Goal: Task Accomplishment & Management: Manage account settings

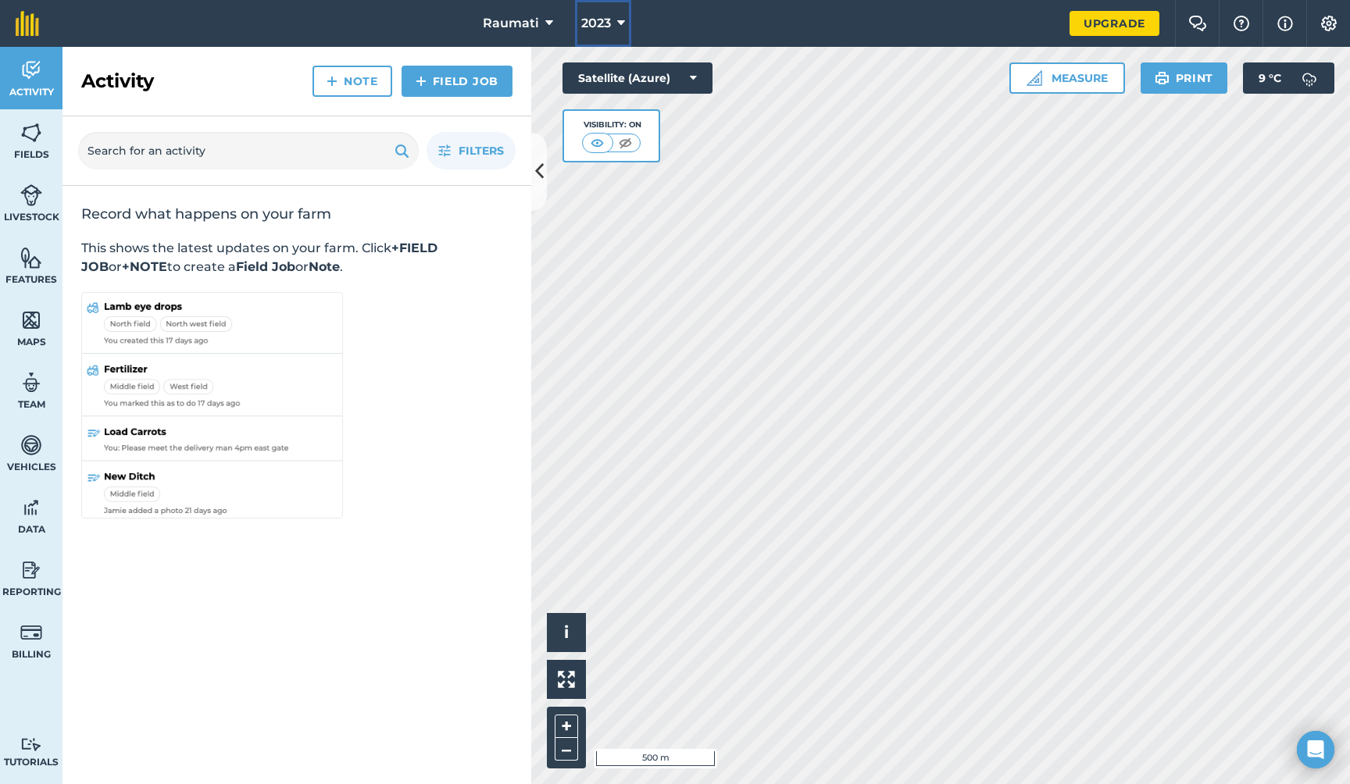
click at [623, 21] on icon at bounding box center [621, 23] width 8 height 19
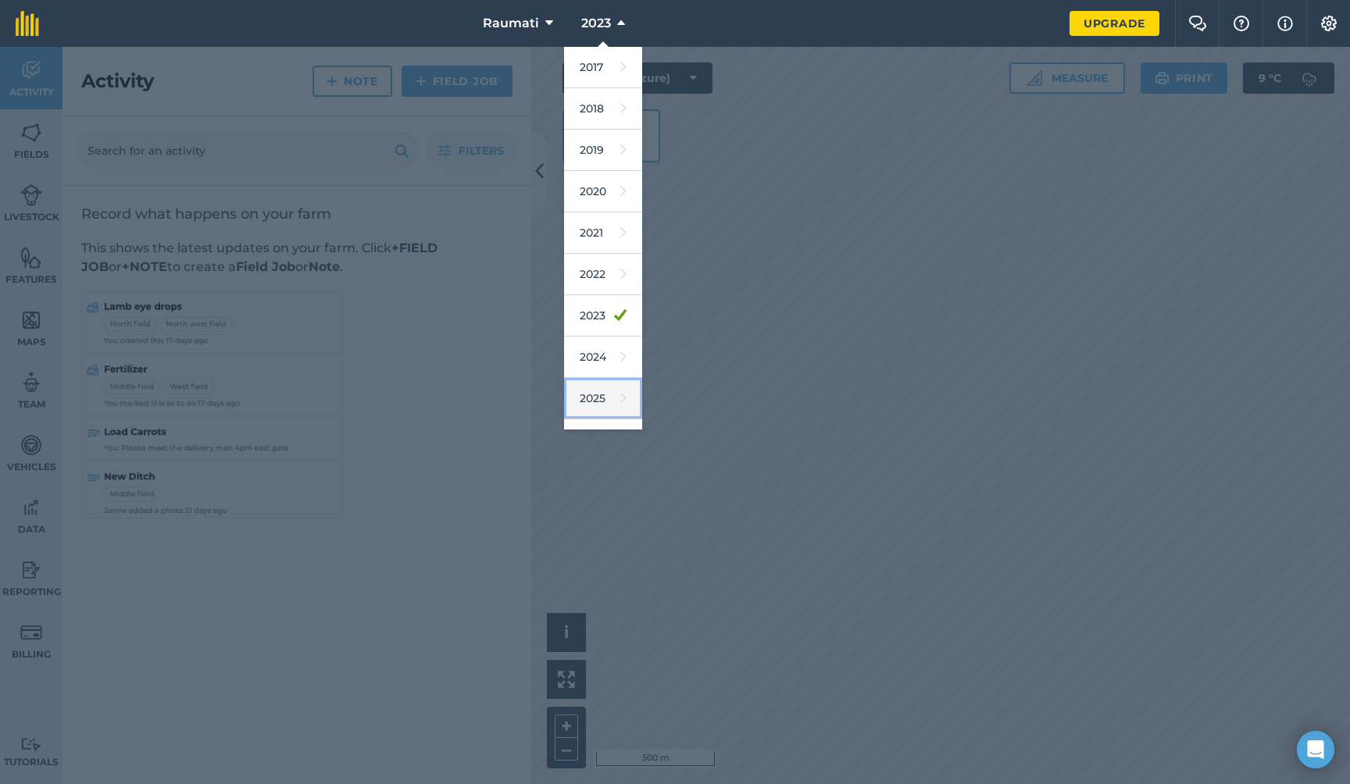
click at [594, 392] on link "2025" at bounding box center [603, 398] width 78 height 41
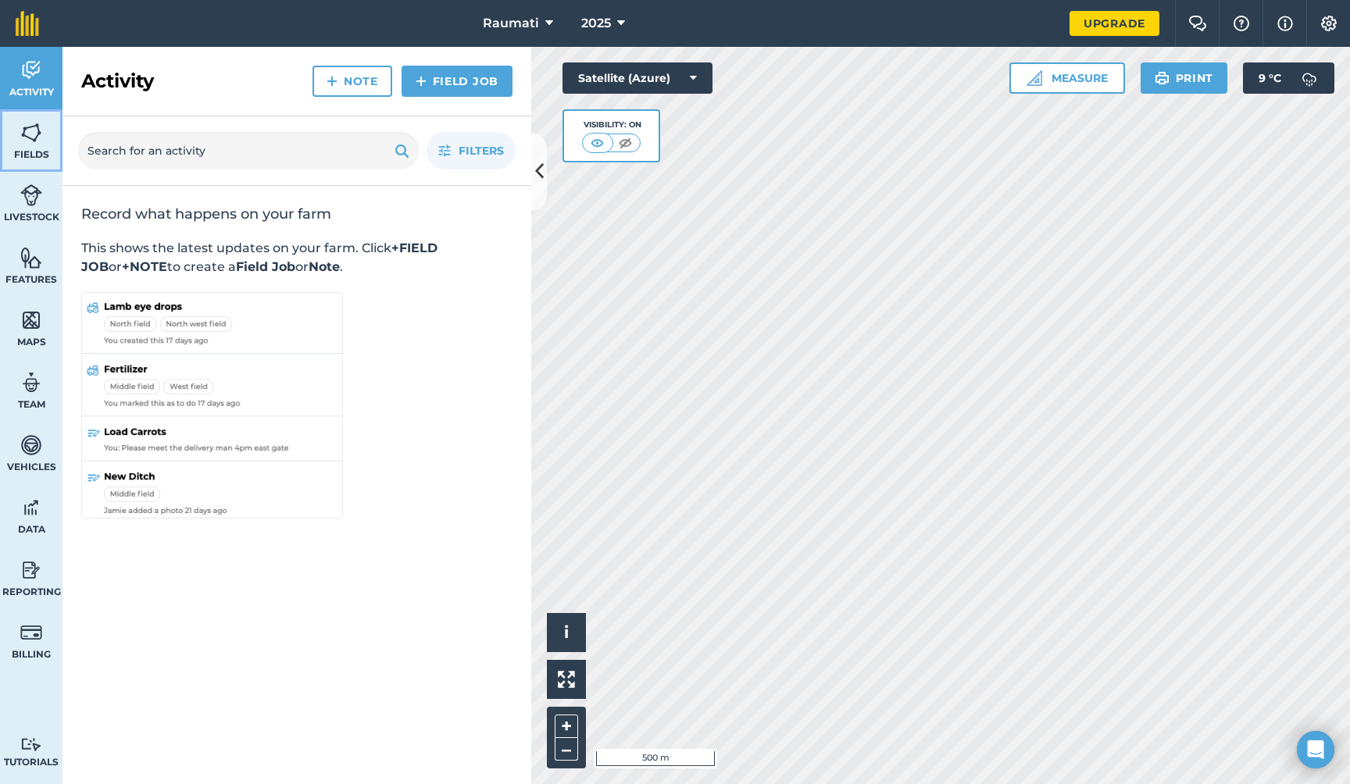
click at [26, 138] on img at bounding box center [31, 132] width 22 height 23
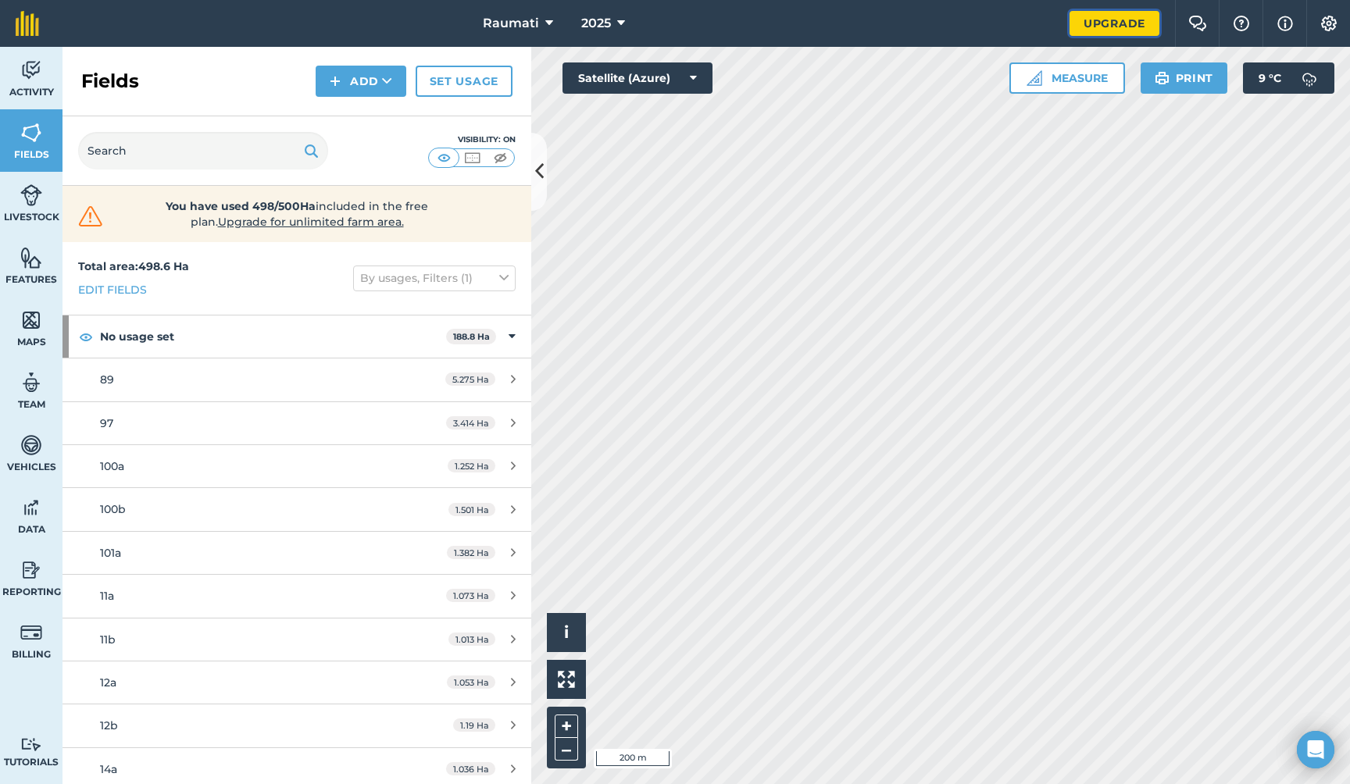
click at [1098, 25] on link "Upgrade" at bounding box center [1114, 23] width 90 height 25
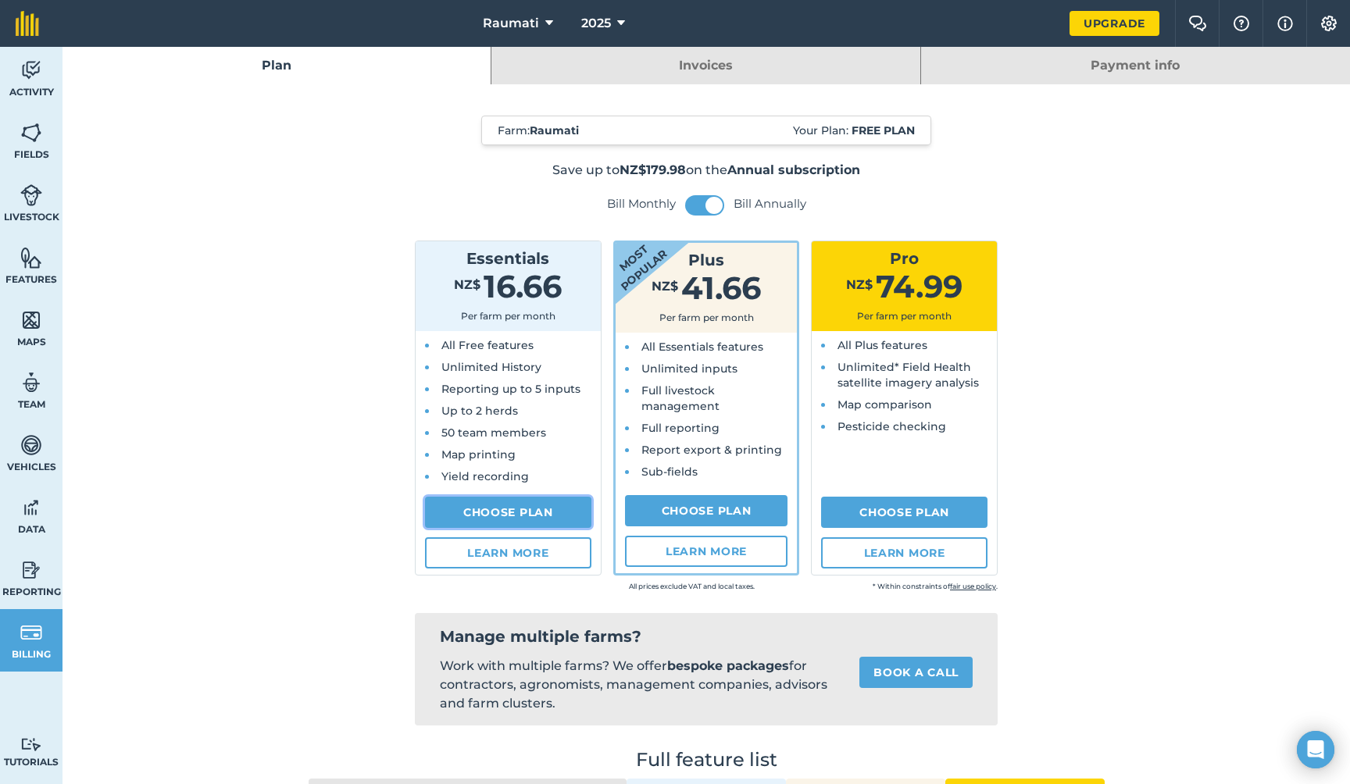
click at [502, 515] on link "Choose Plan" at bounding box center [508, 512] width 166 height 31
select select "NZ"
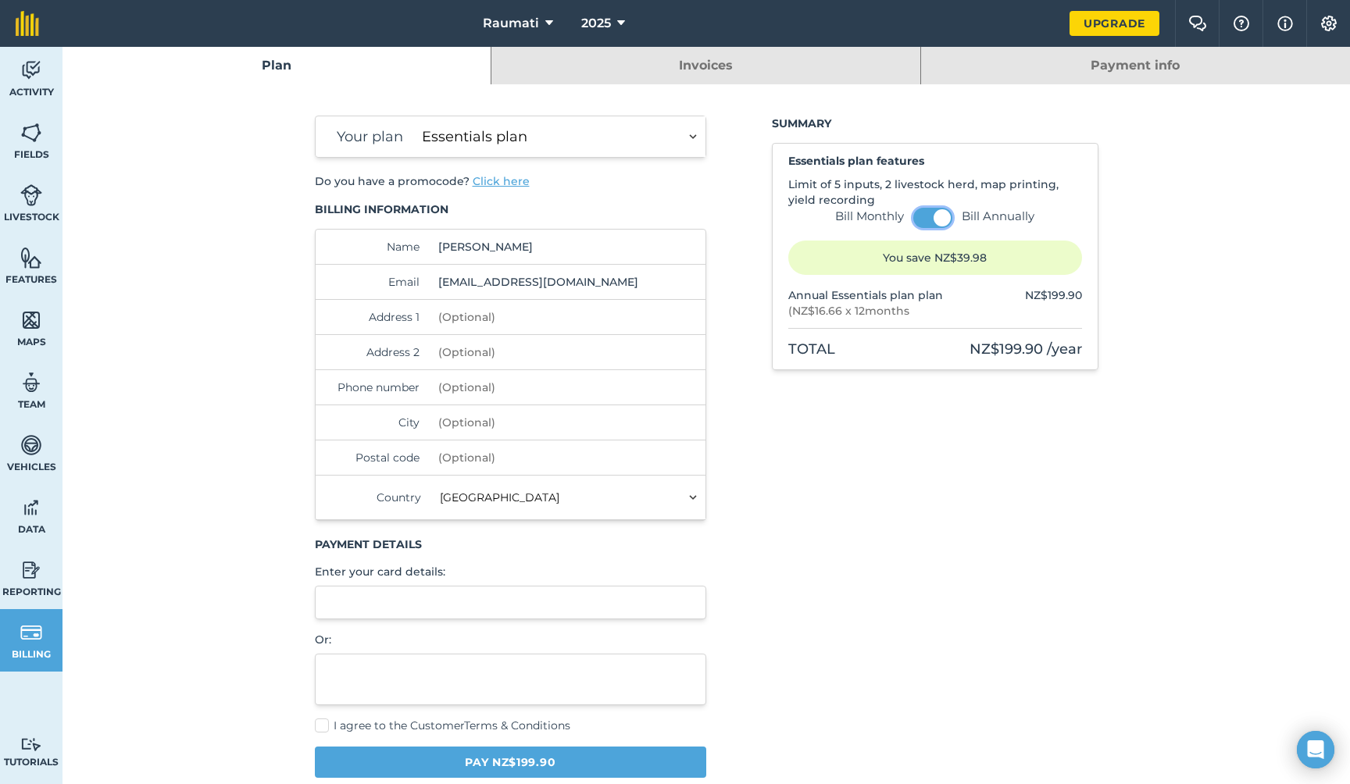
click at [933, 216] on span at bounding box center [941, 217] width 17 height 17
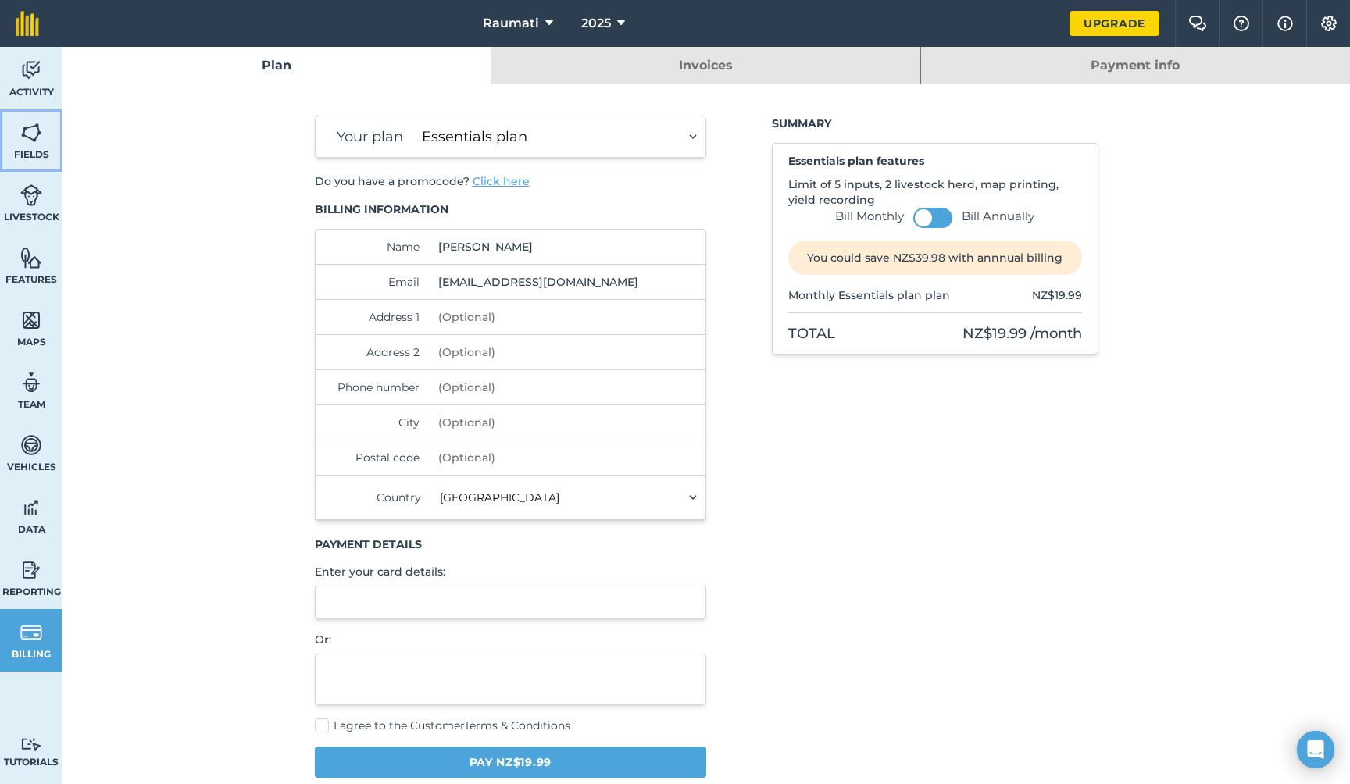
click at [30, 142] on img at bounding box center [31, 132] width 22 height 23
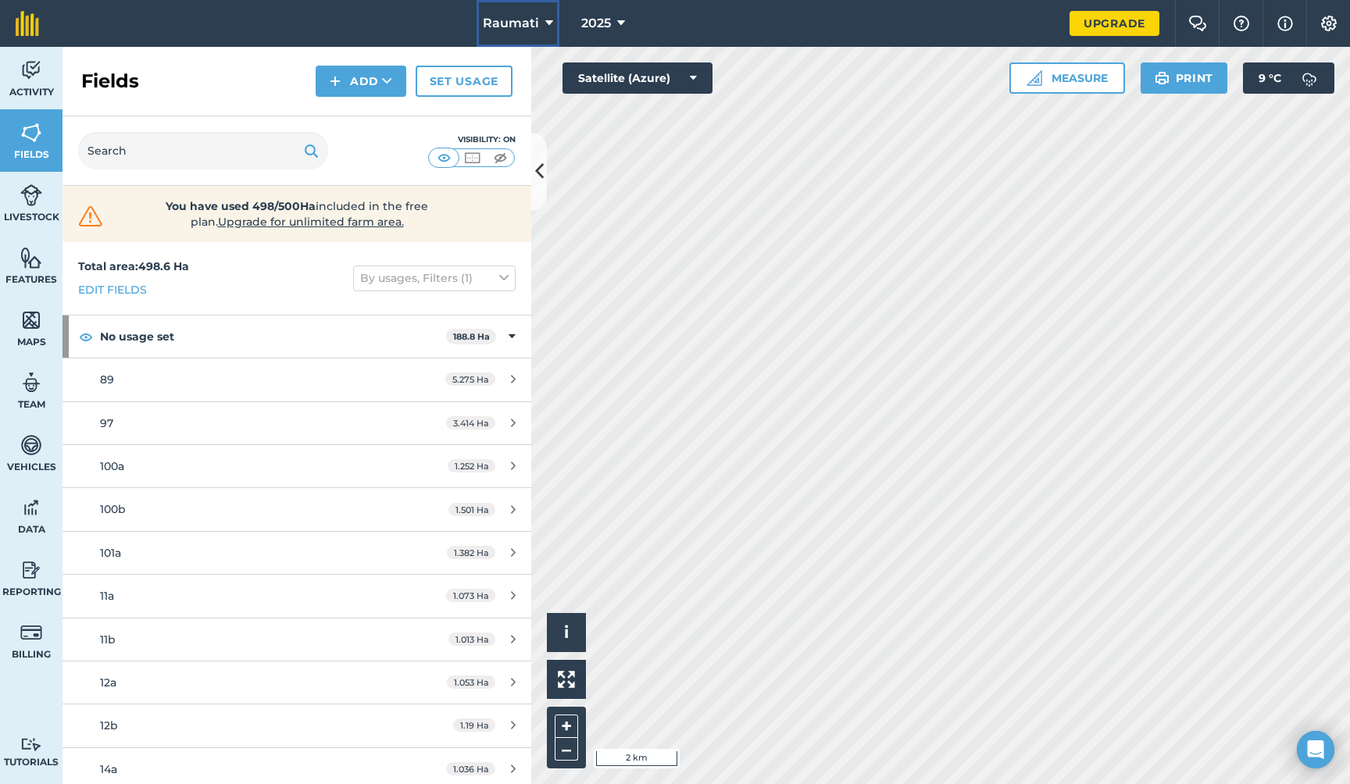
click at [548, 21] on icon at bounding box center [549, 23] width 8 height 19
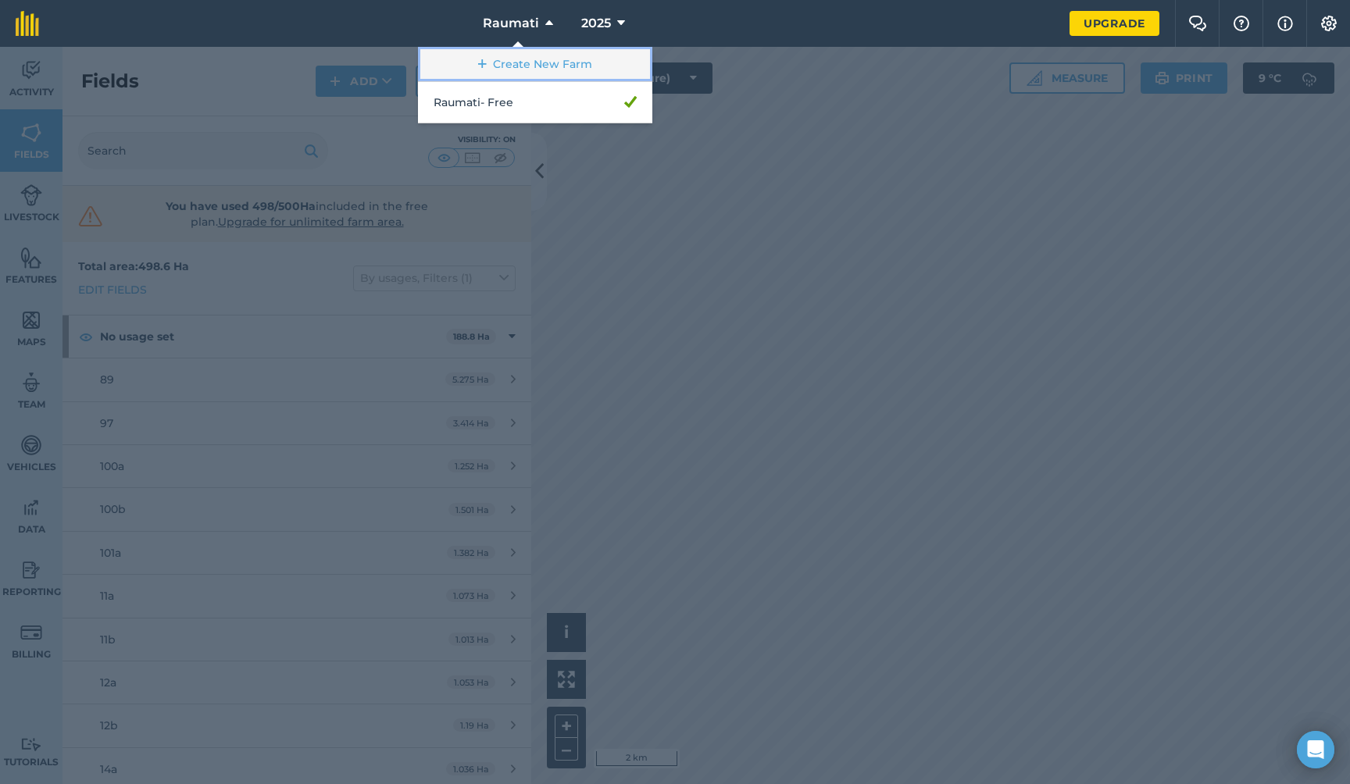
click at [548, 60] on link "Create New Farm" at bounding box center [535, 64] width 234 height 35
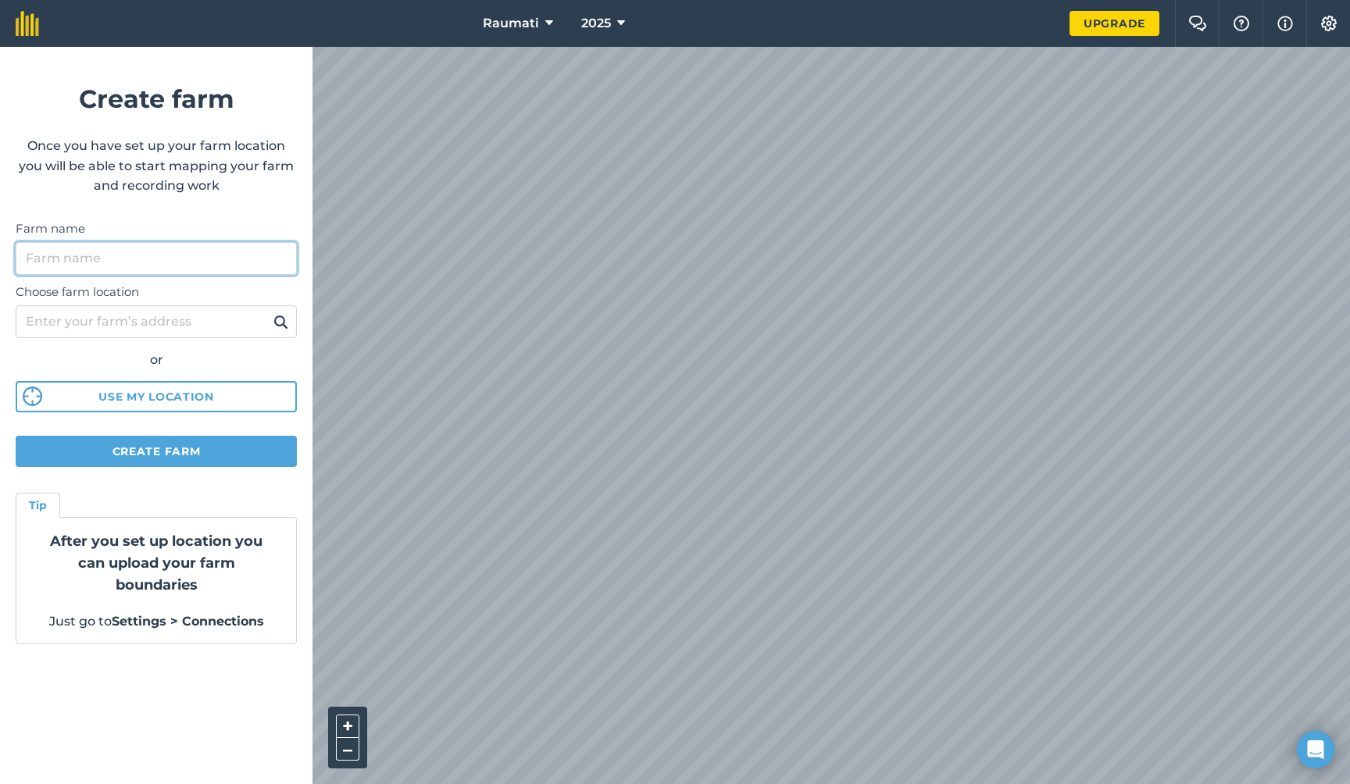
click at [169, 256] on input "Farm name" at bounding box center [156, 258] width 281 height 33
type input "[GEOGRAPHIC_DATA]"
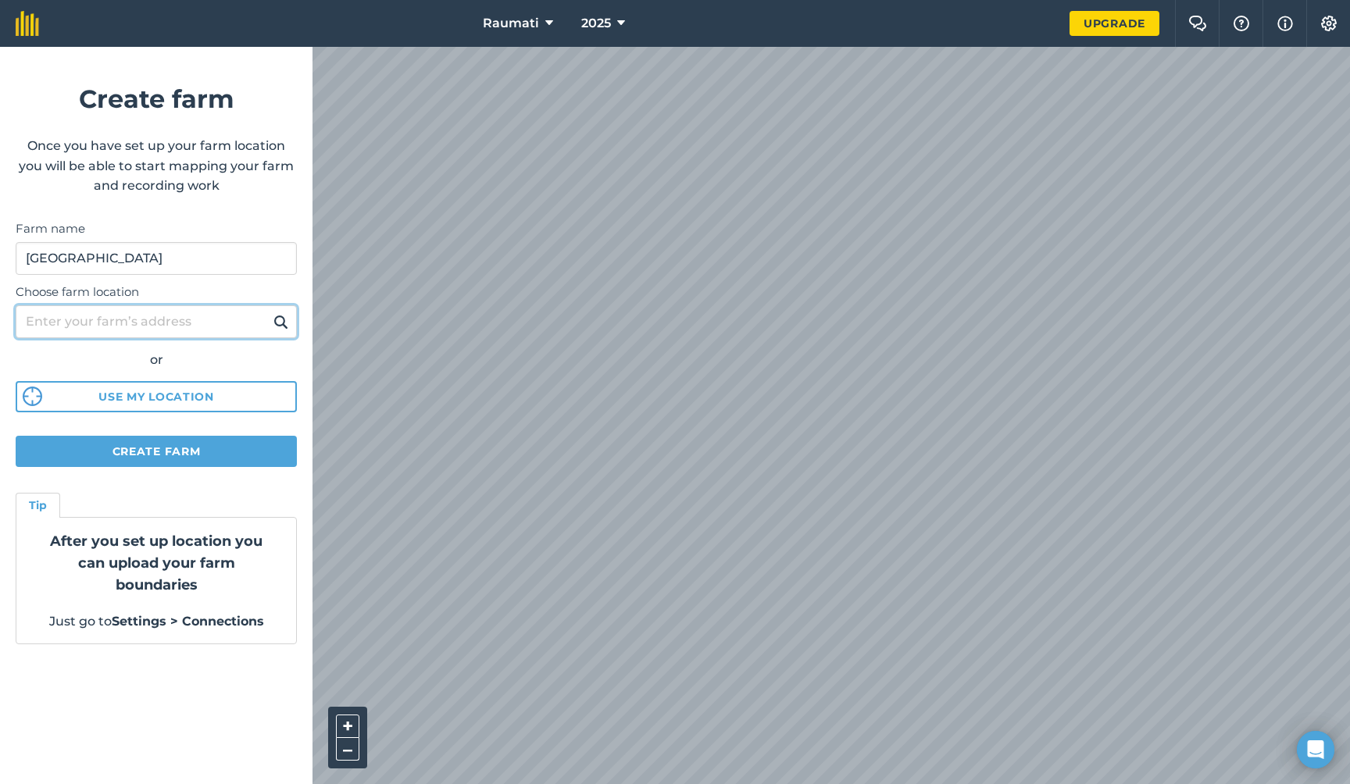
click at [194, 322] on input "Choose farm location" at bounding box center [156, 321] width 281 height 33
type input "[STREET_ADDRESS]"
click at [280, 319] on img at bounding box center [280, 321] width 15 height 19
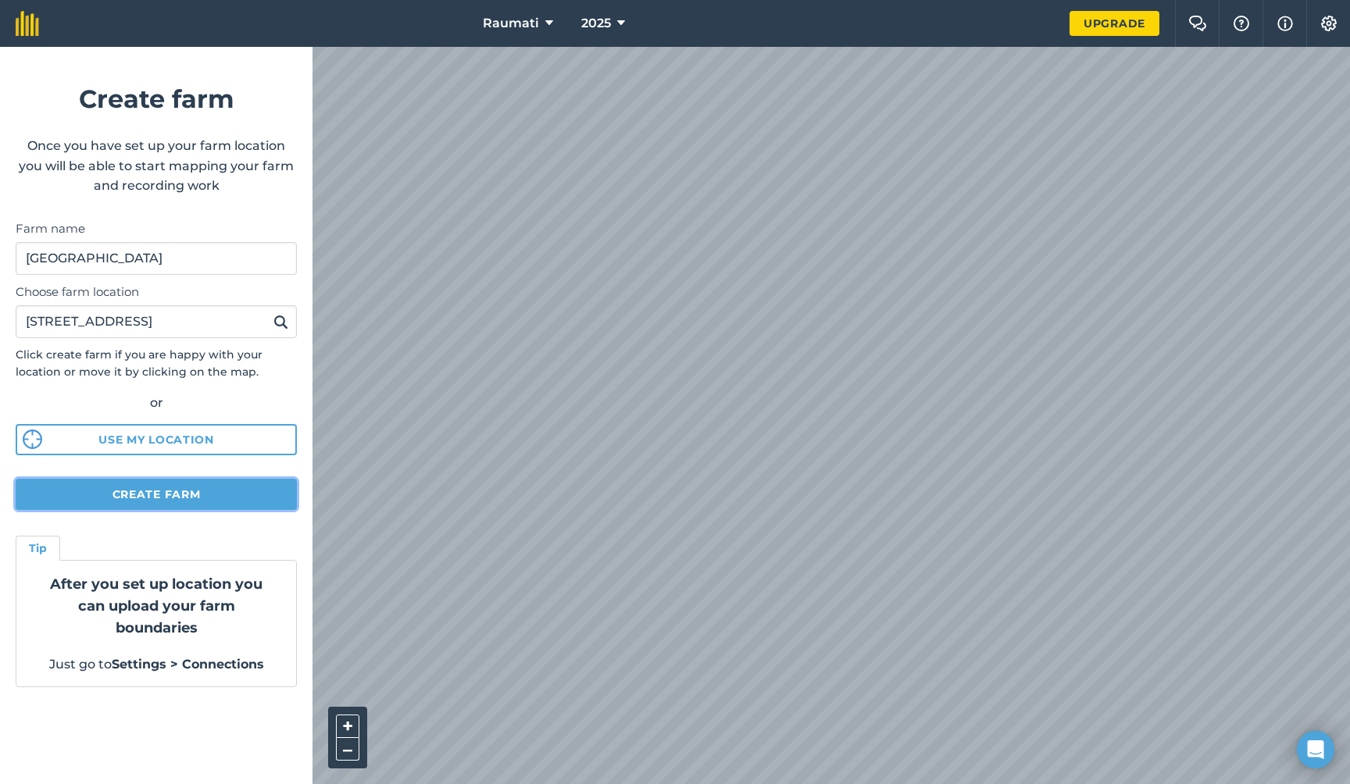
click at [162, 490] on button "Create farm" at bounding box center [156, 494] width 281 height 31
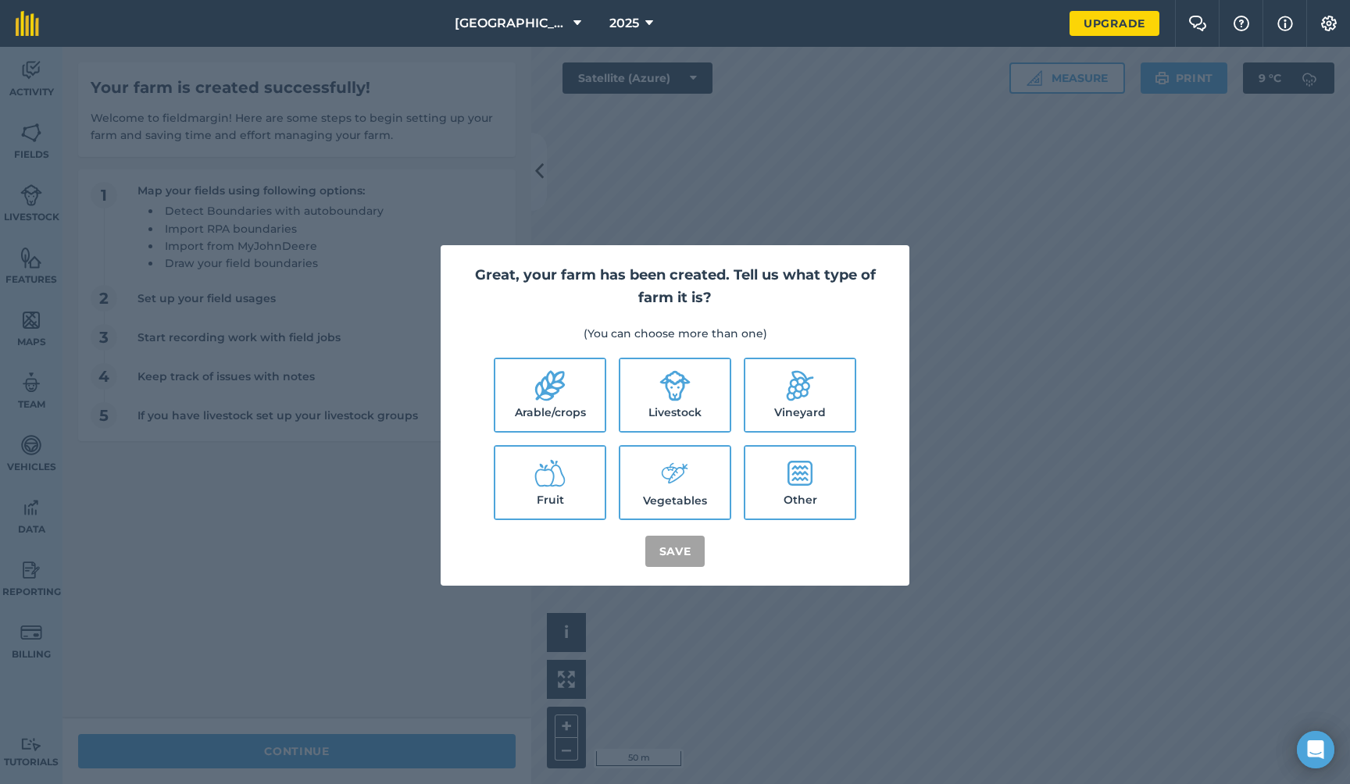
click at [669, 393] on icon at bounding box center [675, 386] width 30 height 30
checkbox input "true"
click at [662, 548] on button "Save" at bounding box center [675, 551] width 60 height 31
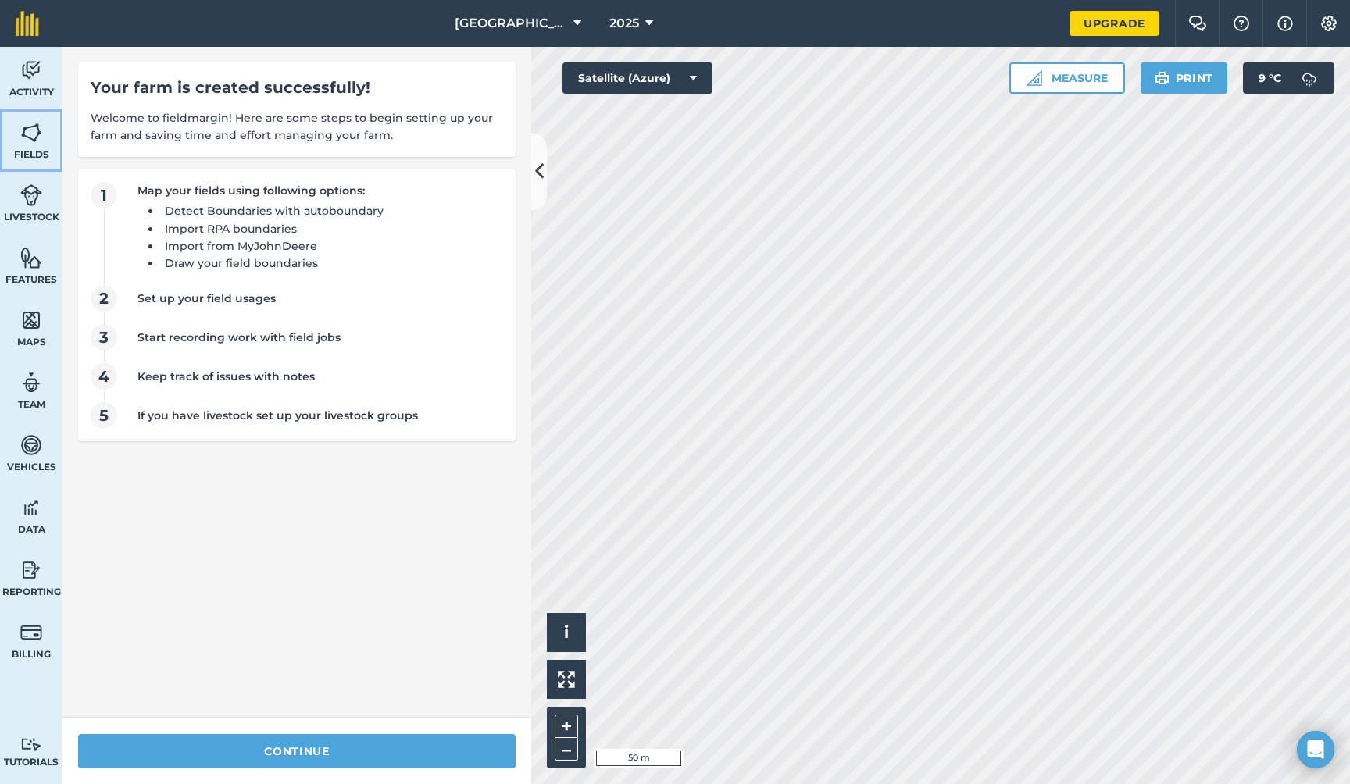
click at [32, 136] on img at bounding box center [31, 132] width 22 height 23
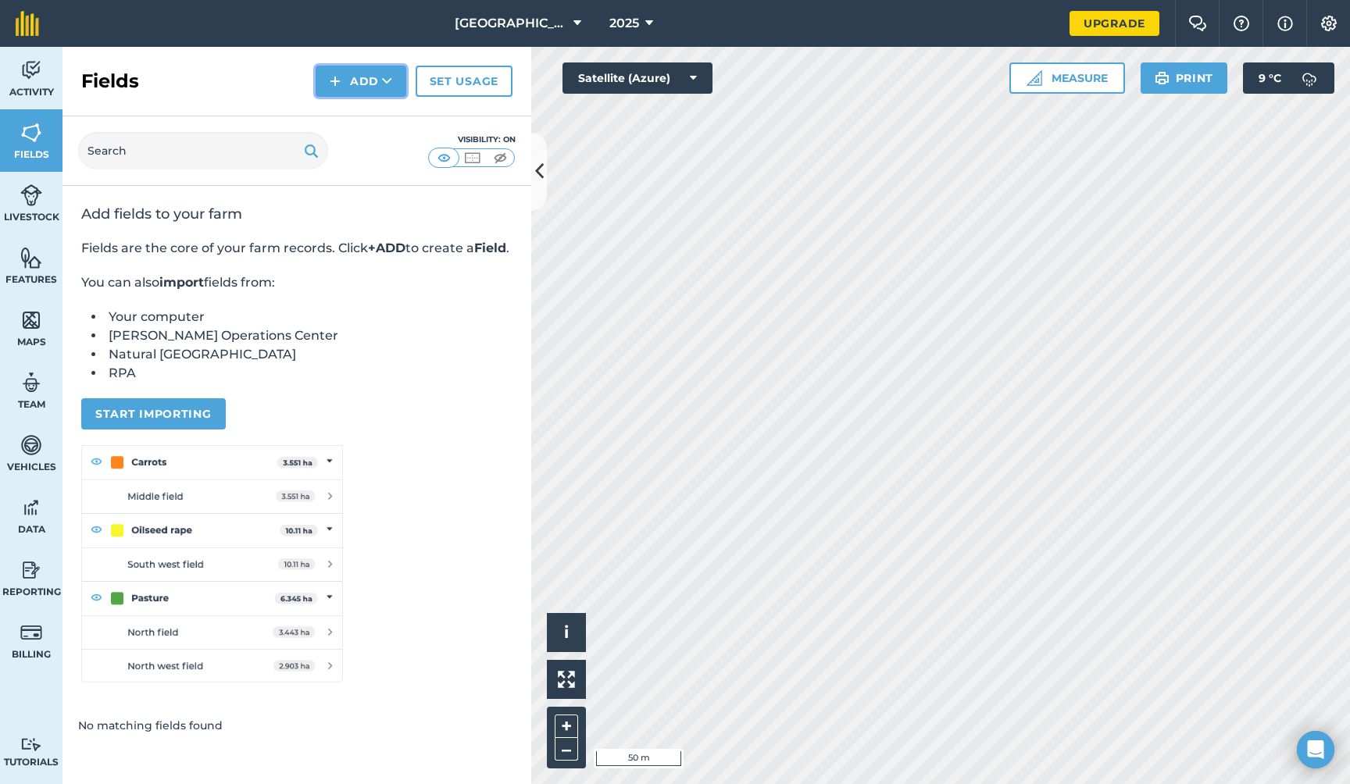
click at [357, 78] on button "Add" at bounding box center [361, 81] width 91 height 31
click at [362, 116] on link "Draw" at bounding box center [361, 116] width 86 height 34
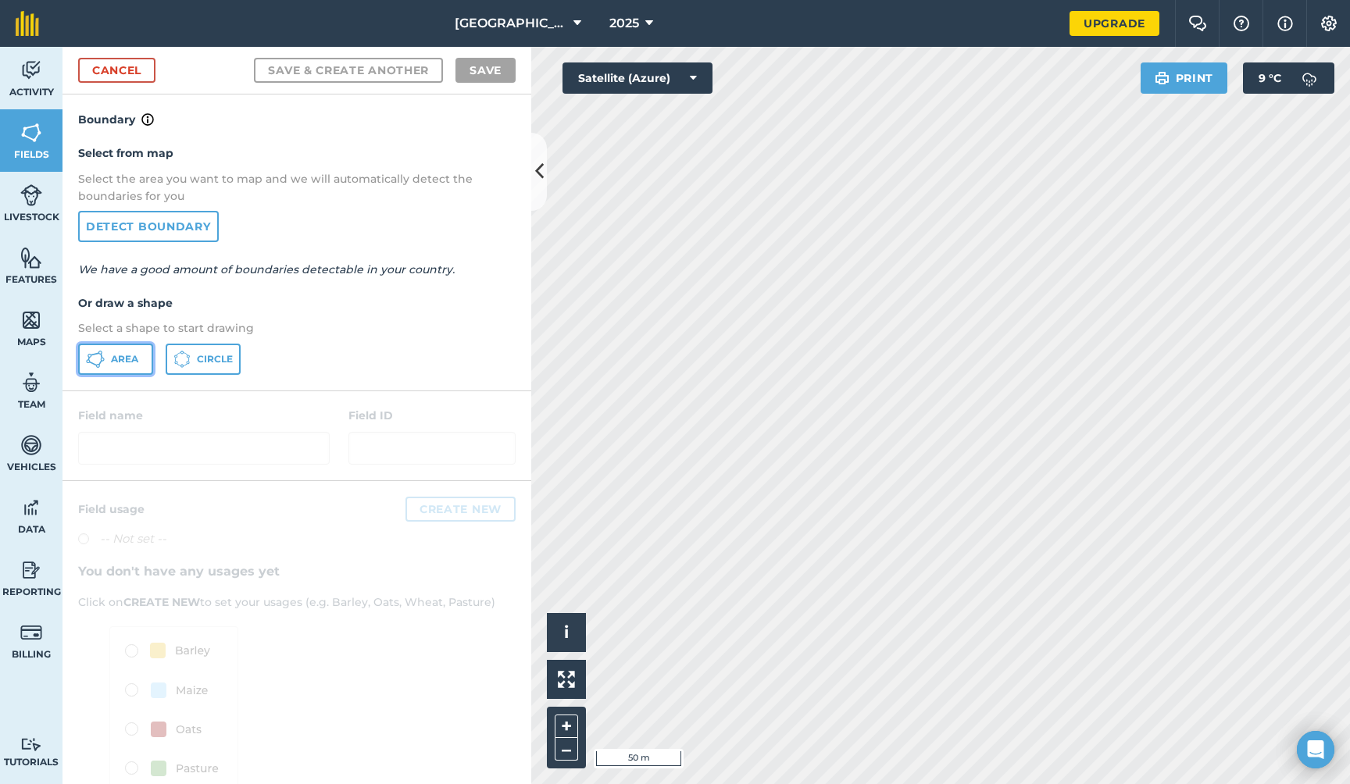
click at [127, 363] on span "Area" at bounding box center [124, 359] width 27 height 12
click at [539, 160] on icon at bounding box center [539, 171] width 9 height 27
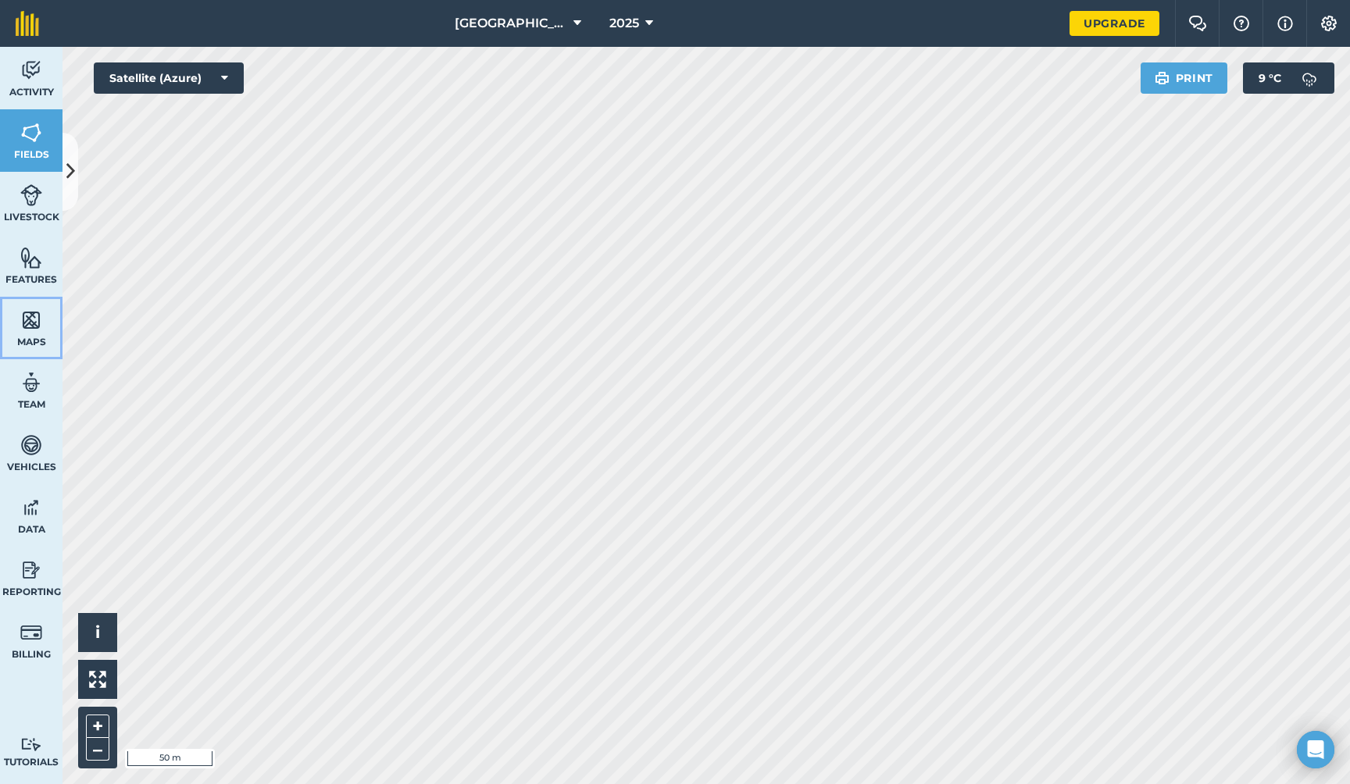
click at [27, 323] on img at bounding box center [31, 319] width 22 height 23
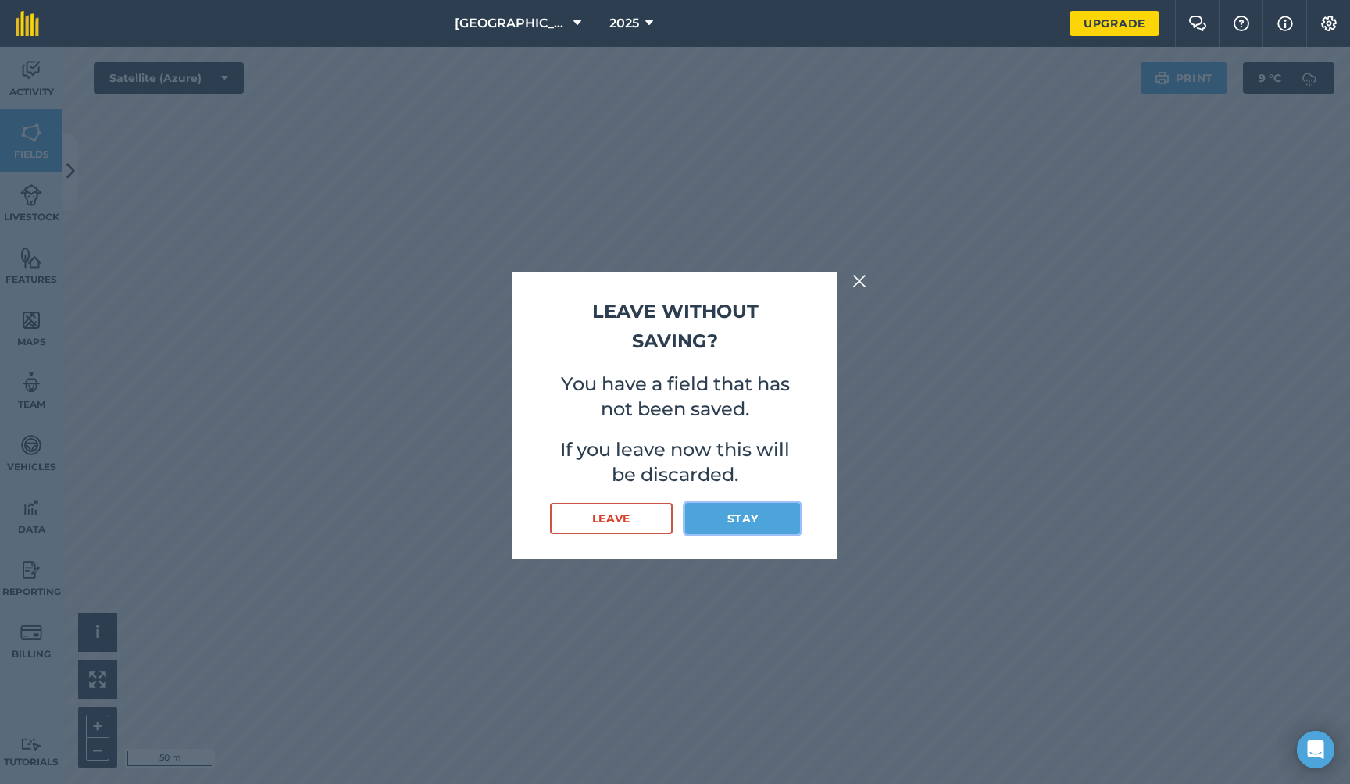
click at [726, 516] on button "Stay" at bounding box center [742, 518] width 115 height 31
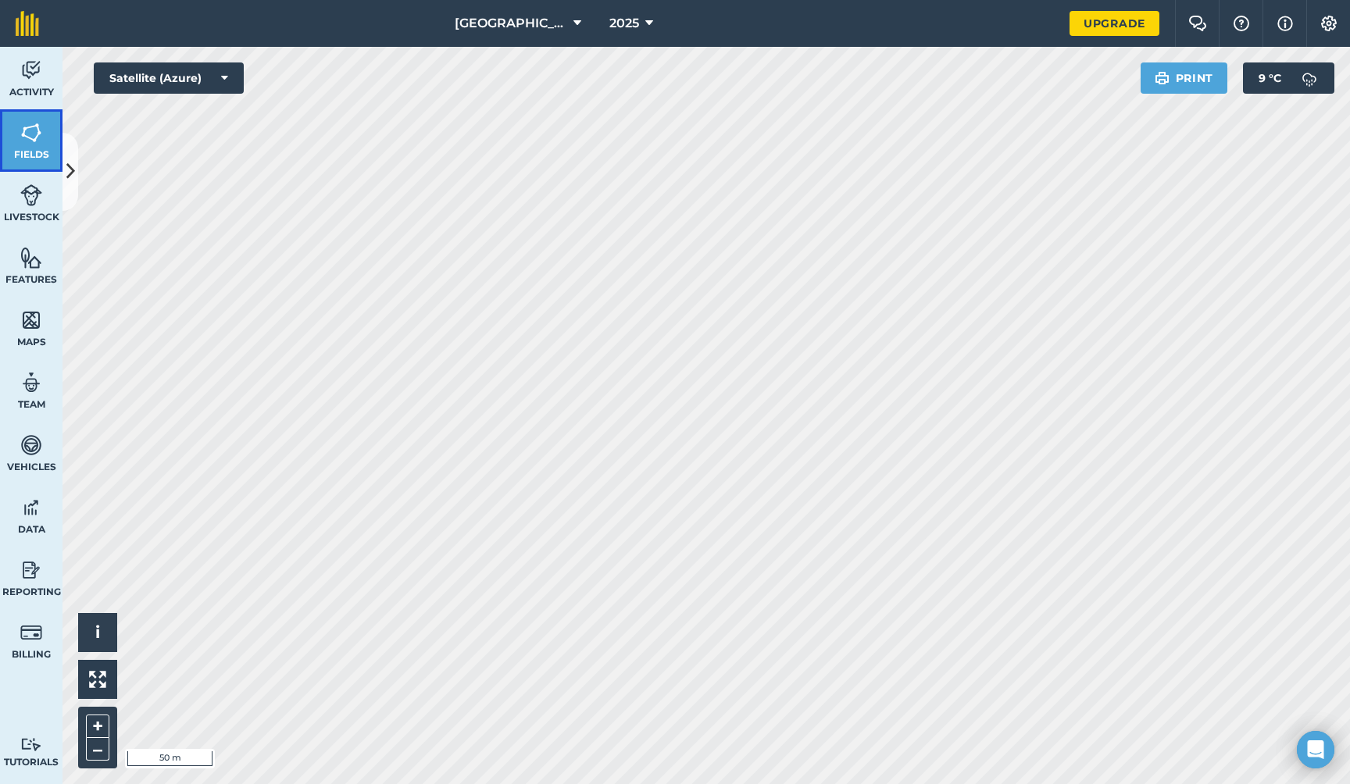
click at [30, 130] on img at bounding box center [31, 132] width 22 height 23
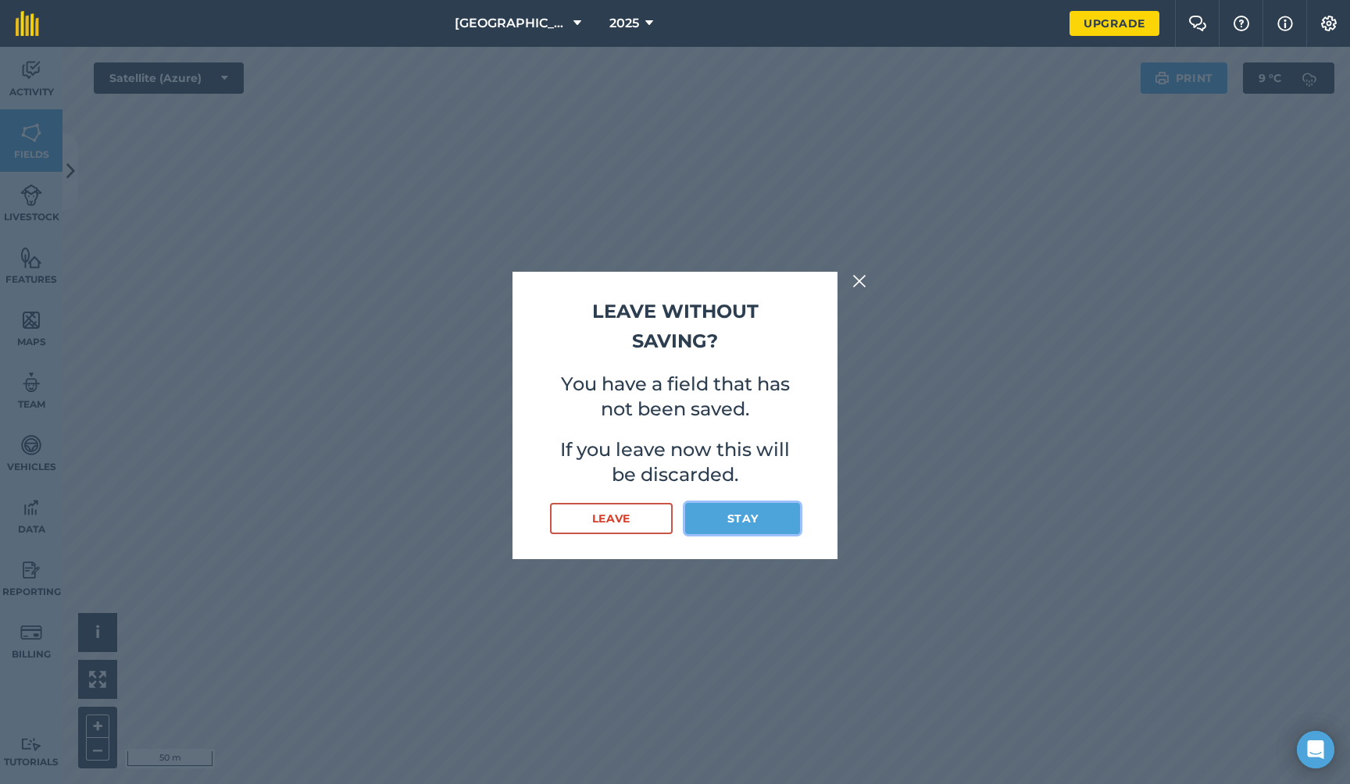
click at [770, 520] on button "Stay" at bounding box center [742, 518] width 115 height 31
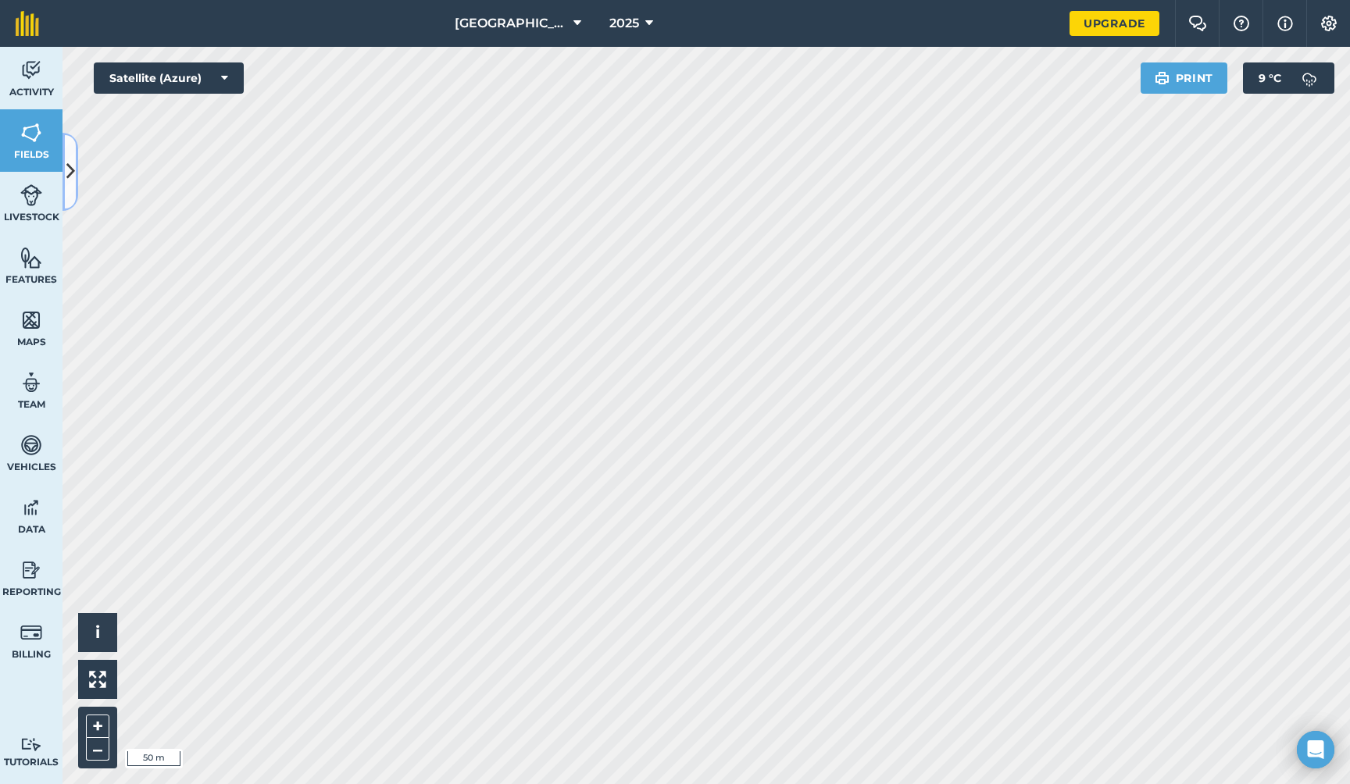
click at [74, 193] on button at bounding box center [70, 172] width 16 height 78
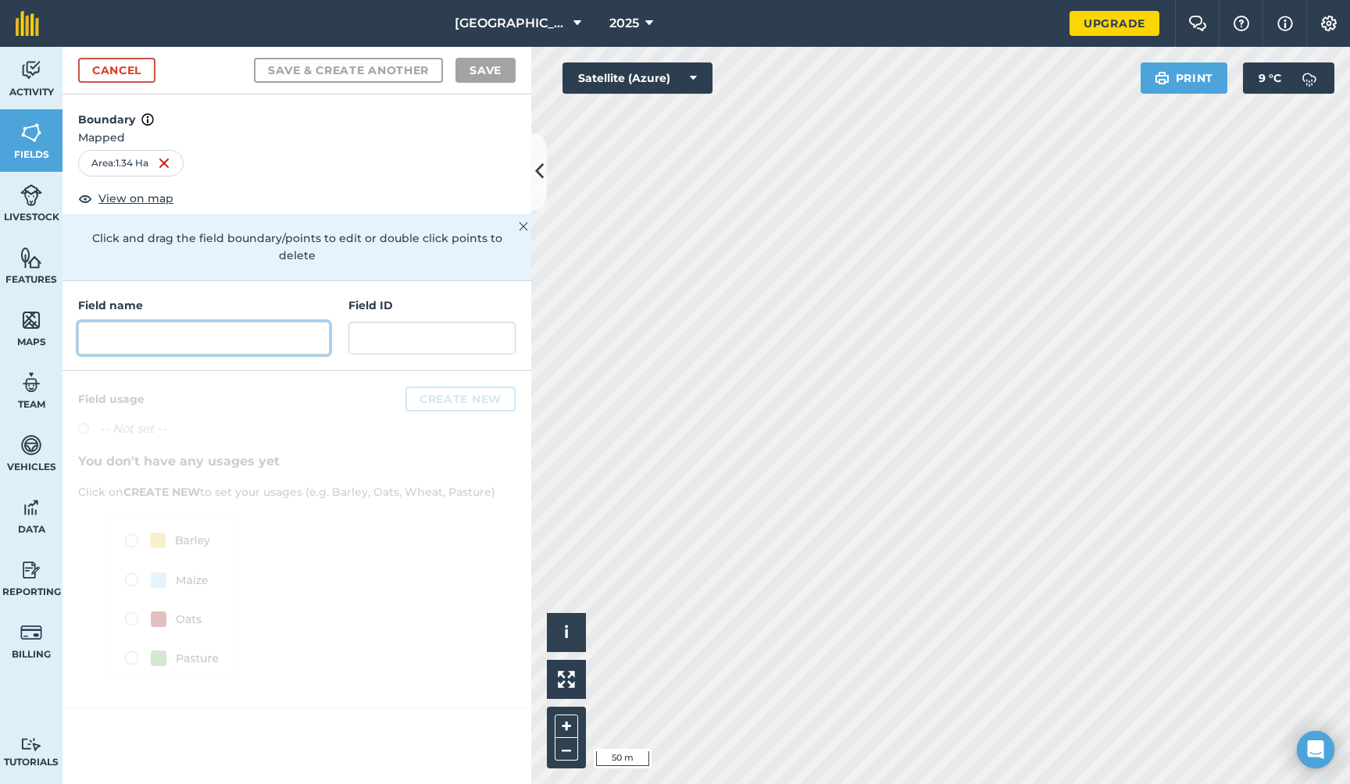
click at [159, 326] on input "text" at bounding box center [203, 338] width 251 height 33
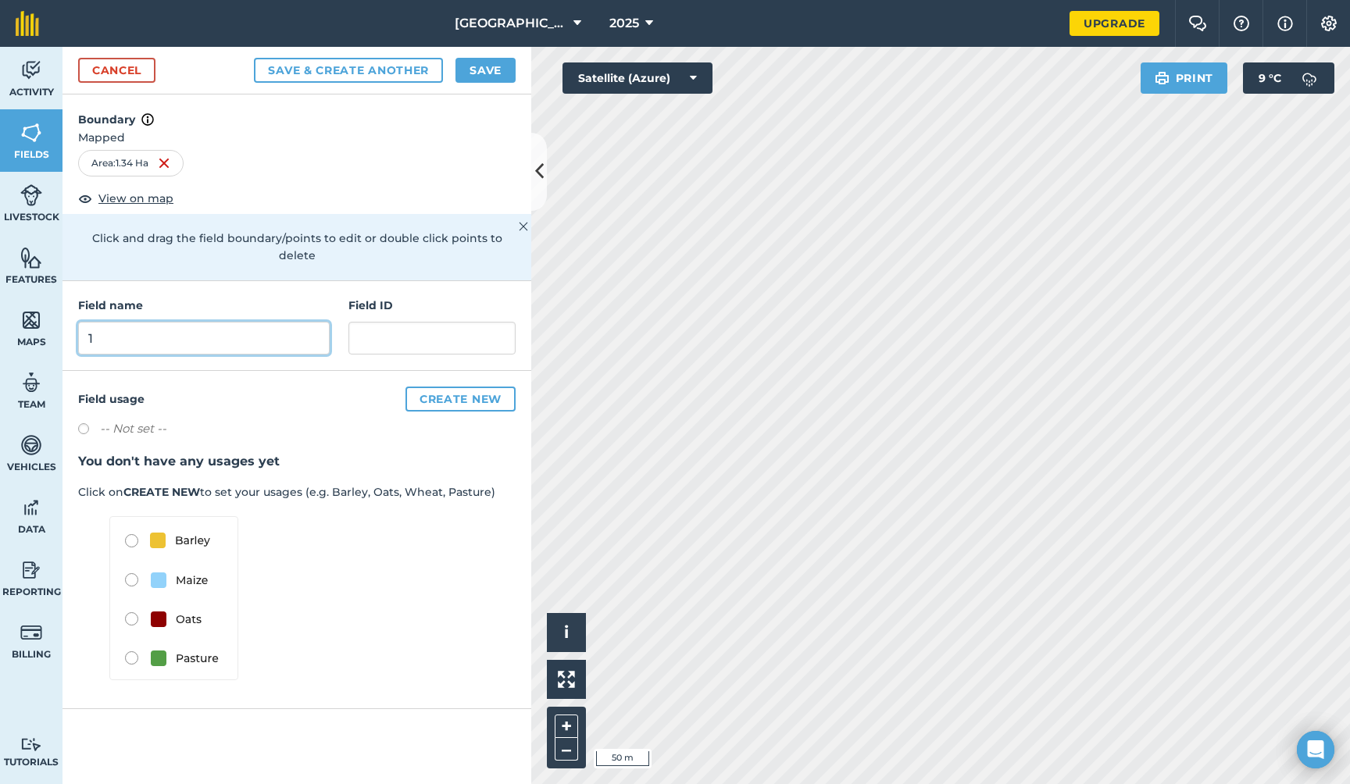
type input "1"
click at [434, 387] on button "Create new" at bounding box center [460, 399] width 110 height 25
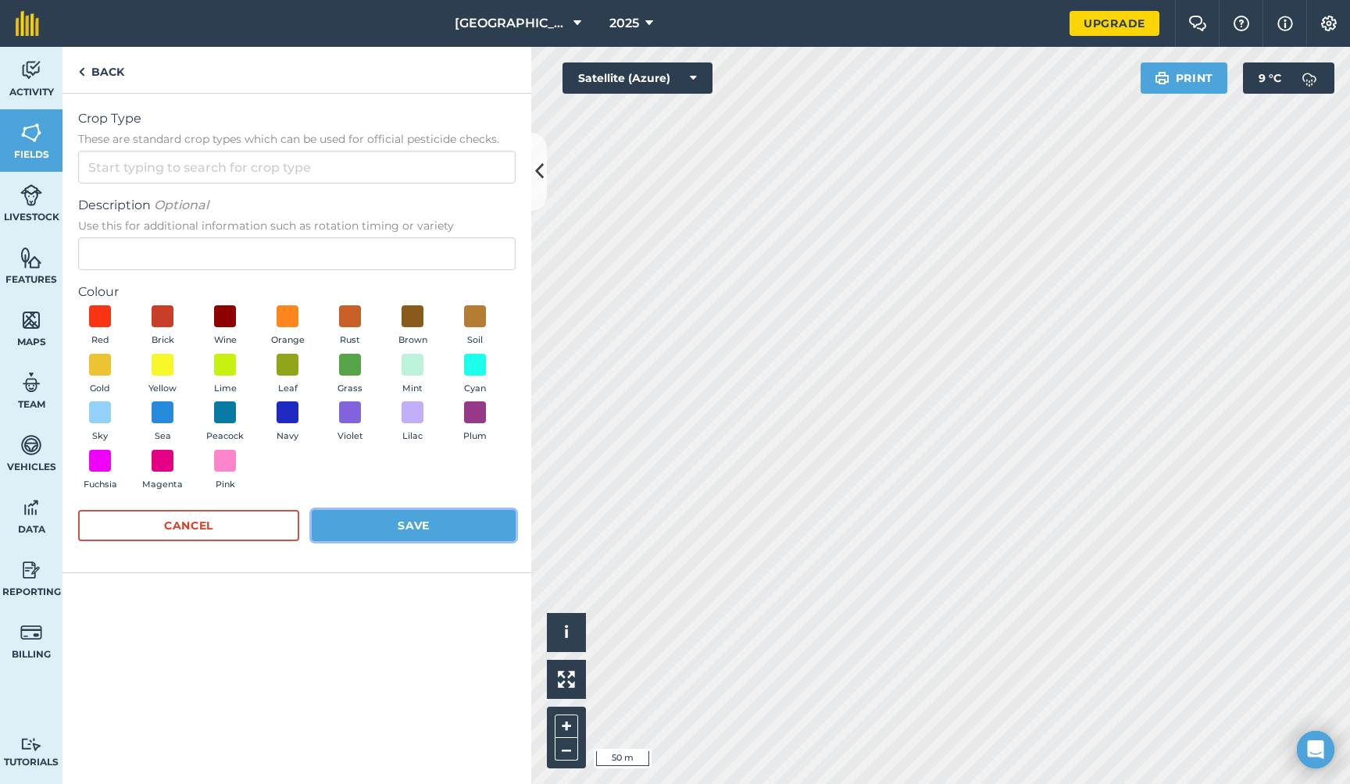
click at [414, 526] on button "Save" at bounding box center [414, 525] width 204 height 31
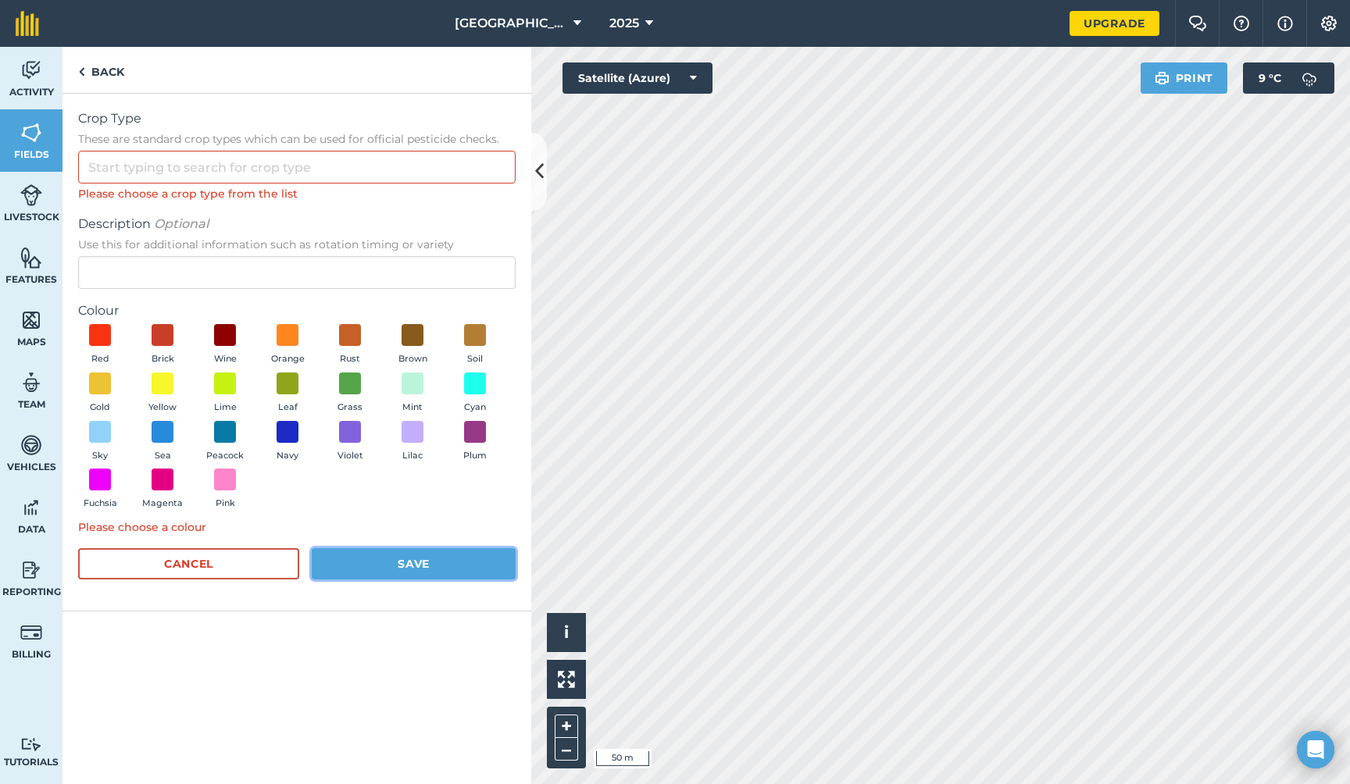
click at [430, 565] on button "Save" at bounding box center [414, 563] width 204 height 31
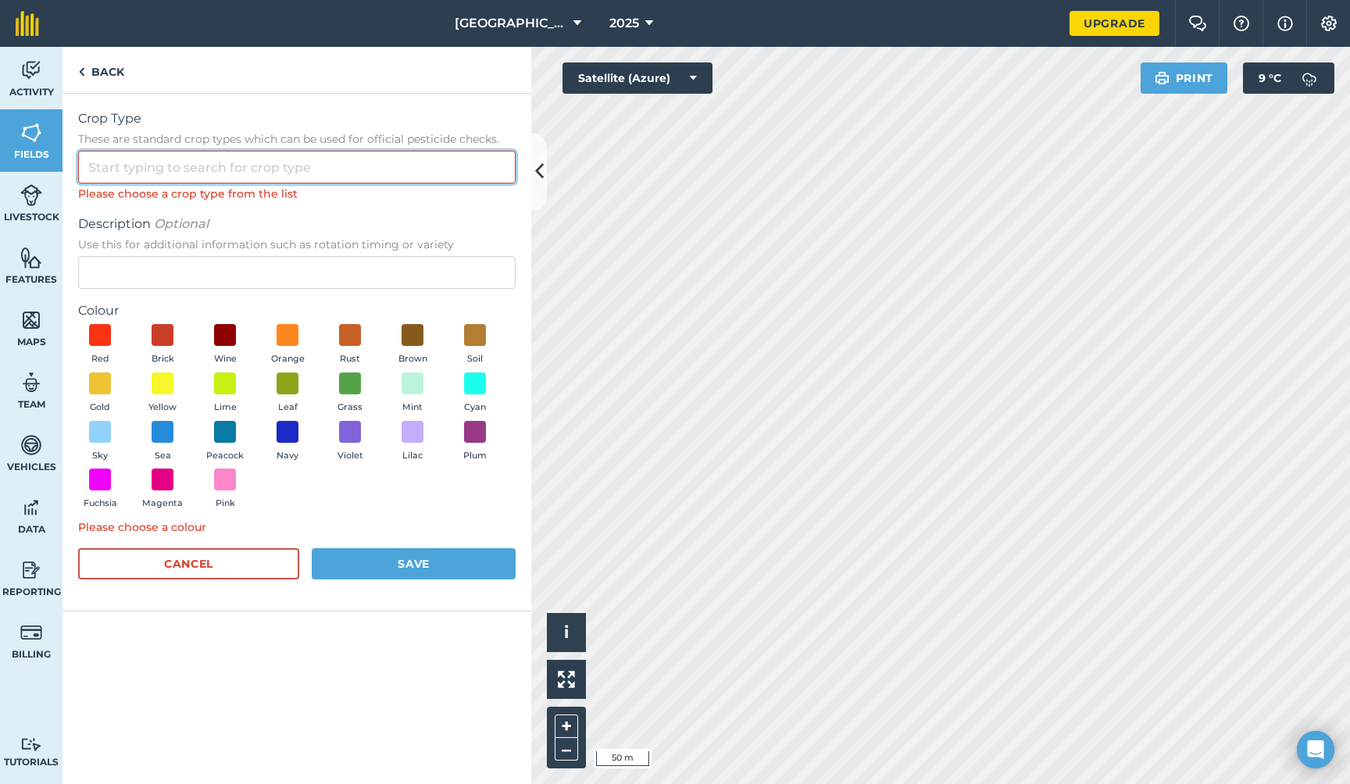
click at [301, 171] on input "Crop Type These are standard crop types which can be used for official pesticid…" at bounding box center [296, 167] width 437 height 33
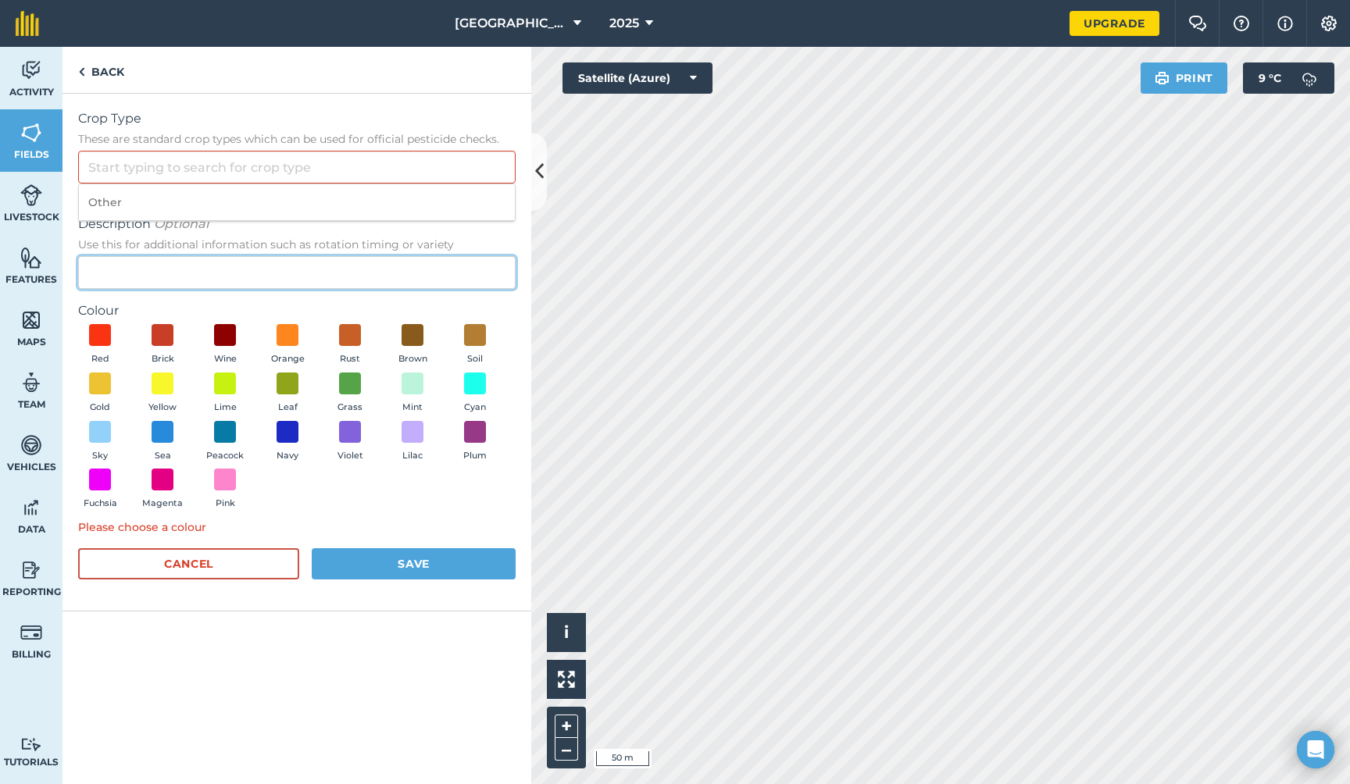
click at [269, 271] on input "Description Optional Use this for additional information such as rotation timin…" at bounding box center [296, 272] width 437 height 33
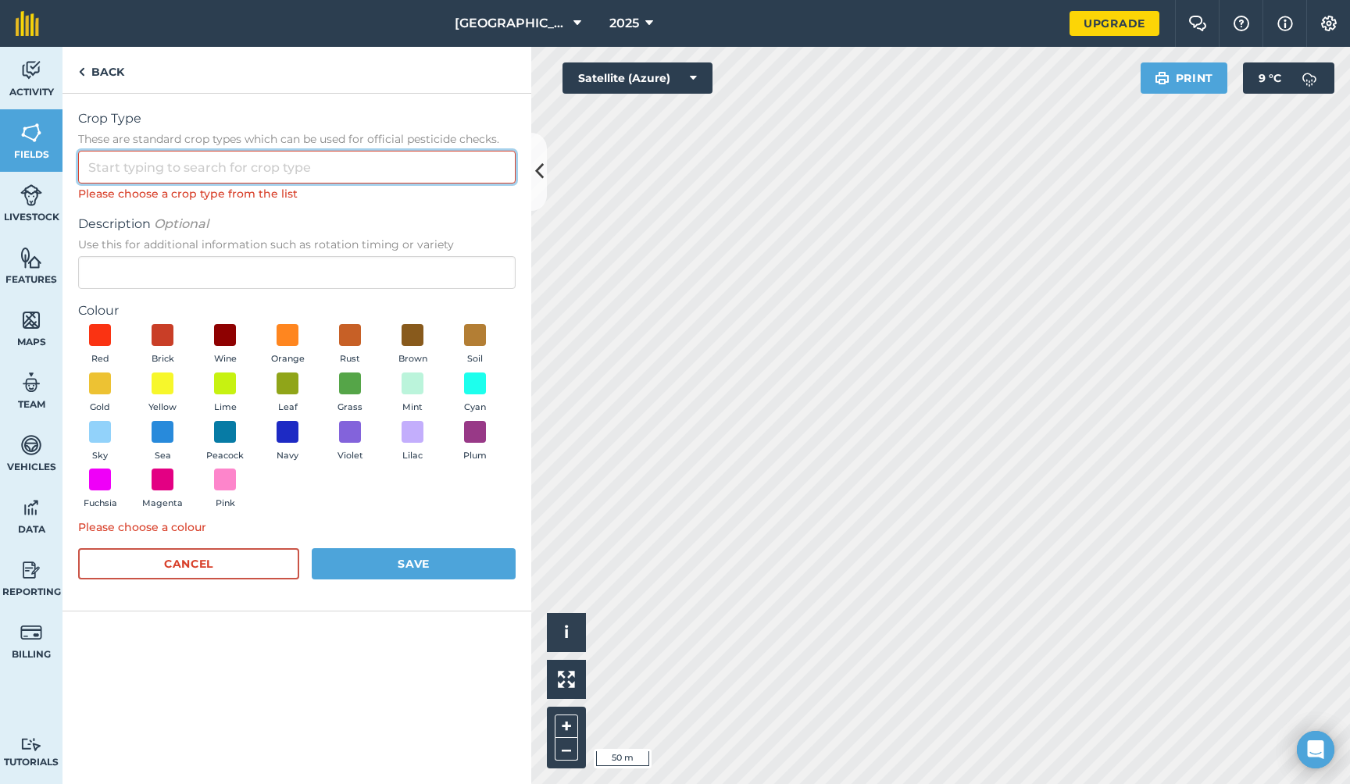
click at [153, 163] on input "Crop Type These are standard crop types which can be used for official pesticid…" at bounding box center [296, 167] width 437 height 33
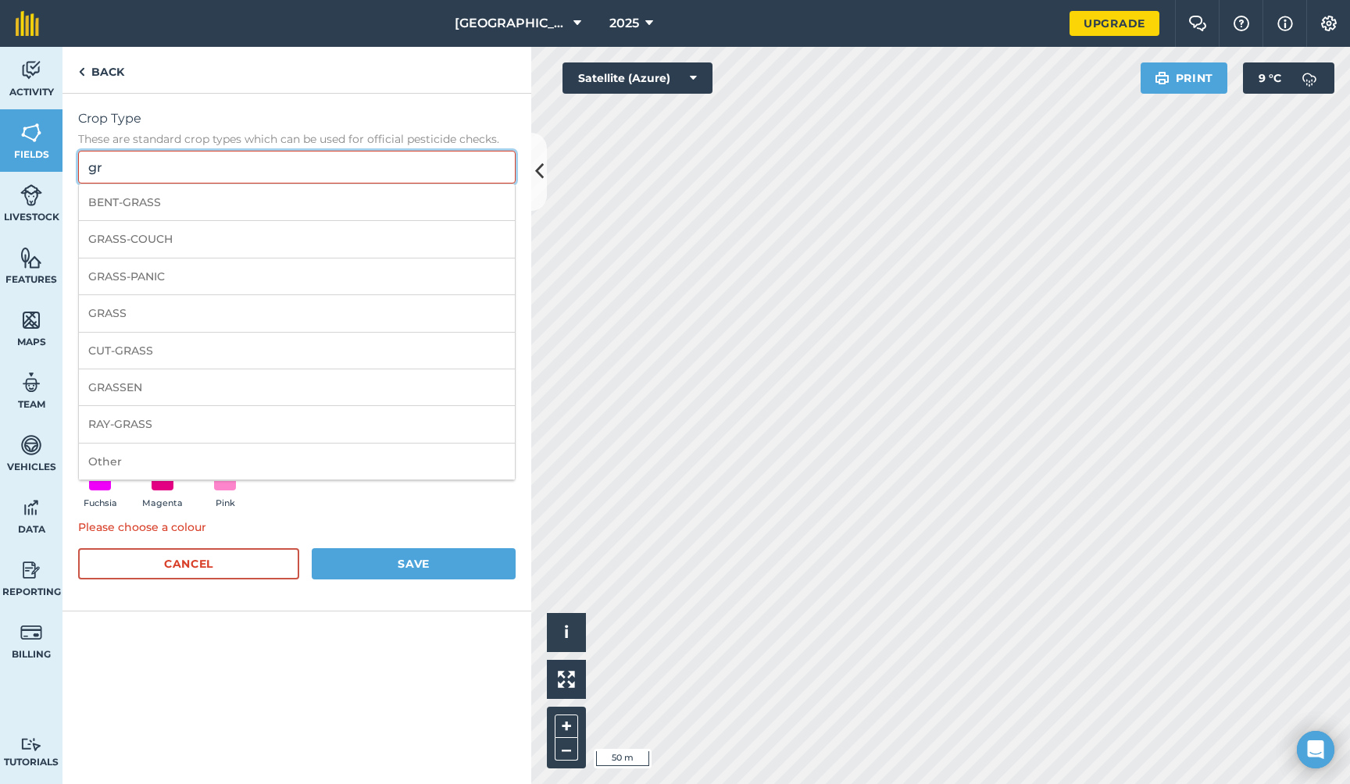
type input "g"
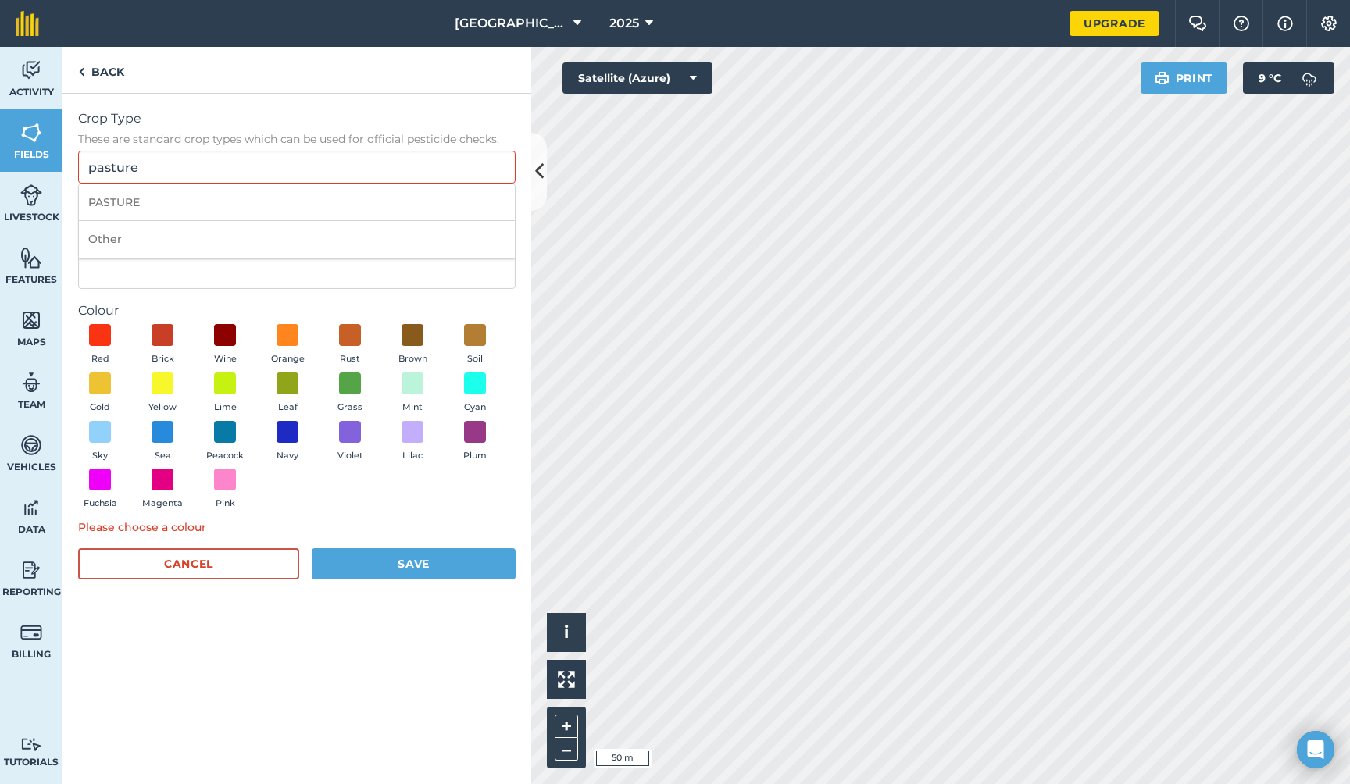
click at [128, 206] on li "PASTURE" at bounding box center [297, 202] width 436 height 37
type input "PASTURE"
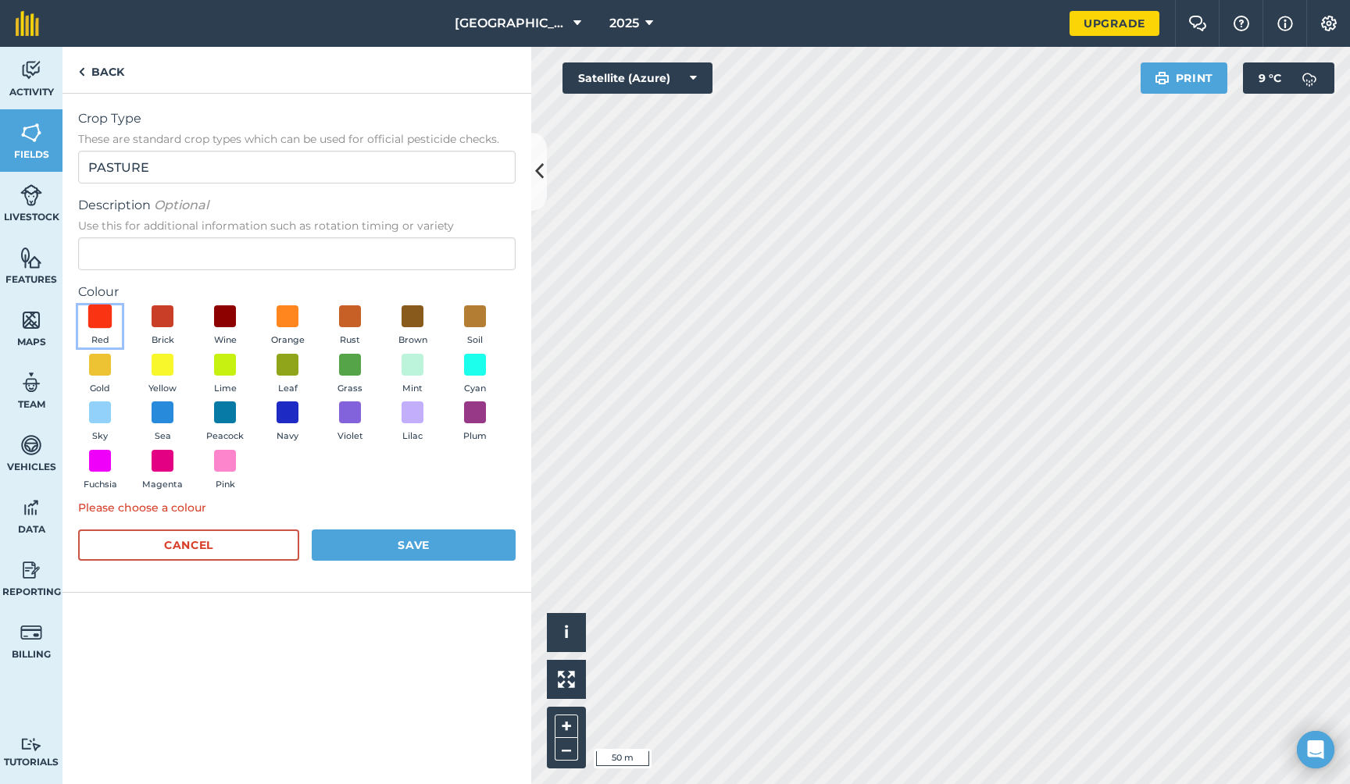
click at [94, 312] on span at bounding box center [100, 317] width 24 height 24
click at [454, 544] on button "Save" at bounding box center [414, 544] width 204 height 31
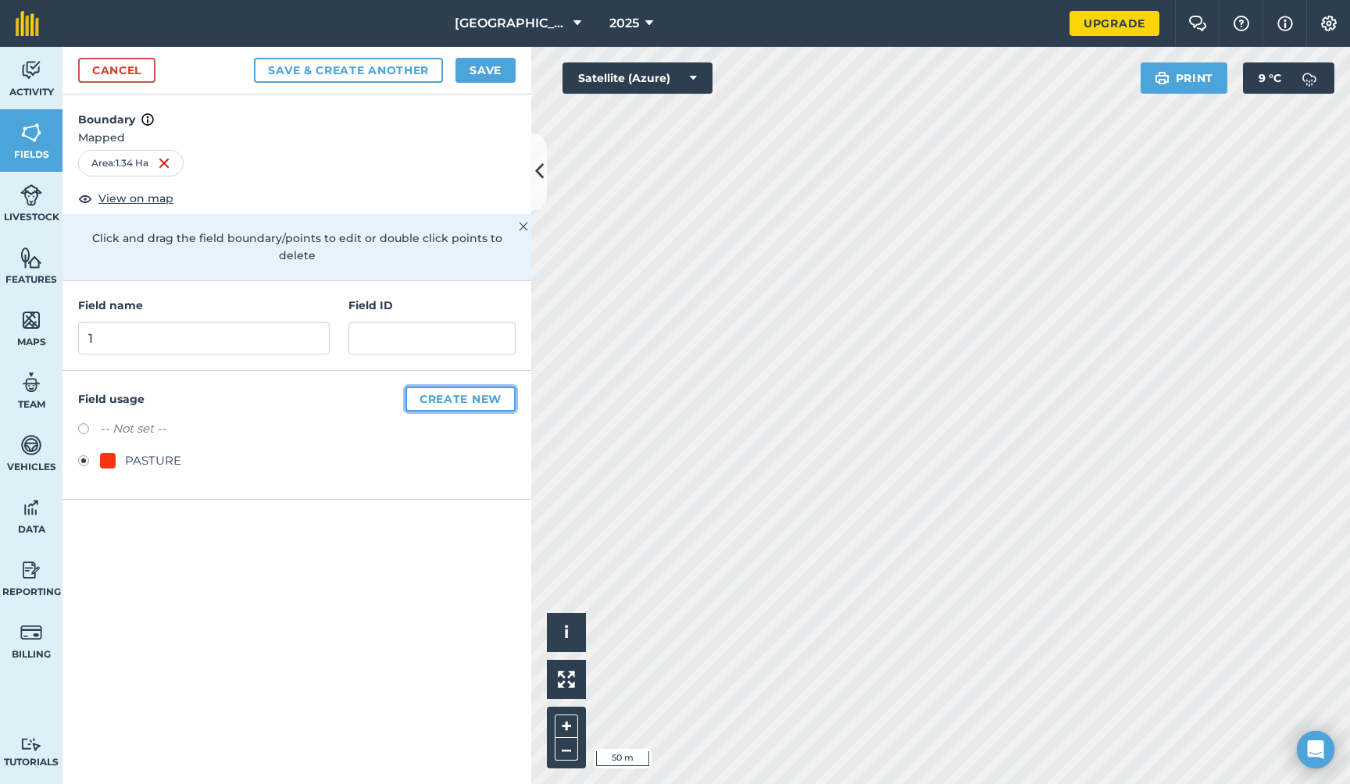
click at [469, 387] on button "Create new" at bounding box center [460, 399] width 110 height 25
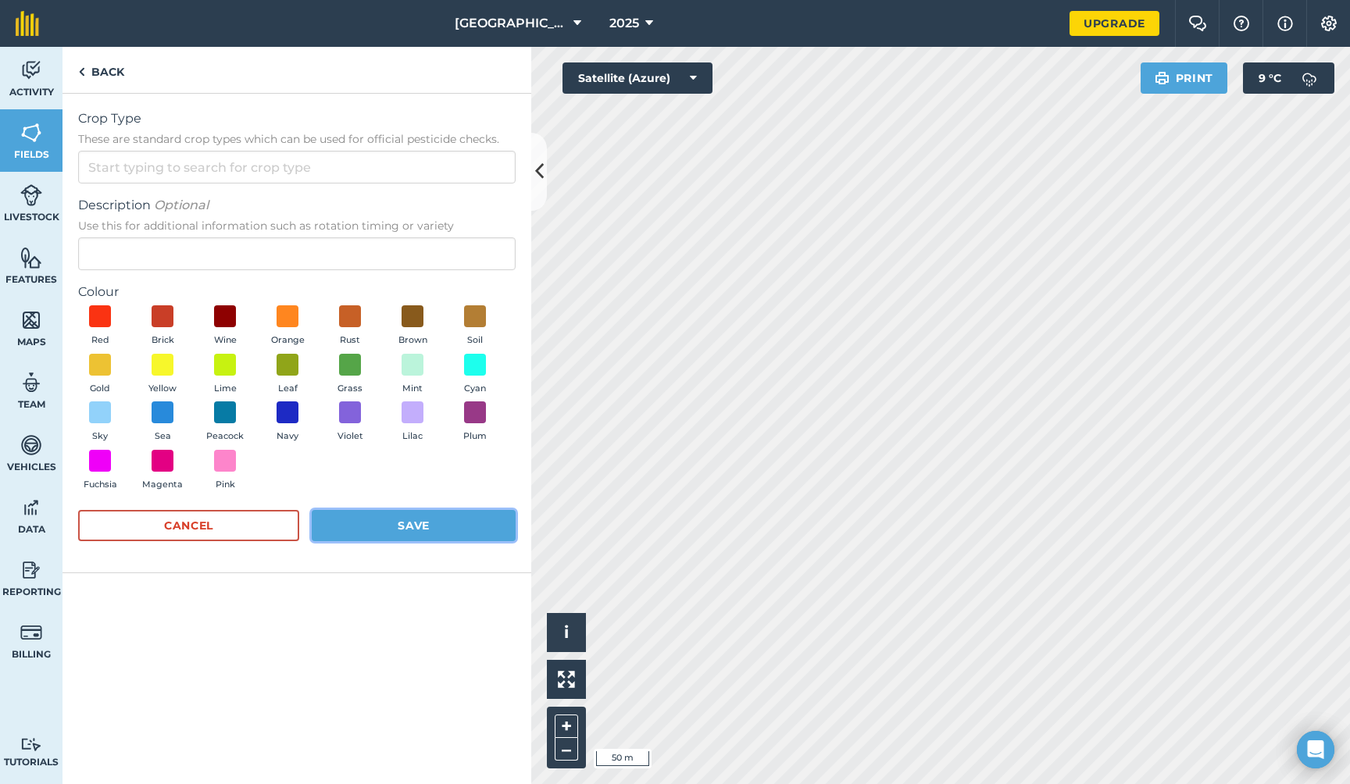
click at [447, 524] on button "Save" at bounding box center [414, 525] width 204 height 31
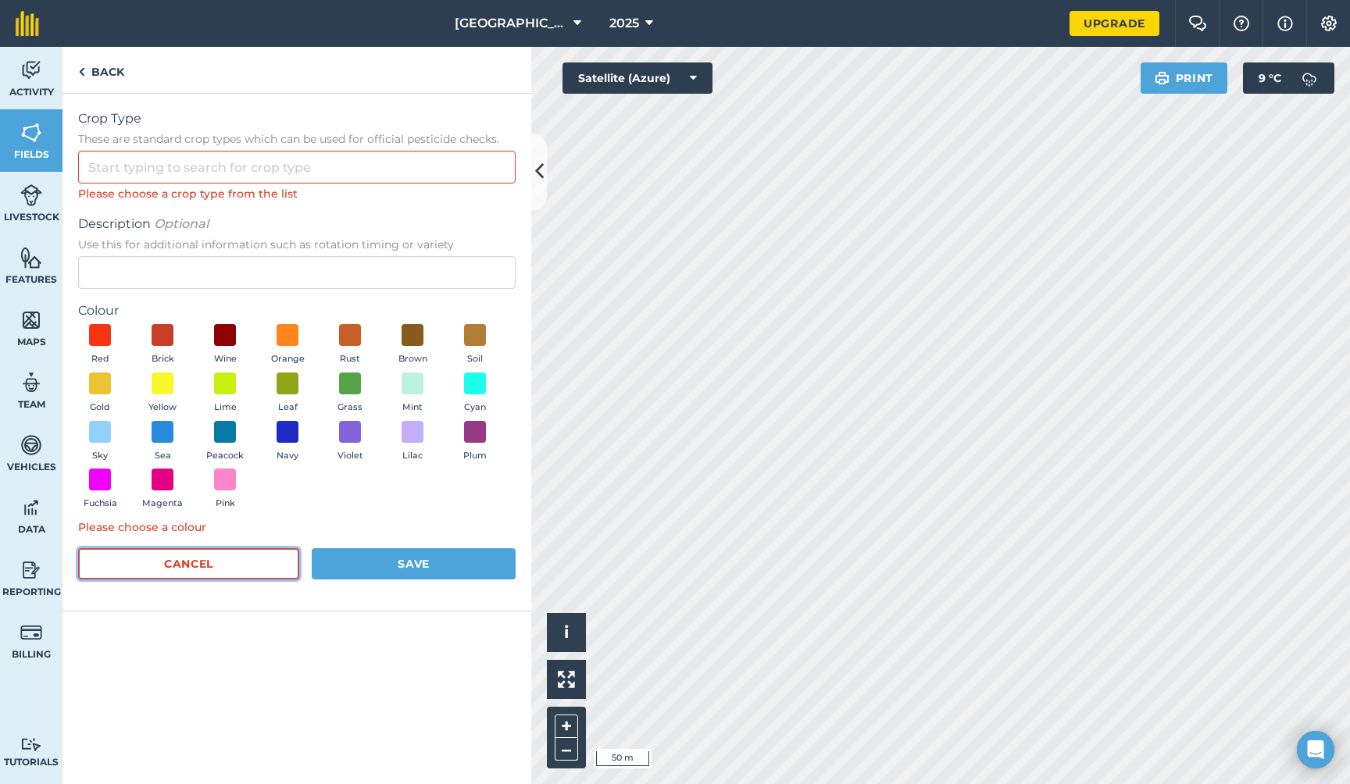
click at [290, 567] on button "Cancel" at bounding box center [188, 563] width 221 height 31
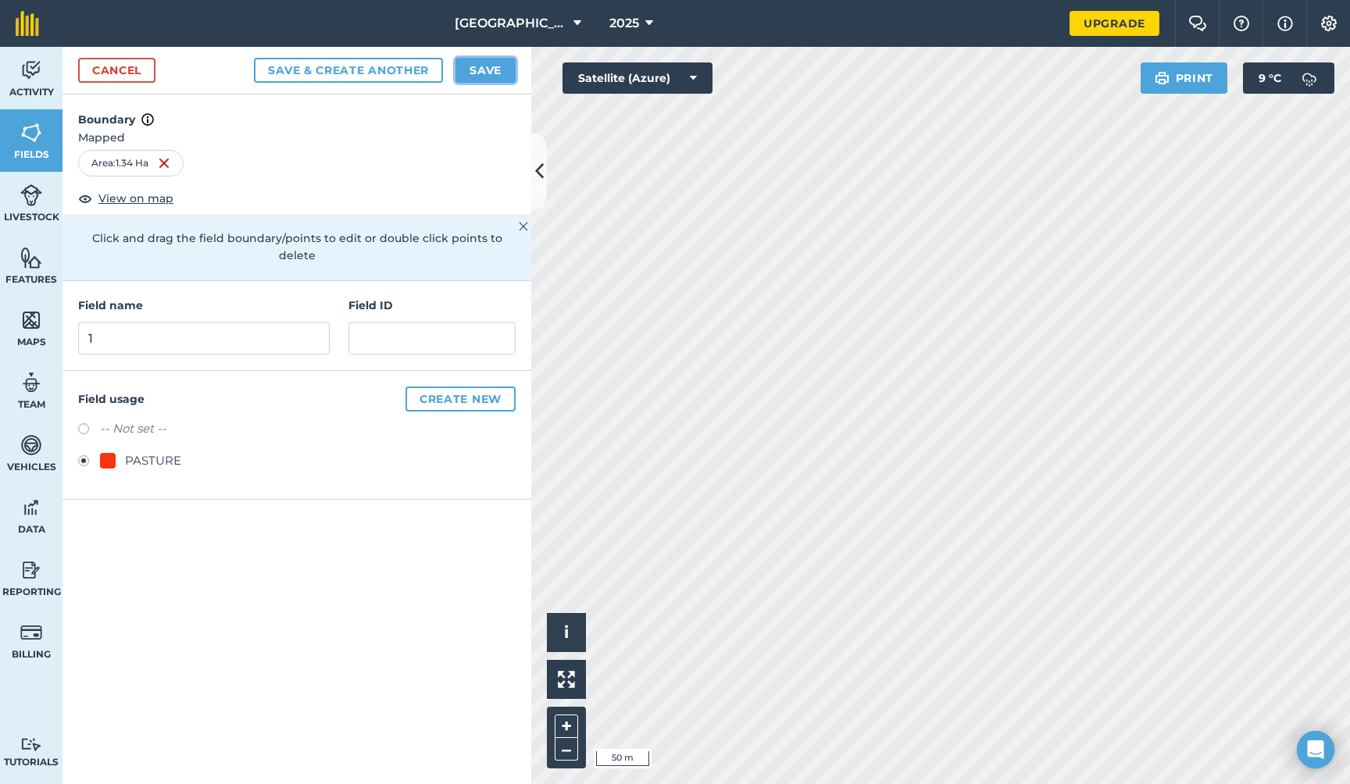
click at [495, 66] on button "Save" at bounding box center [485, 70] width 60 height 25
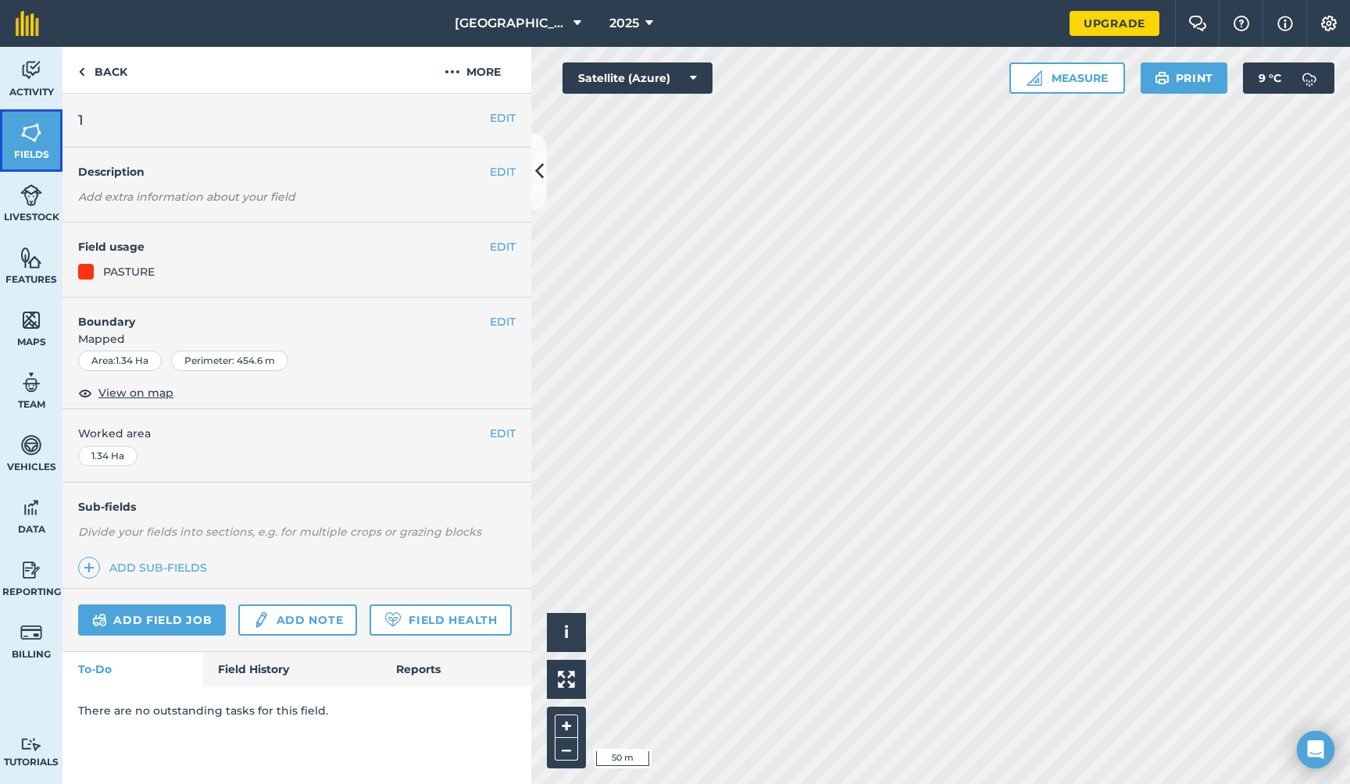
click at [31, 127] on img at bounding box center [31, 132] width 22 height 23
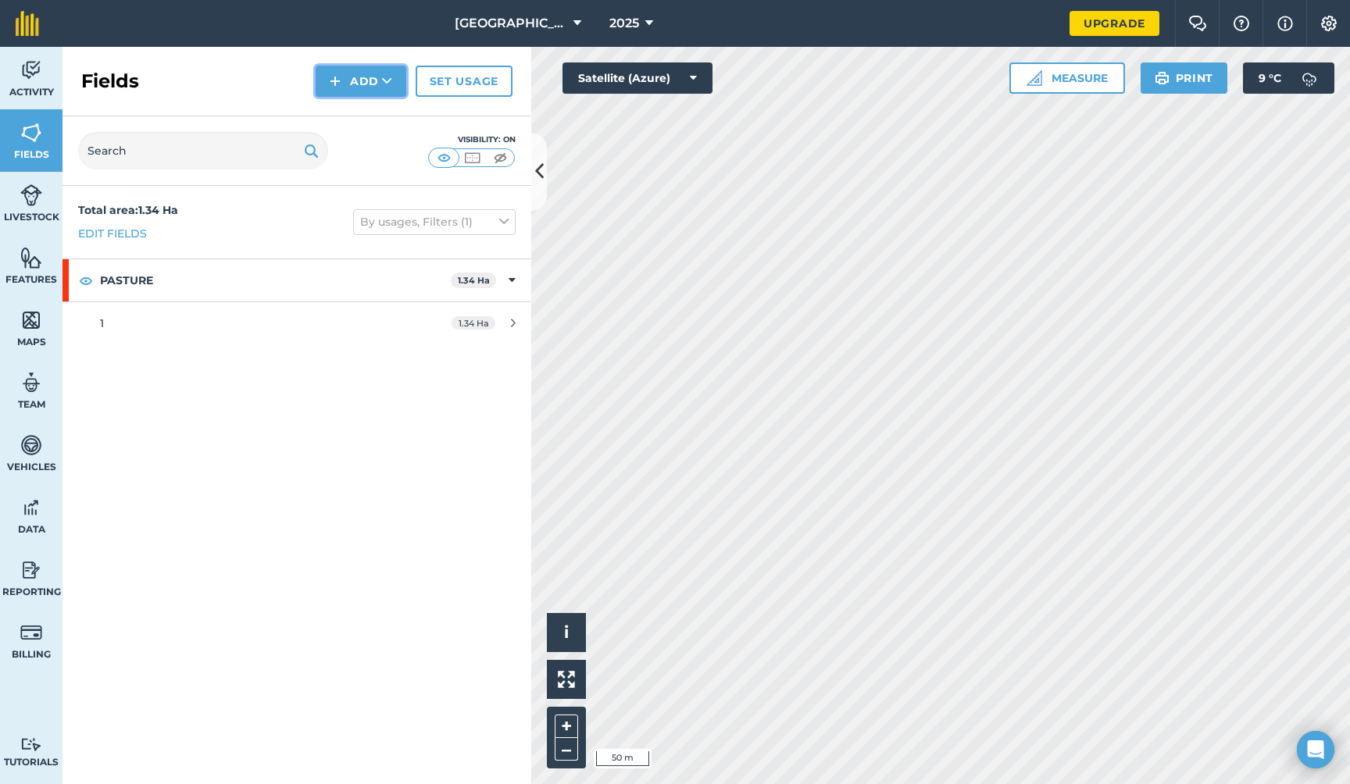
click at [380, 78] on button "Add" at bounding box center [361, 81] width 91 height 31
click at [360, 116] on link "Draw" at bounding box center [361, 116] width 86 height 34
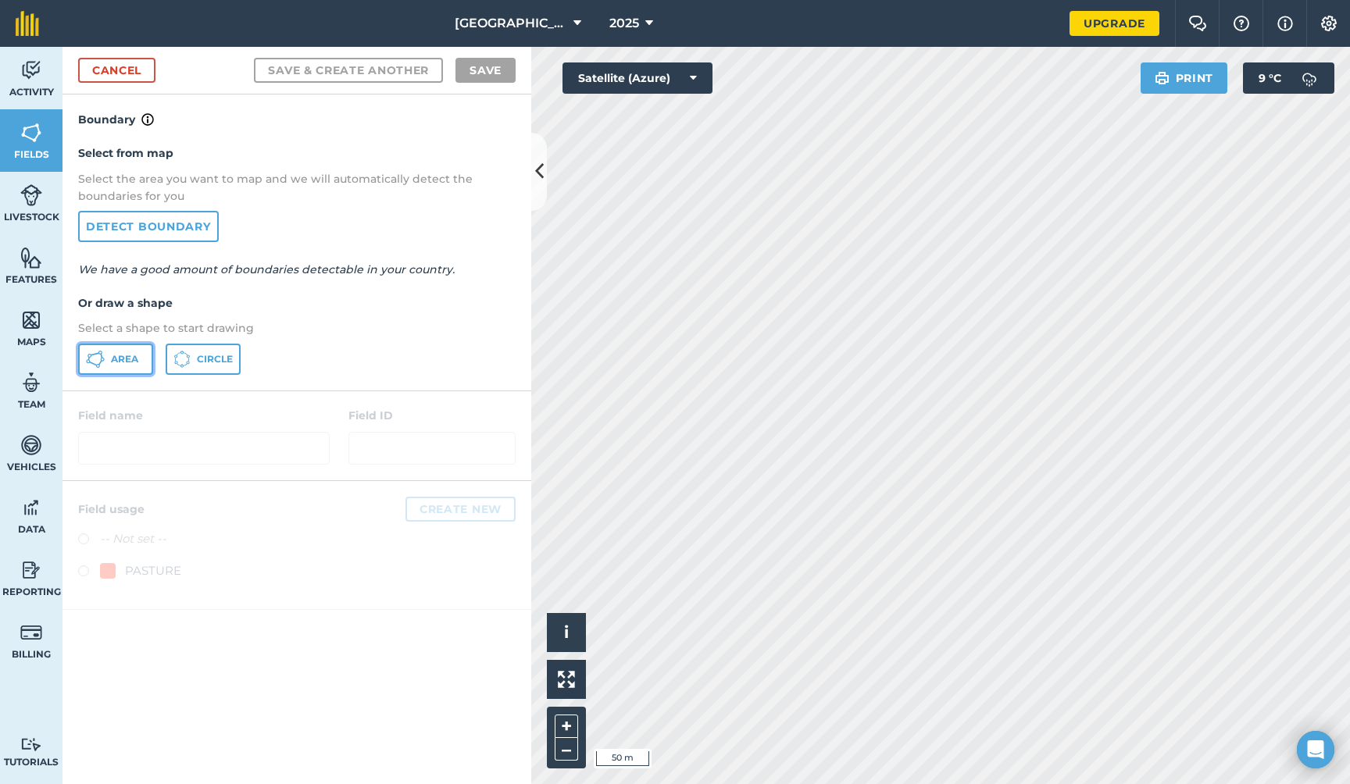
click at [125, 349] on button "Area" at bounding box center [115, 359] width 75 height 31
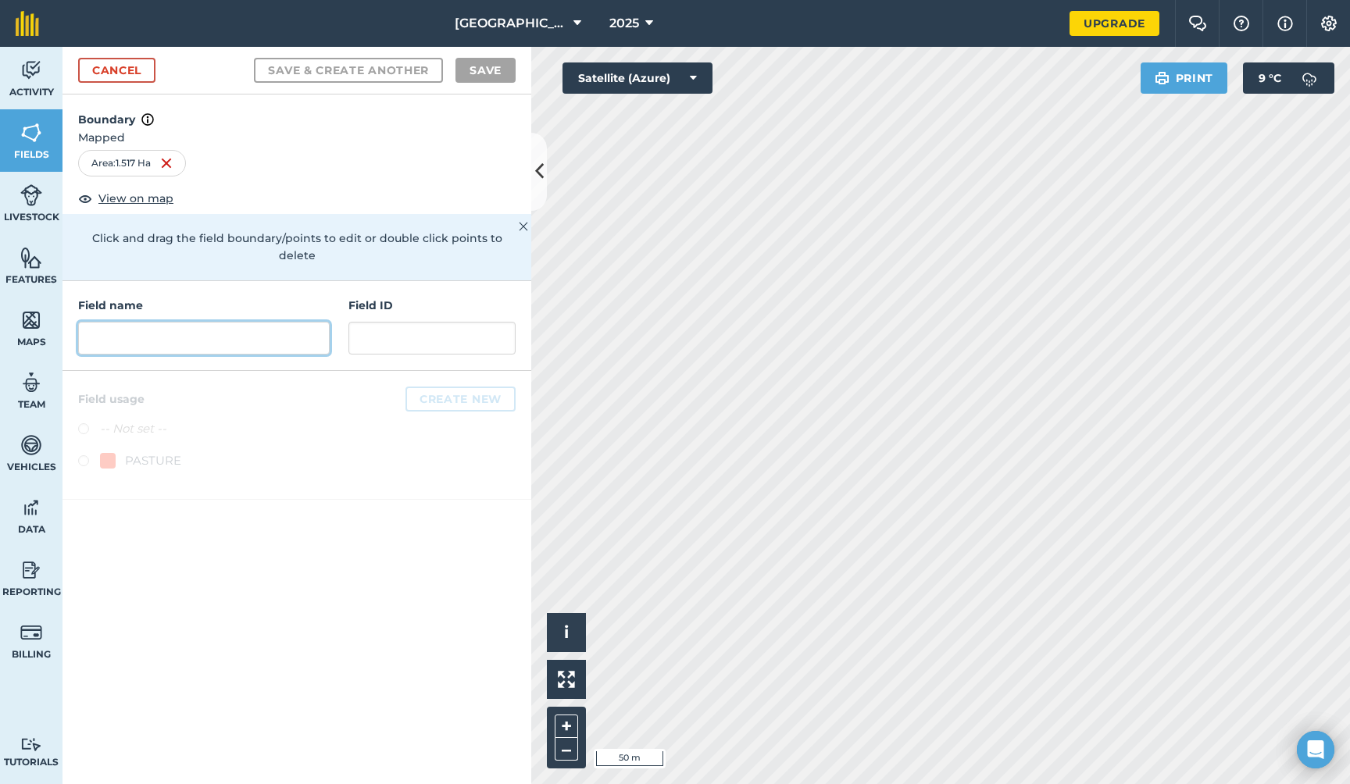
click at [219, 322] on input "text" at bounding box center [203, 338] width 251 height 33
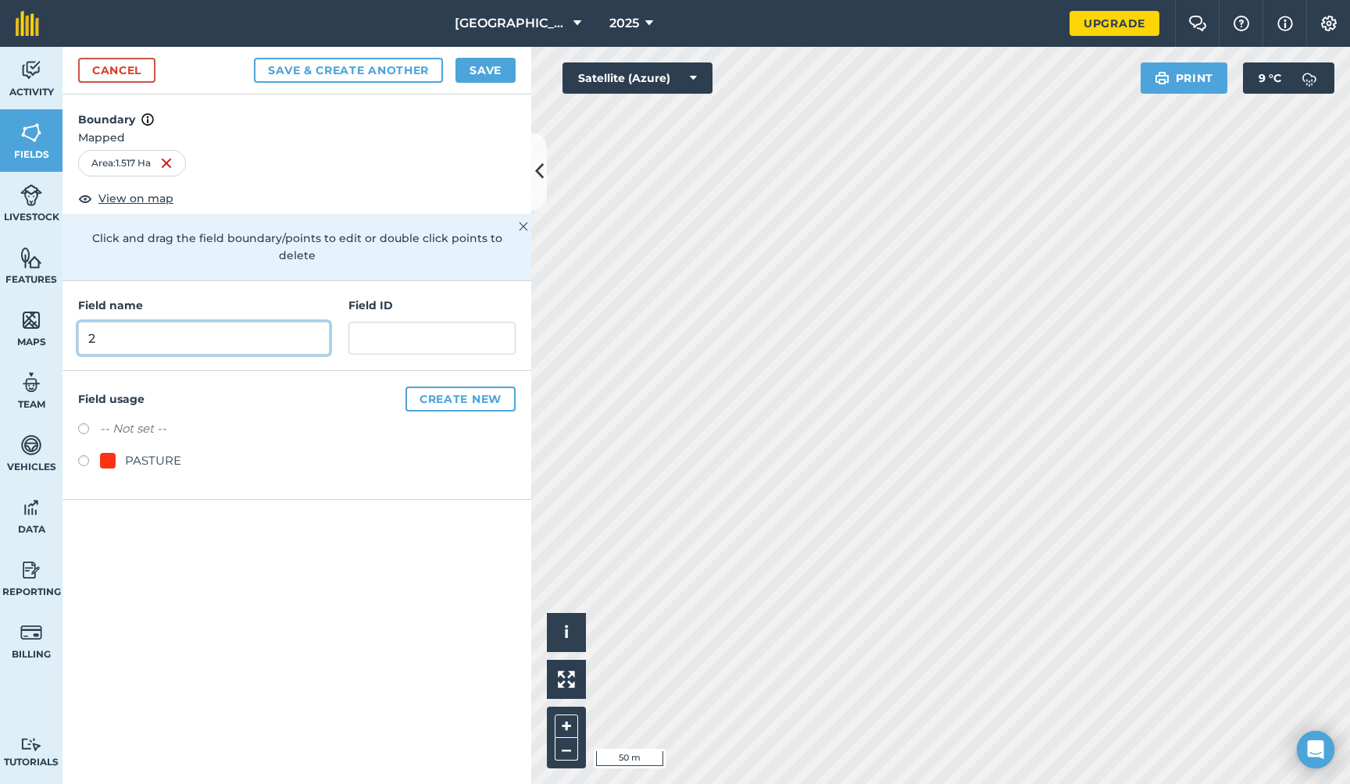
type input "2"
click at [365, 65] on button "Save & Create Another" at bounding box center [348, 70] width 189 height 25
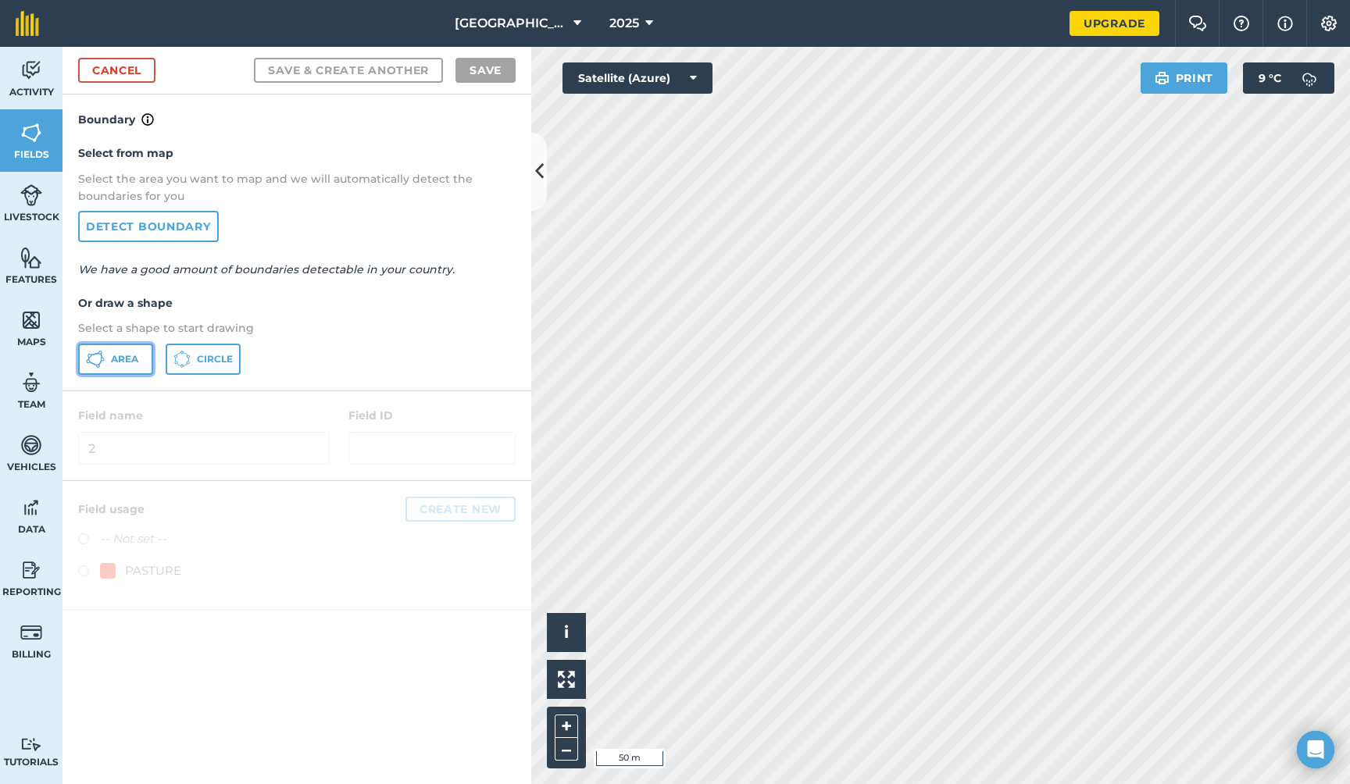
click at [121, 360] on span "Area" at bounding box center [124, 359] width 27 height 12
click at [133, 73] on link "Cancel" at bounding box center [116, 70] width 77 height 25
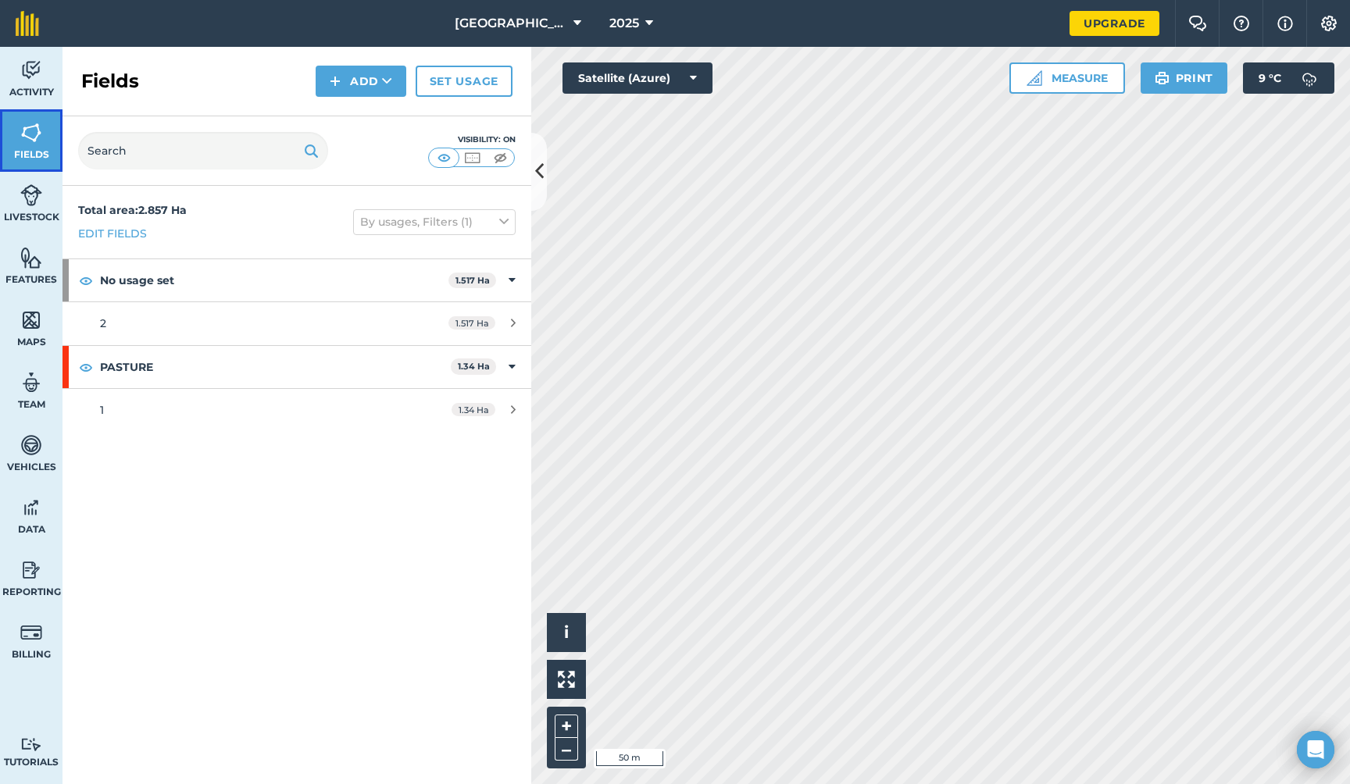
click at [32, 139] on img at bounding box center [31, 132] width 22 height 23
click at [393, 76] on button "Add" at bounding box center [361, 81] width 91 height 31
click at [373, 114] on link "Draw" at bounding box center [361, 116] width 86 height 34
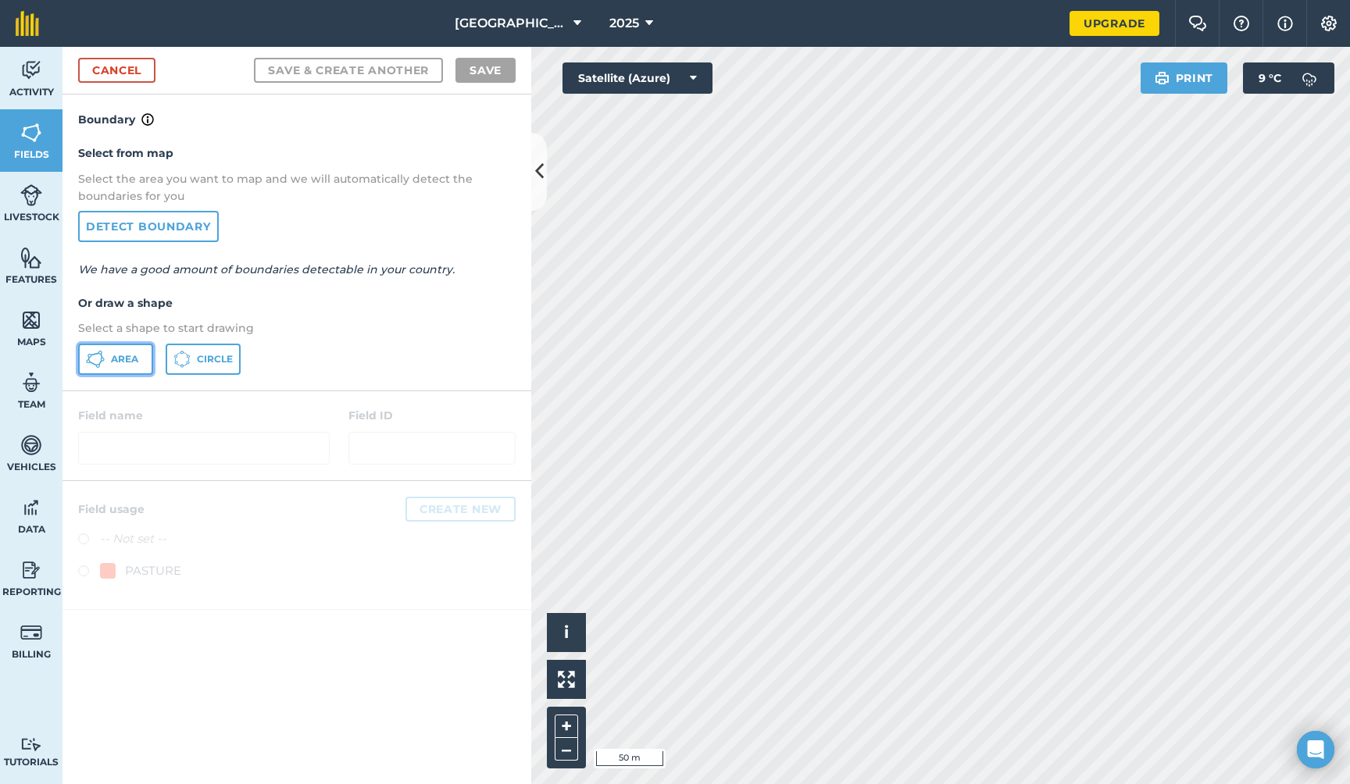
click at [111, 353] on span "Area" at bounding box center [124, 359] width 27 height 12
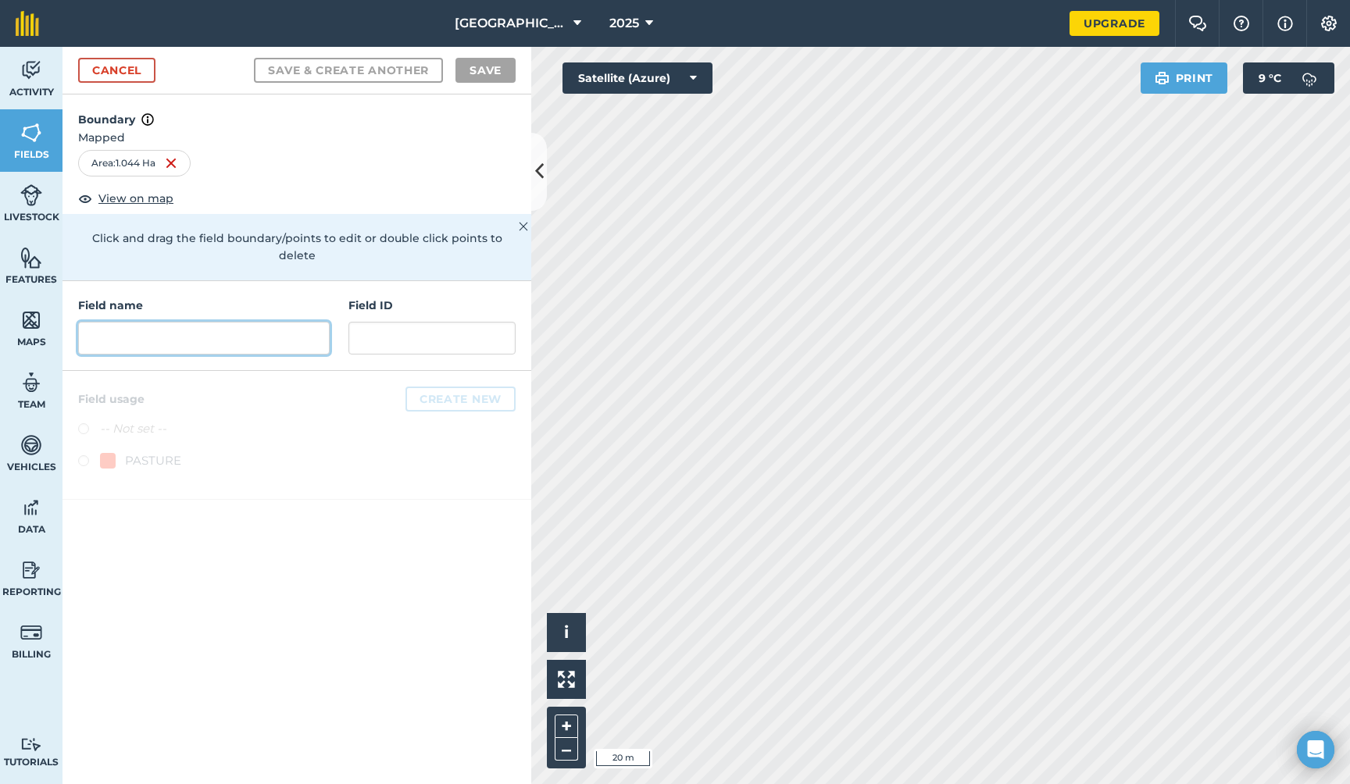
click at [135, 327] on input "text" at bounding box center [203, 338] width 251 height 33
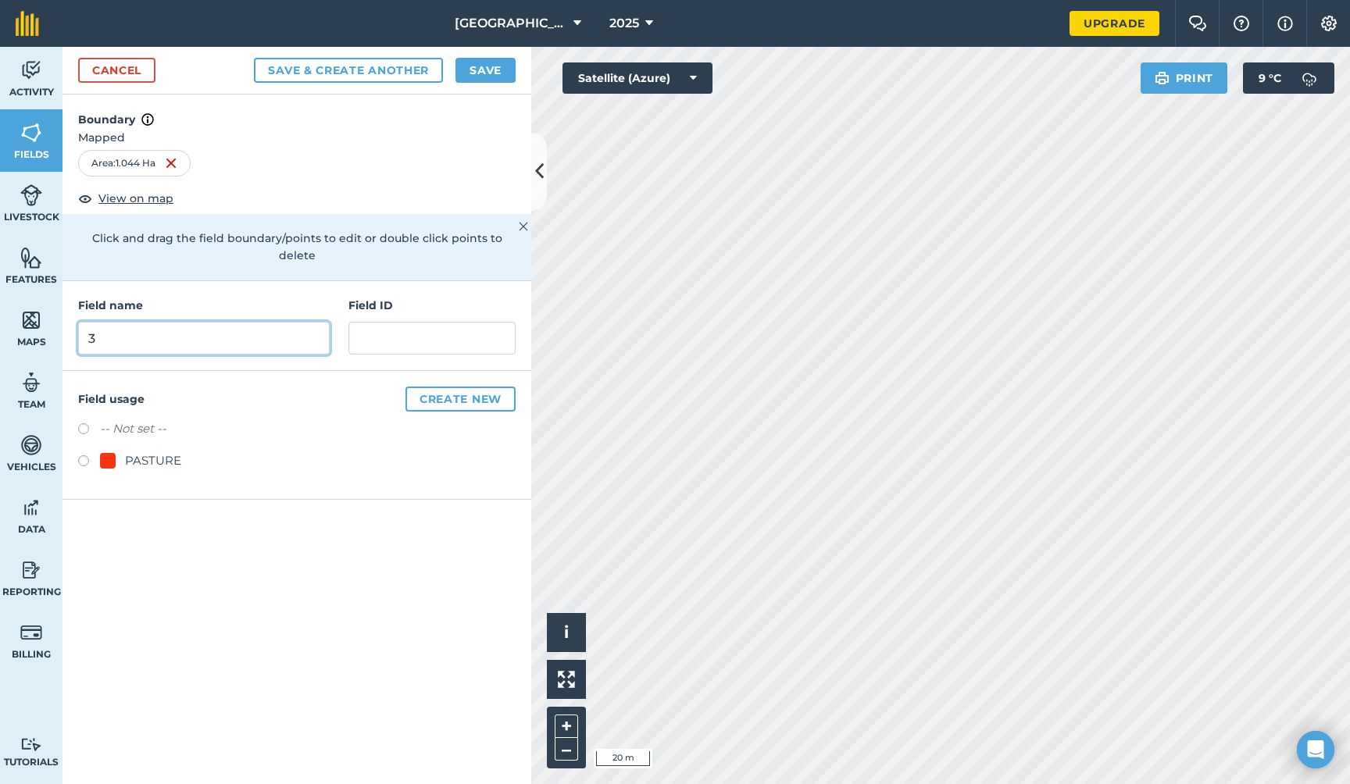
type input "3"
click at [356, 71] on button "Save & Create Another" at bounding box center [348, 70] width 189 height 25
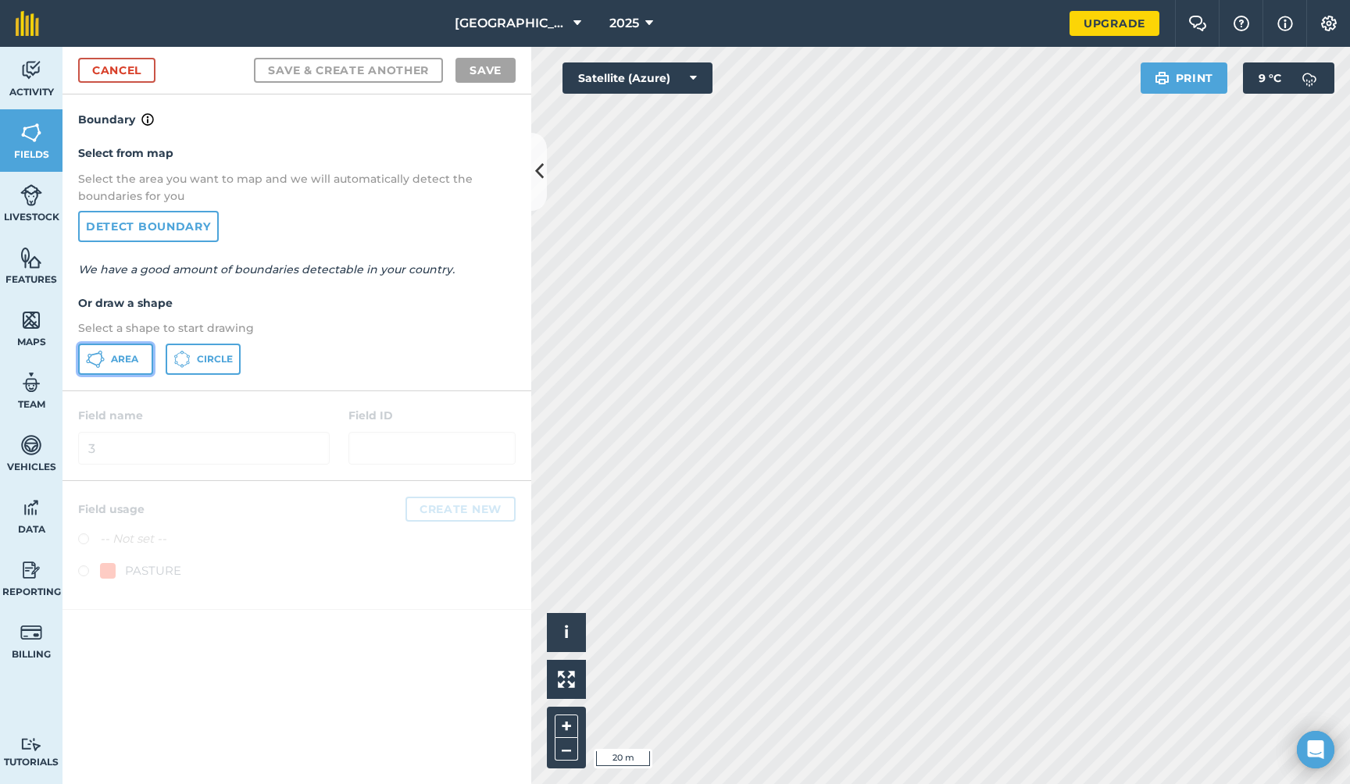
click at [103, 353] on icon at bounding box center [95, 359] width 19 height 19
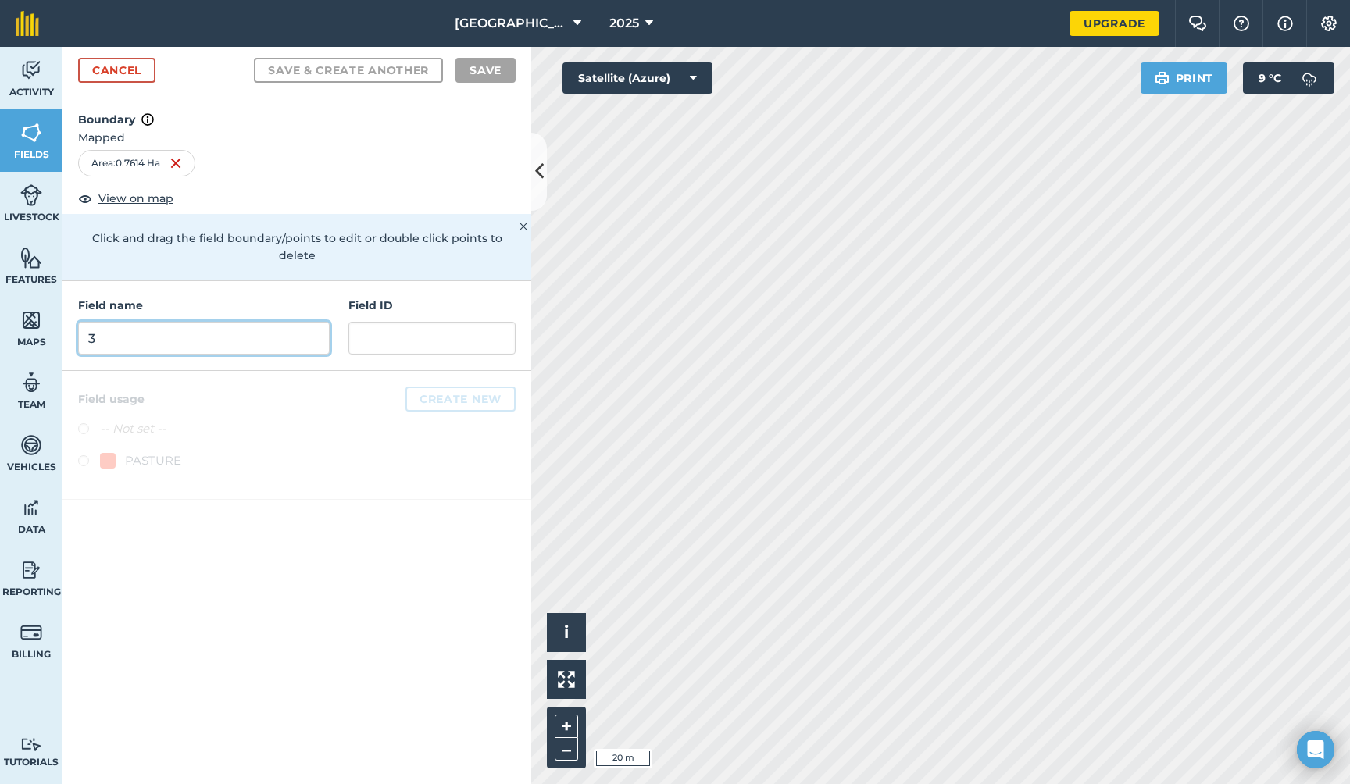
click at [153, 322] on input "3" at bounding box center [203, 338] width 251 height 33
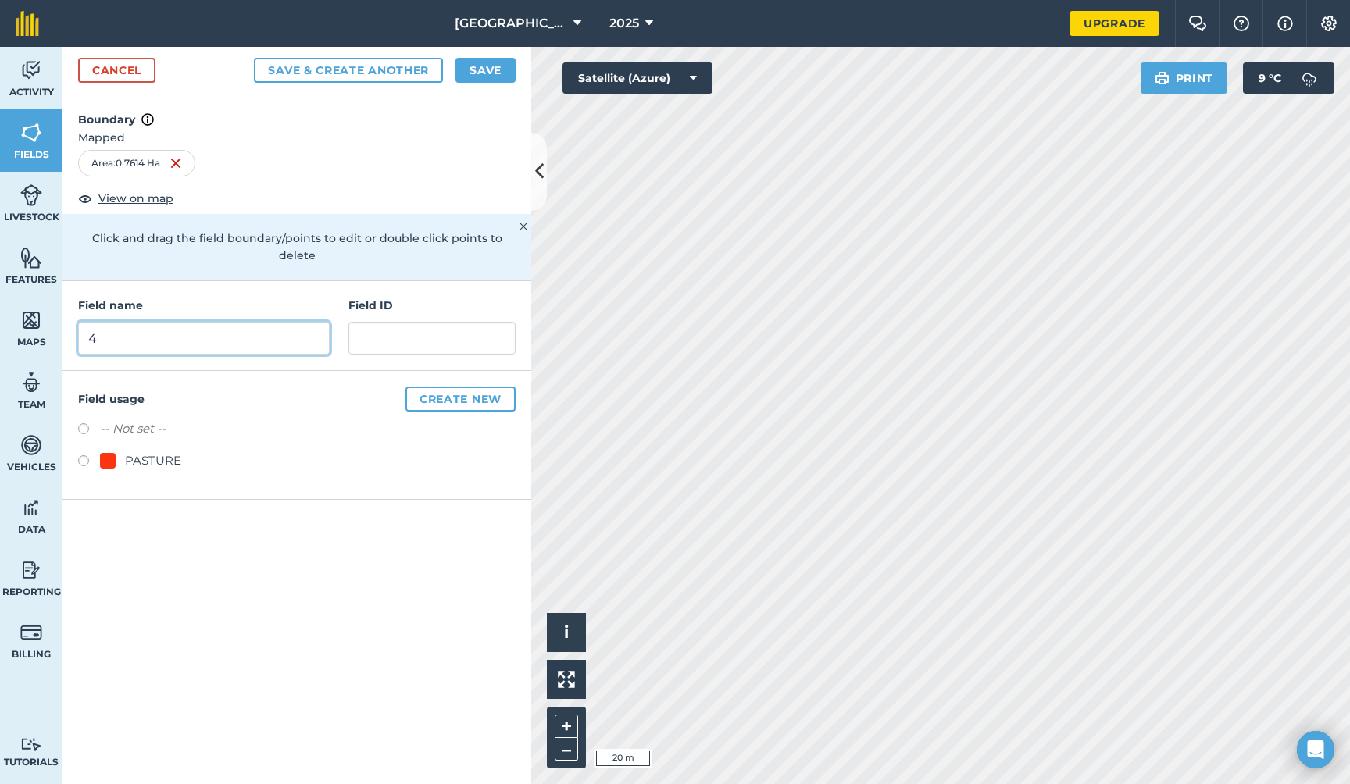
type input "4"
click at [369, 70] on button "Save & Create Another" at bounding box center [348, 70] width 189 height 25
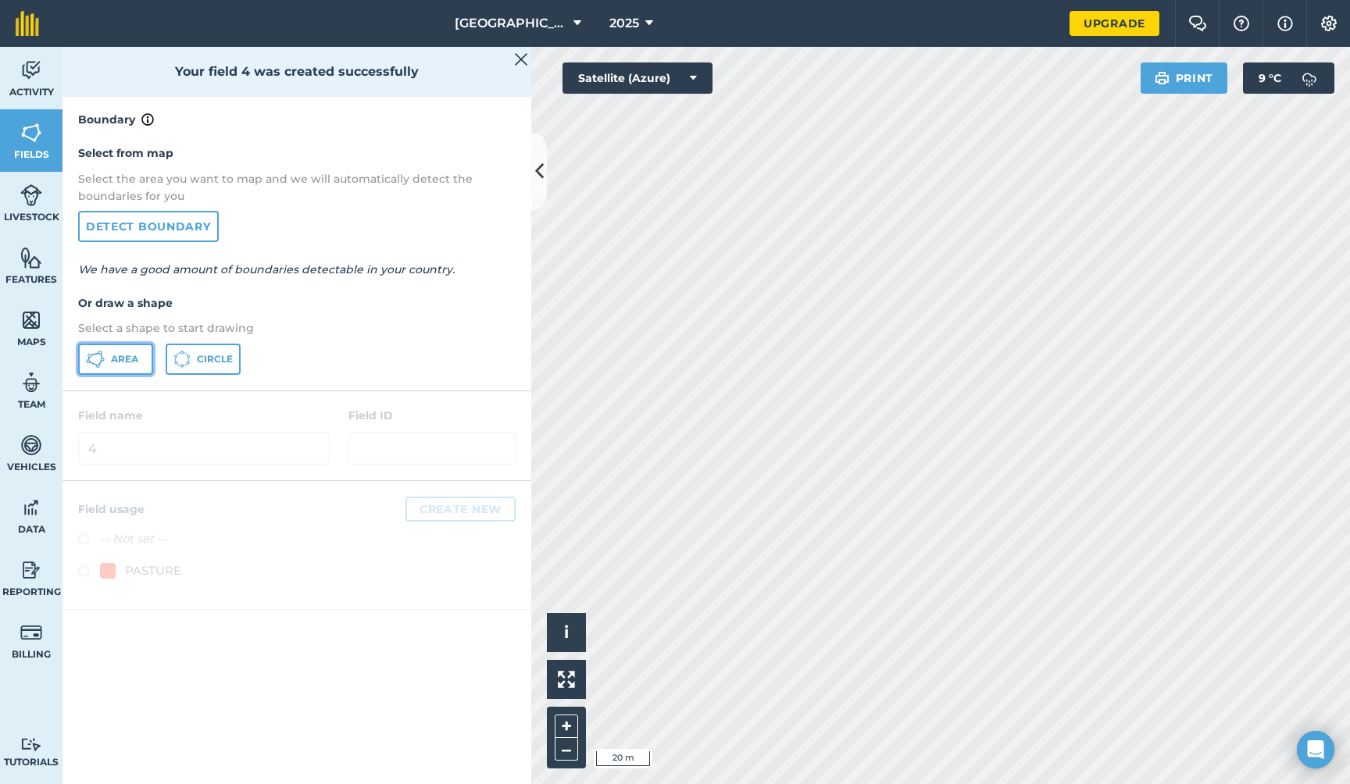
click at [126, 359] on span "Area" at bounding box center [124, 359] width 27 height 12
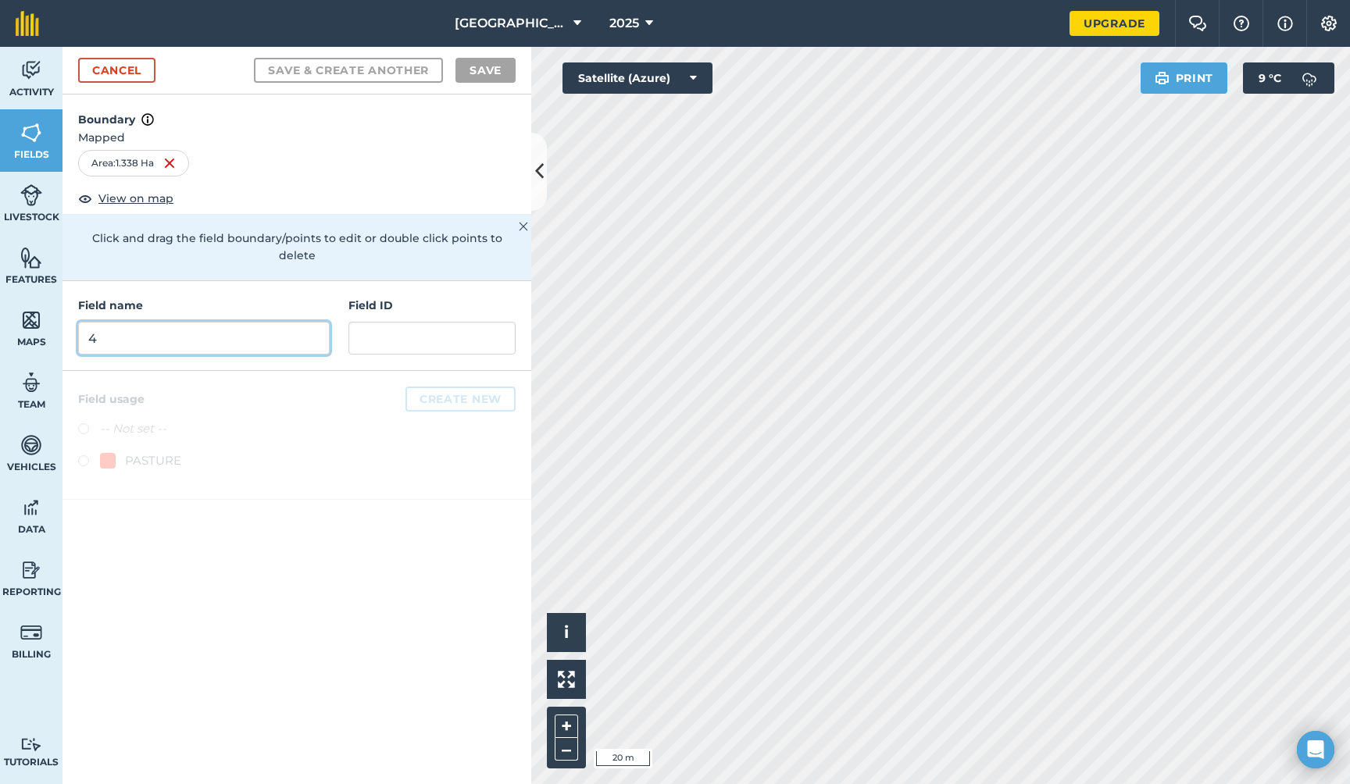
click at [191, 326] on input "4" at bounding box center [203, 338] width 251 height 33
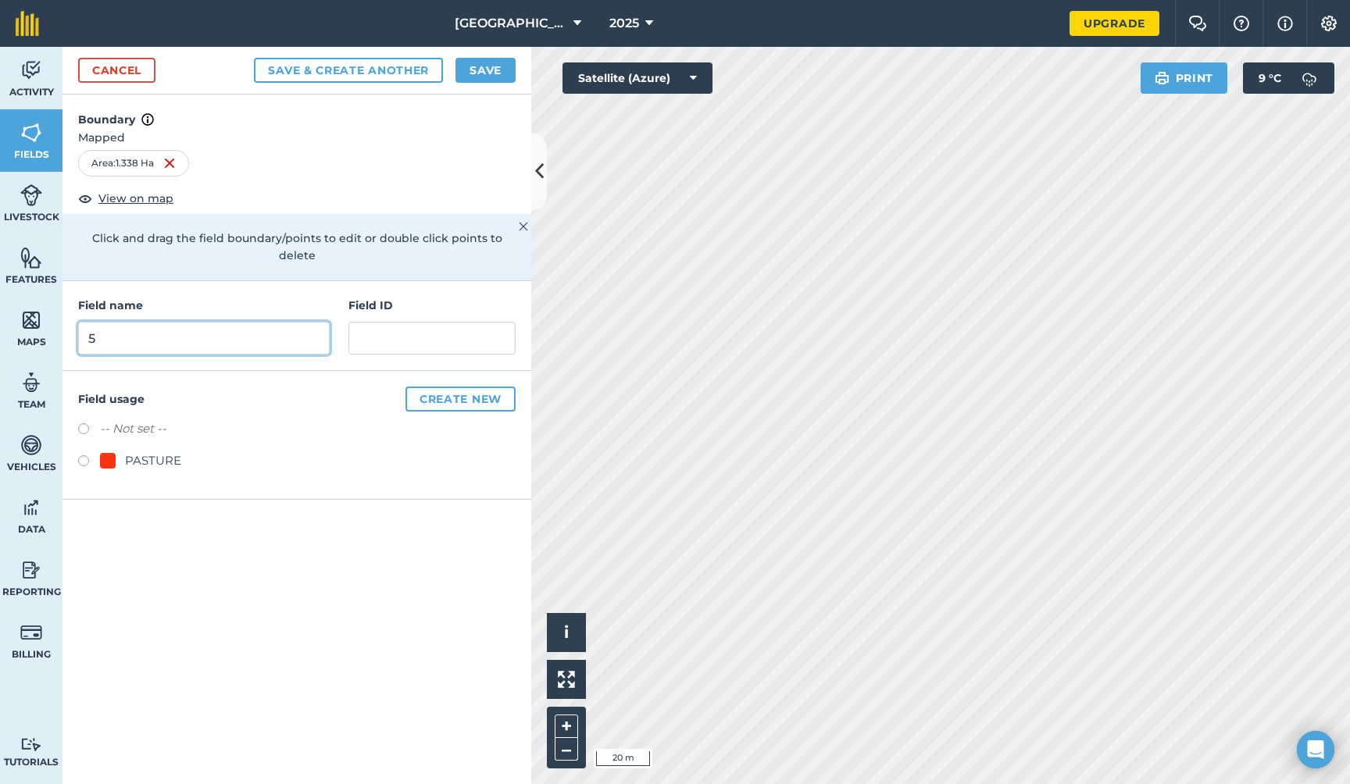
type input "5"
click at [366, 69] on button "Save & Create Another" at bounding box center [348, 70] width 189 height 25
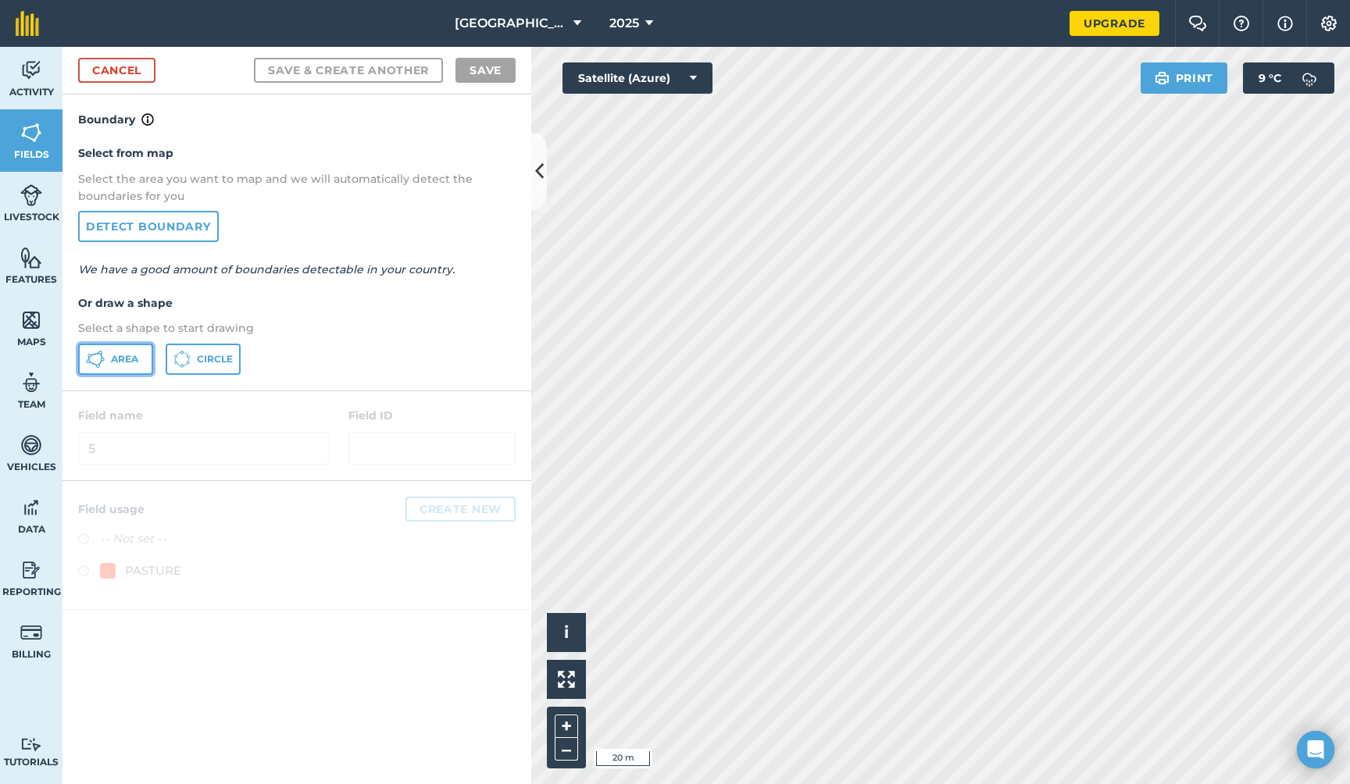
click at [110, 363] on button "Area" at bounding box center [115, 359] width 75 height 31
click at [663, 91] on button "Satellite (Azure)" at bounding box center [637, 77] width 150 height 31
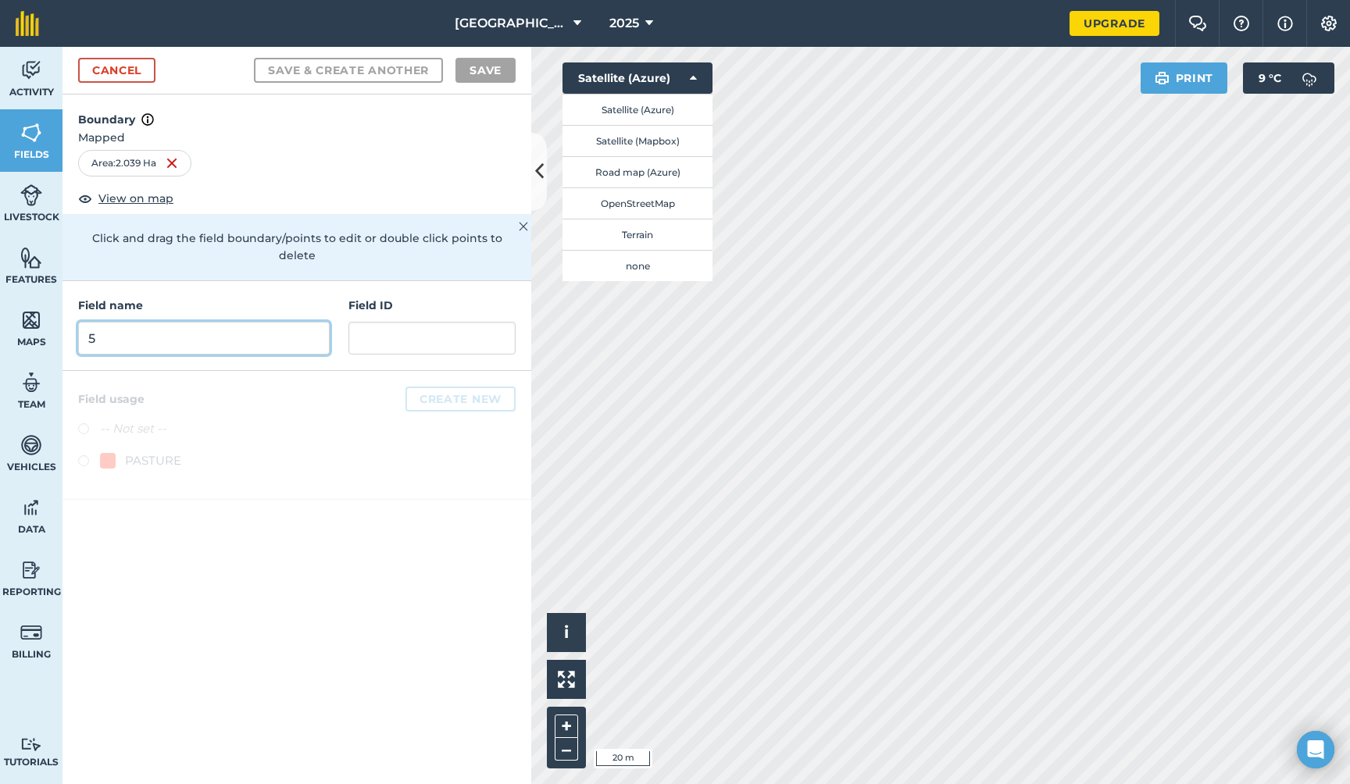
click at [248, 323] on input "5" at bounding box center [203, 338] width 251 height 33
click at [208, 322] on input "5" at bounding box center [203, 338] width 251 height 33
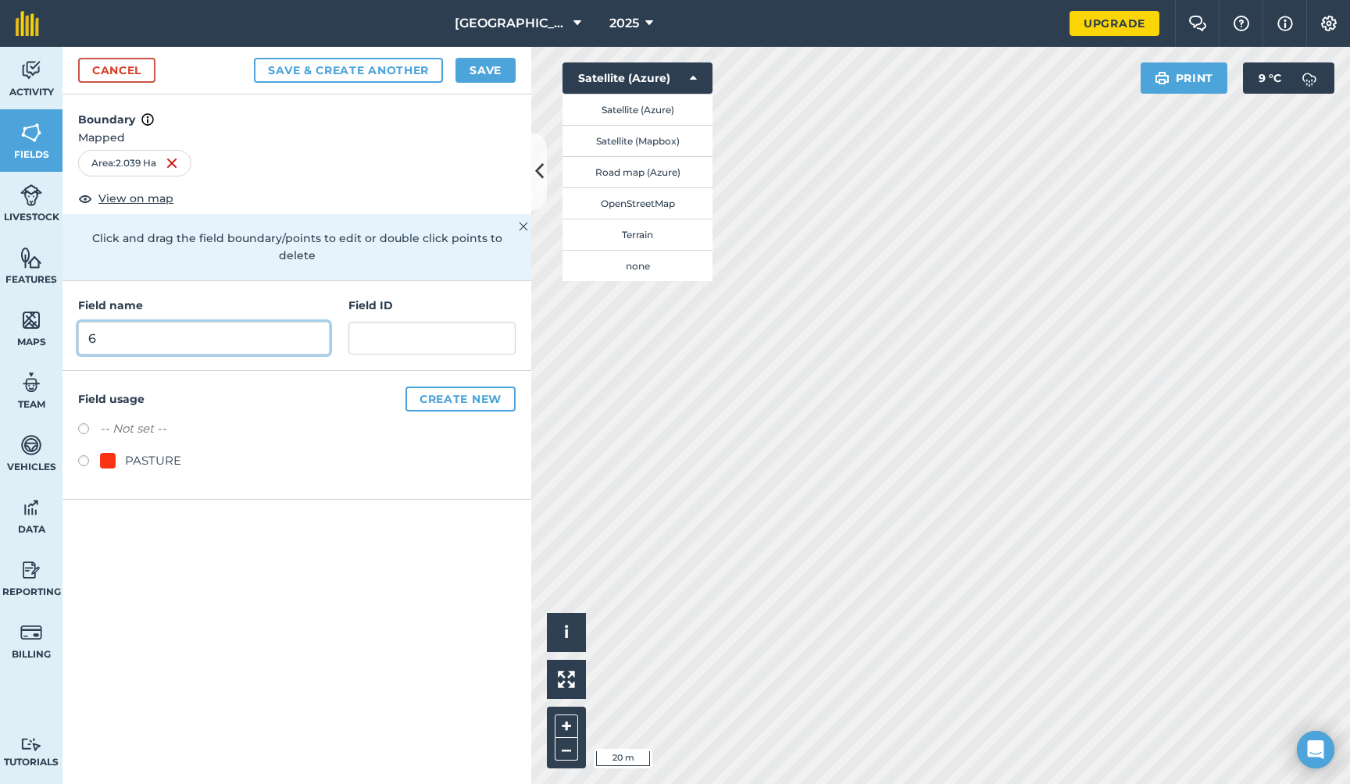
type input "6"
click at [351, 72] on button "Save & Create Another" at bounding box center [348, 70] width 189 height 25
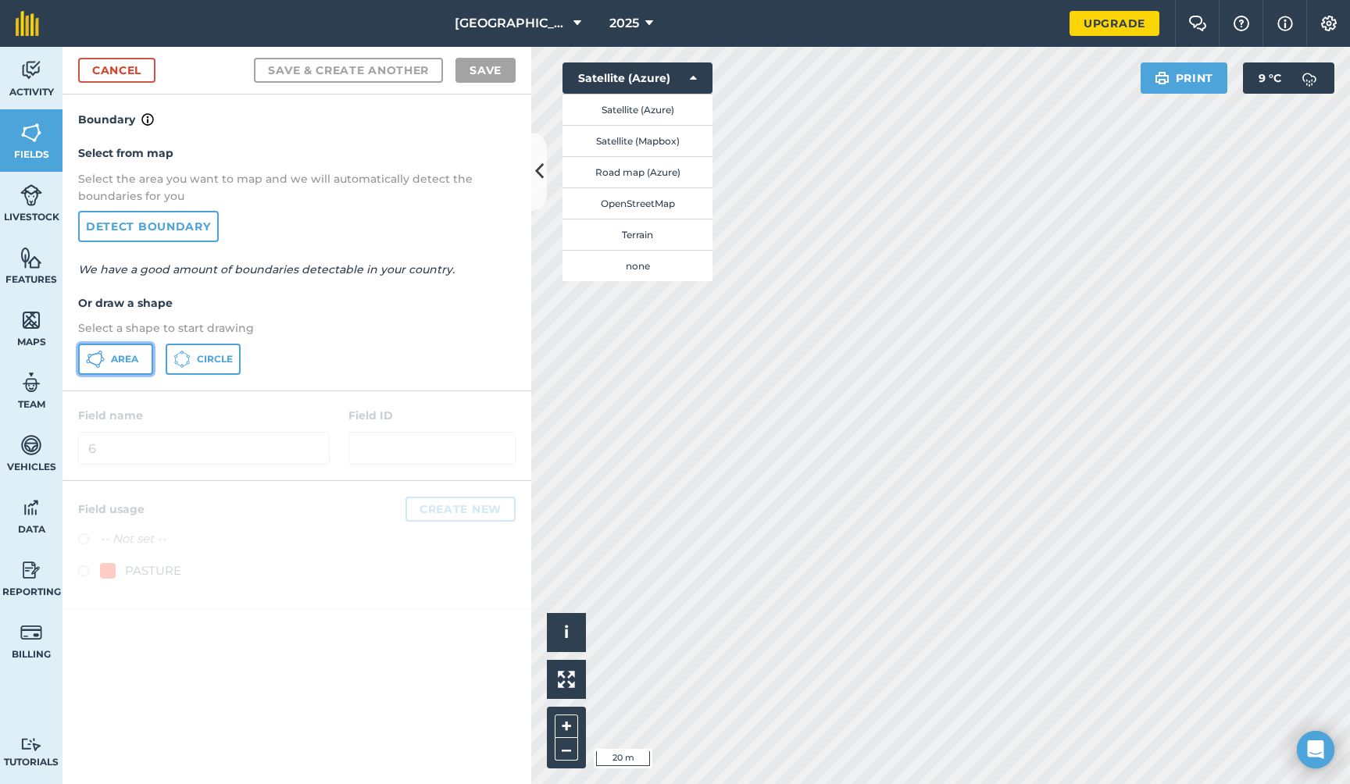
click at [135, 363] on span "Area" at bounding box center [124, 359] width 27 height 12
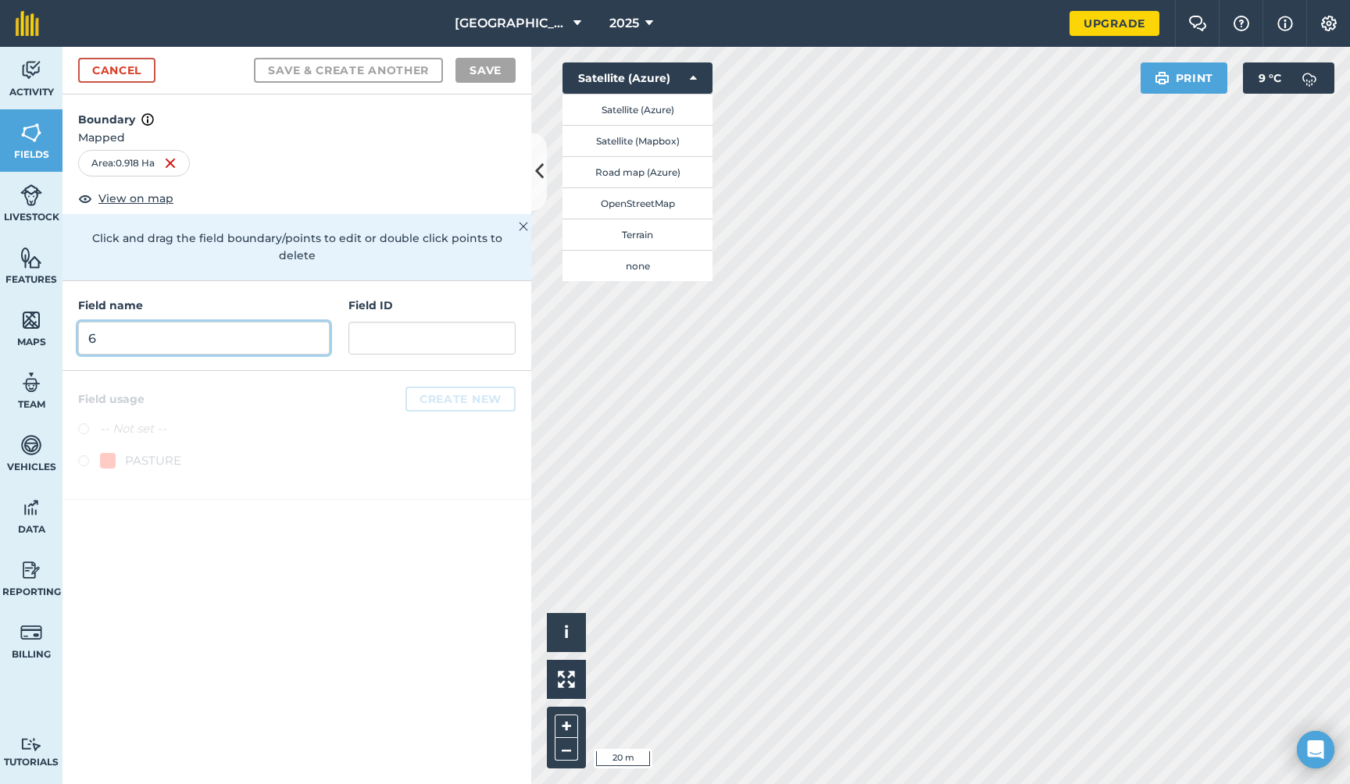
click at [240, 326] on input "6" at bounding box center [203, 338] width 251 height 33
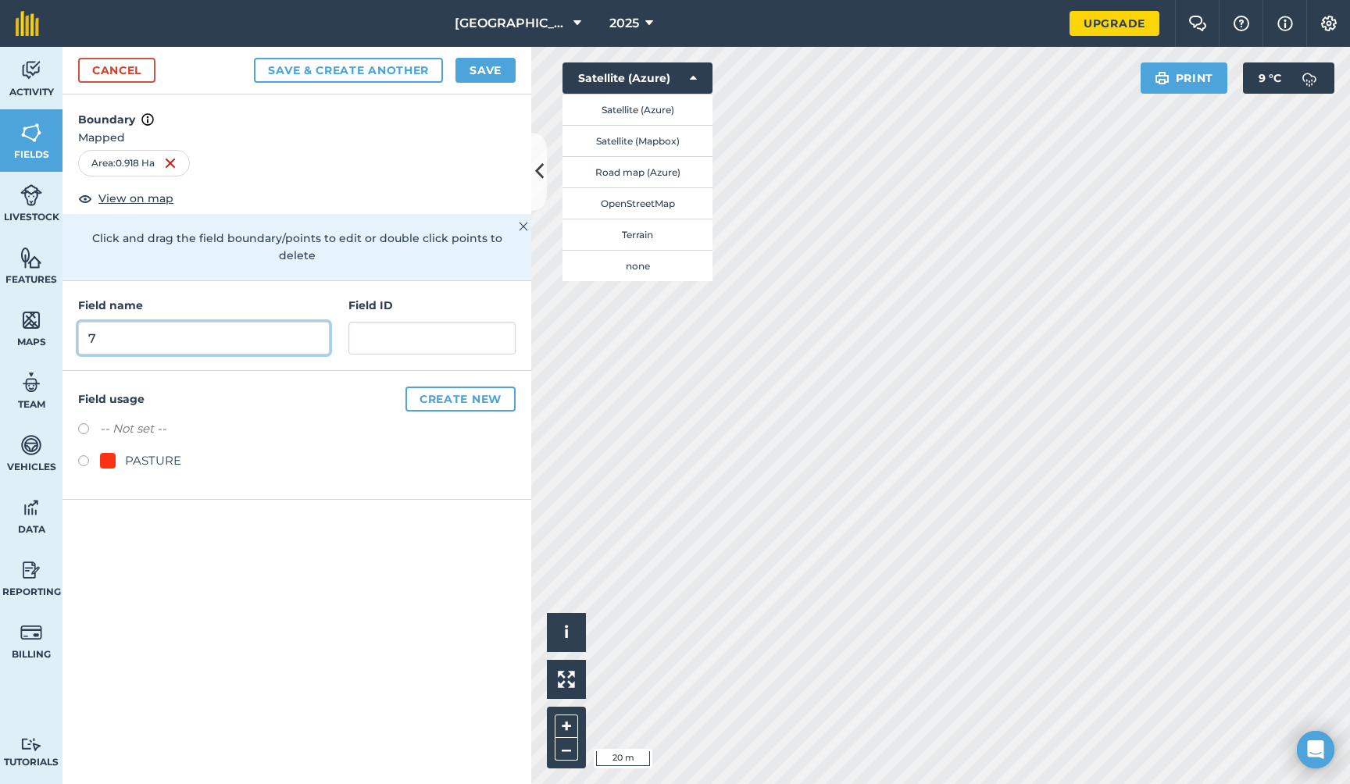
type input "7"
click at [361, 70] on button "Save & Create Another" at bounding box center [348, 70] width 189 height 25
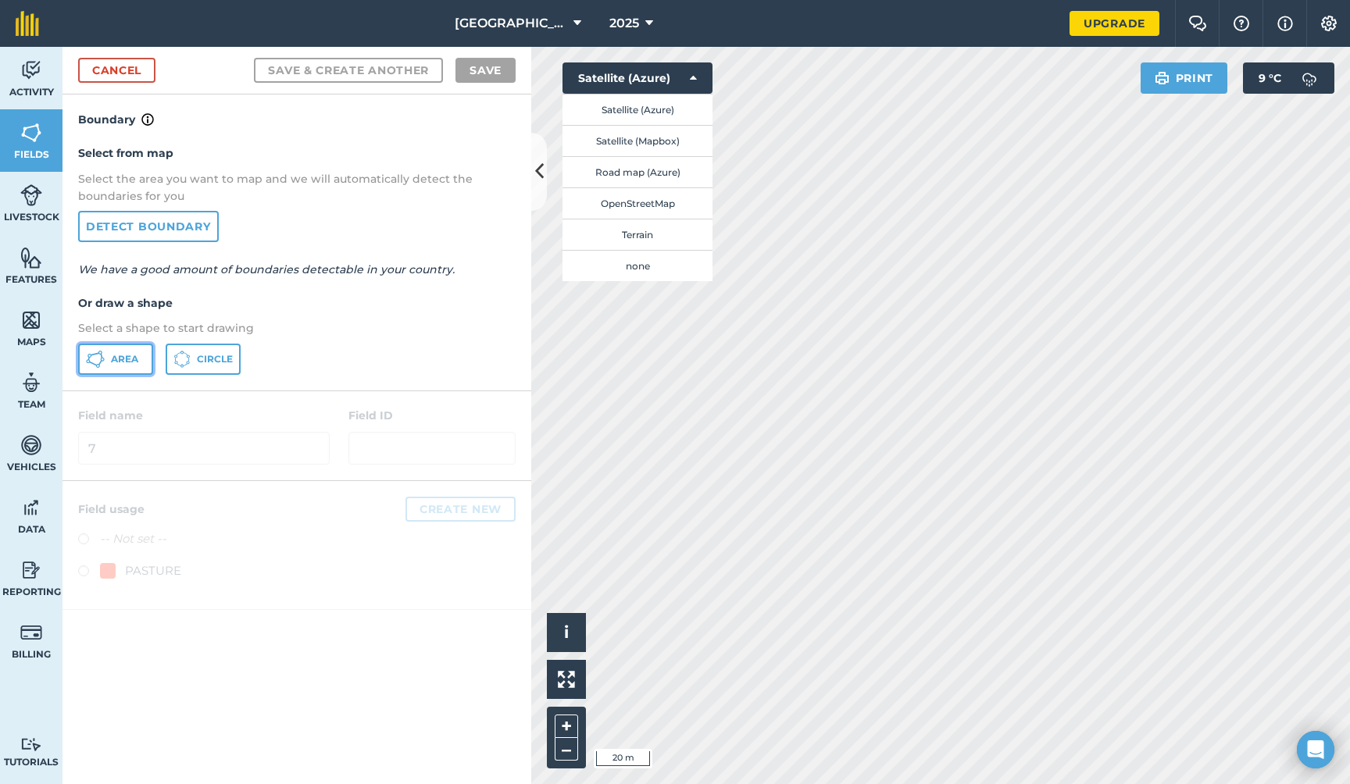
click at [139, 358] on button "Area" at bounding box center [115, 359] width 75 height 31
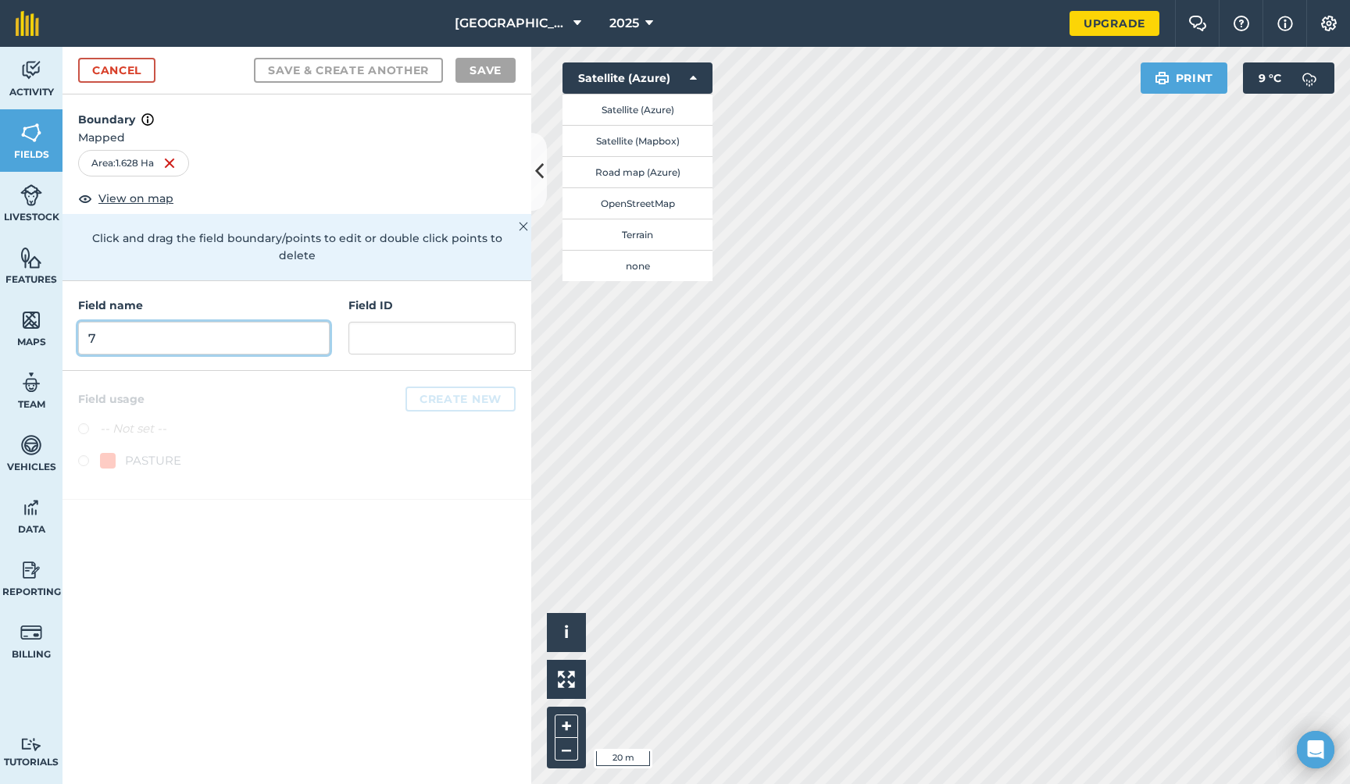
click at [198, 329] on input "7" at bounding box center [203, 338] width 251 height 33
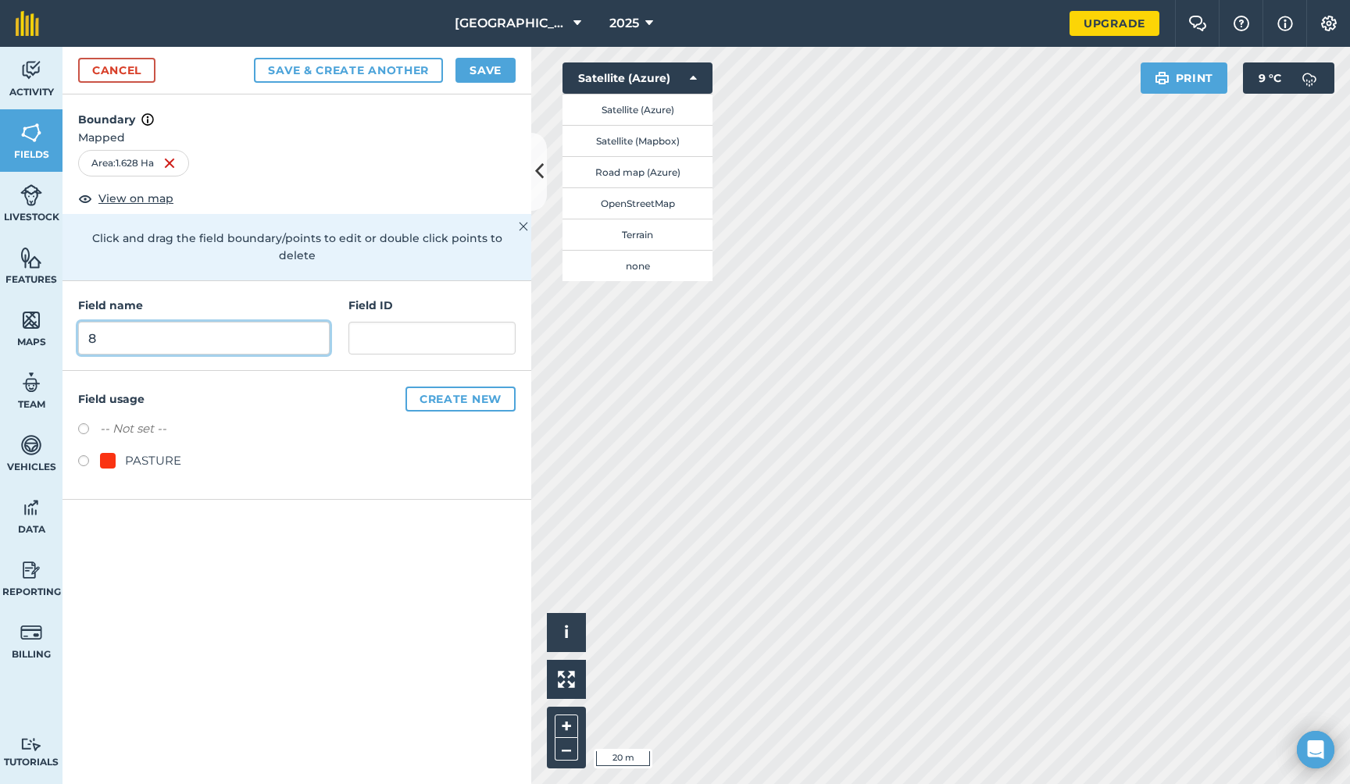
type input "8"
click at [370, 70] on button "Save & Create Another" at bounding box center [348, 70] width 189 height 25
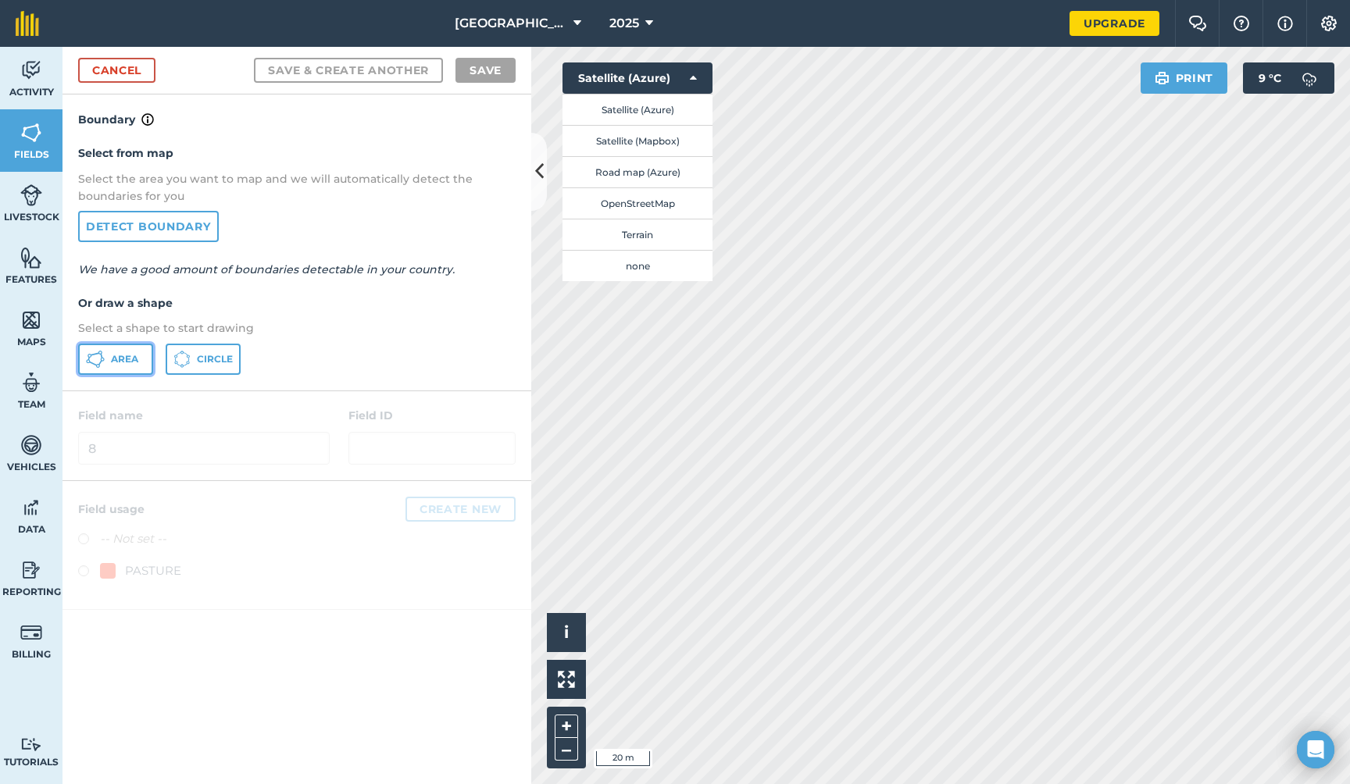
click at [100, 358] on icon at bounding box center [95, 359] width 19 height 19
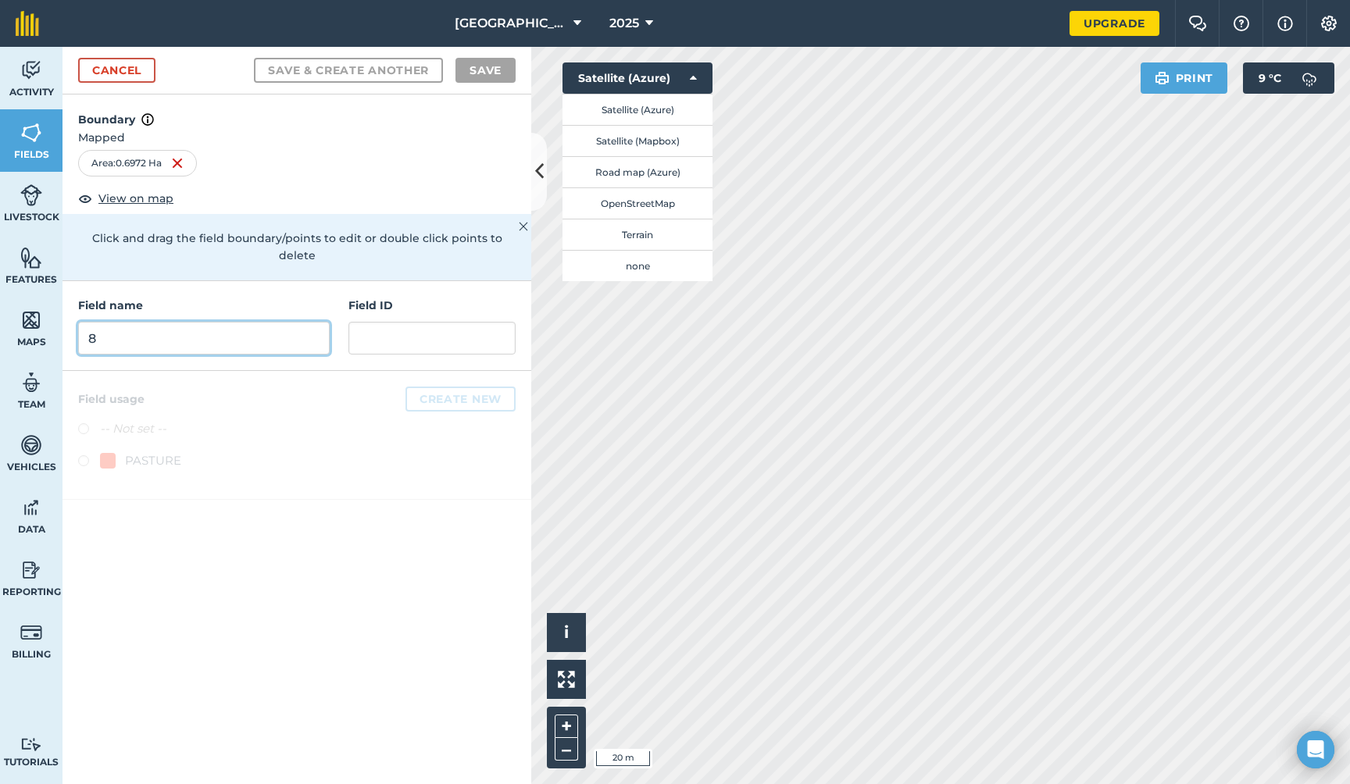
click at [301, 322] on input "8" at bounding box center [203, 338] width 251 height 33
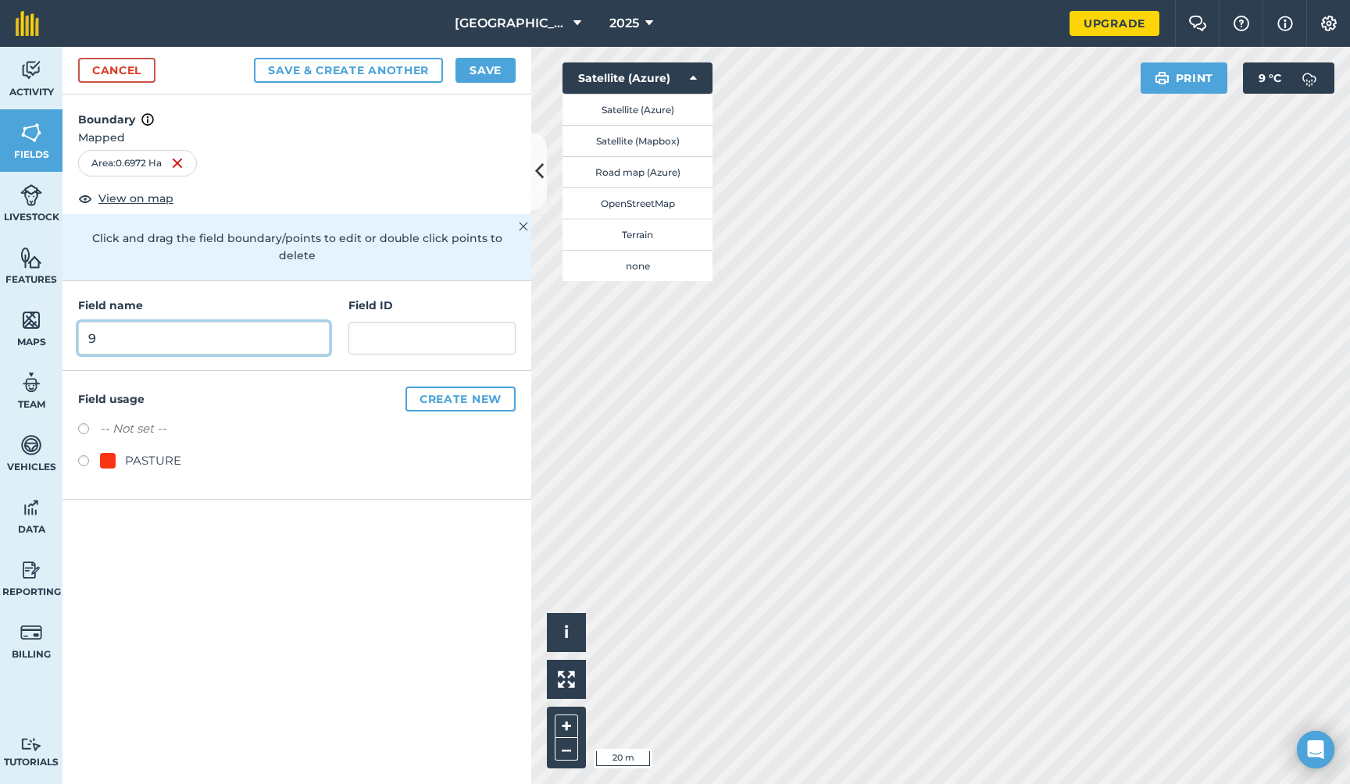
type input "9"
click at [386, 71] on button "Save & Create Another" at bounding box center [348, 70] width 189 height 25
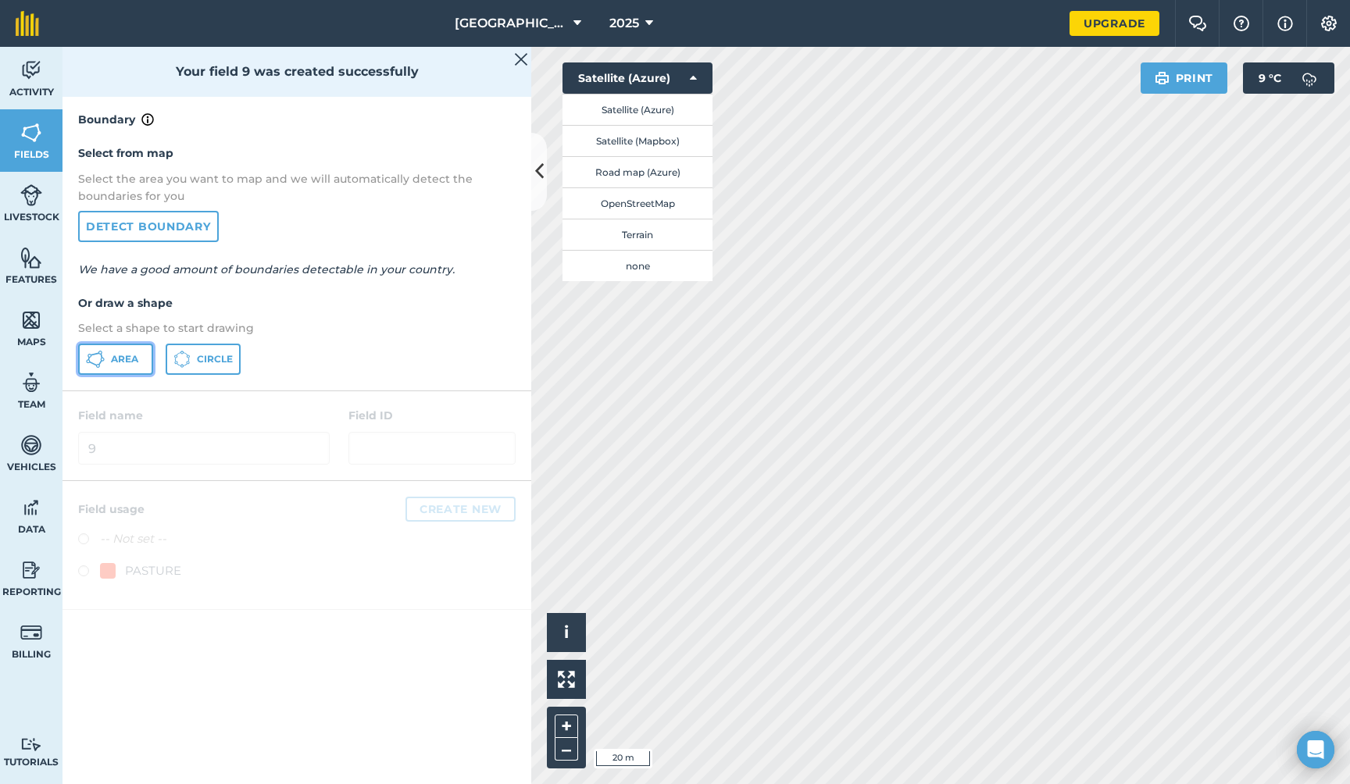
click at [123, 357] on span "Area" at bounding box center [124, 359] width 27 height 12
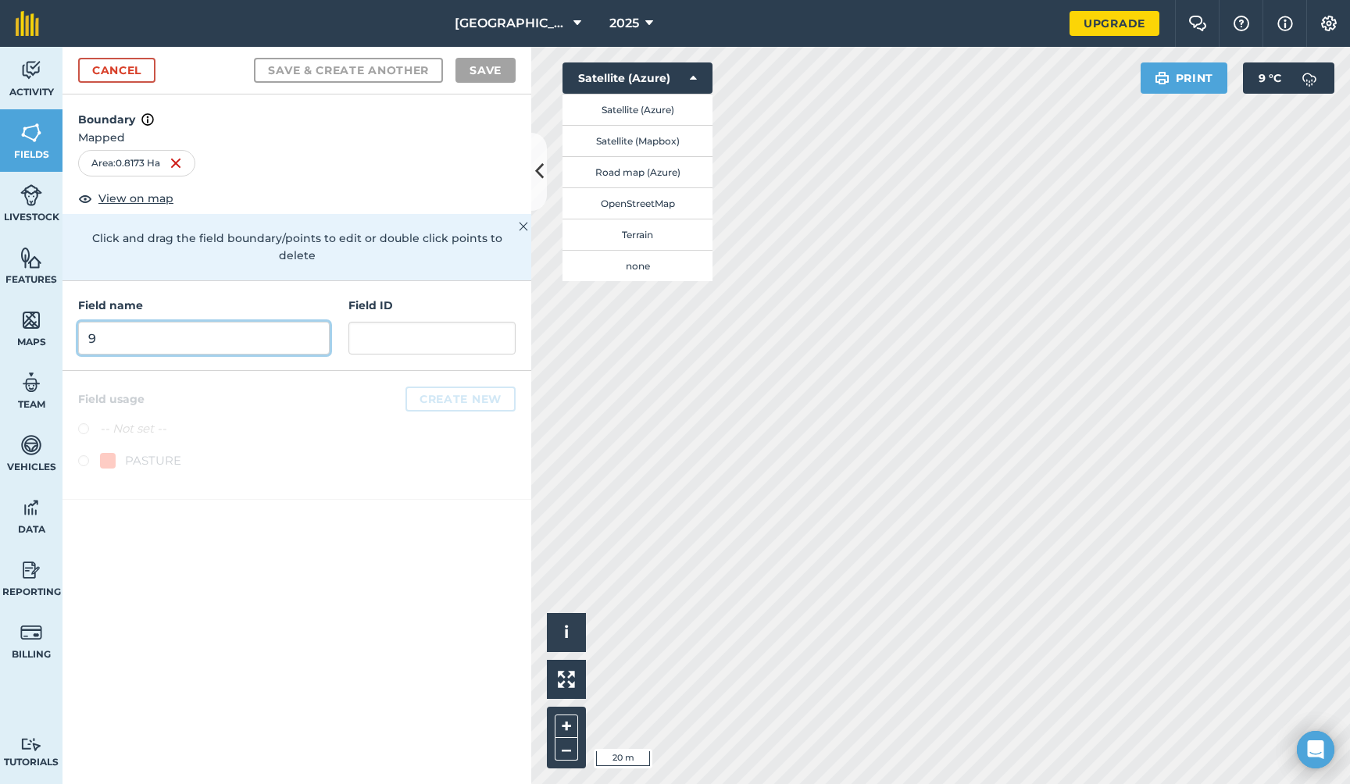
click at [286, 322] on input "9" at bounding box center [203, 338] width 251 height 33
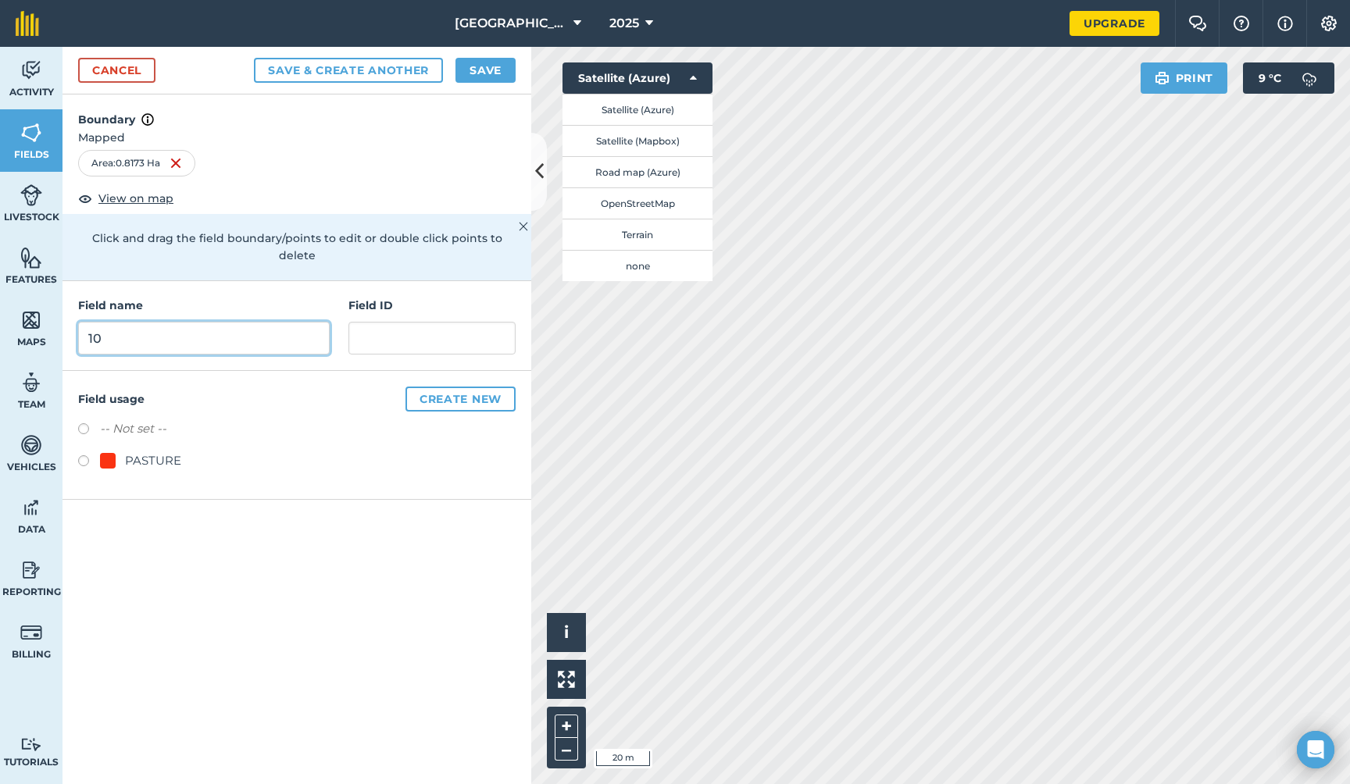
type input "10"
click at [401, 69] on button "Save & Create Another" at bounding box center [348, 70] width 189 height 25
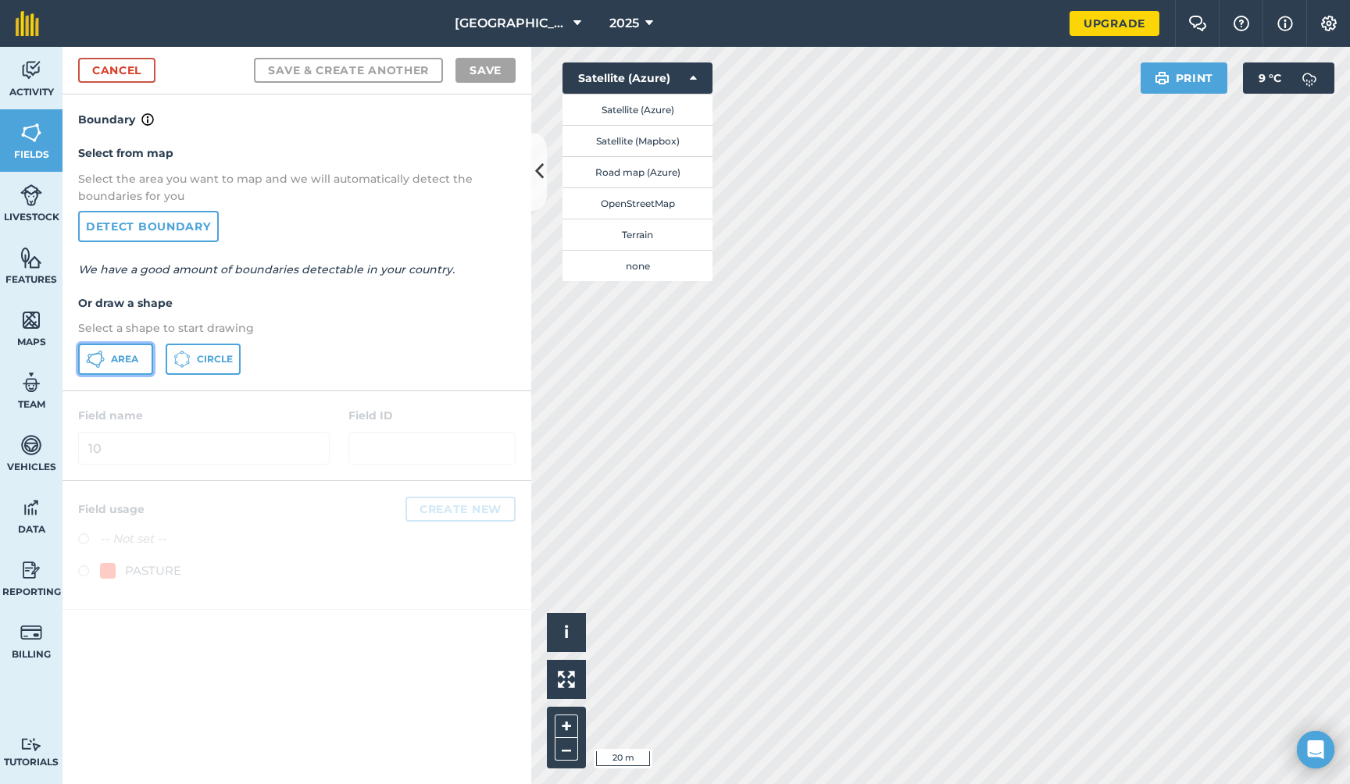
click at [128, 363] on span "Area" at bounding box center [124, 359] width 27 height 12
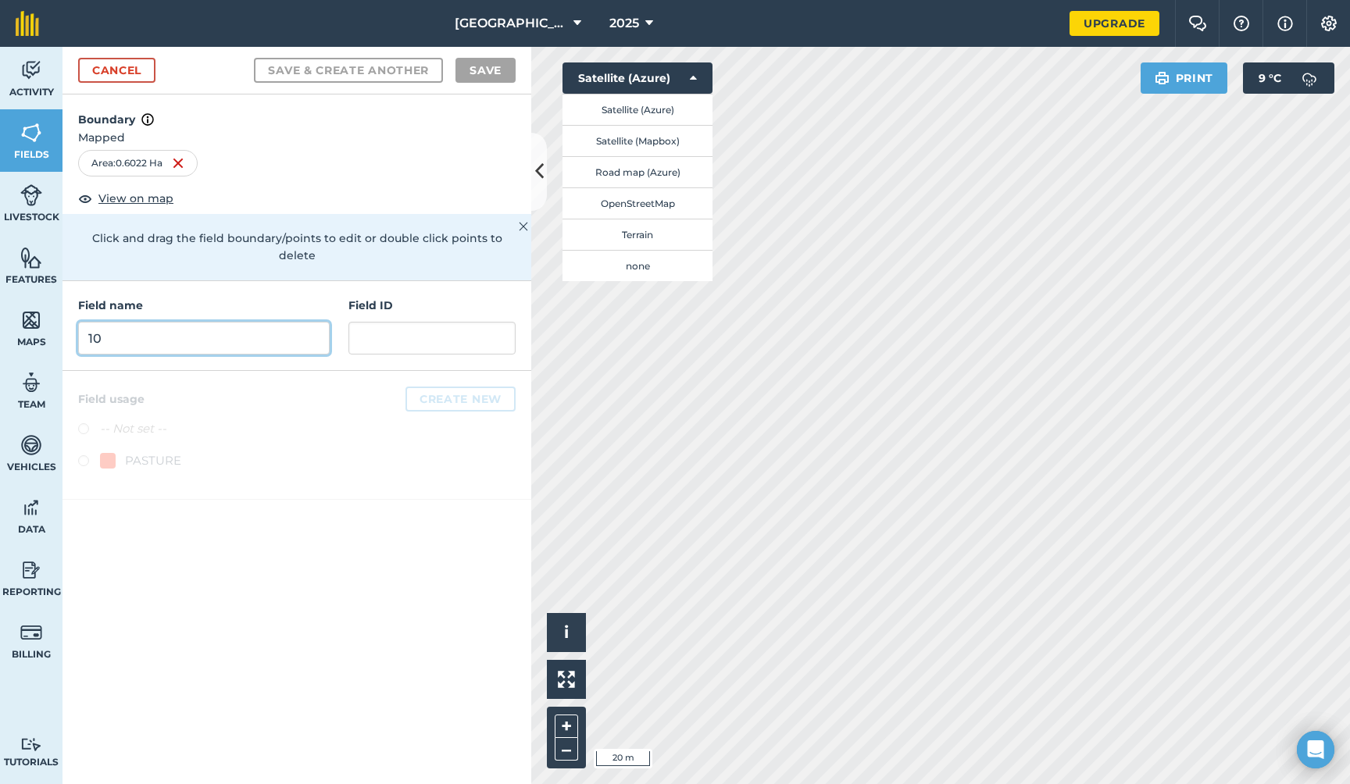
click at [269, 322] on input "10" at bounding box center [203, 338] width 251 height 33
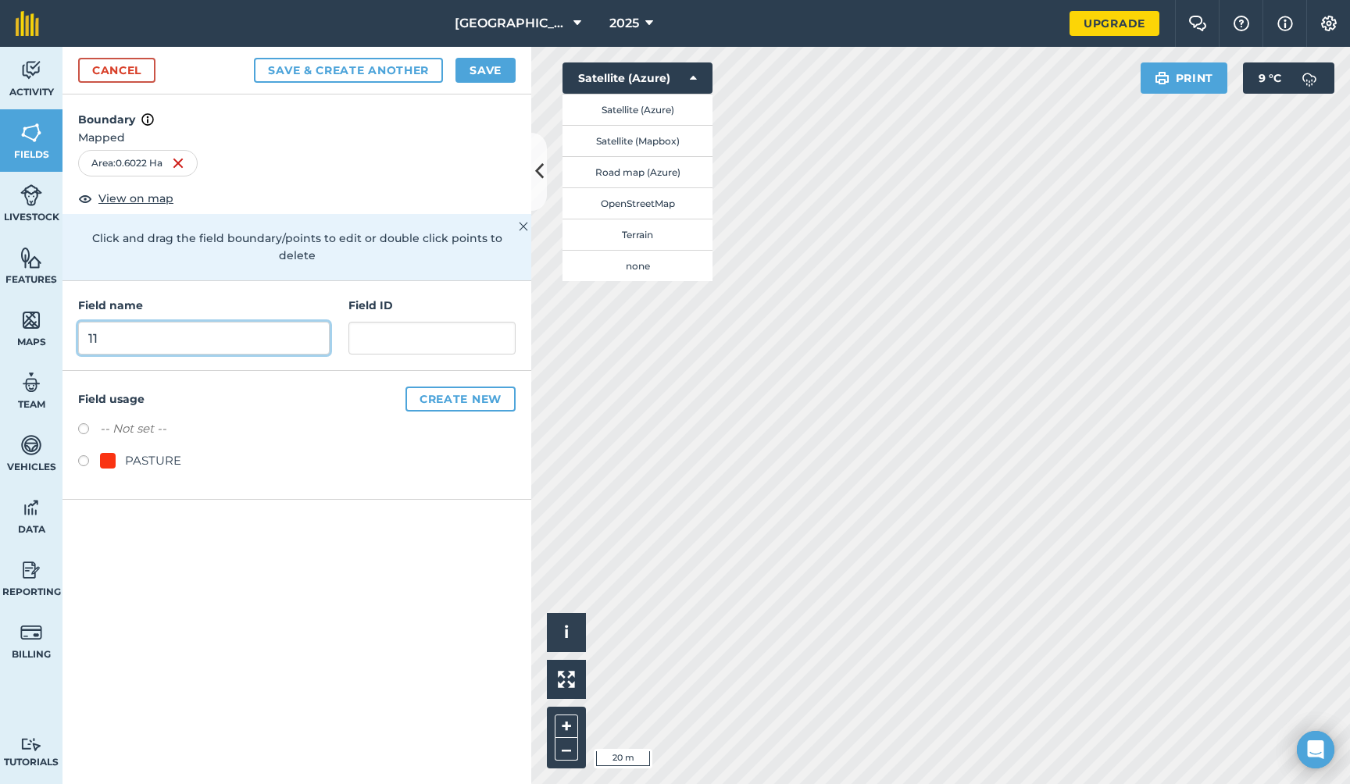
type input "11"
click at [402, 71] on button "Save & Create Another" at bounding box center [348, 70] width 189 height 25
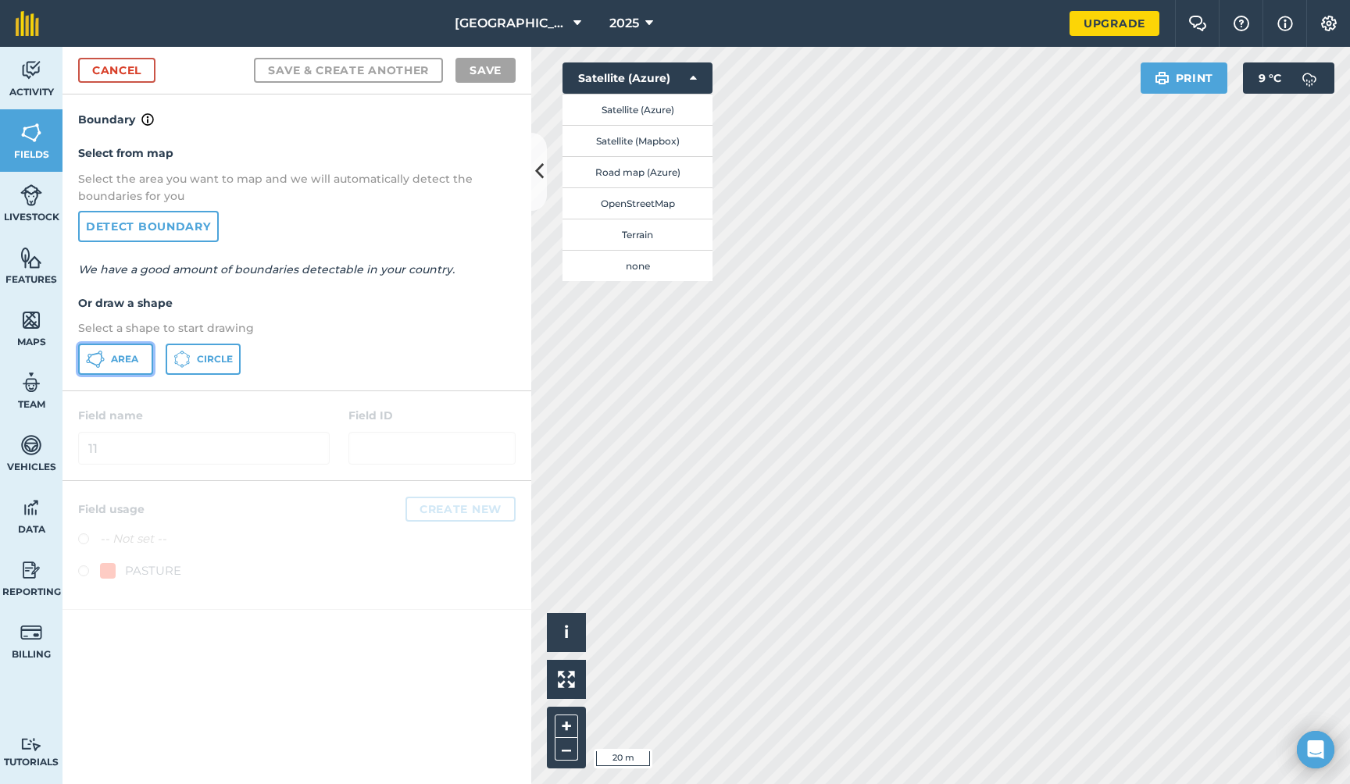
click at [124, 360] on span "Area" at bounding box center [124, 359] width 27 height 12
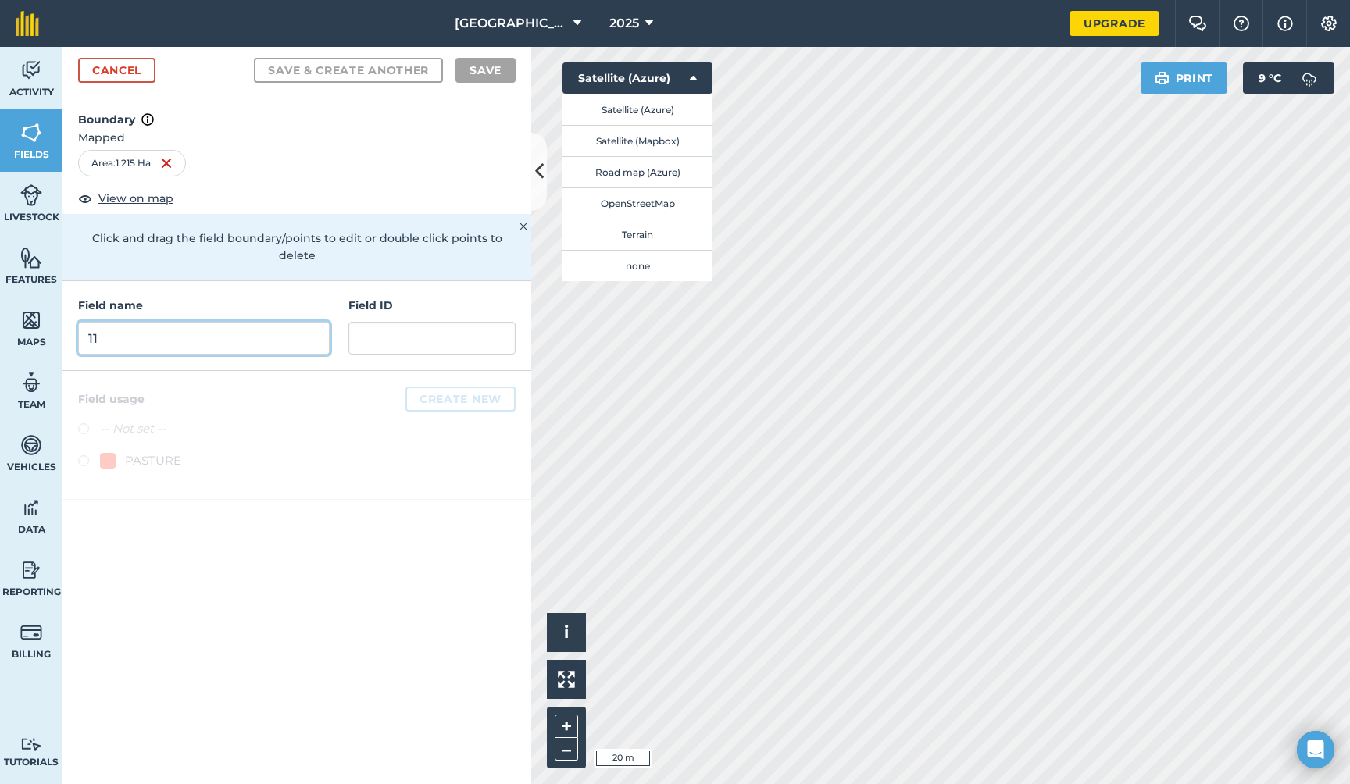
click at [251, 325] on input "11" at bounding box center [203, 338] width 251 height 33
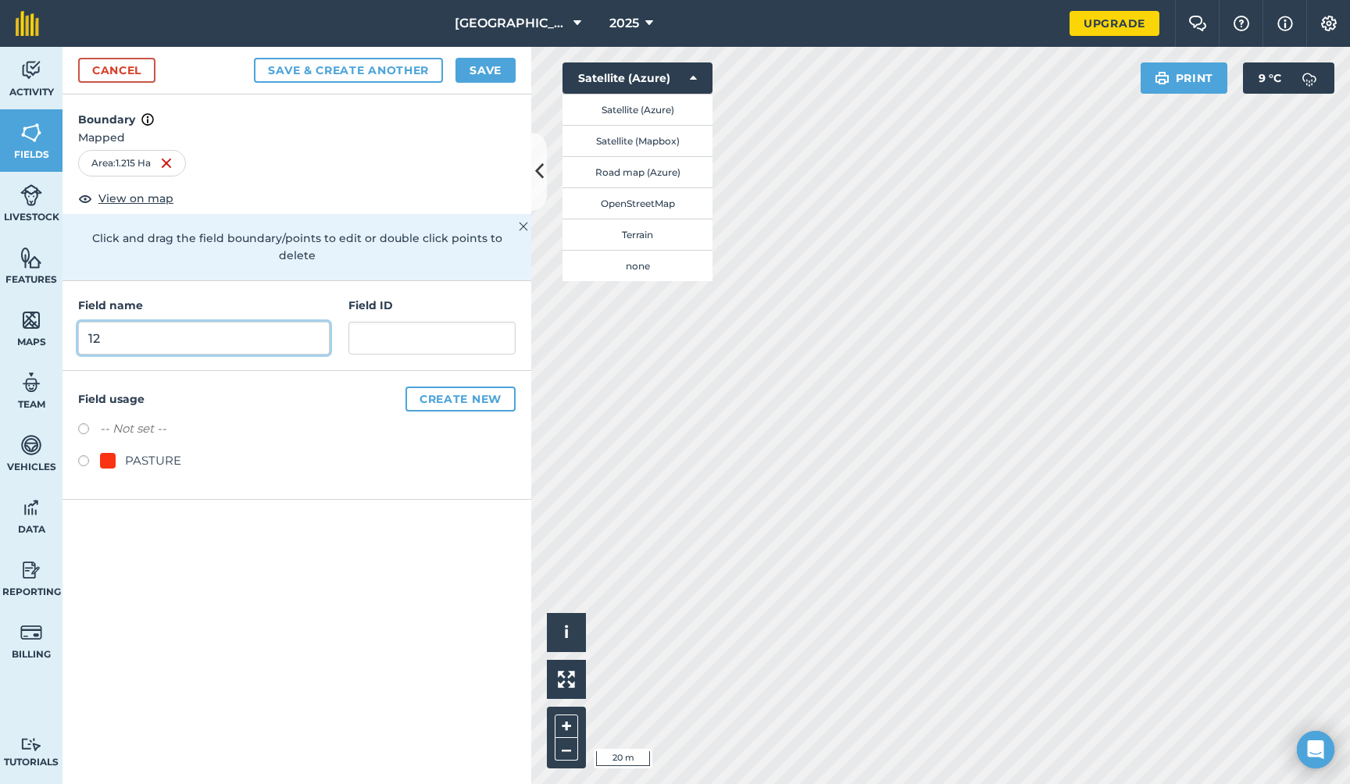
type input "12"
click at [387, 67] on button "Save & Create Another" at bounding box center [348, 70] width 189 height 25
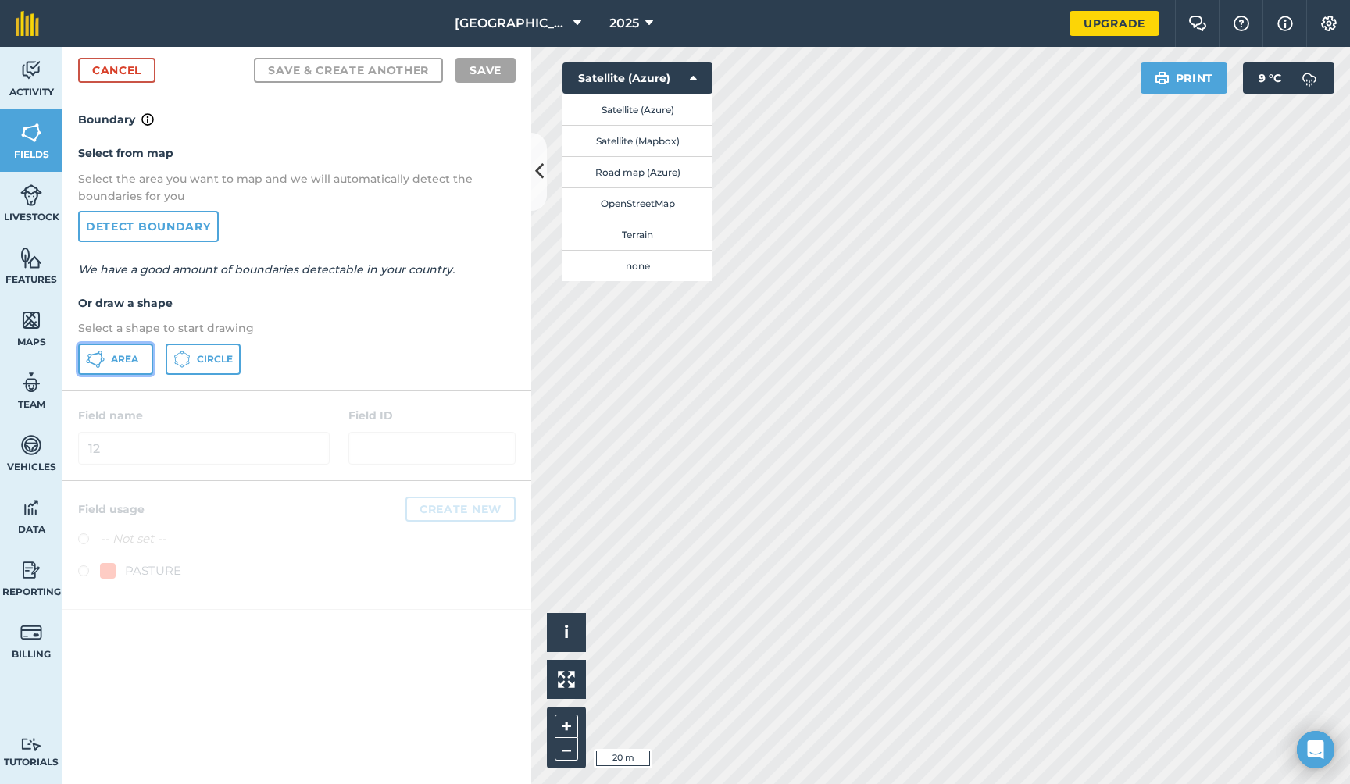
click at [110, 357] on button "Area" at bounding box center [115, 359] width 75 height 31
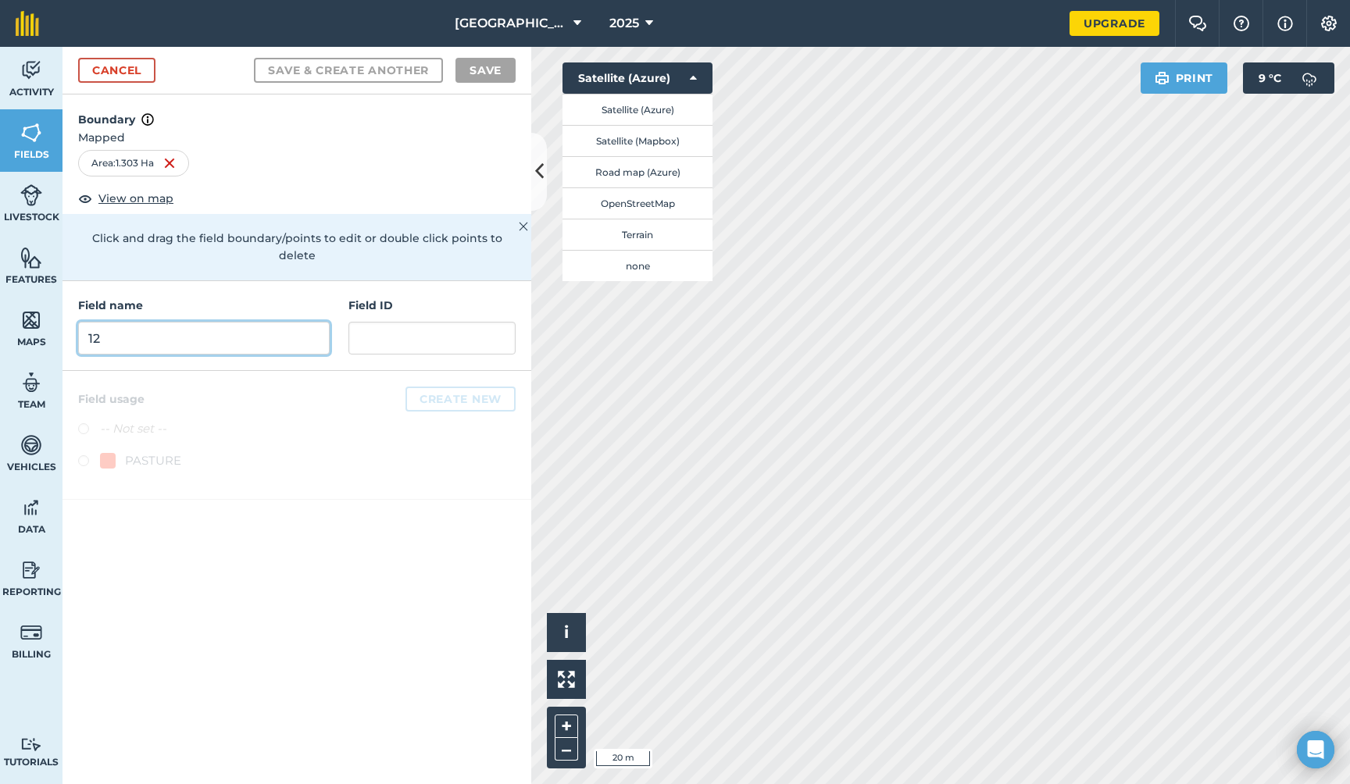
click at [238, 322] on input "12" at bounding box center [203, 338] width 251 height 33
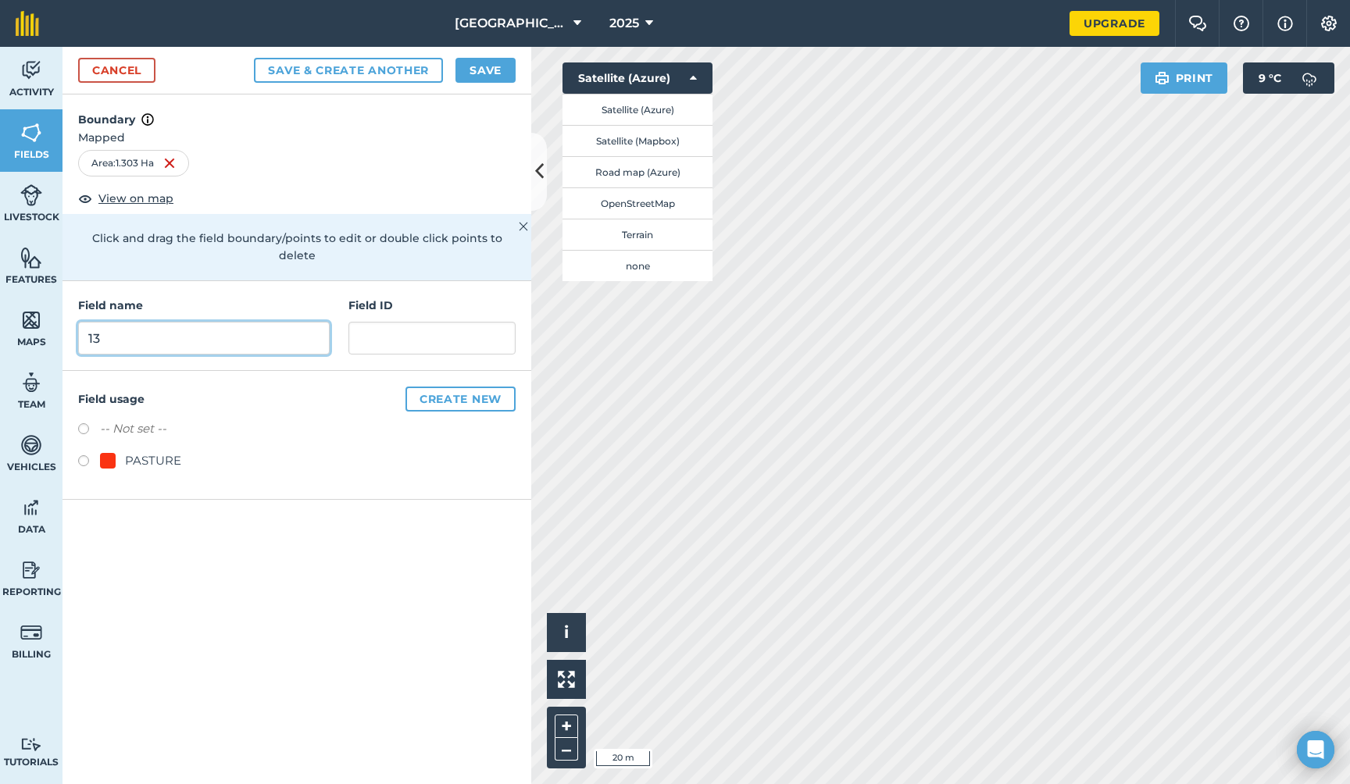
type input "13"
click at [355, 69] on button "Save & Create Another" at bounding box center [348, 70] width 189 height 25
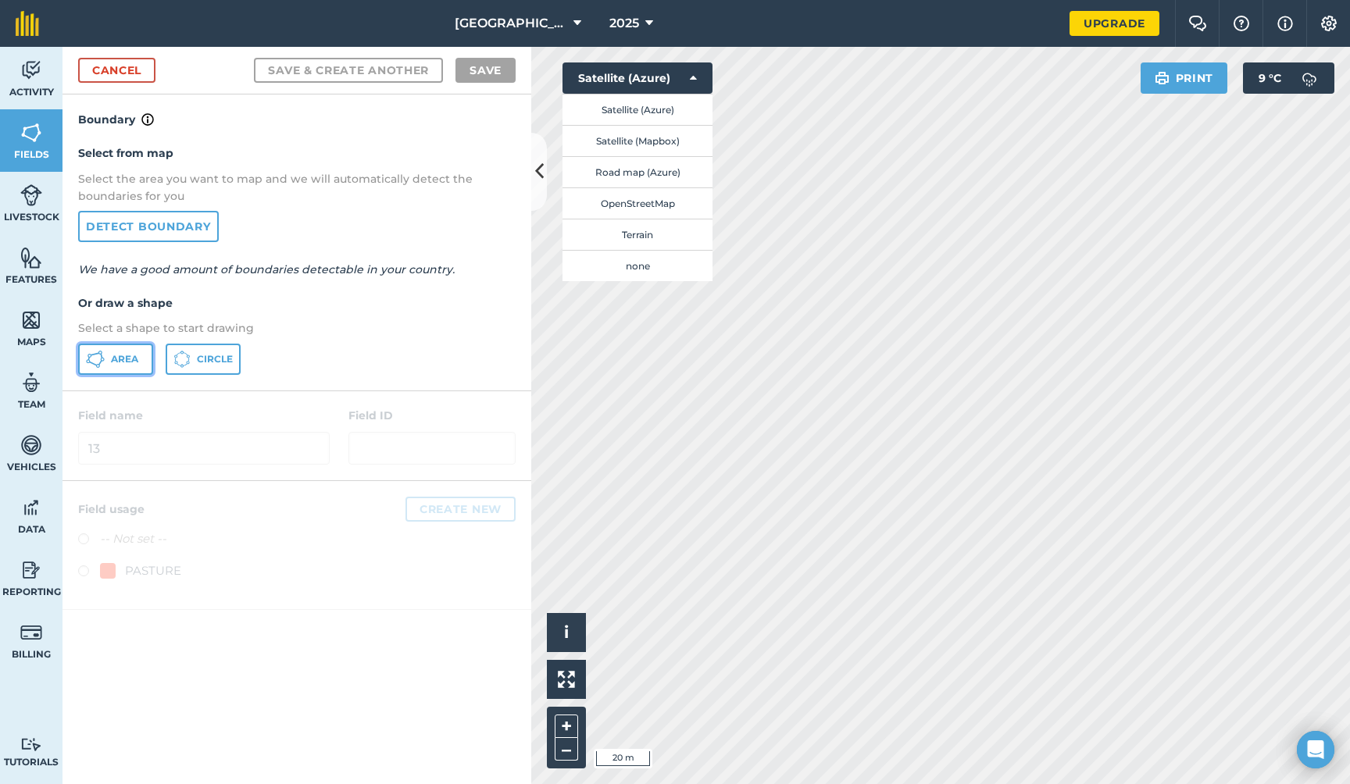
click at [130, 357] on span "Area" at bounding box center [124, 359] width 27 height 12
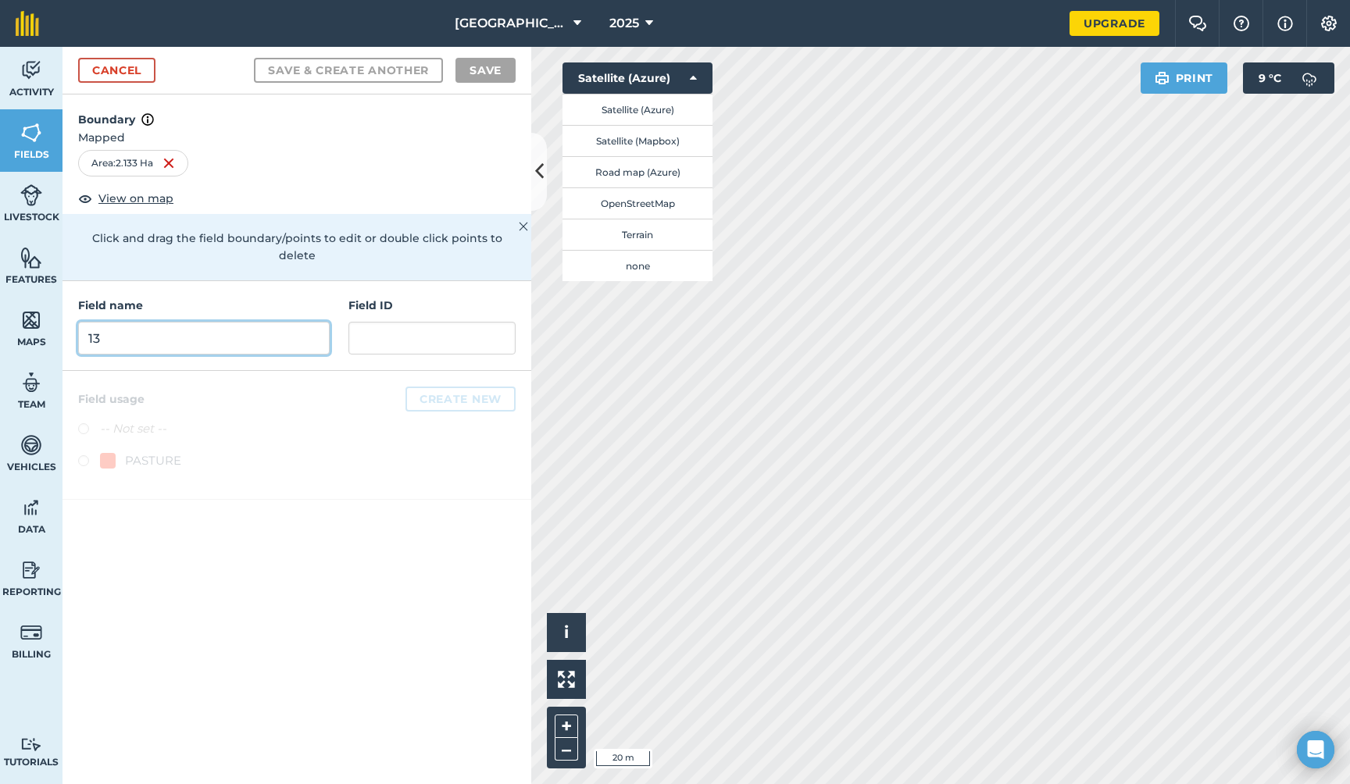
click at [293, 322] on input "13" at bounding box center [203, 338] width 251 height 33
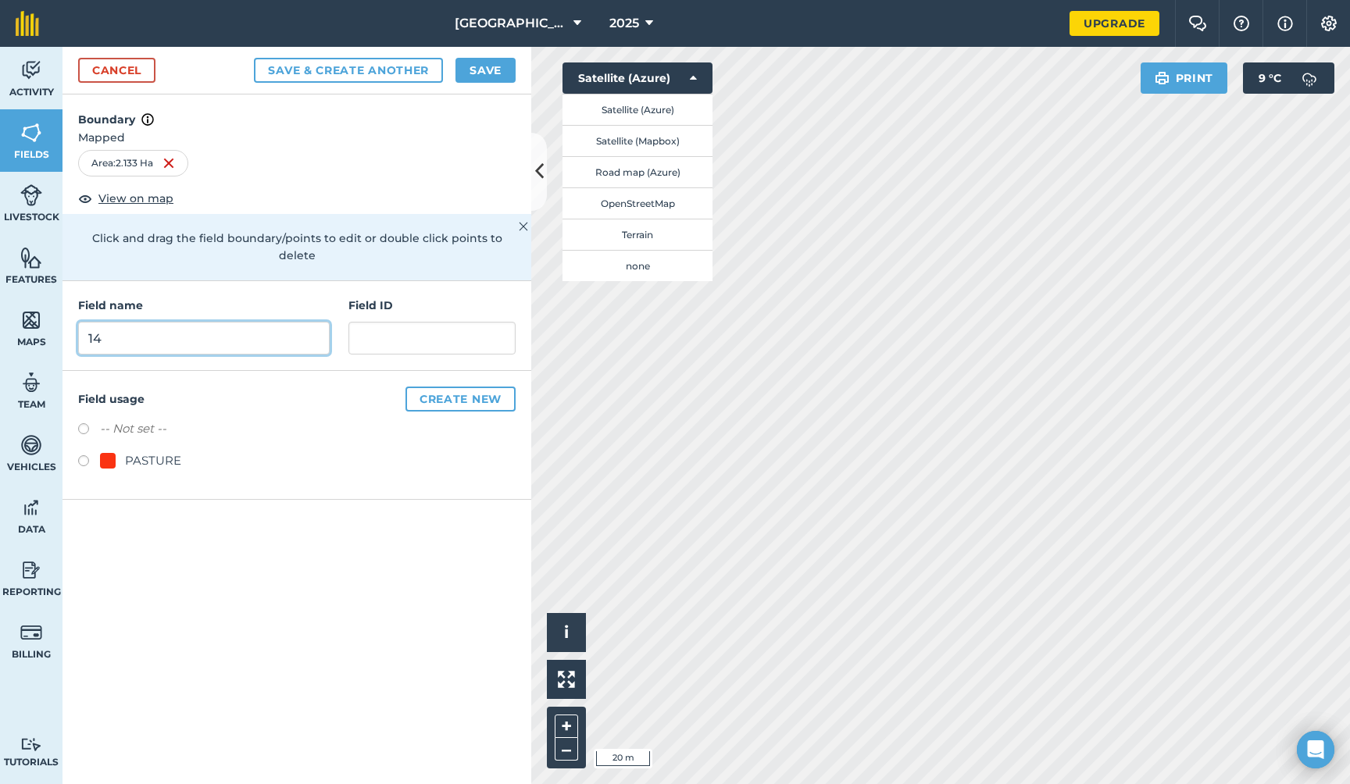
type input "14"
click at [389, 69] on button "Save & Create Another" at bounding box center [348, 70] width 189 height 25
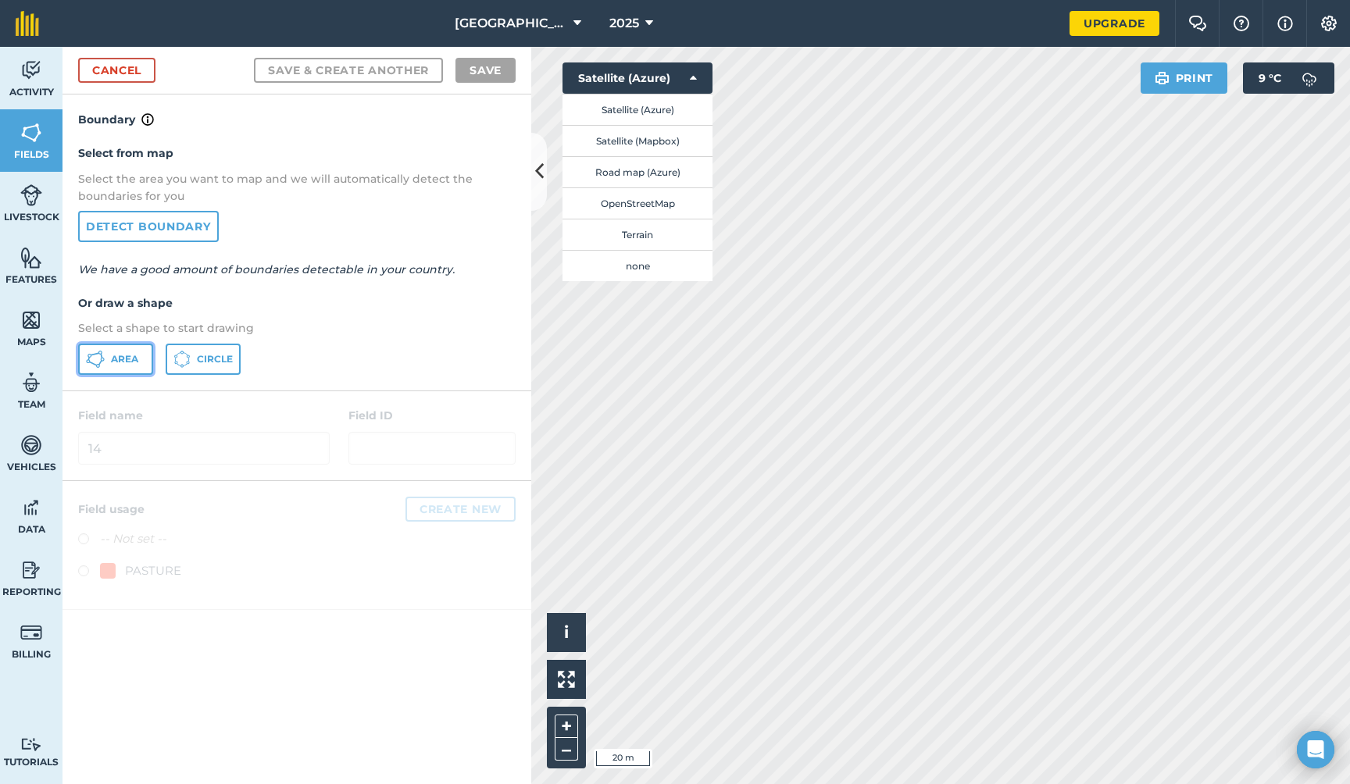
click at [112, 356] on span "Area" at bounding box center [124, 359] width 27 height 12
click at [693, 77] on icon at bounding box center [693, 78] width 7 height 16
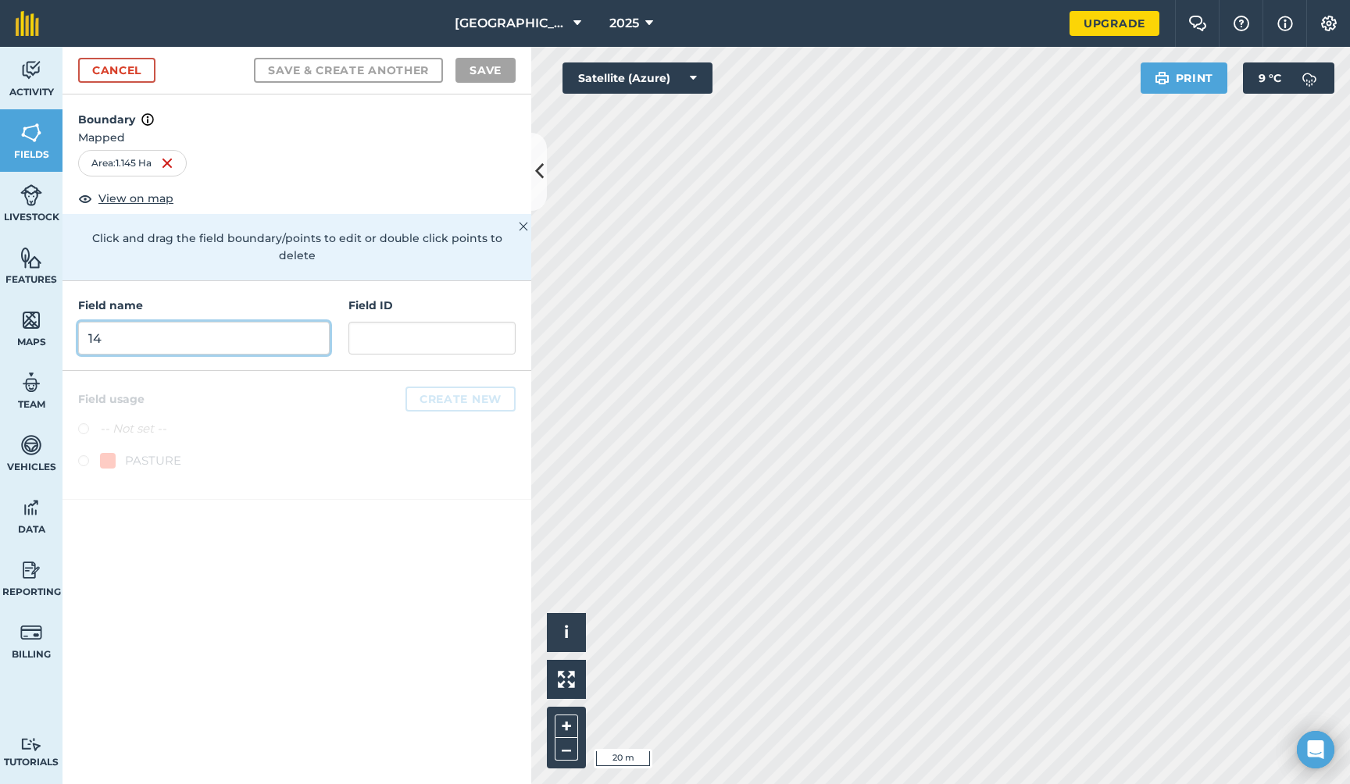
click at [275, 322] on input "14" at bounding box center [203, 338] width 251 height 33
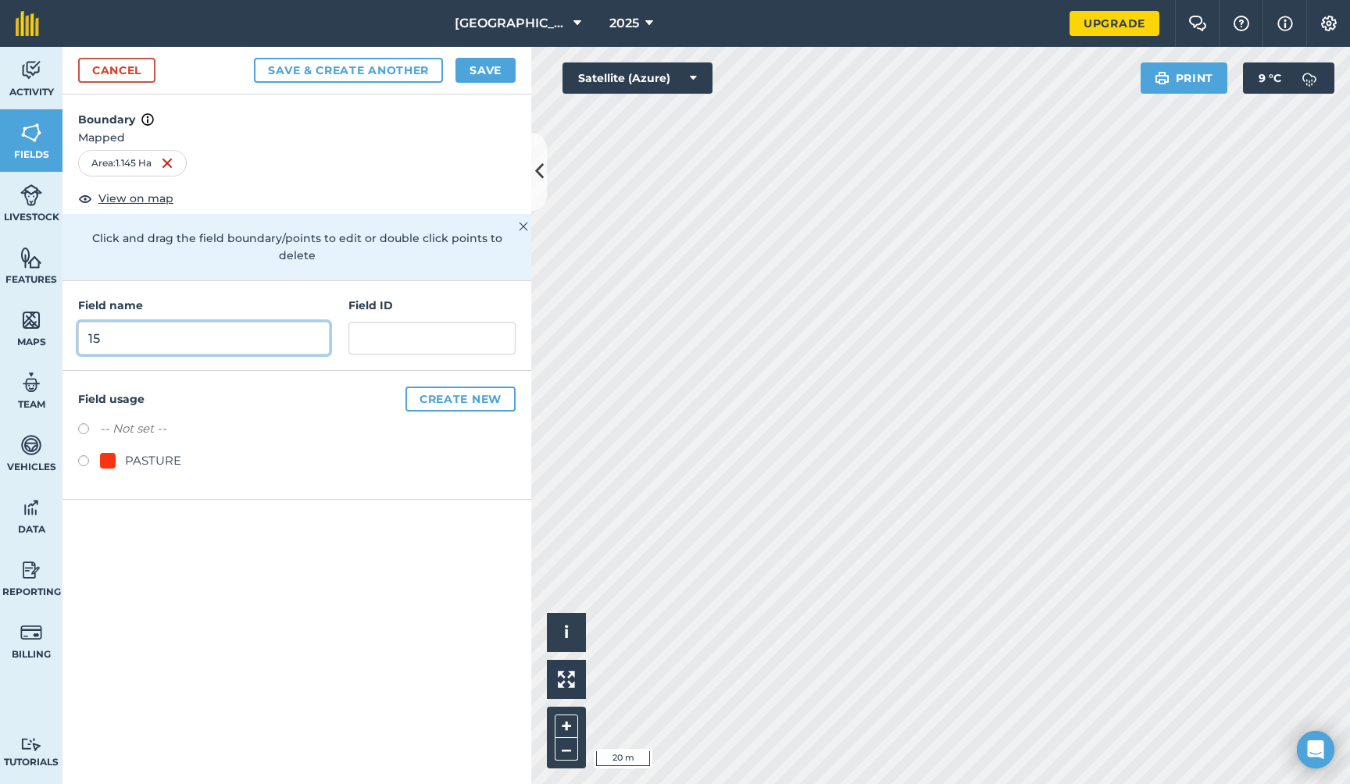
type input "15"
click at [365, 70] on button "Save & Create Another" at bounding box center [348, 70] width 189 height 25
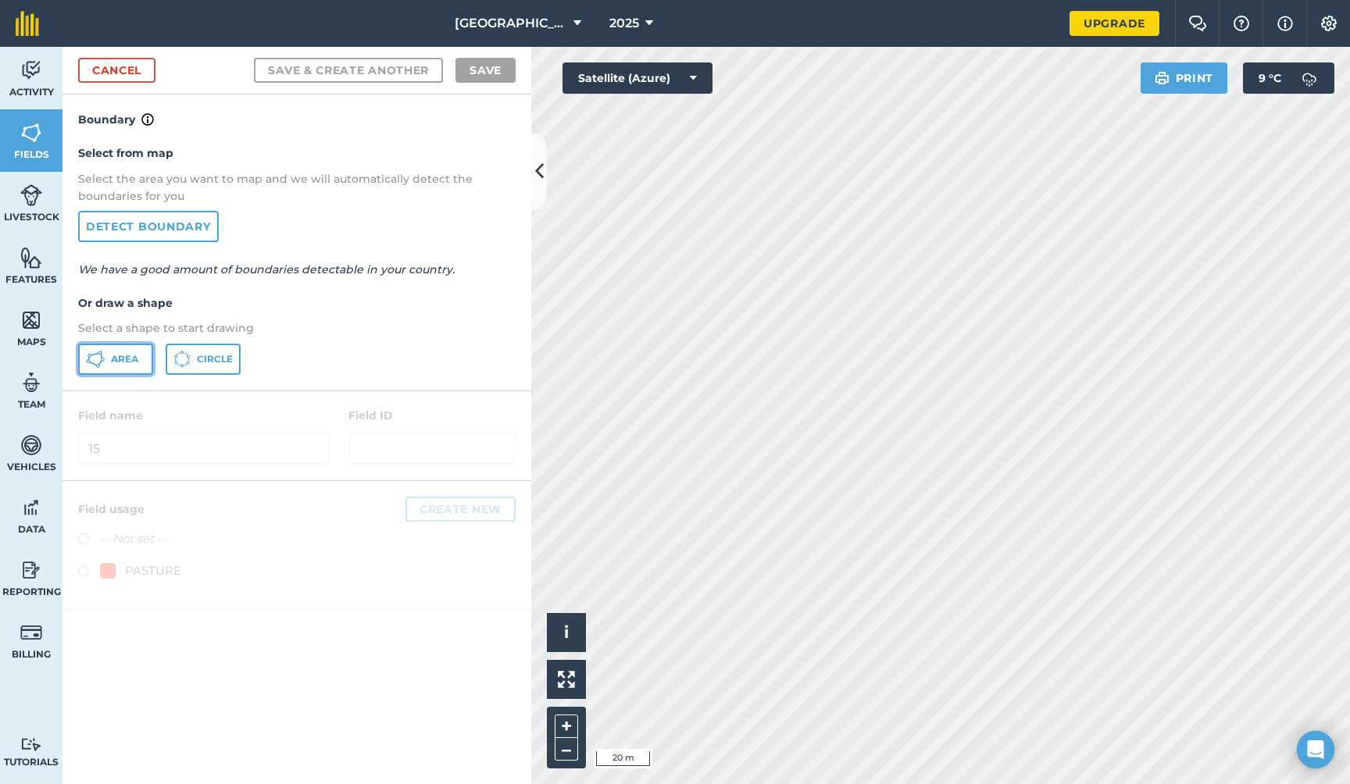
click at [130, 358] on span "Area" at bounding box center [124, 359] width 27 height 12
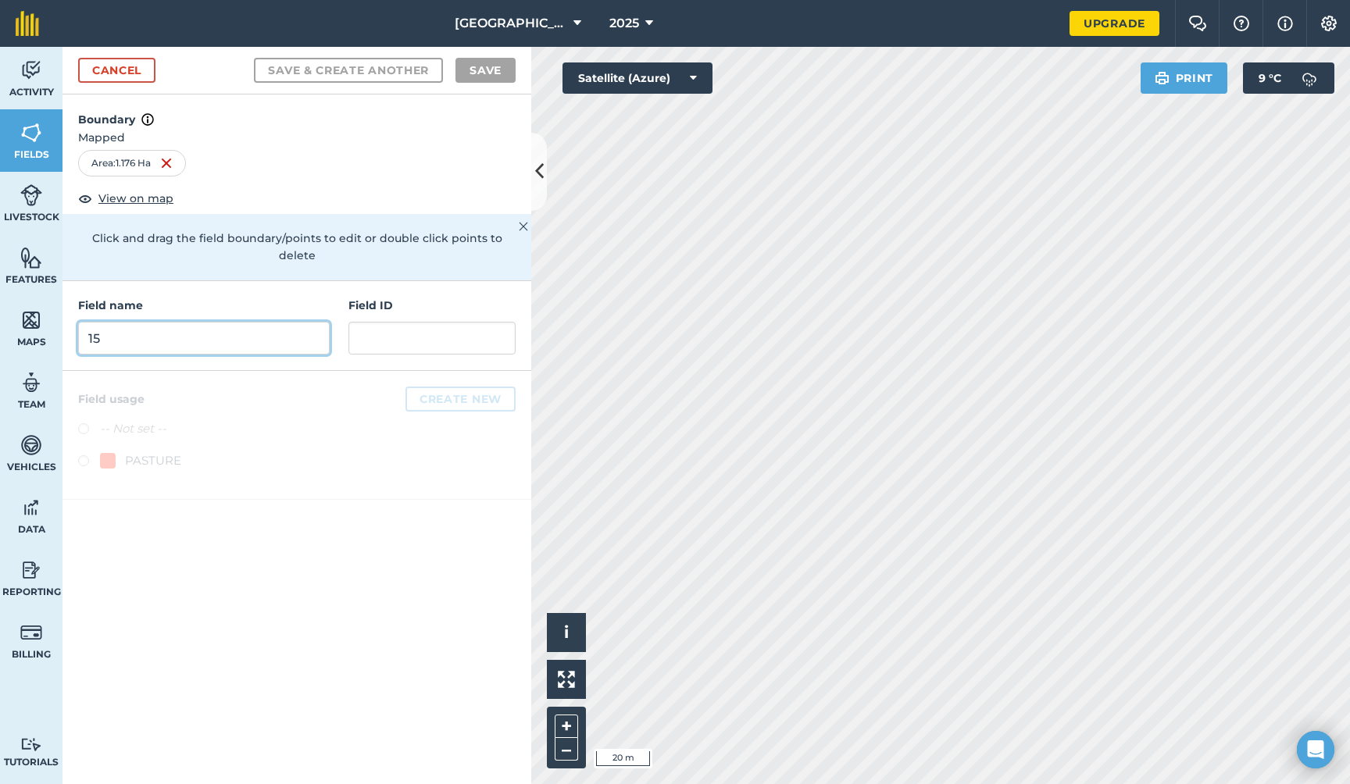
click at [198, 325] on input "15" at bounding box center [203, 338] width 251 height 33
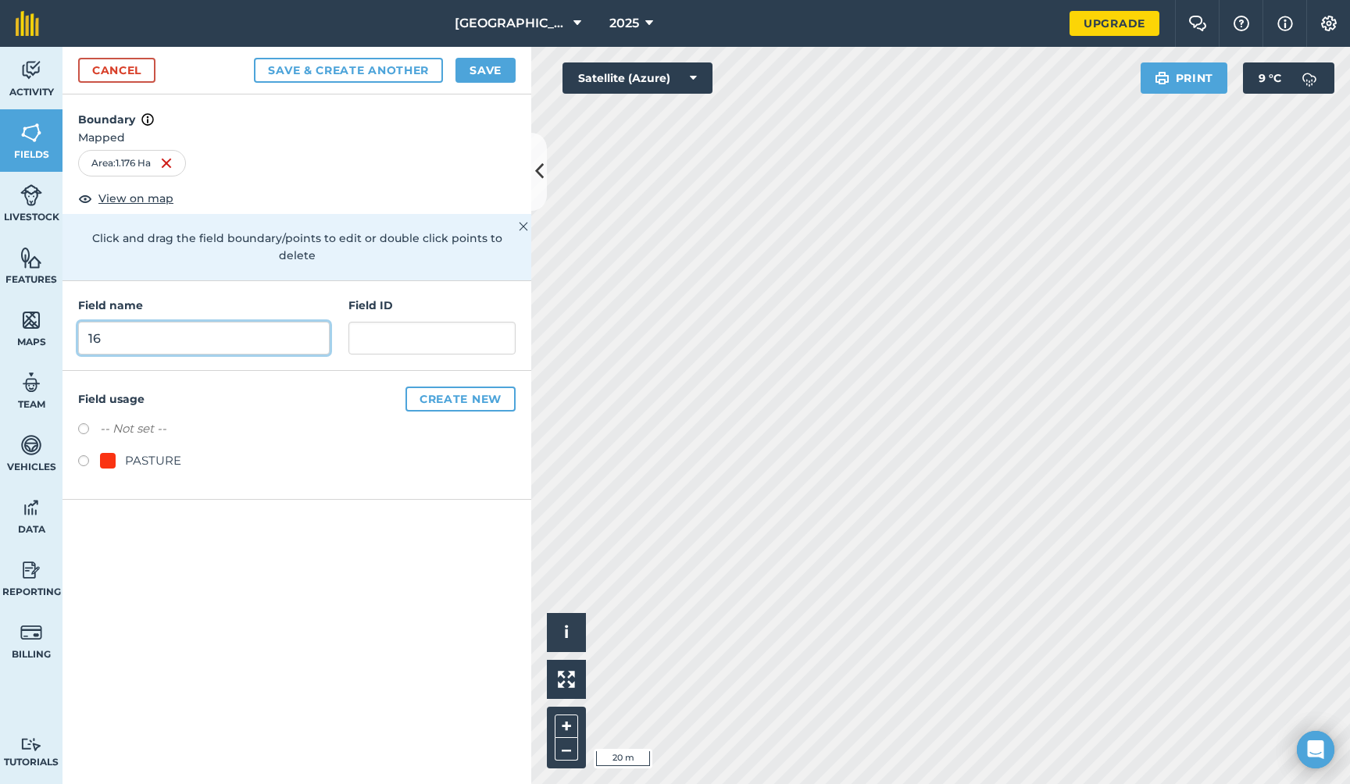
type input "16"
click at [412, 71] on button "Save & Create Another" at bounding box center [348, 70] width 189 height 25
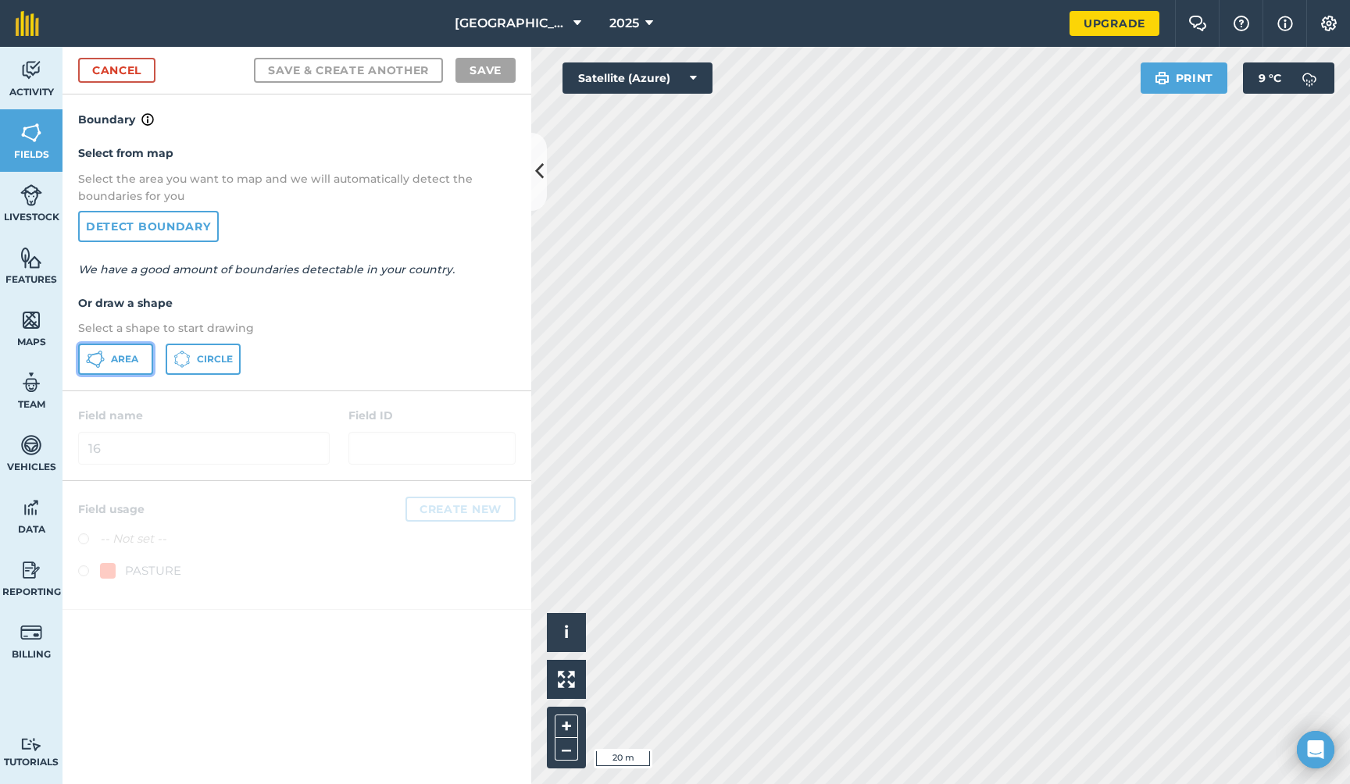
click at [116, 362] on span "Area" at bounding box center [124, 359] width 27 height 12
click at [129, 72] on link "Cancel" at bounding box center [116, 70] width 77 height 25
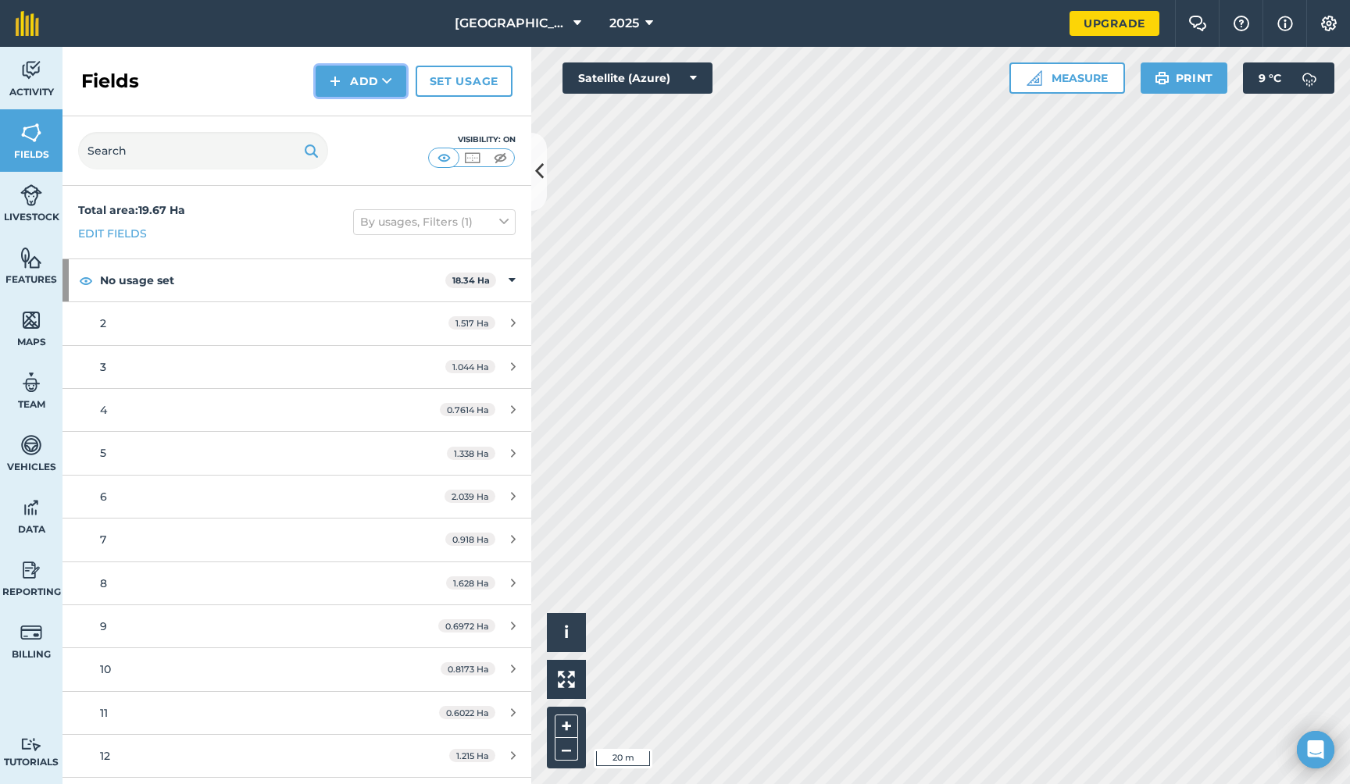
click at [382, 79] on icon at bounding box center [387, 81] width 10 height 16
click at [376, 113] on link "Draw" at bounding box center [361, 116] width 86 height 34
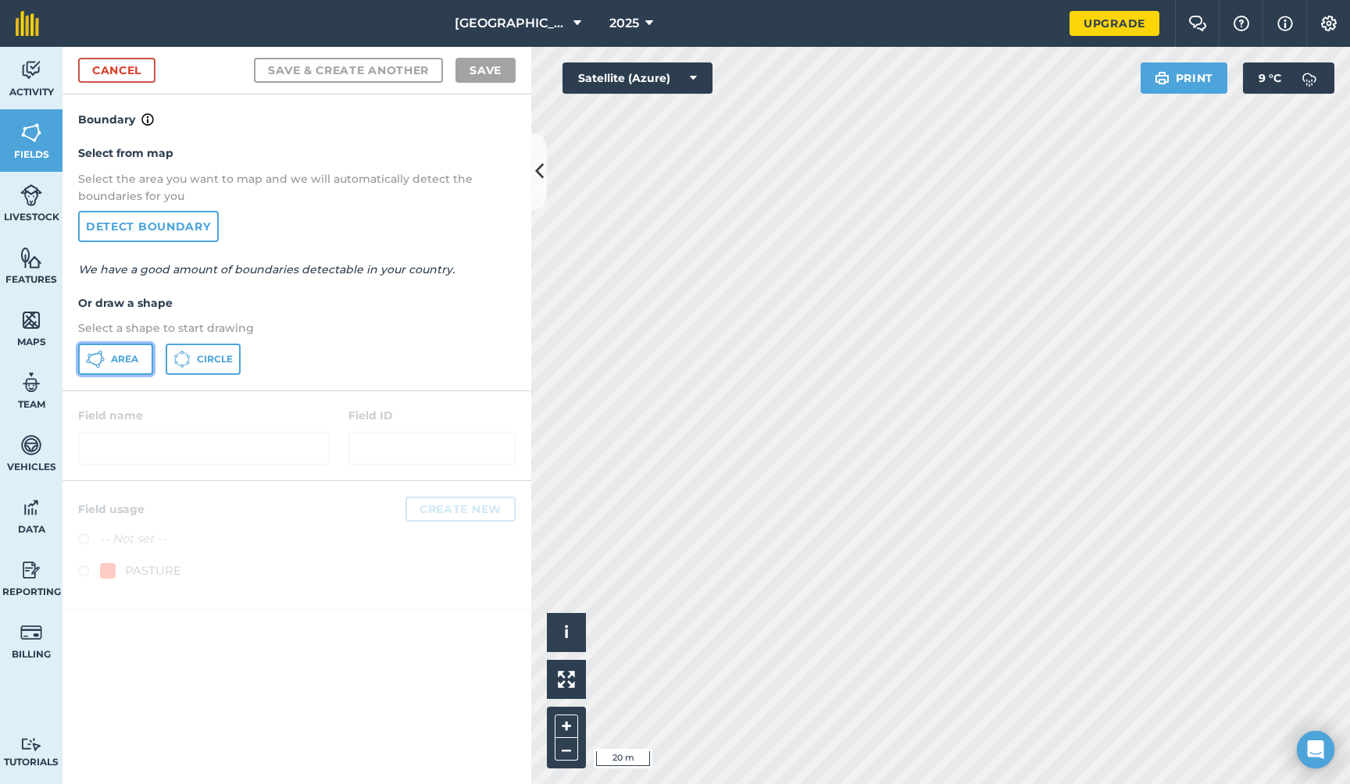
click at [128, 358] on span "Area" at bounding box center [124, 359] width 27 height 12
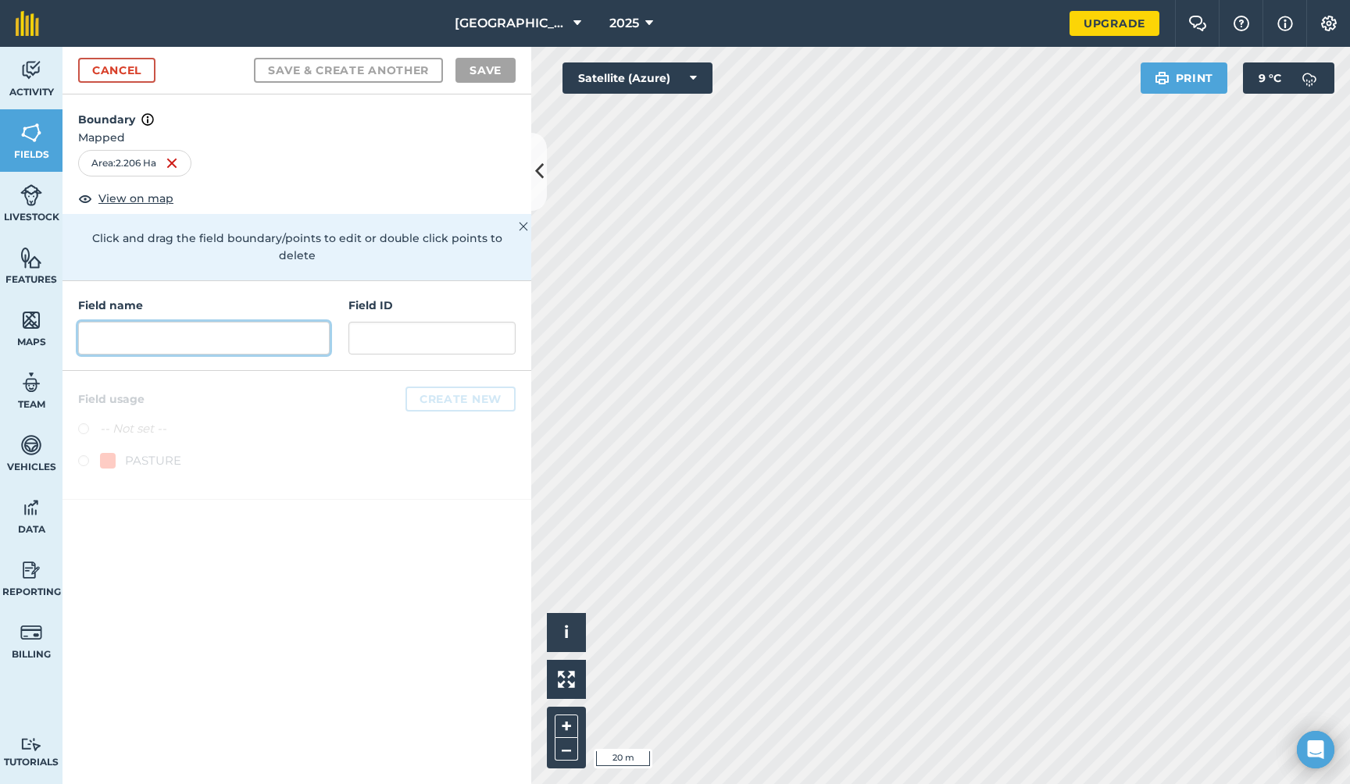
click at [240, 326] on input "text" at bounding box center [203, 338] width 251 height 33
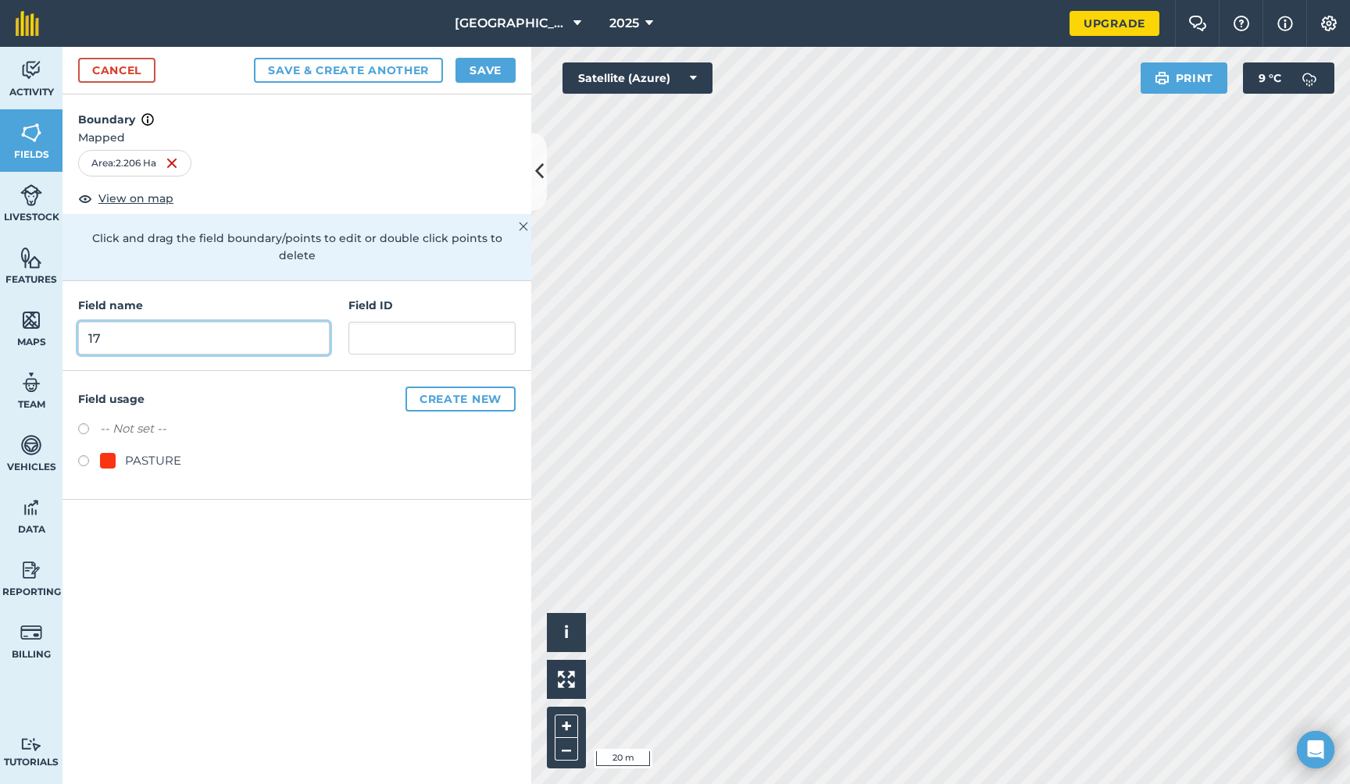
type input "17"
click at [412, 67] on button "Save & Create Another" at bounding box center [348, 70] width 189 height 25
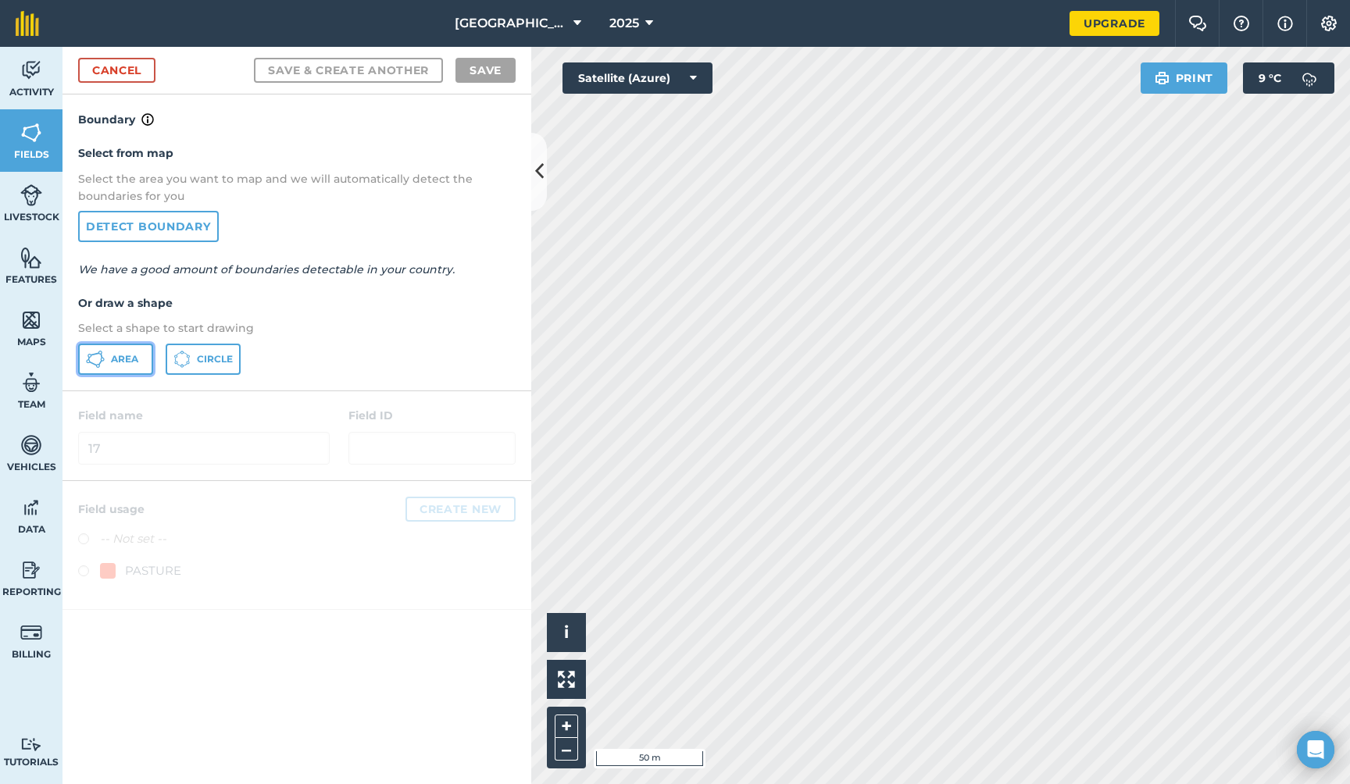
click at [121, 362] on span "Area" at bounding box center [124, 359] width 27 height 12
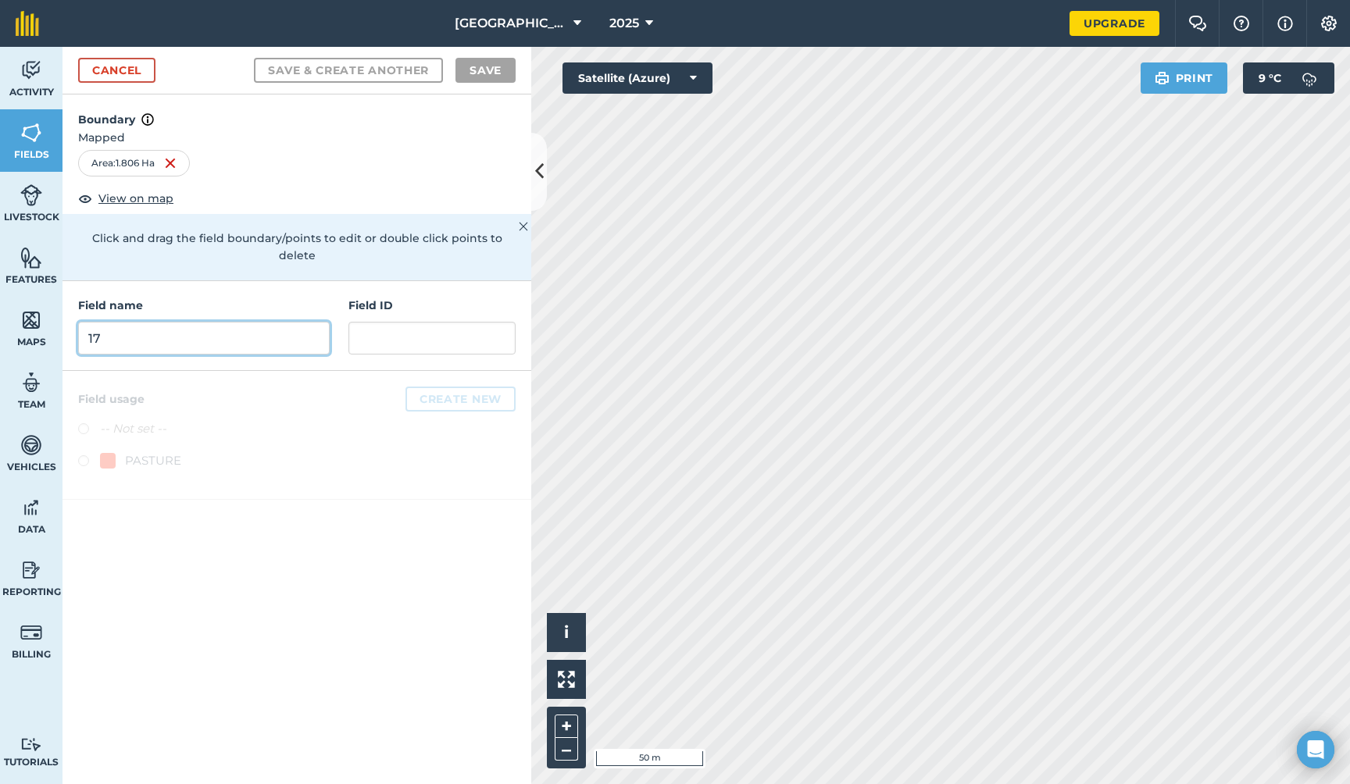
click at [165, 322] on input "17" at bounding box center [203, 338] width 251 height 33
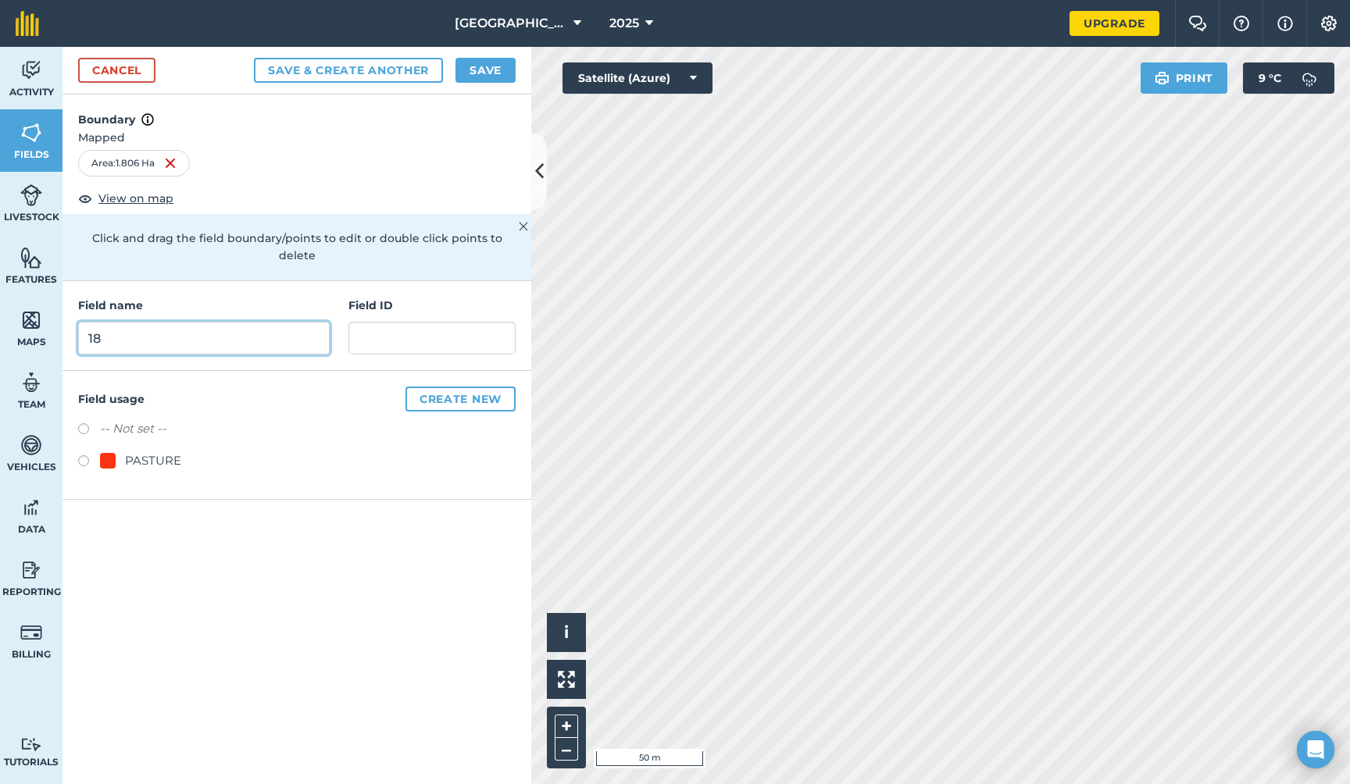
type input "18"
click at [392, 68] on button "Save & Create Another" at bounding box center [348, 70] width 189 height 25
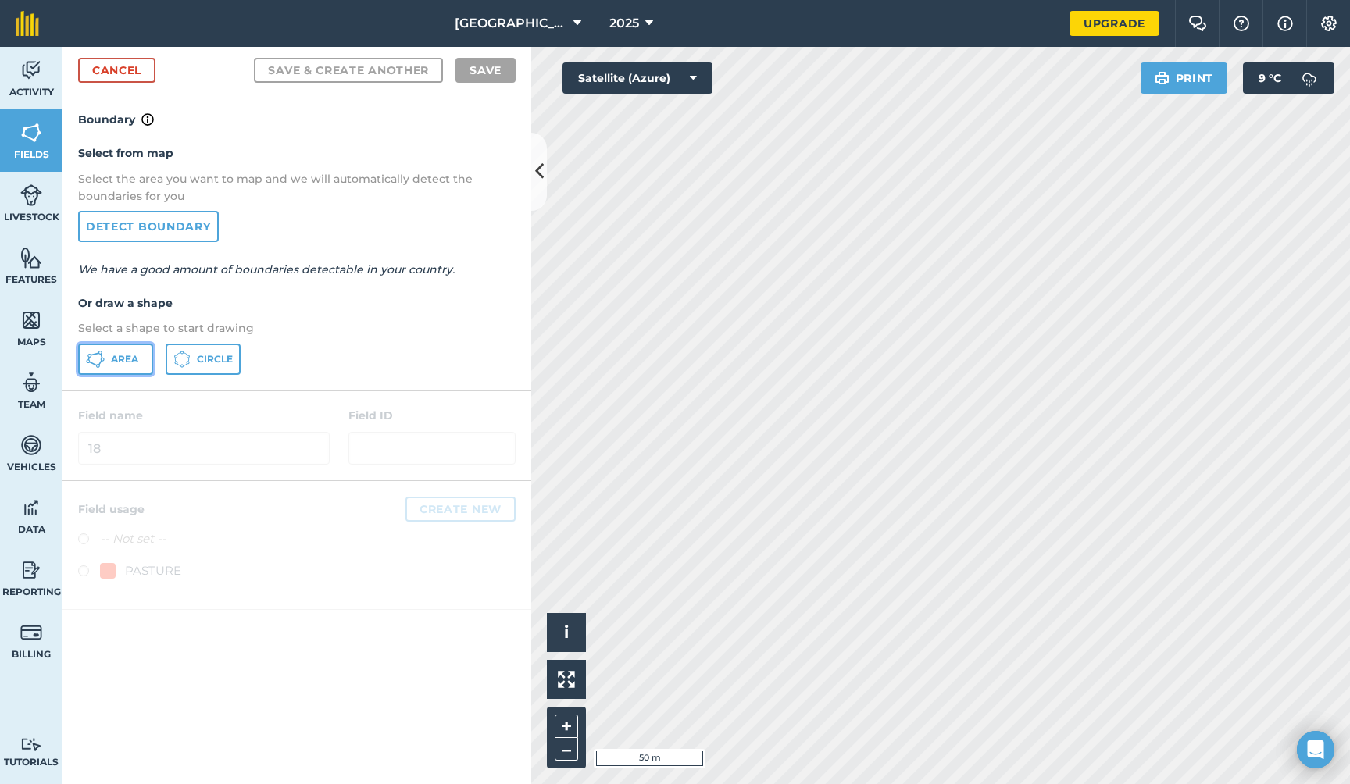
click at [121, 364] on span "Area" at bounding box center [124, 359] width 27 height 12
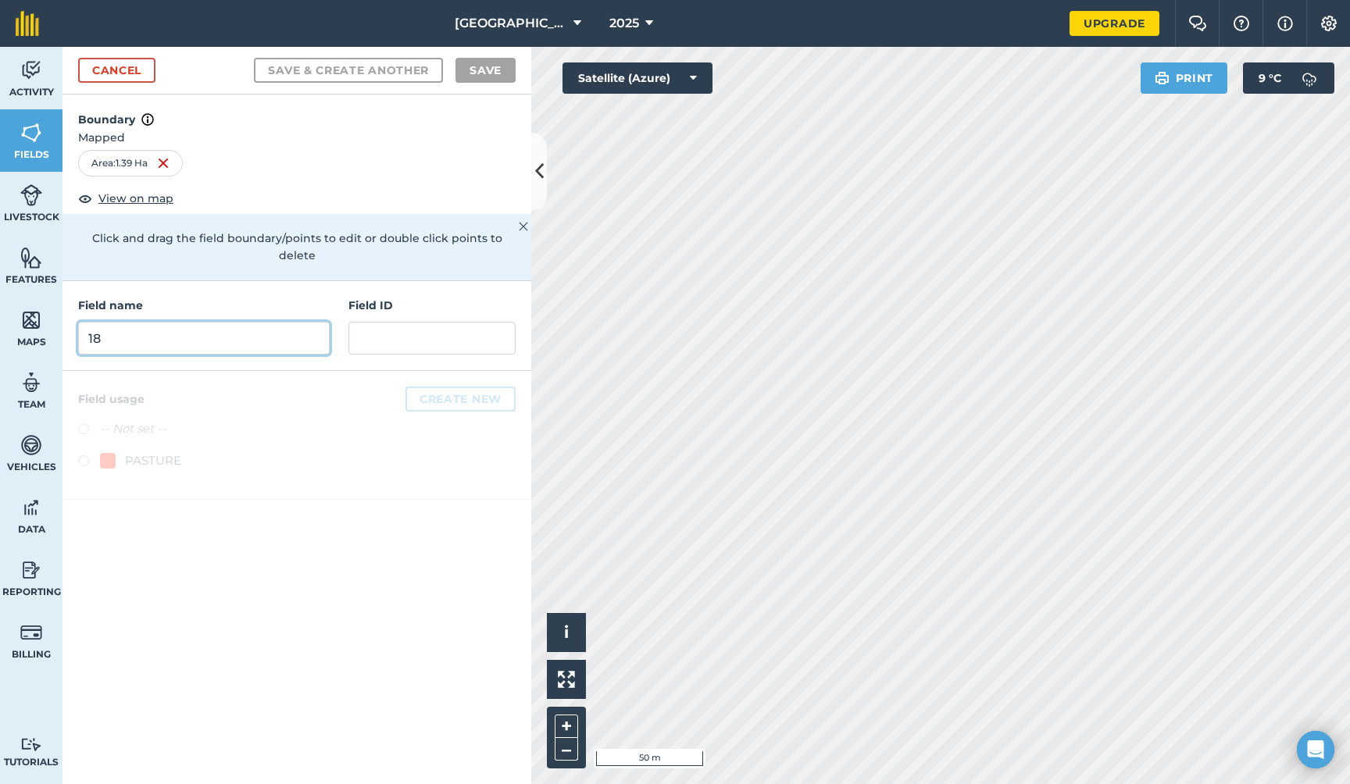
click at [305, 323] on input "18" at bounding box center [203, 338] width 251 height 33
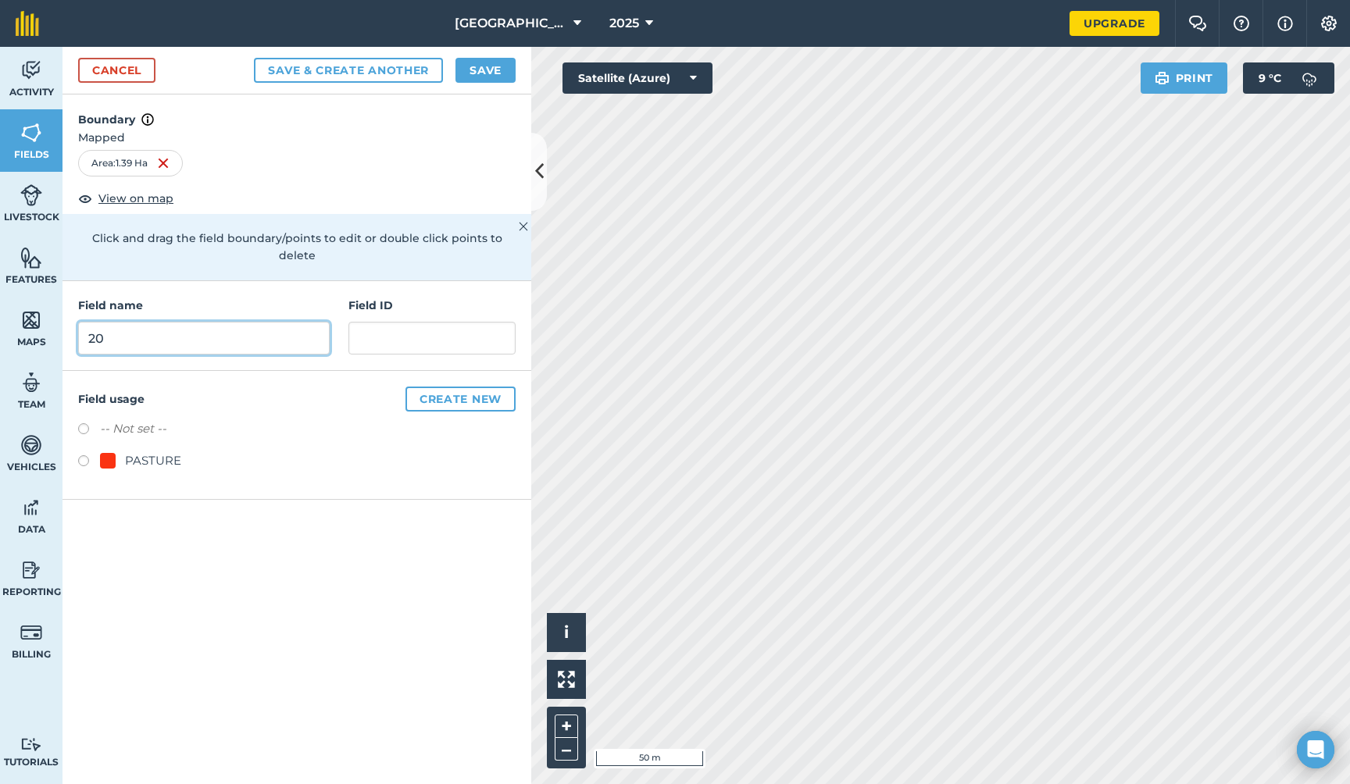
type input "20"
click at [376, 70] on button "Save & Create Another" at bounding box center [348, 70] width 189 height 25
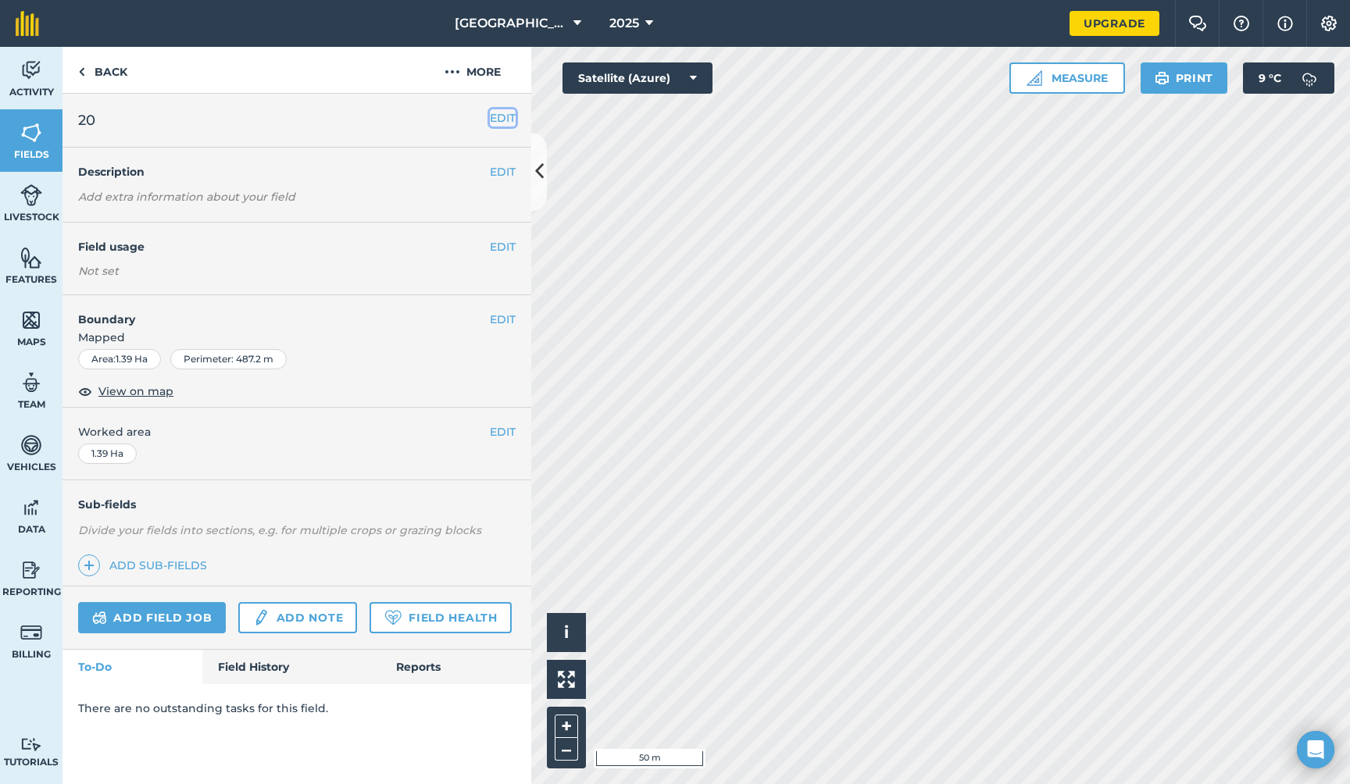
drag, startPoint x: 501, startPoint y: 87, endPoint x: 508, endPoint y: 116, distance: 29.7
click at [508, 116] on button "EDIT" at bounding box center [503, 117] width 26 height 17
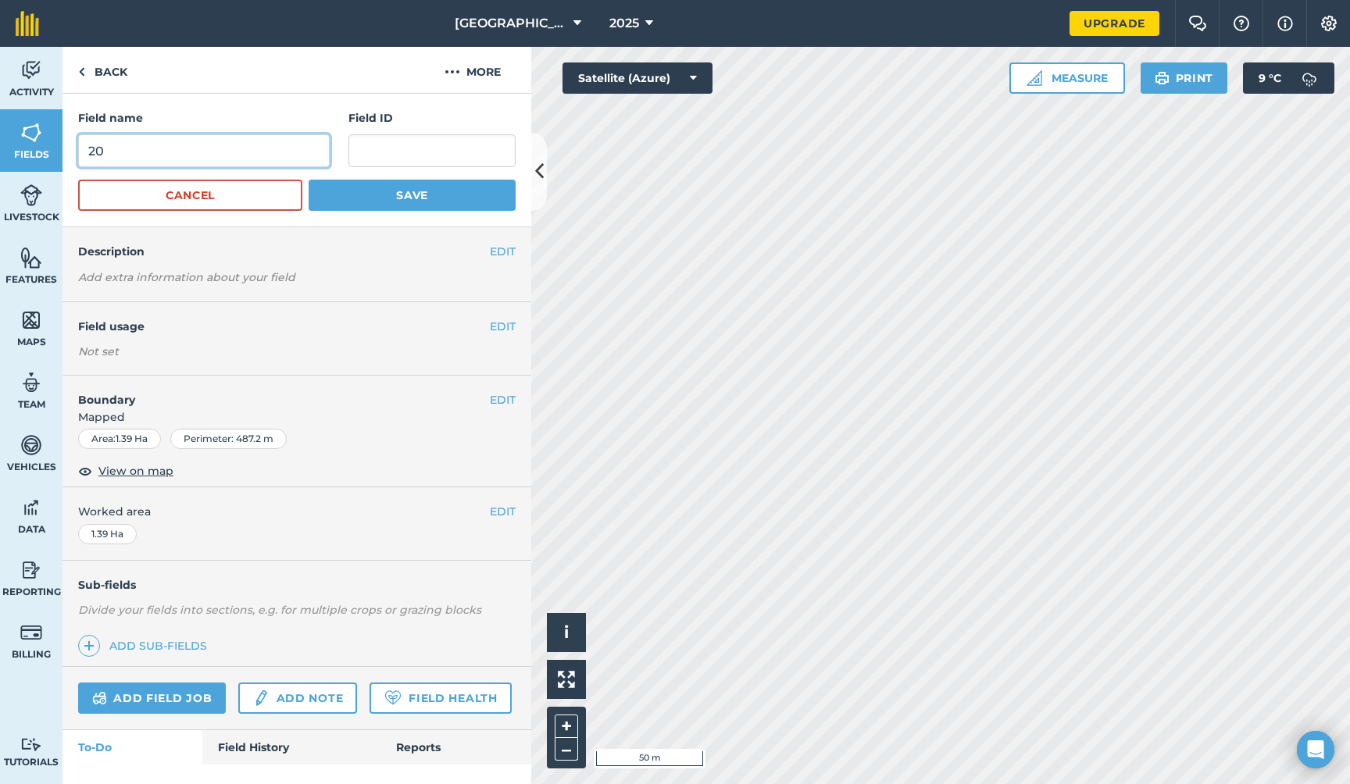
click at [164, 153] on input "20" at bounding box center [203, 150] width 251 height 33
type input "2"
type input "19"
click at [358, 196] on button "Save" at bounding box center [411, 195] width 207 height 31
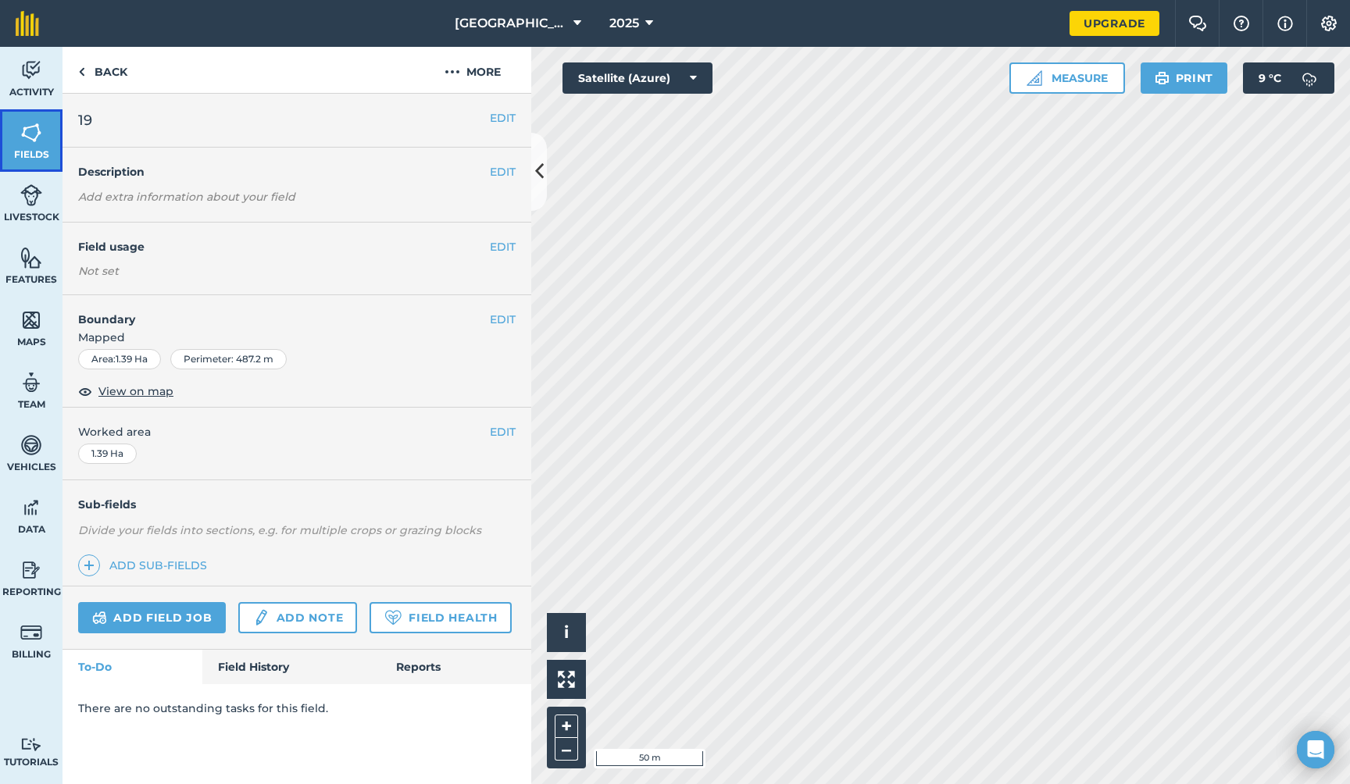
click at [24, 127] on img at bounding box center [31, 132] width 22 height 23
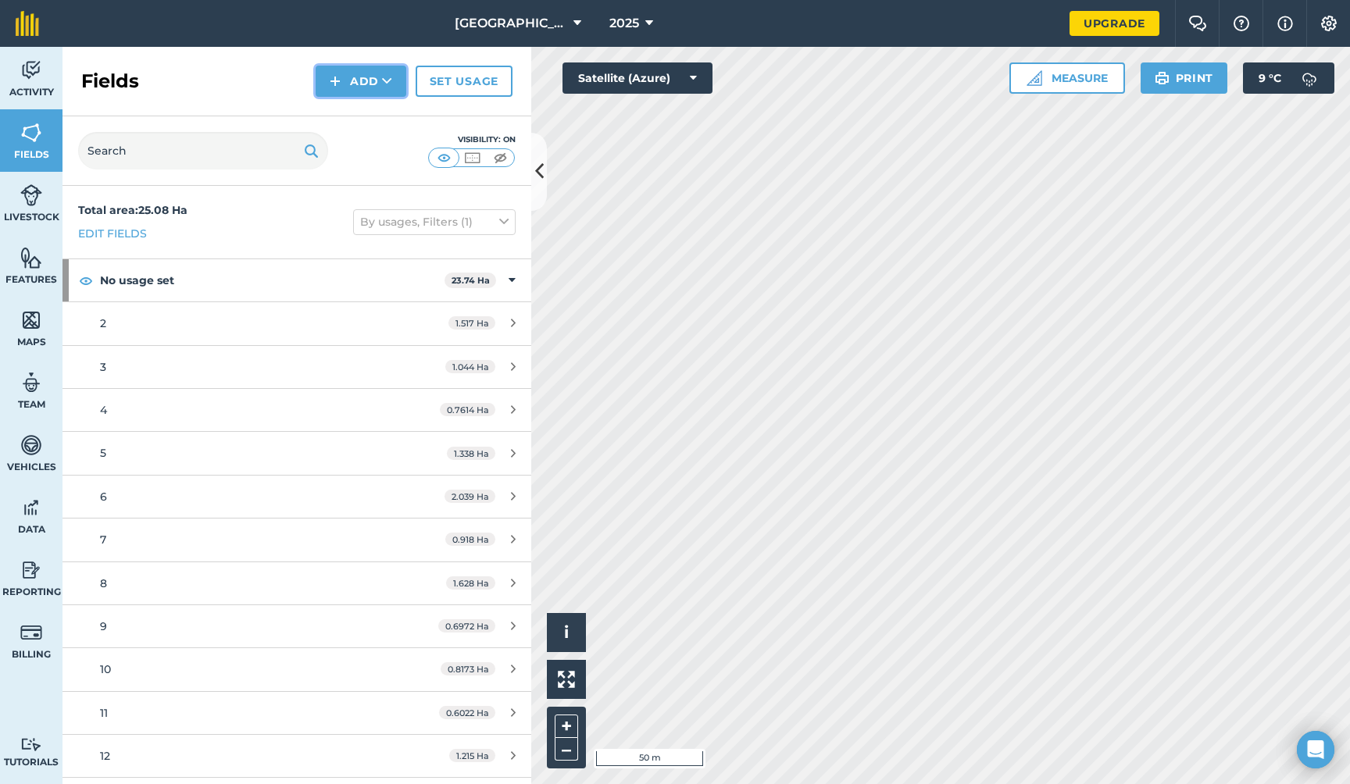
click at [386, 75] on icon at bounding box center [387, 81] width 10 height 16
click at [375, 119] on link "Draw" at bounding box center [361, 116] width 86 height 34
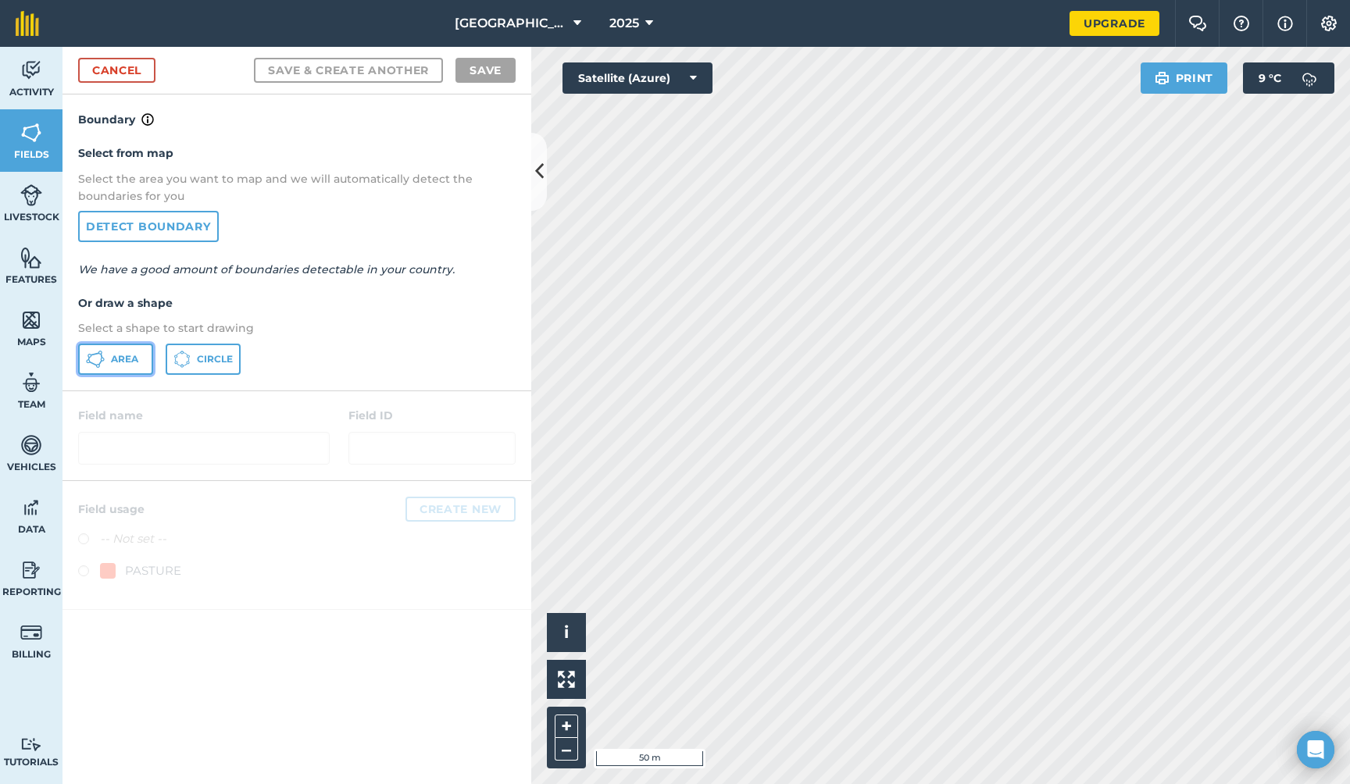
click at [117, 358] on span "Area" at bounding box center [124, 359] width 27 height 12
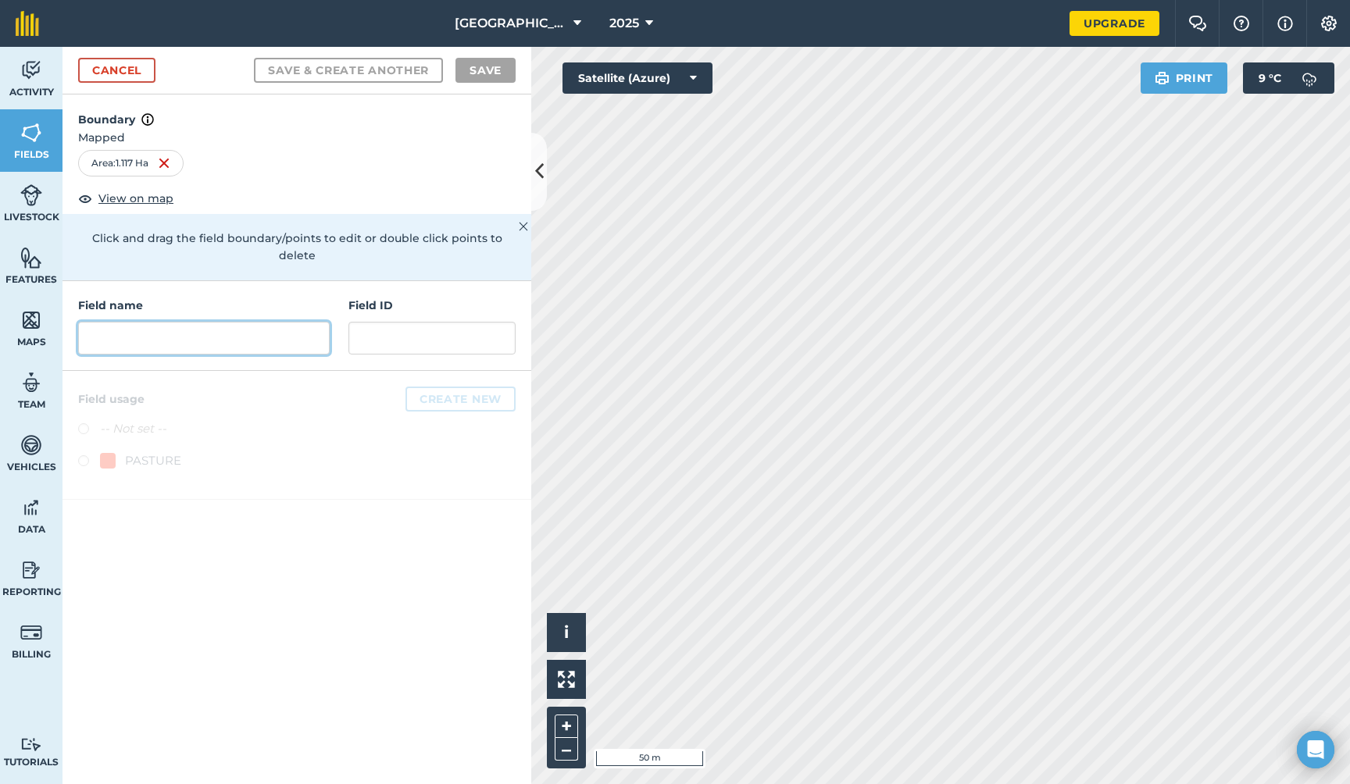
click at [302, 324] on input "text" at bounding box center [203, 338] width 251 height 33
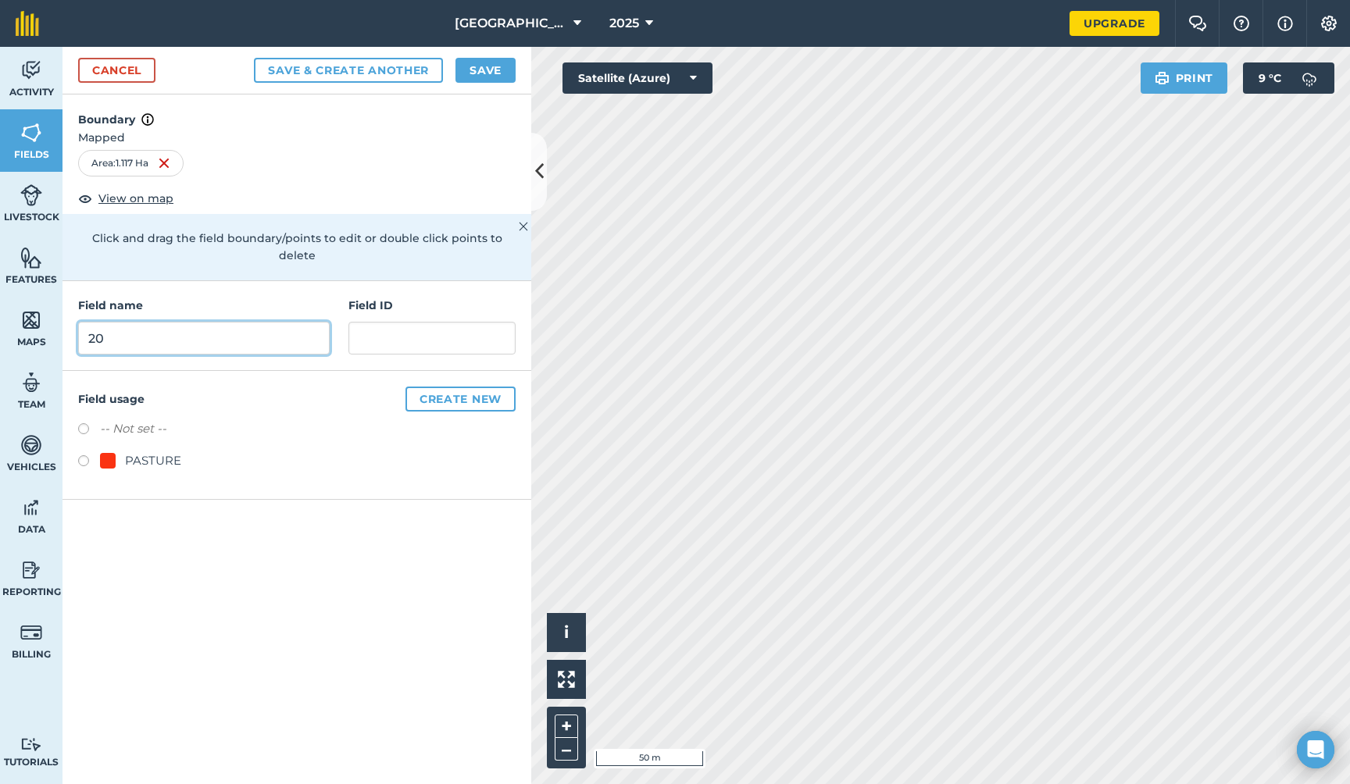
type input "20"
click at [394, 70] on button "Save & Create Another" at bounding box center [348, 70] width 189 height 25
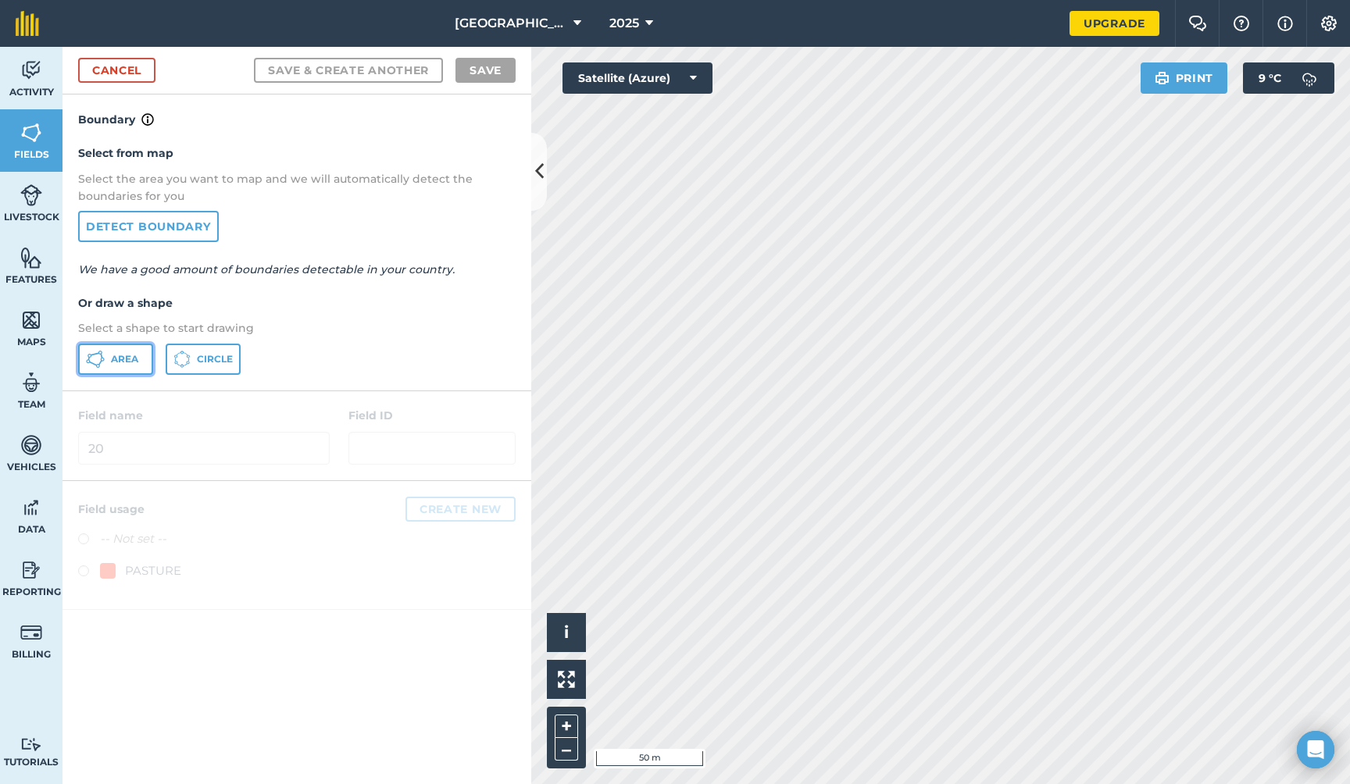
click at [91, 357] on icon at bounding box center [89, 356] width 4 height 4
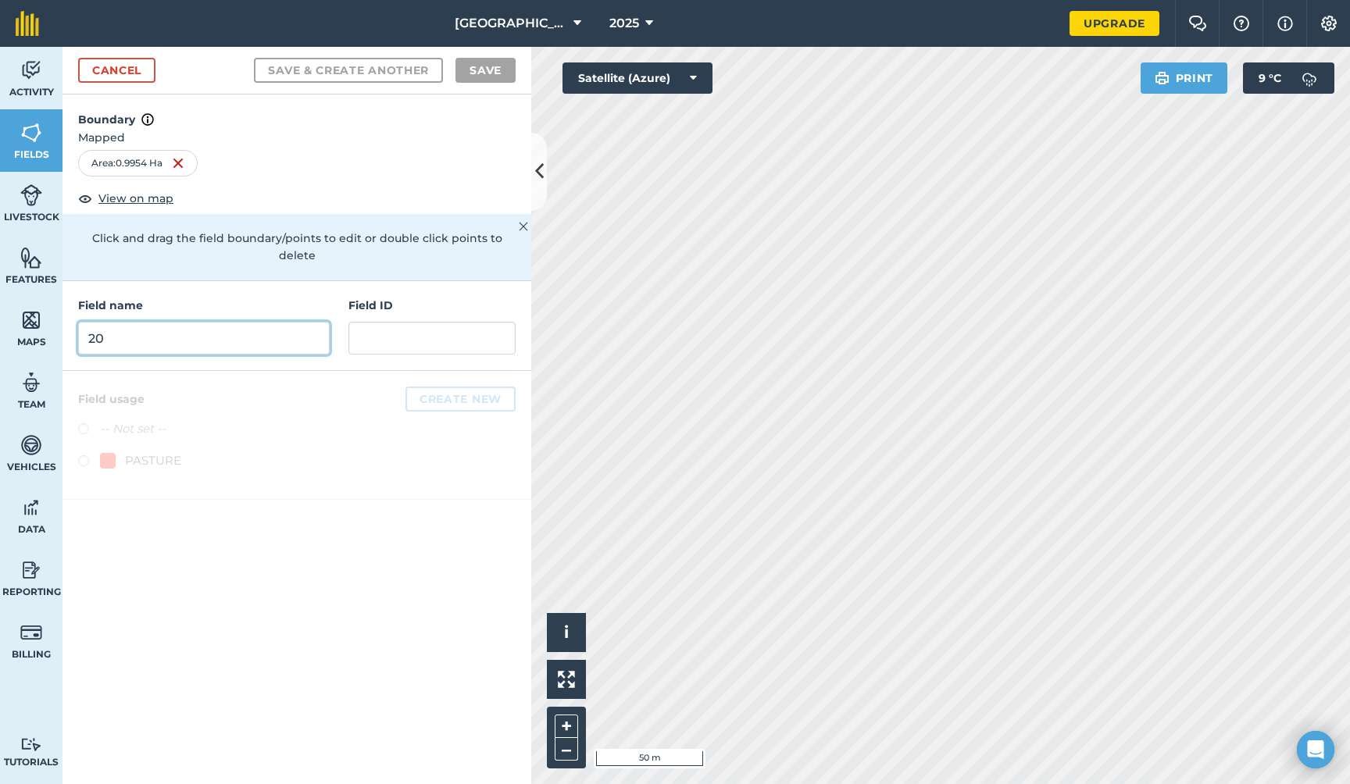
click at [220, 322] on input "20" at bounding box center [203, 338] width 251 height 33
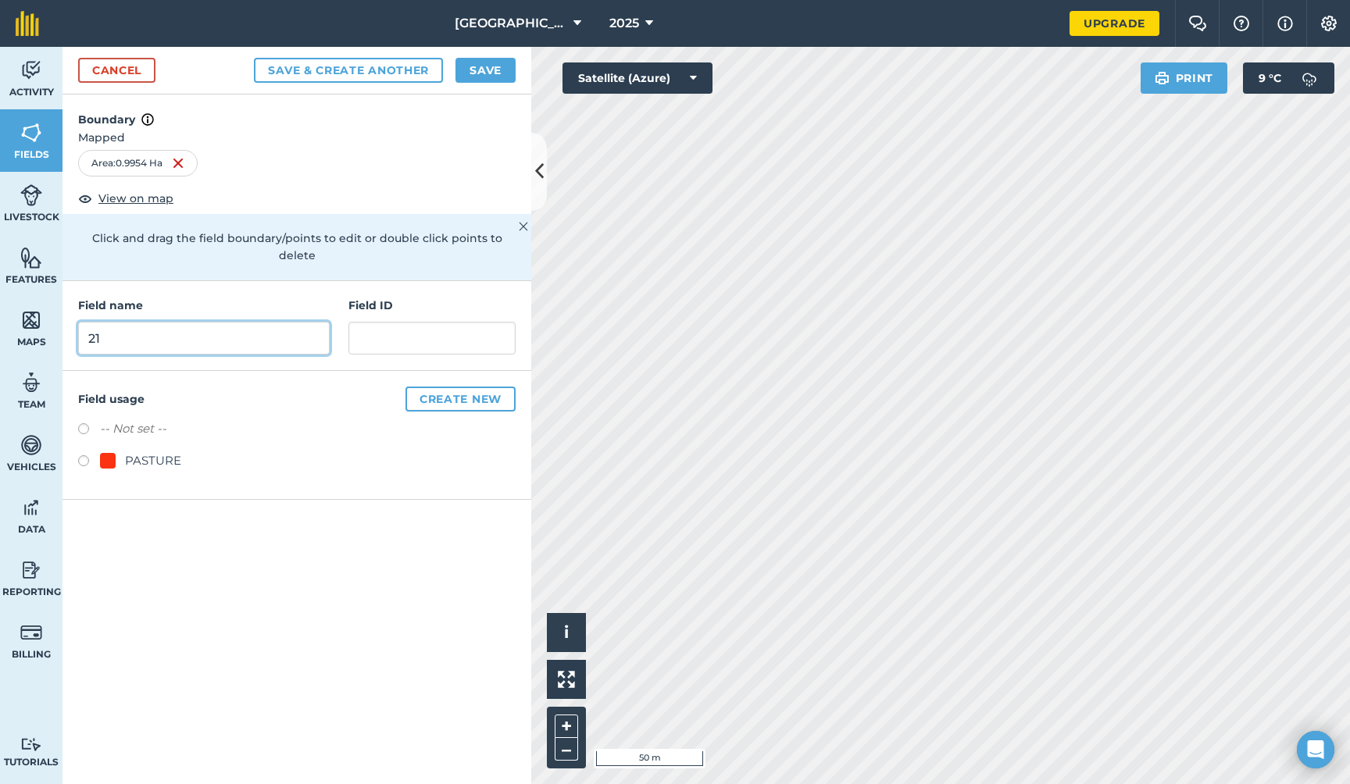
type input "21"
click at [336, 69] on button "Save & Create Another" at bounding box center [348, 70] width 189 height 25
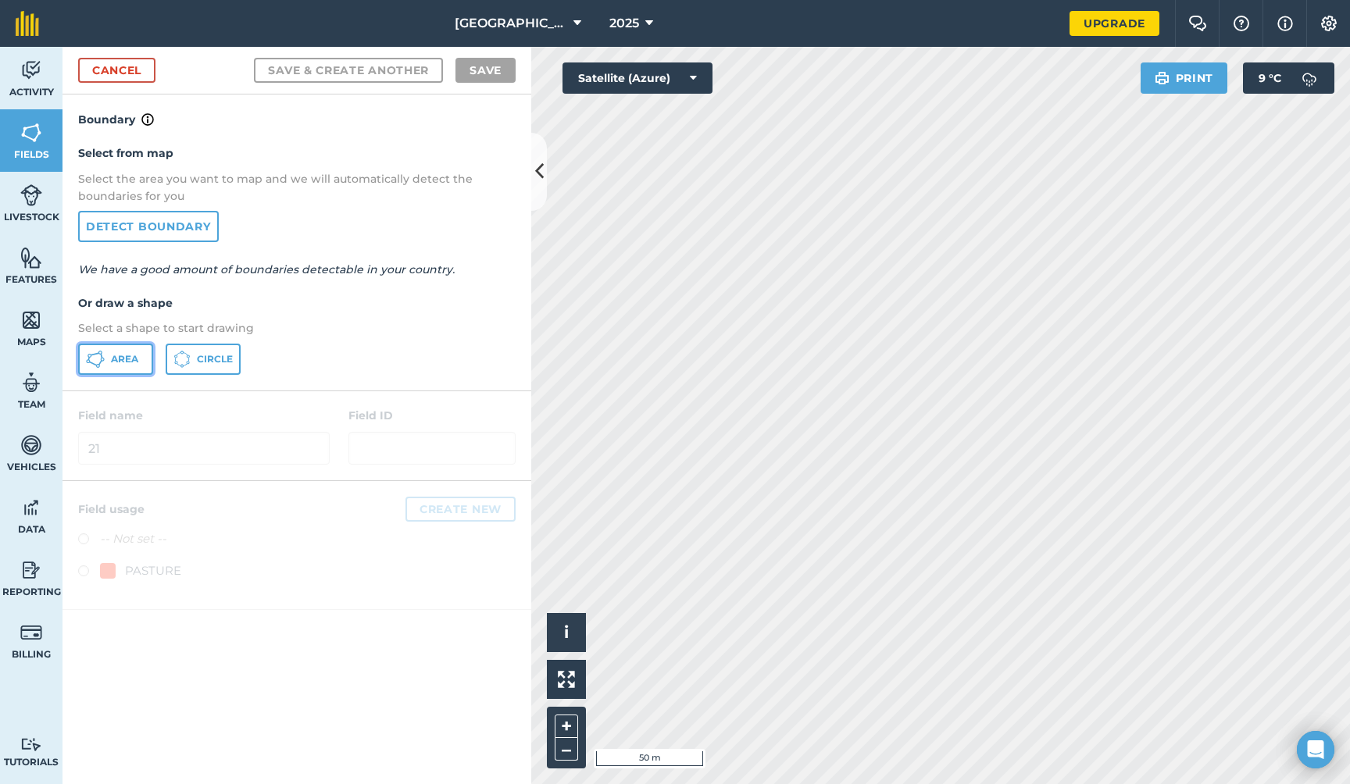
click at [141, 355] on button "Area" at bounding box center [115, 359] width 75 height 31
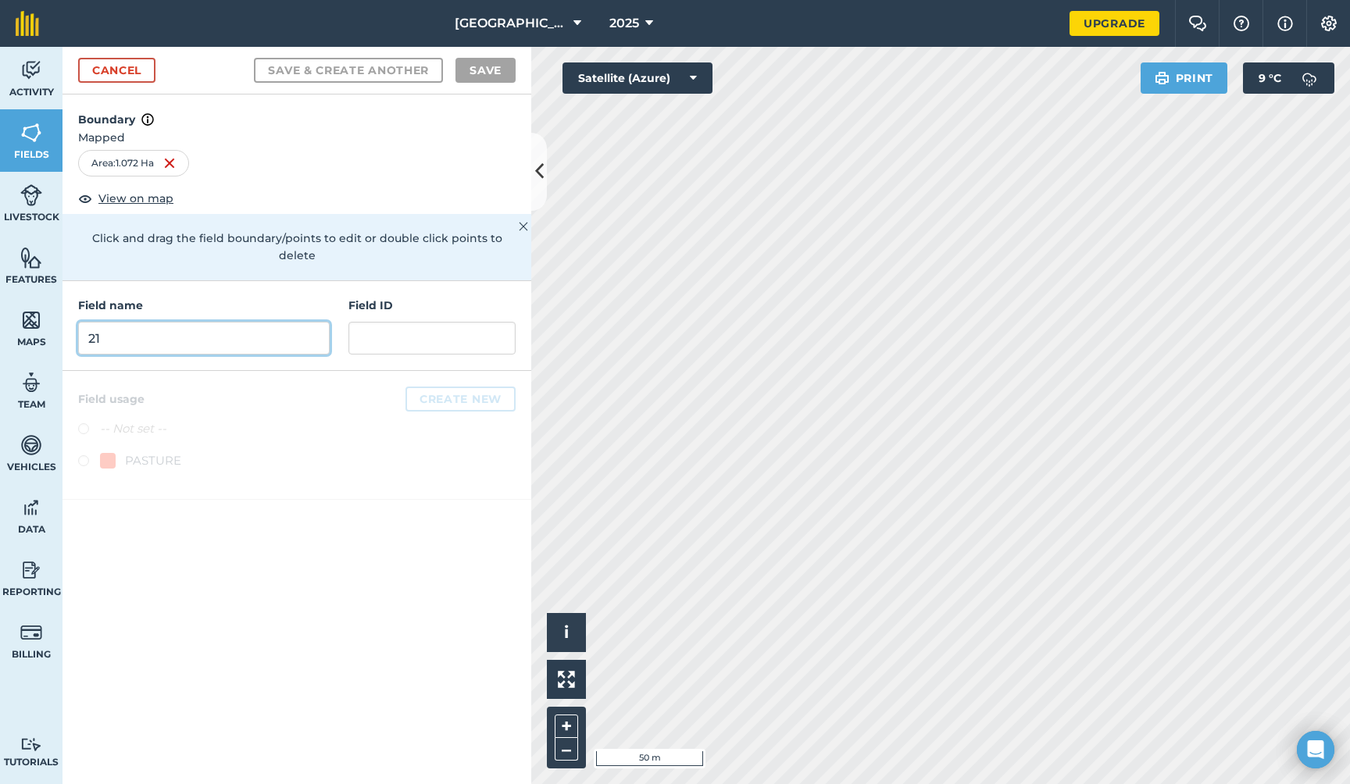
click at [249, 324] on input "21" at bounding box center [203, 338] width 251 height 33
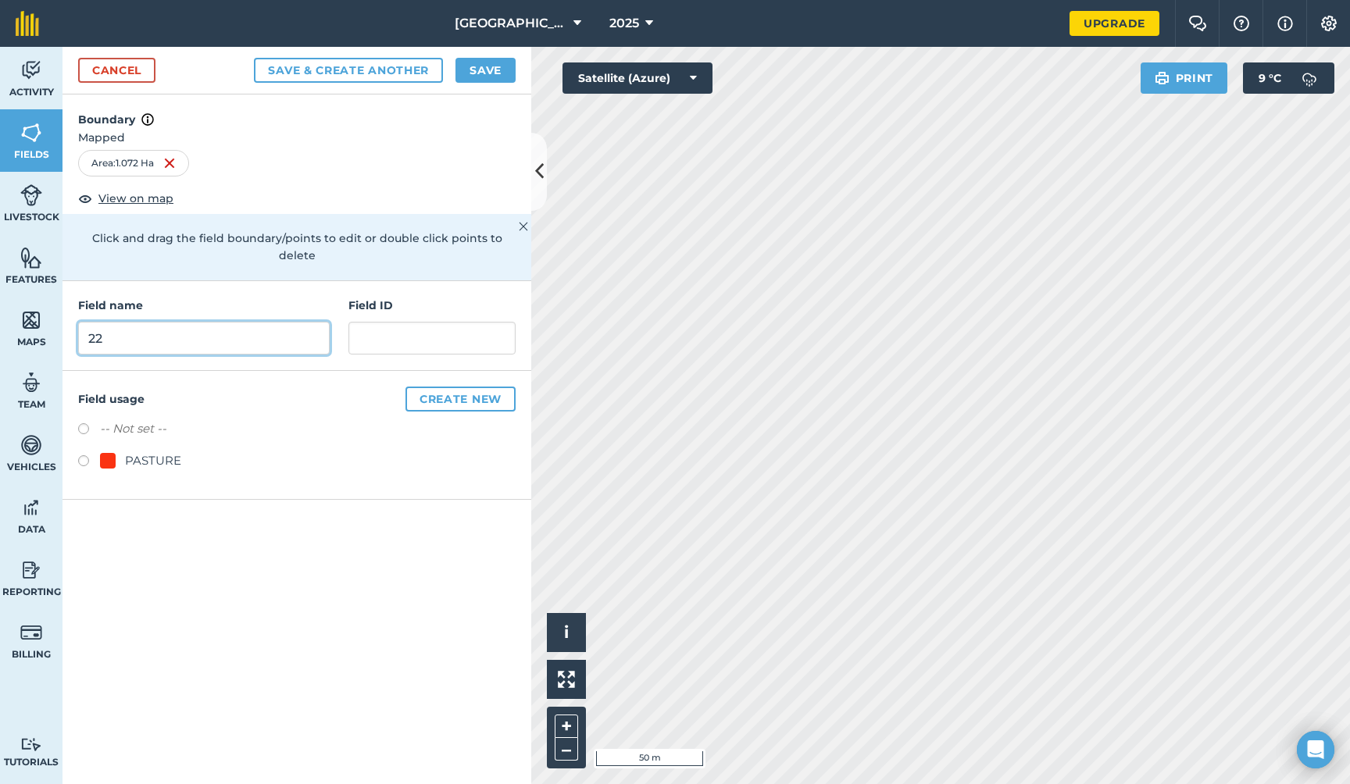
type input "22"
click at [346, 66] on button "Save & Create Another" at bounding box center [348, 70] width 189 height 25
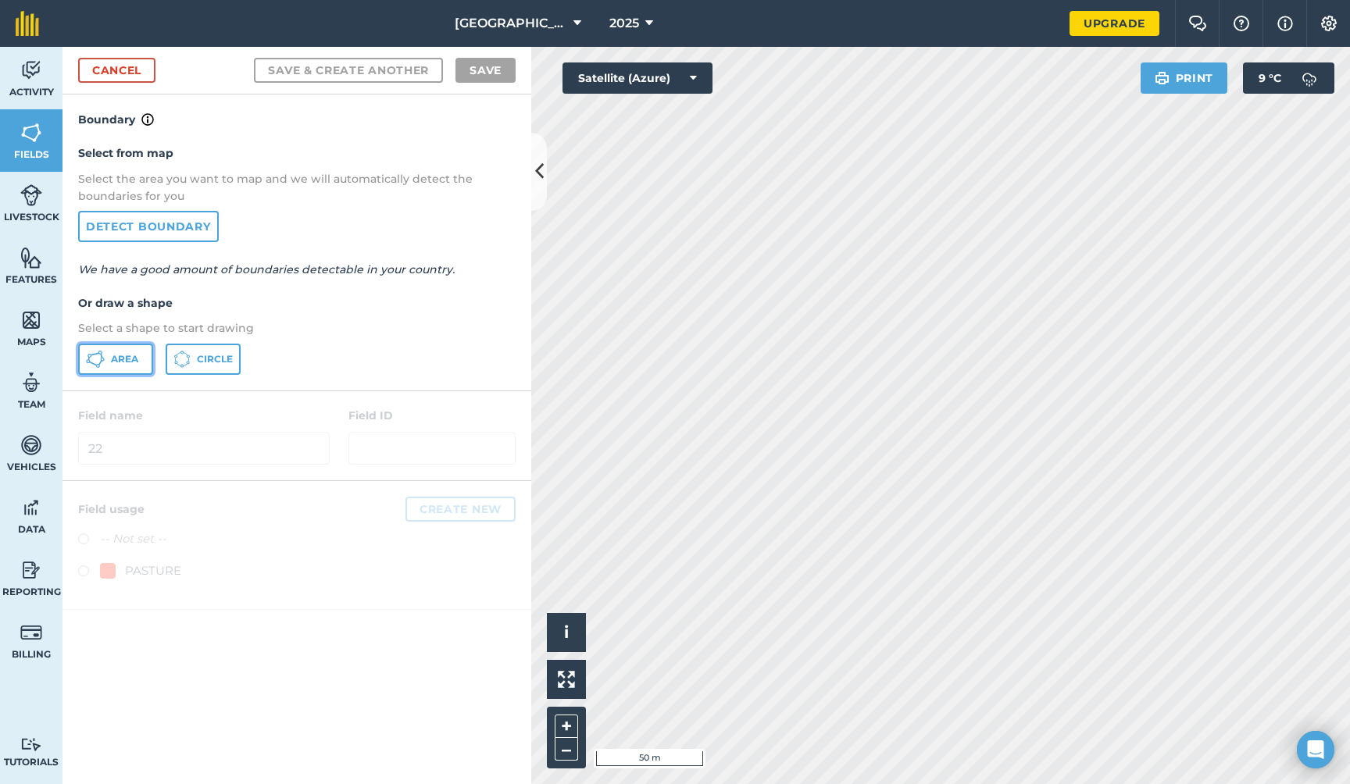
click at [128, 363] on span "Area" at bounding box center [124, 359] width 27 height 12
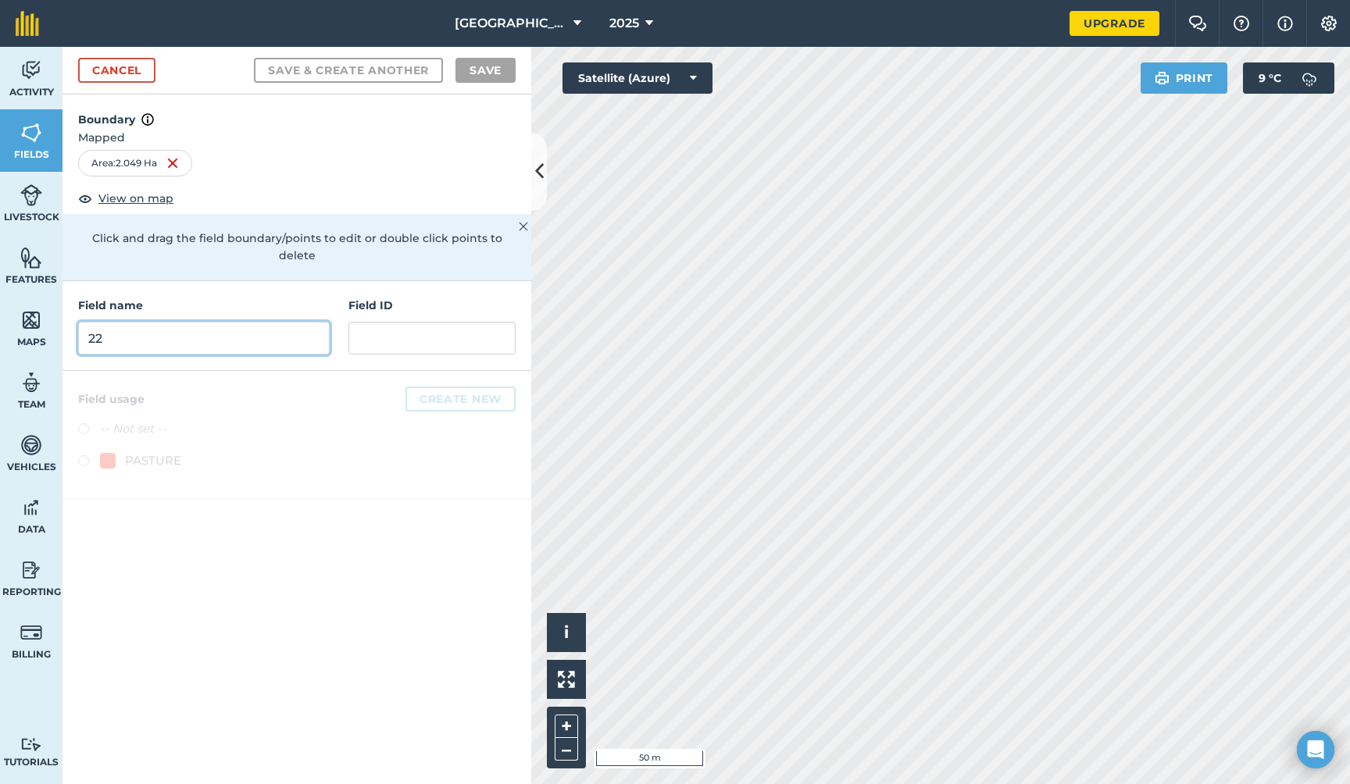
click at [301, 323] on input "22" at bounding box center [203, 338] width 251 height 33
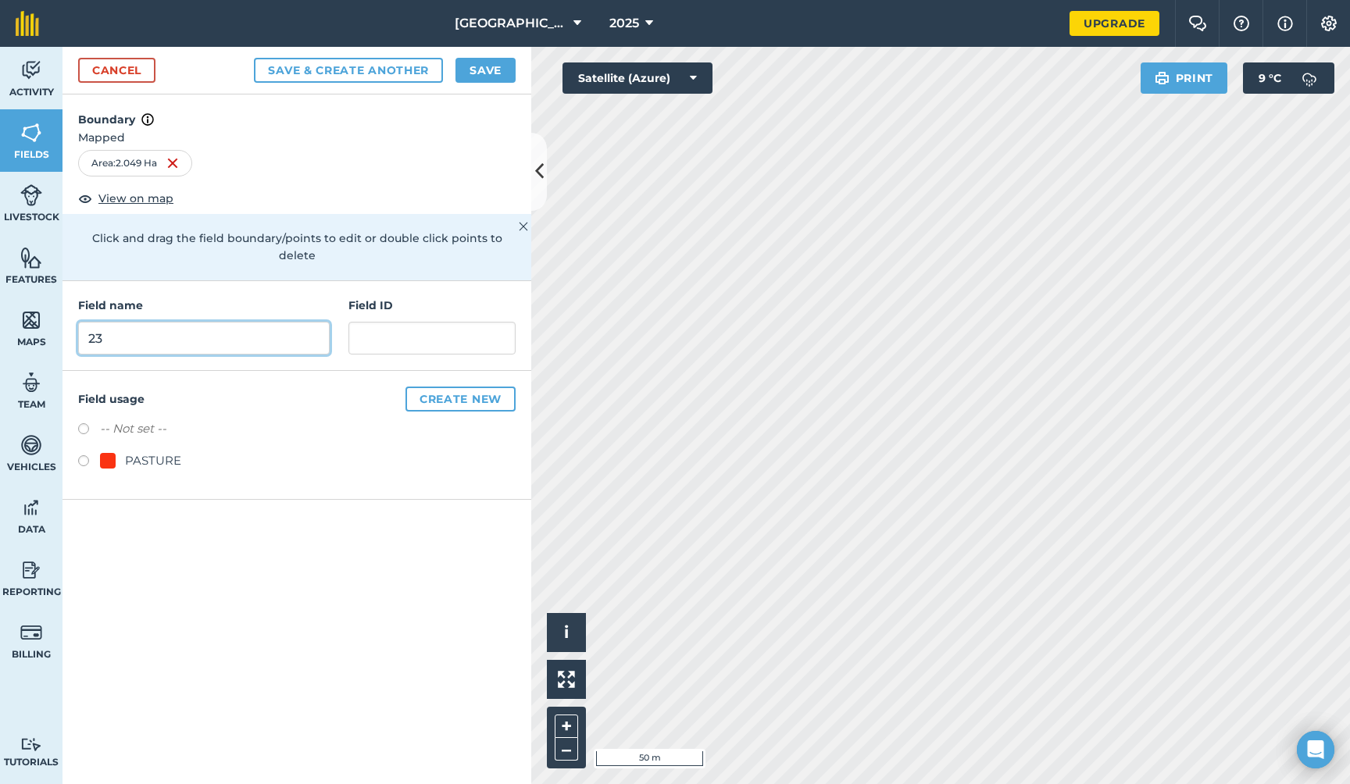
type input "23"
click at [321, 63] on button "Save & Create Another" at bounding box center [348, 70] width 189 height 25
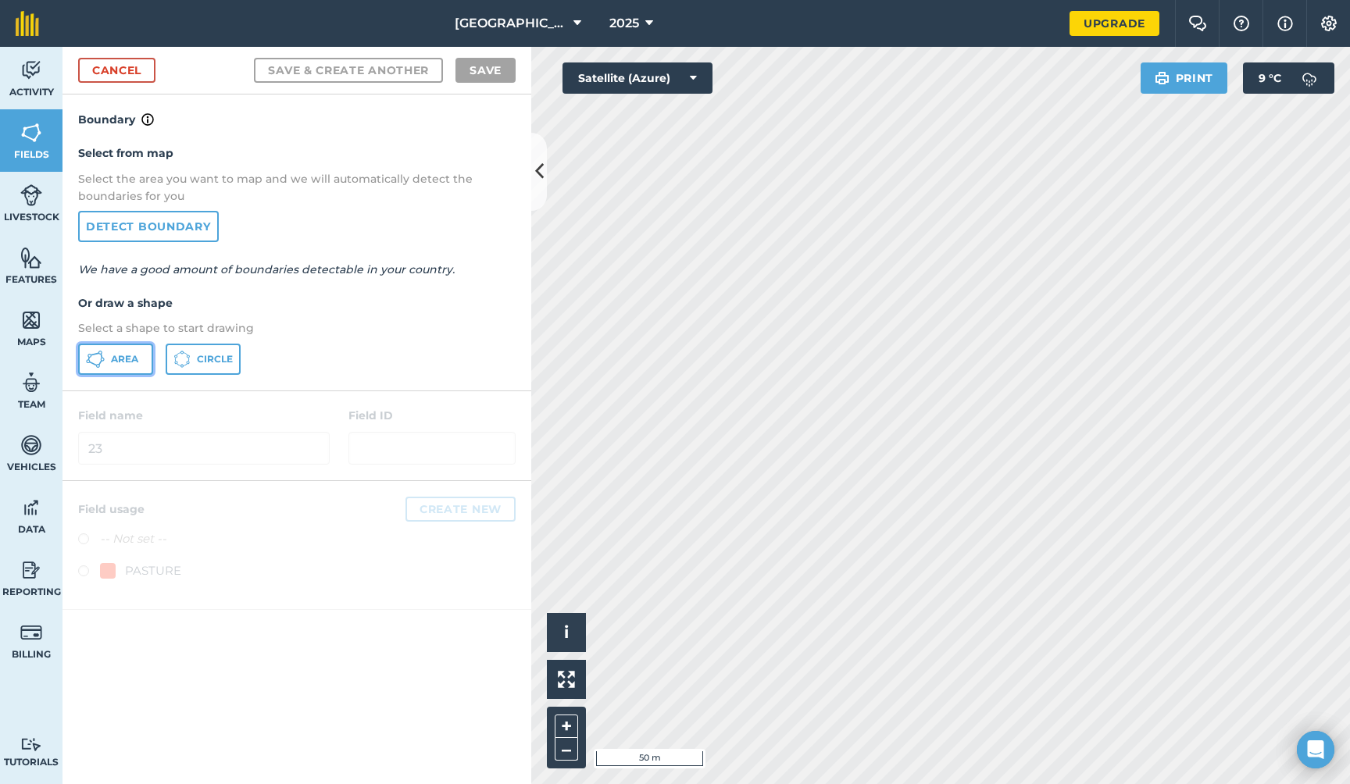
click at [125, 362] on span "Area" at bounding box center [124, 359] width 27 height 12
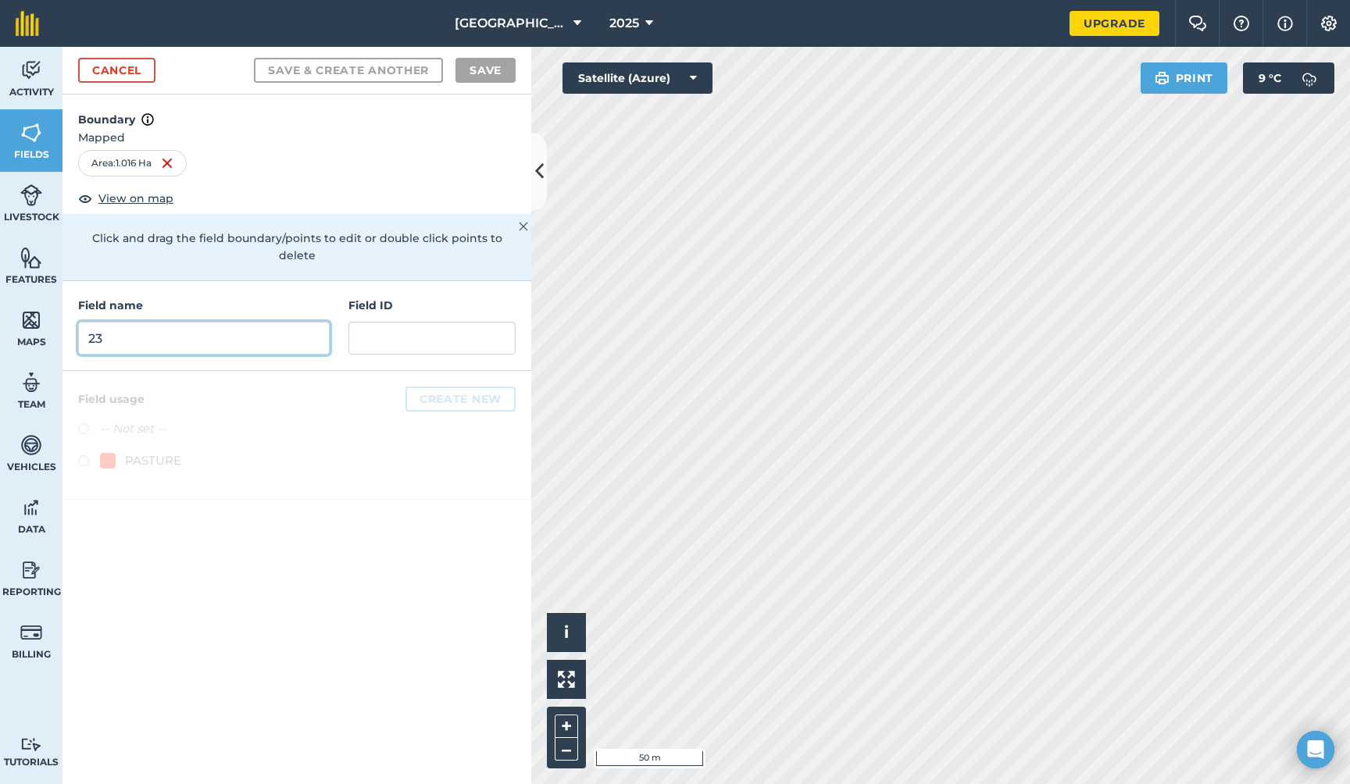
click at [276, 325] on input "23" at bounding box center [203, 338] width 251 height 33
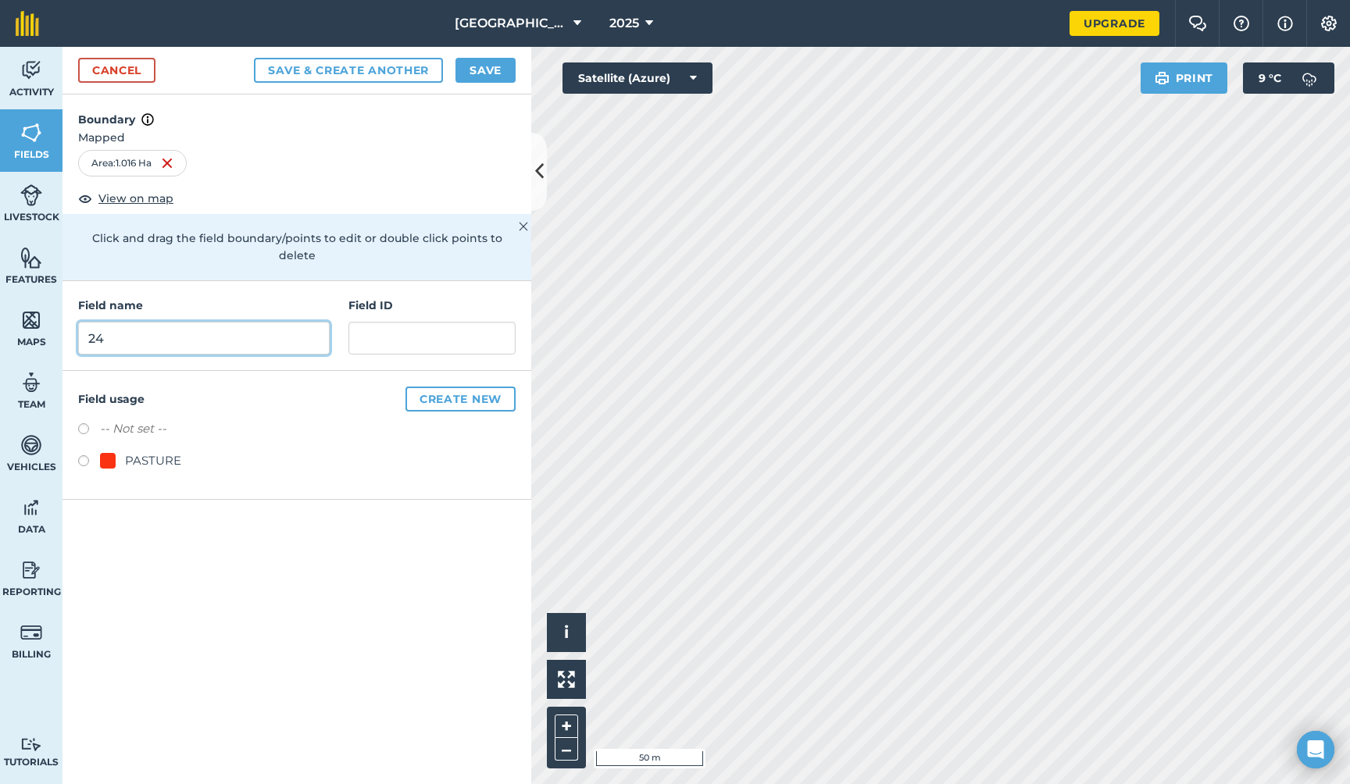
type input "24"
click at [394, 66] on button "Save & Create Another" at bounding box center [348, 70] width 189 height 25
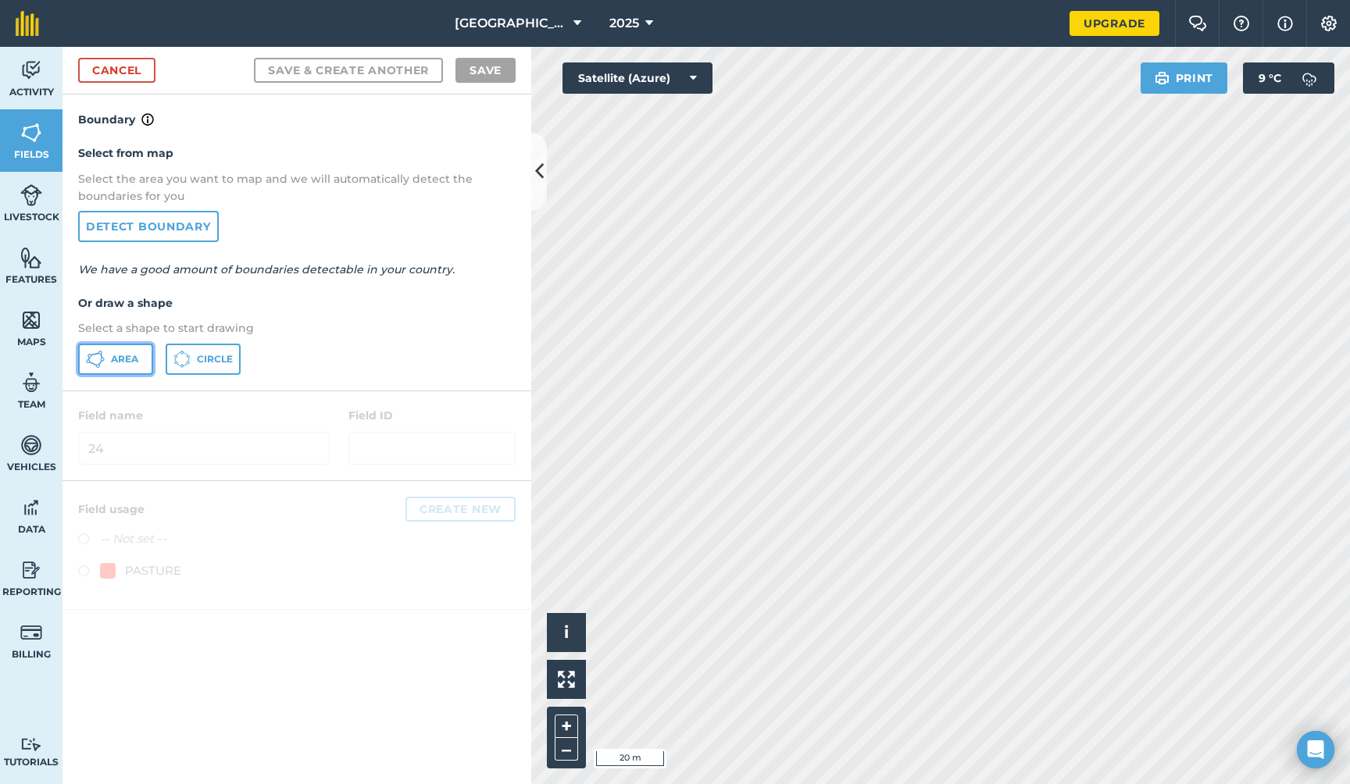
click at [105, 359] on button "Area" at bounding box center [115, 359] width 75 height 31
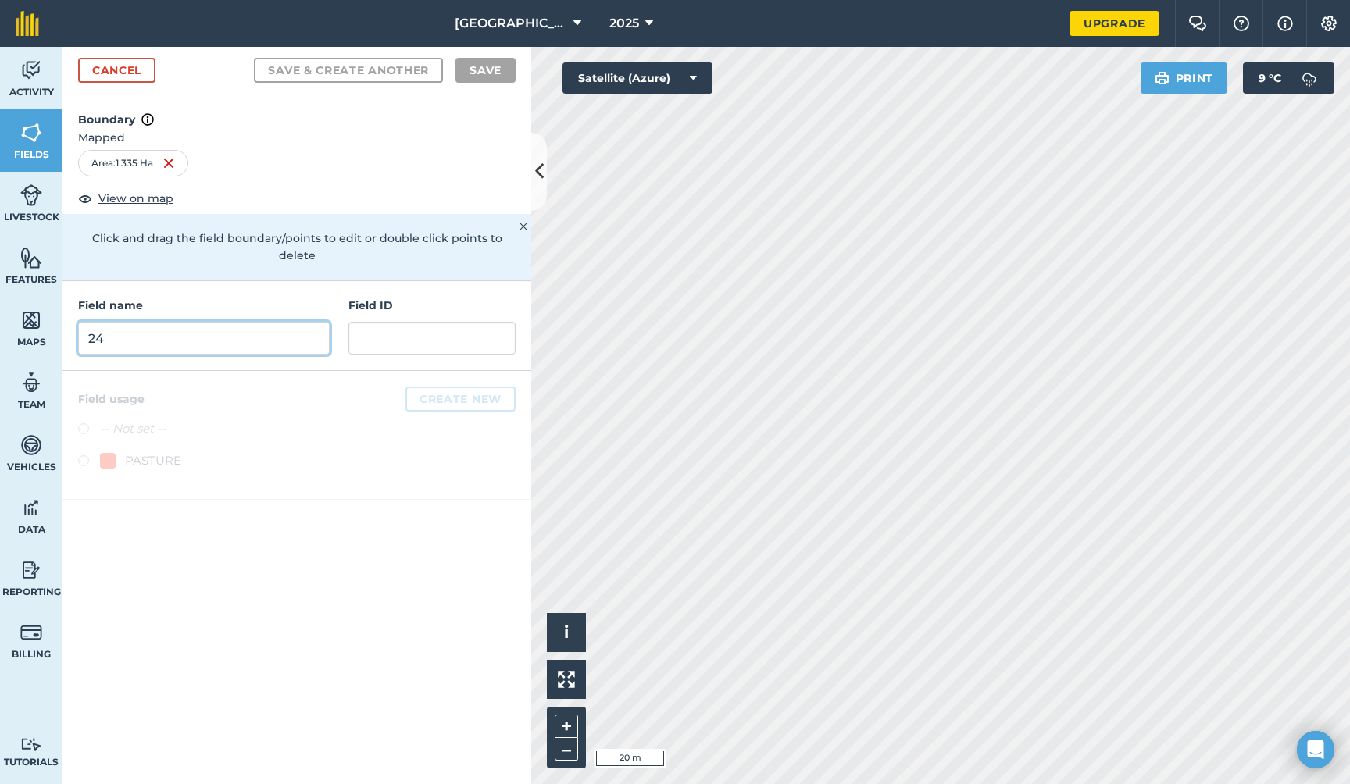
click at [258, 322] on input "24" at bounding box center [203, 338] width 251 height 33
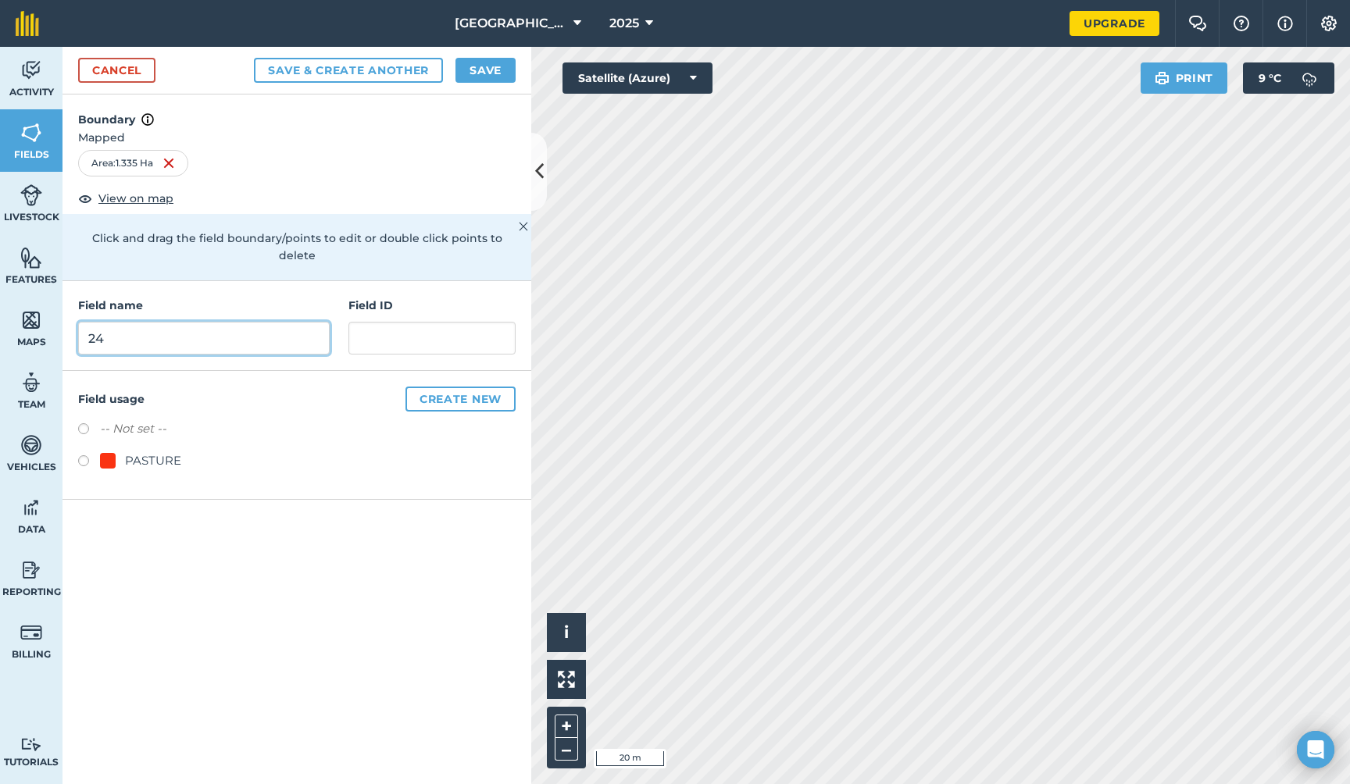
type input "24"
click at [381, 67] on button "Save & Create Another" at bounding box center [348, 70] width 189 height 25
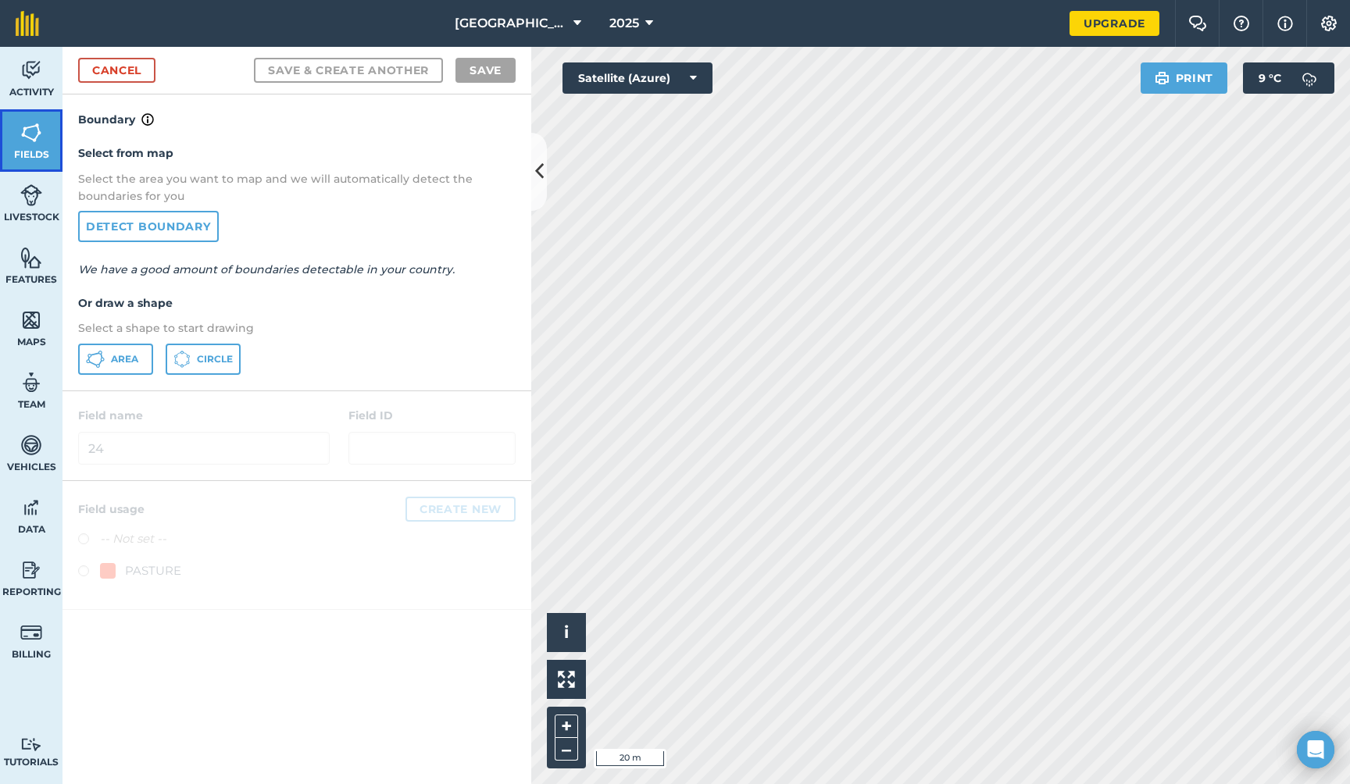
click at [25, 143] on img at bounding box center [31, 132] width 22 height 23
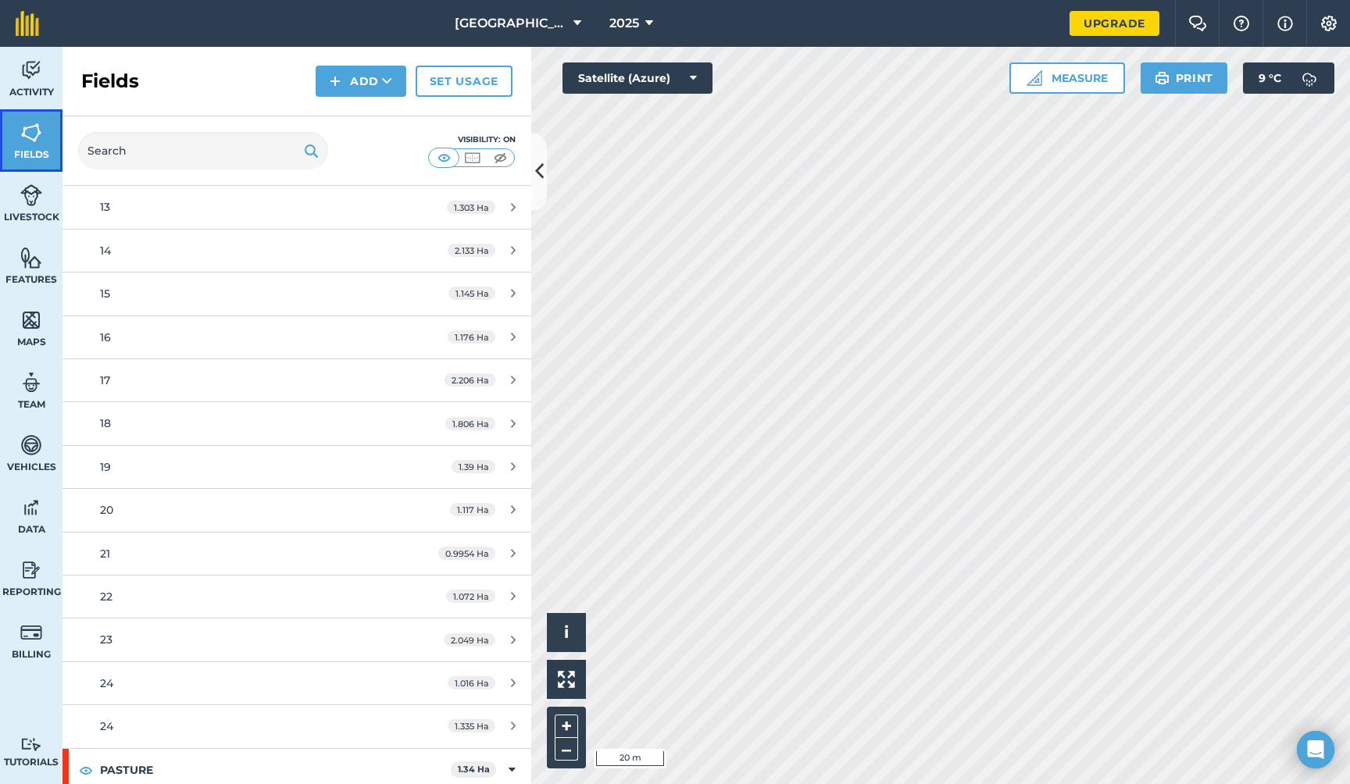
scroll to position [642, 0]
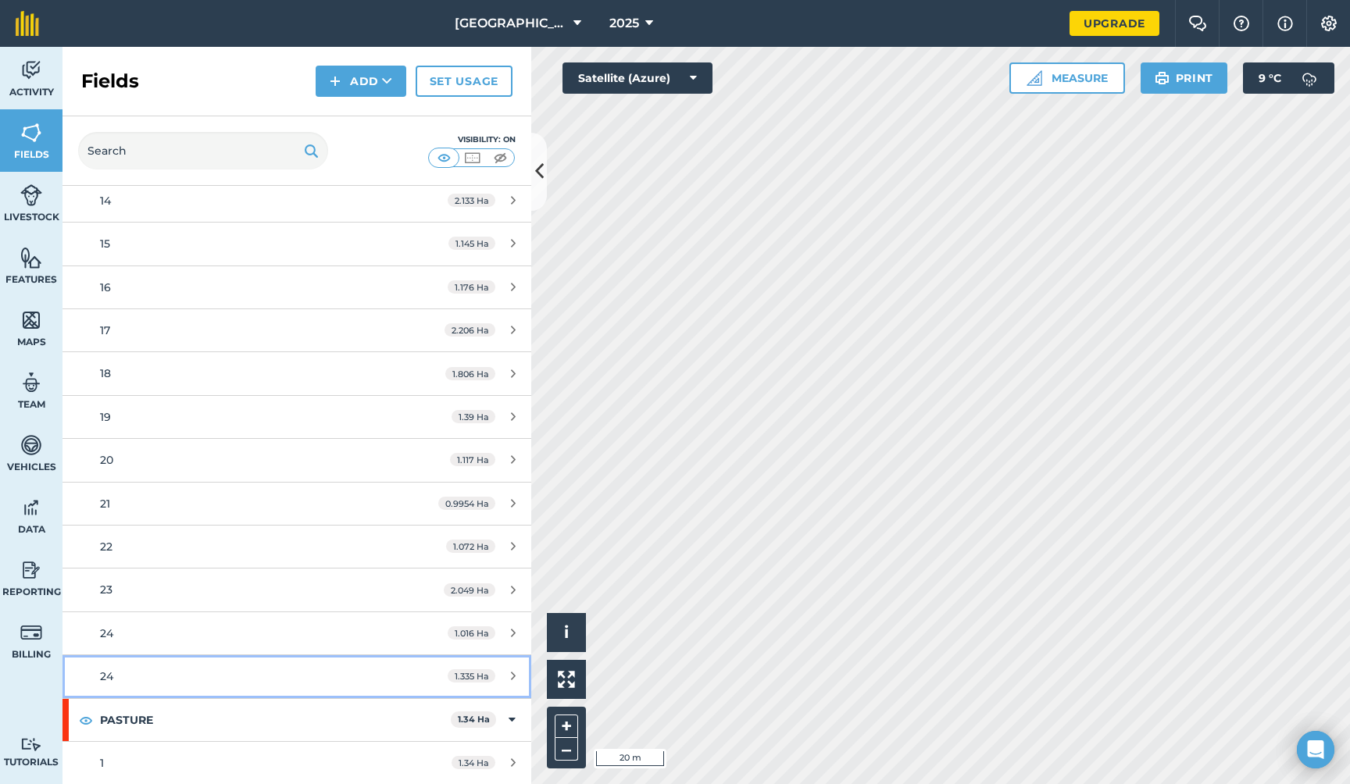
click at [511, 673] on icon at bounding box center [513, 676] width 5 height 12
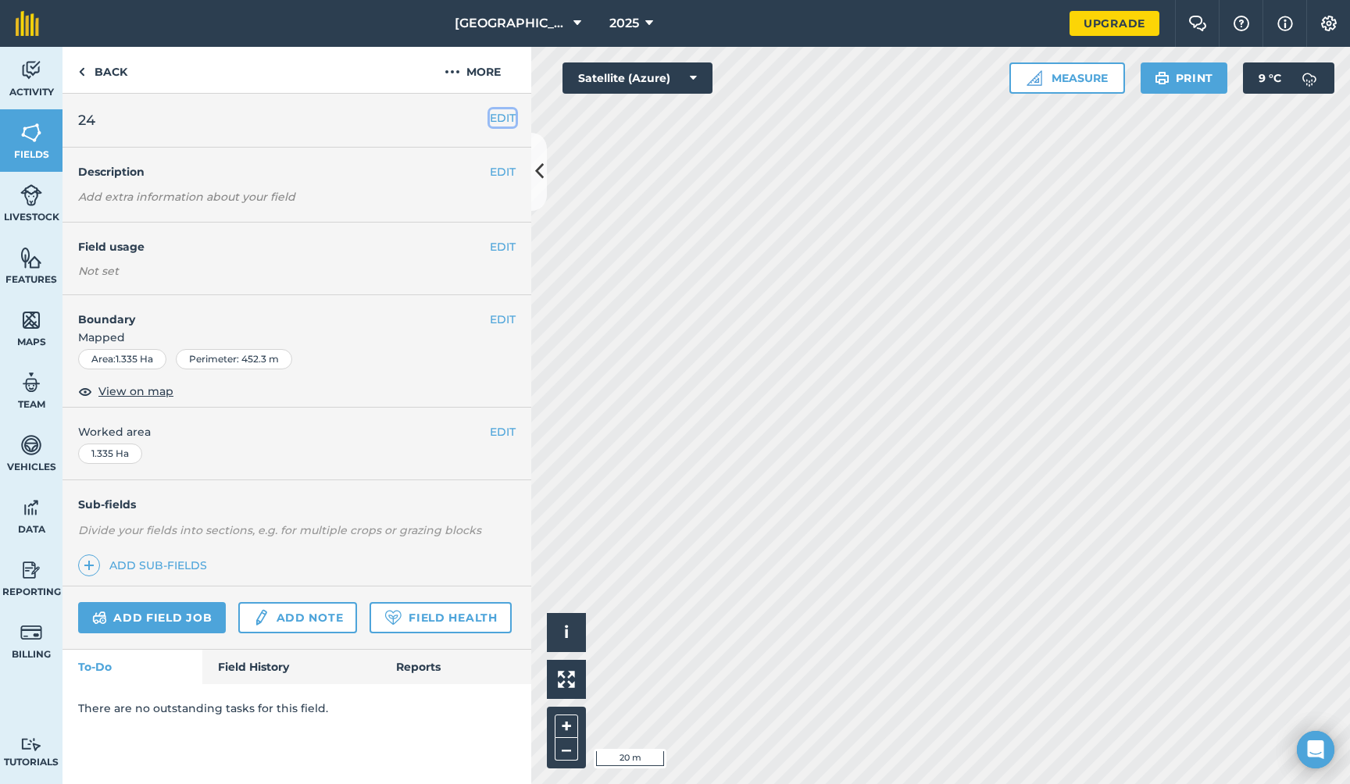
click at [503, 118] on button "EDIT" at bounding box center [503, 117] width 26 height 17
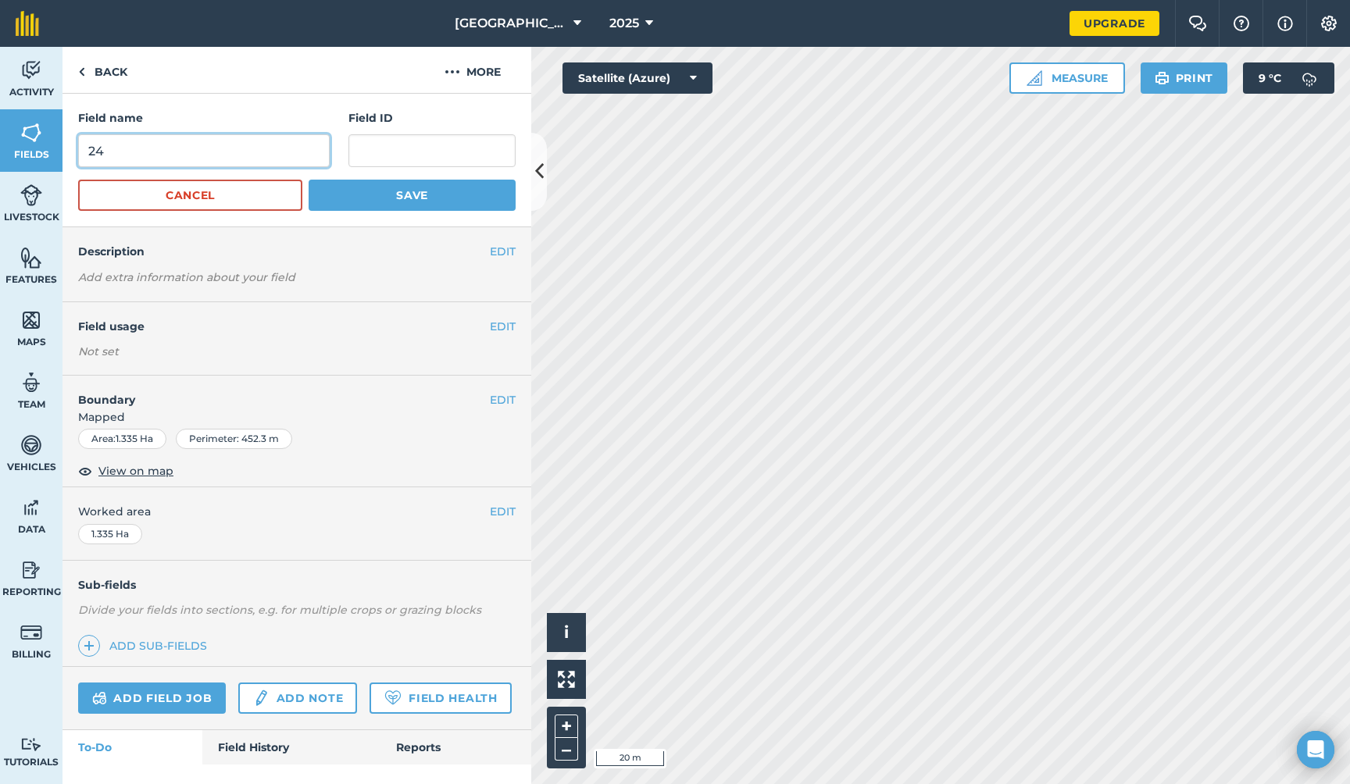
click at [234, 153] on input "24" at bounding box center [203, 150] width 251 height 33
type input "25"
click at [401, 196] on button "Save" at bounding box center [411, 195] width 207 height 31
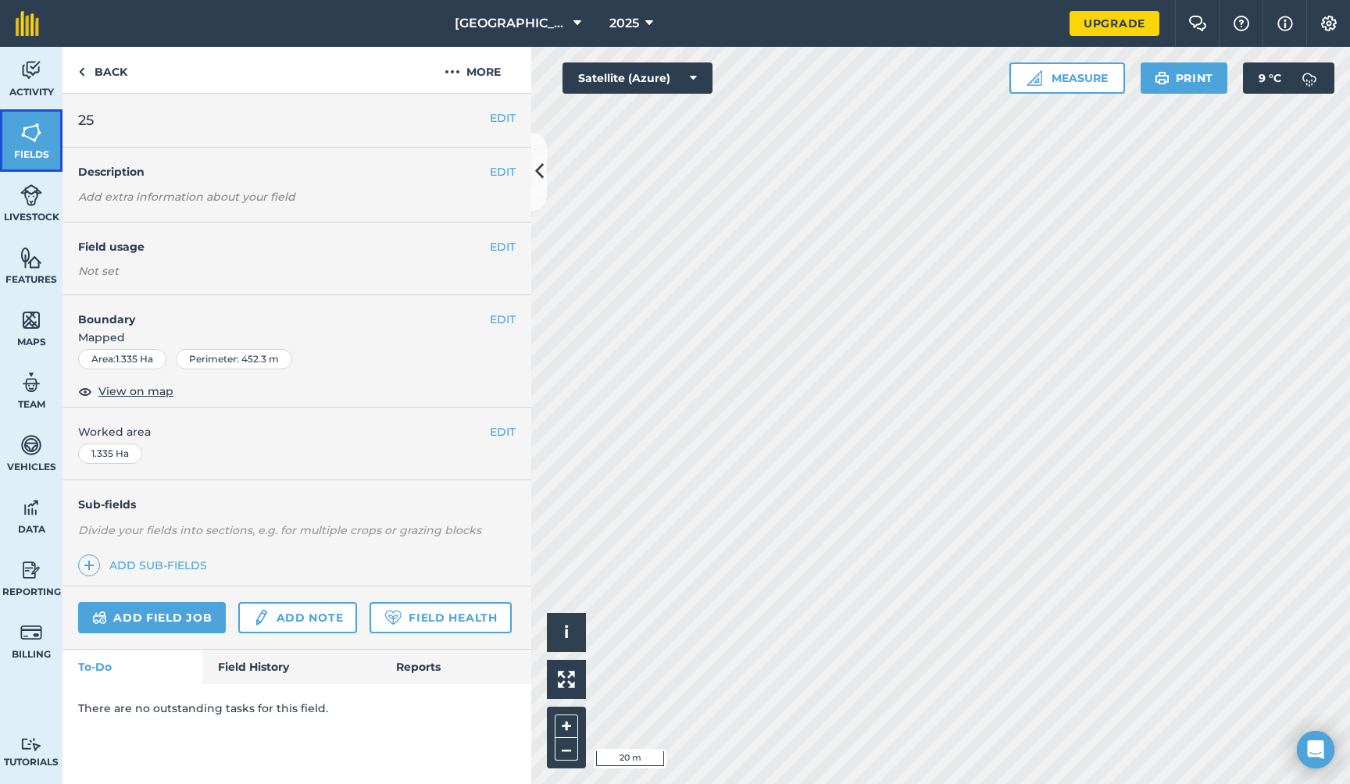
click at [38, 131] on img at bounding box center [31, 132] width 22 height 23
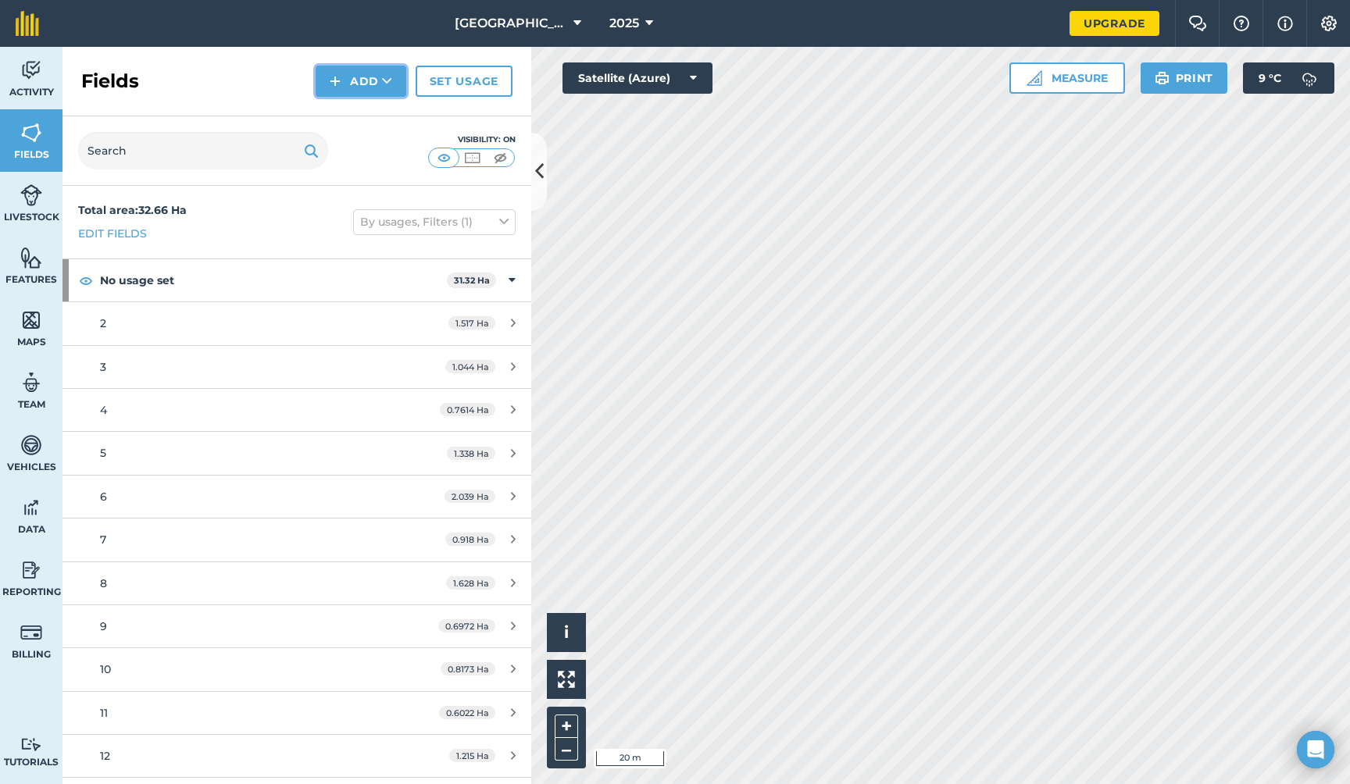
click at [373, 80] on button "Add" at bounding box center [361, 81] width 91 height 31
click at [369, 115] on link "Draw" at bounding box center [361, 116] width 86 height 34
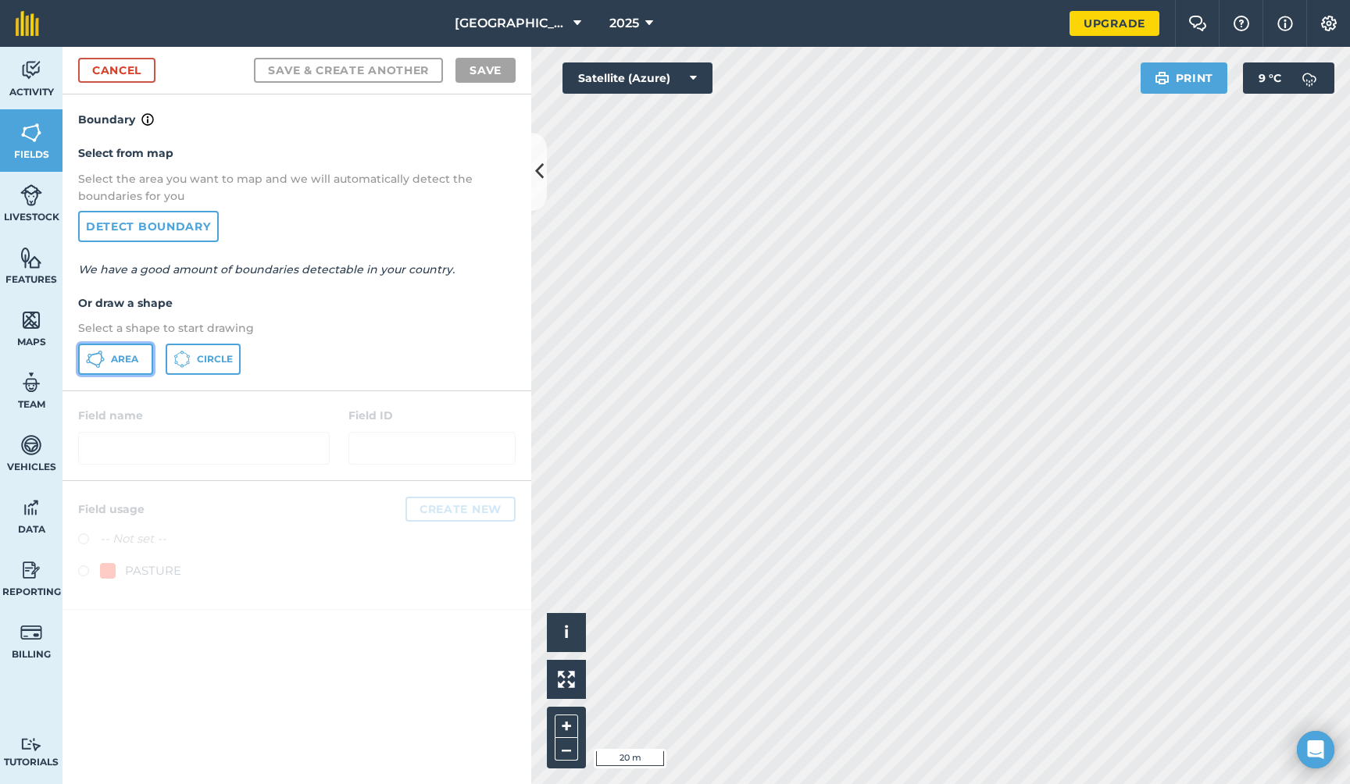
click at [121, 359] on span "Area" at bounding box center [124, 359] width 27 height 12
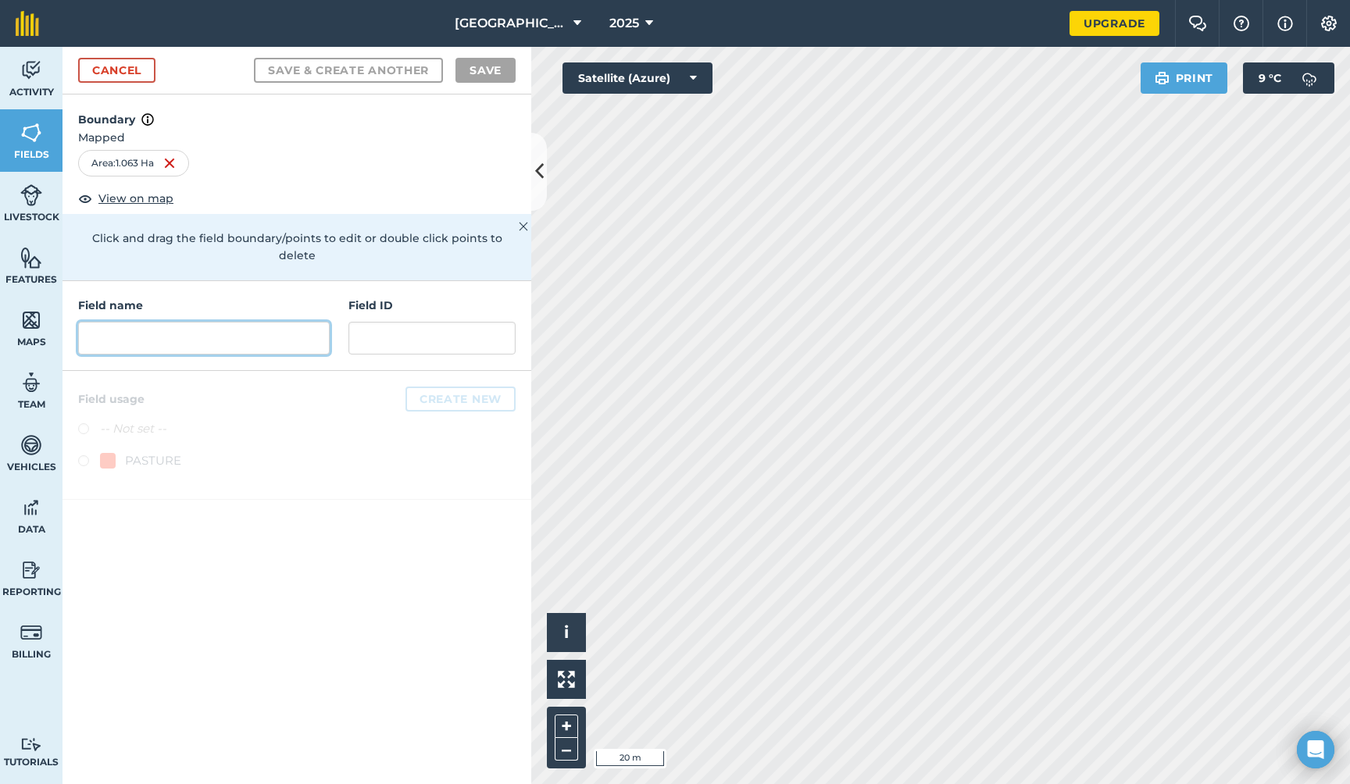
click at [248, 322] on input "text" at bounding box center [203, 338] width 251 height 33
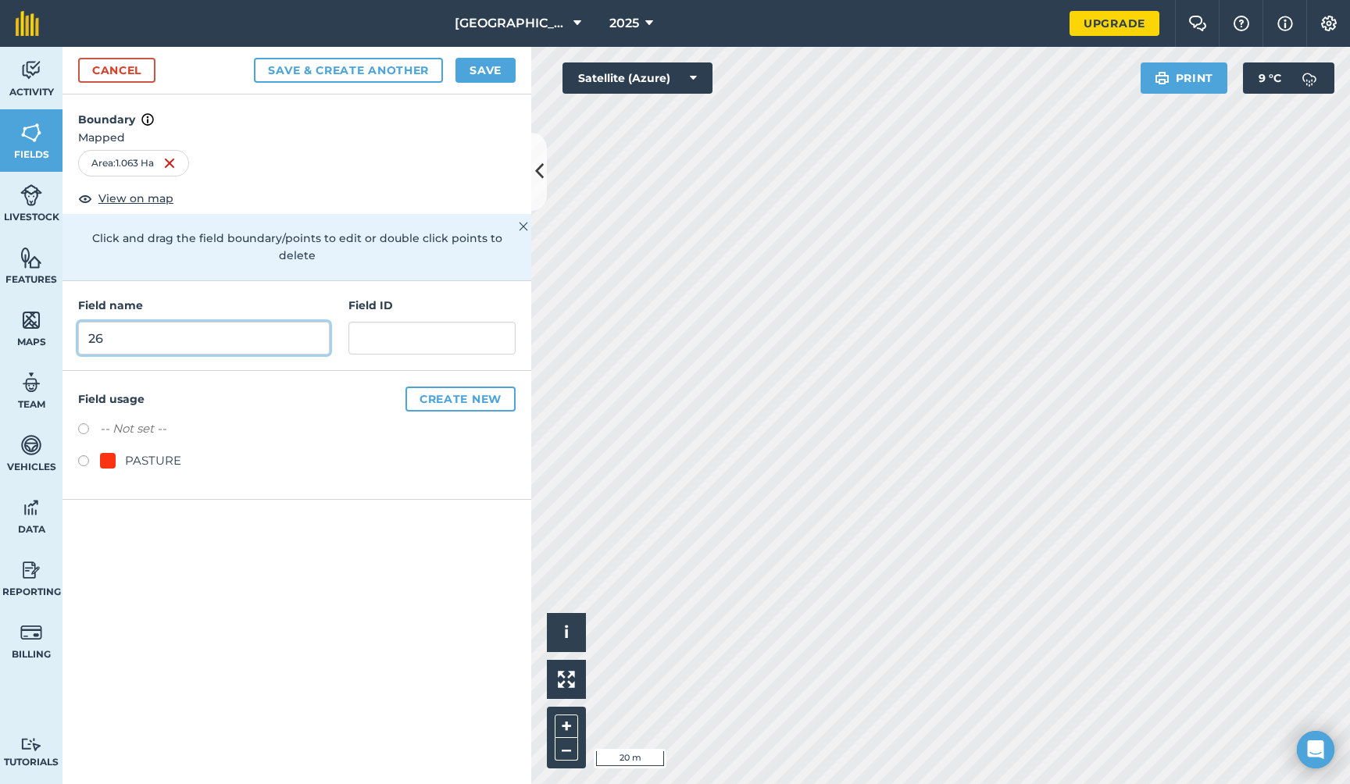
type input "26"
click at [389, 68] on button "Save & Create Another" at bounding box center [348, 70] width 189 height 25
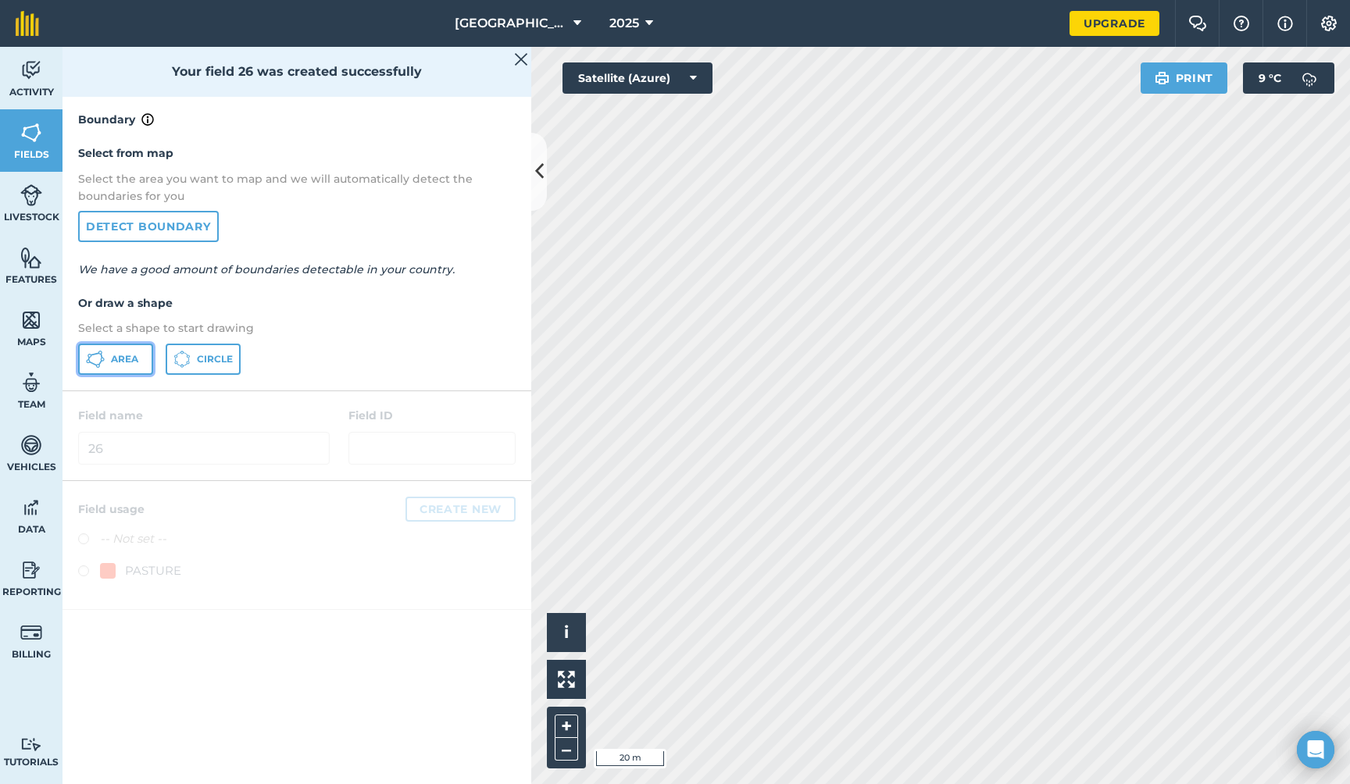
click at [130, 355] on span "Area" at bounding box center [124, 359] width 27 height 12
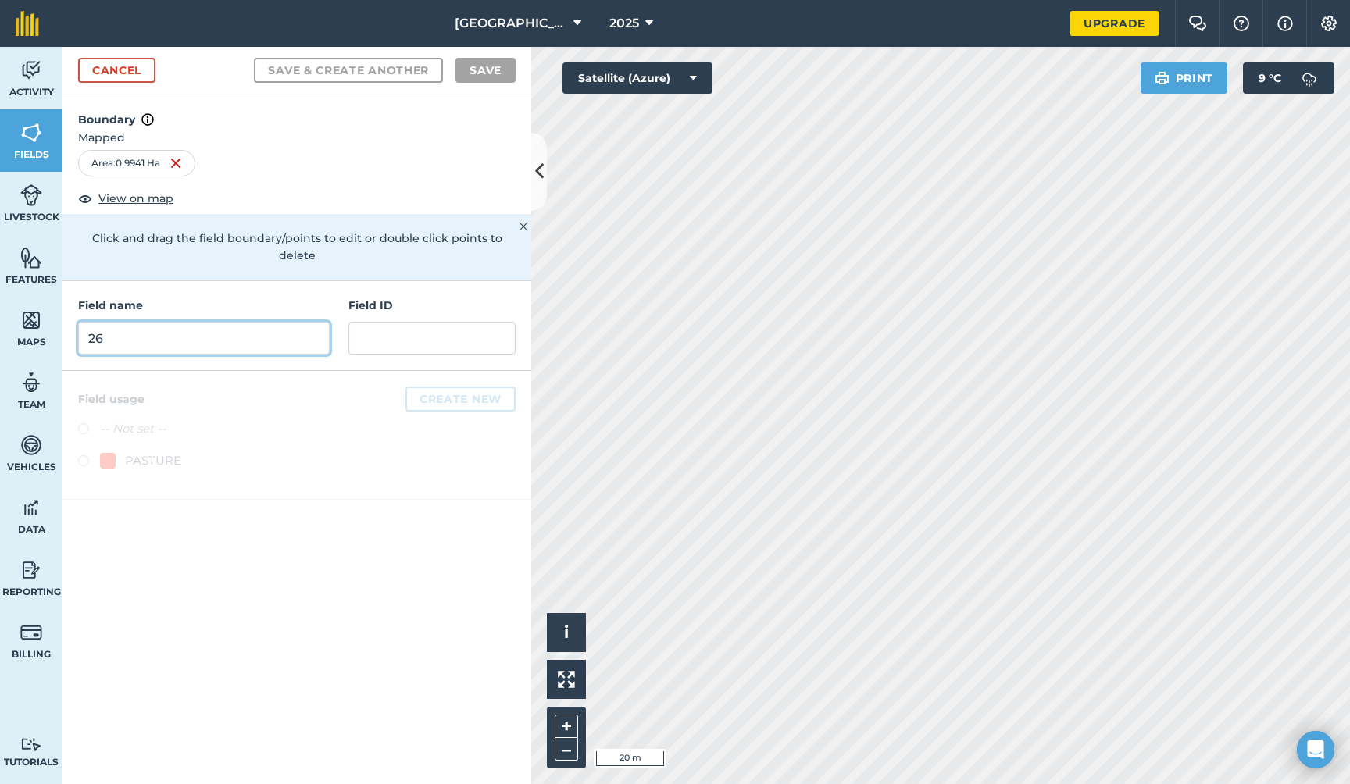
click at [283, 322] on input "26" at bounding box center [203, 338] width 251 height 33
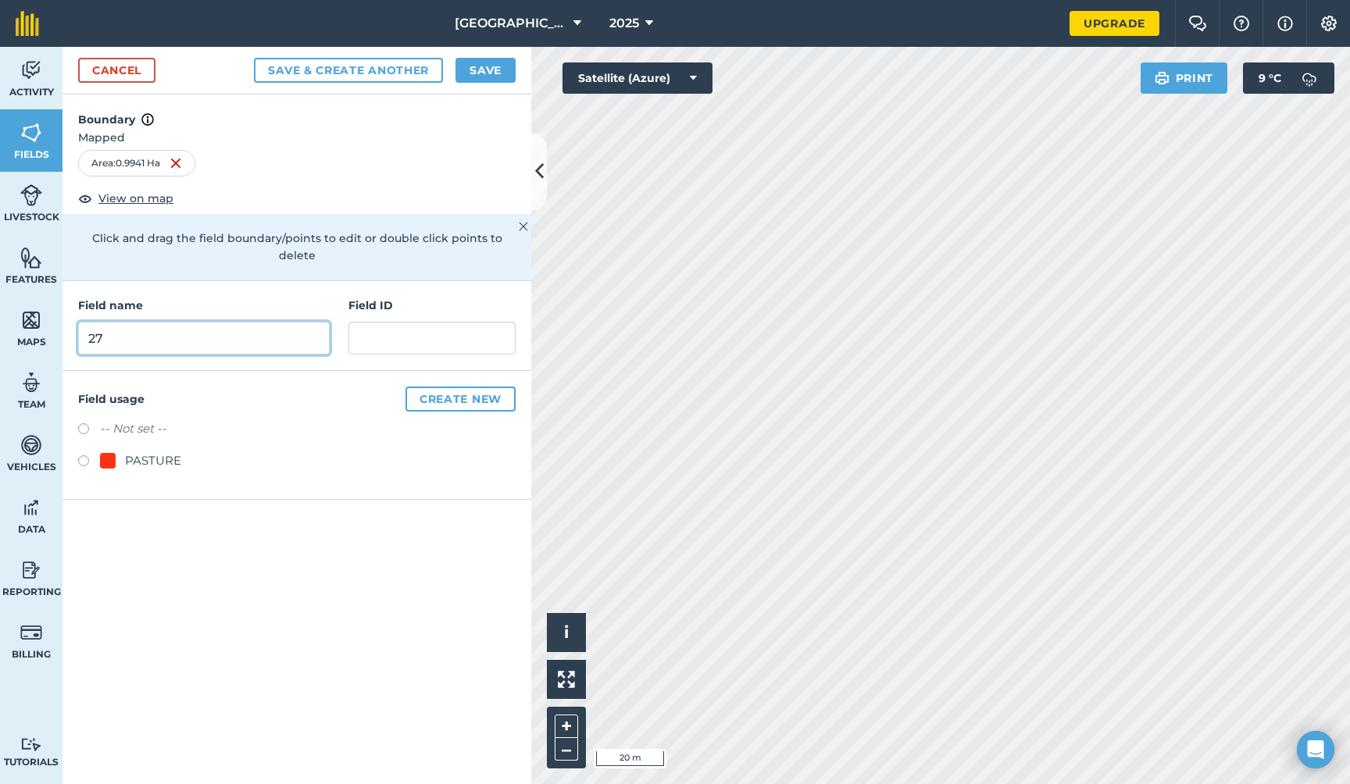
type input "27"
click at [390, 70] on button "Save & Create Another" at bounding box center [348, 70] width 189 height 25
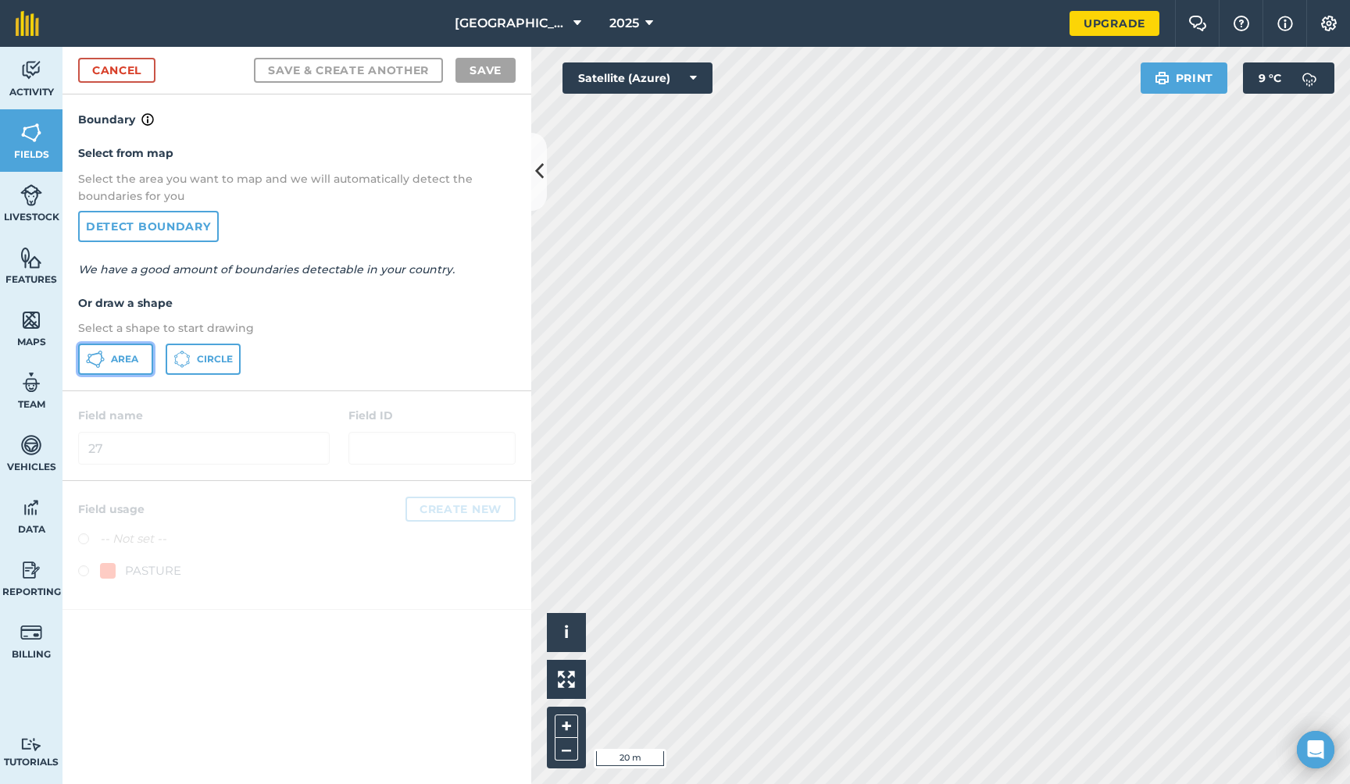
click at [130, 357] on span "Area" at bounding box center [124, 359] width 27 height 12
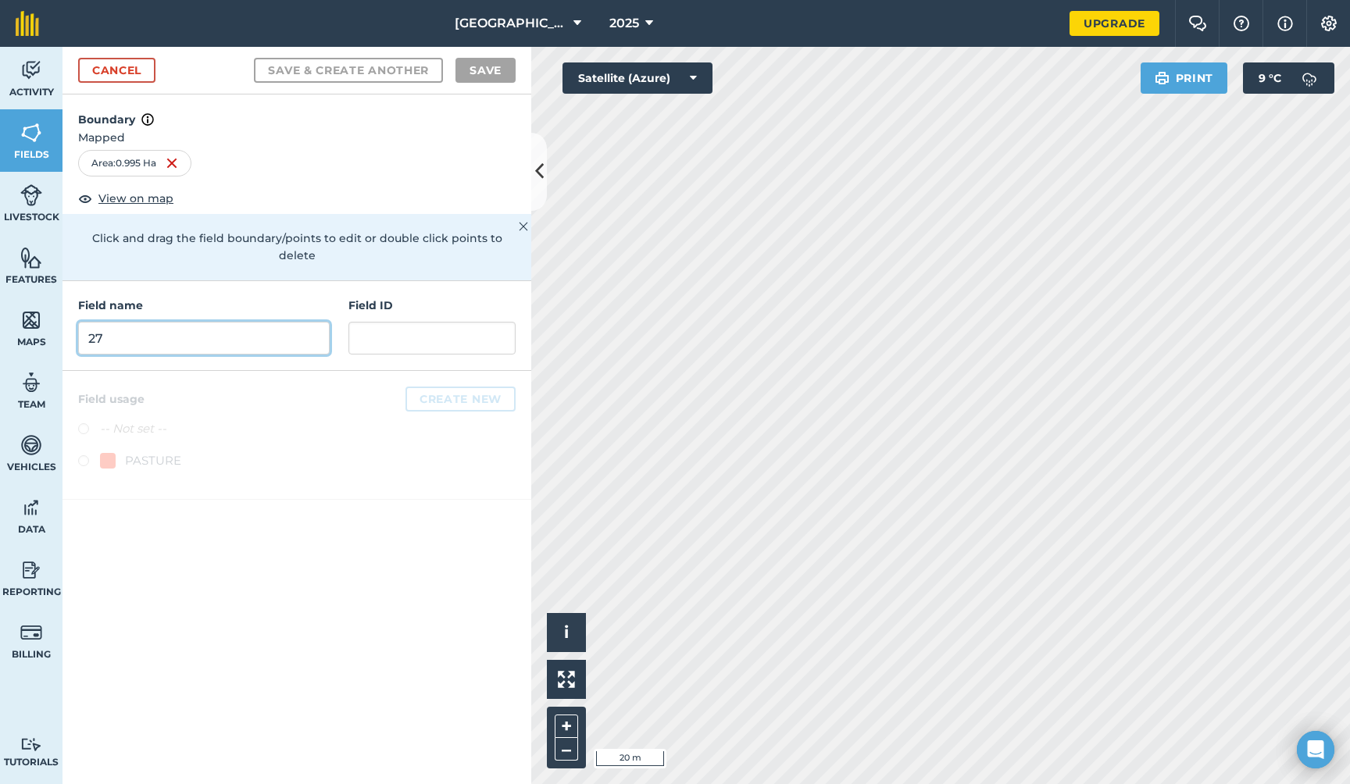
click at [239, 322] on input "27" at bounding box center [203, 338] width 251 height 33
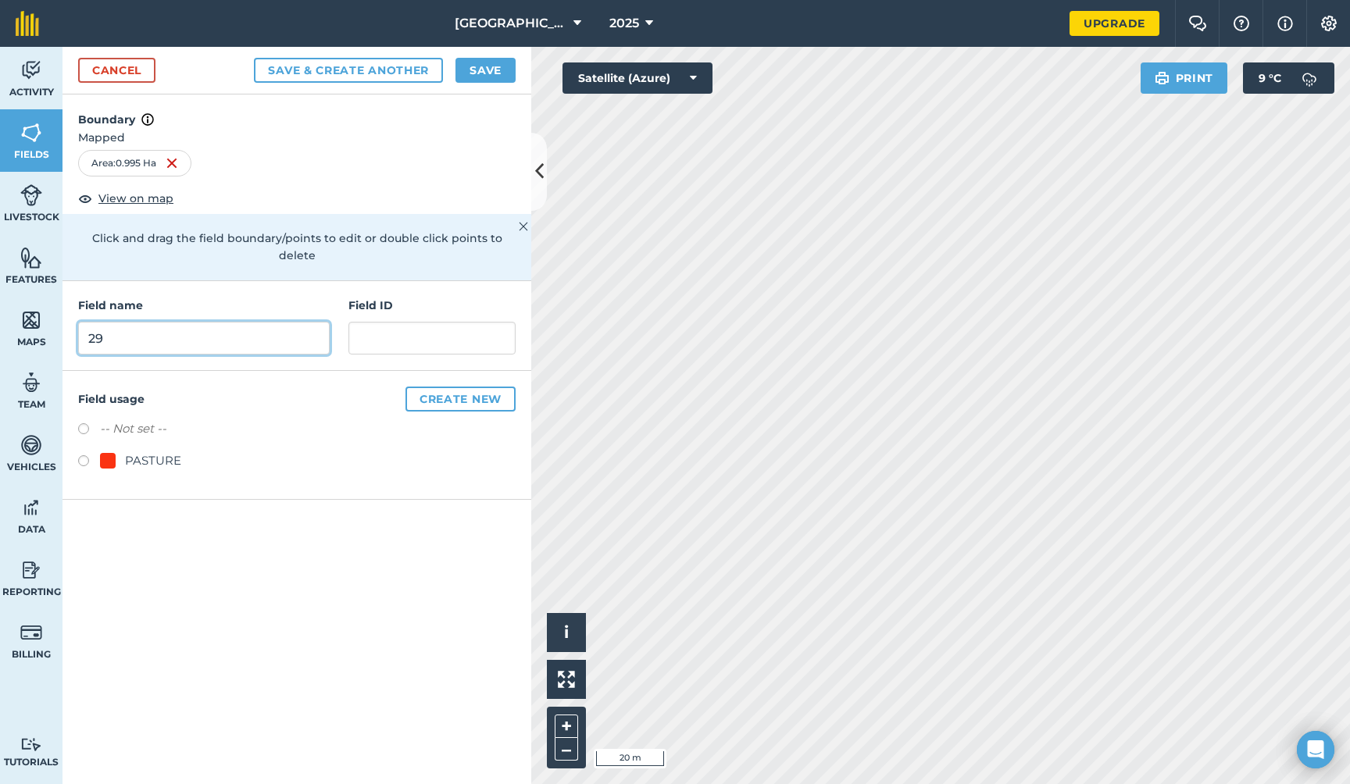
type input "29"
click at [381, 69] on button "Save & Create Another" at bounding box center [348, 70] width 189 height 25
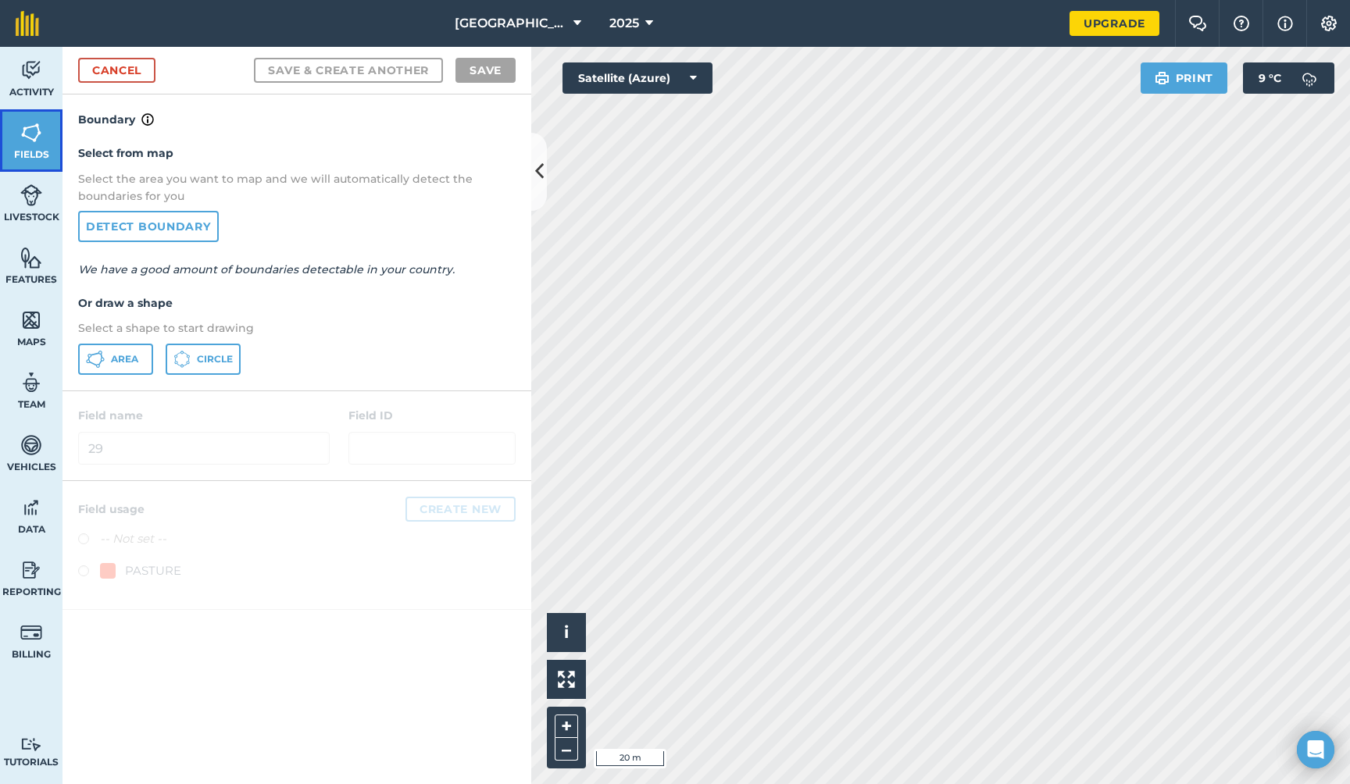
click at [20, 141] on link "Fields" at bounding box center [31, 140] width 62 height 62
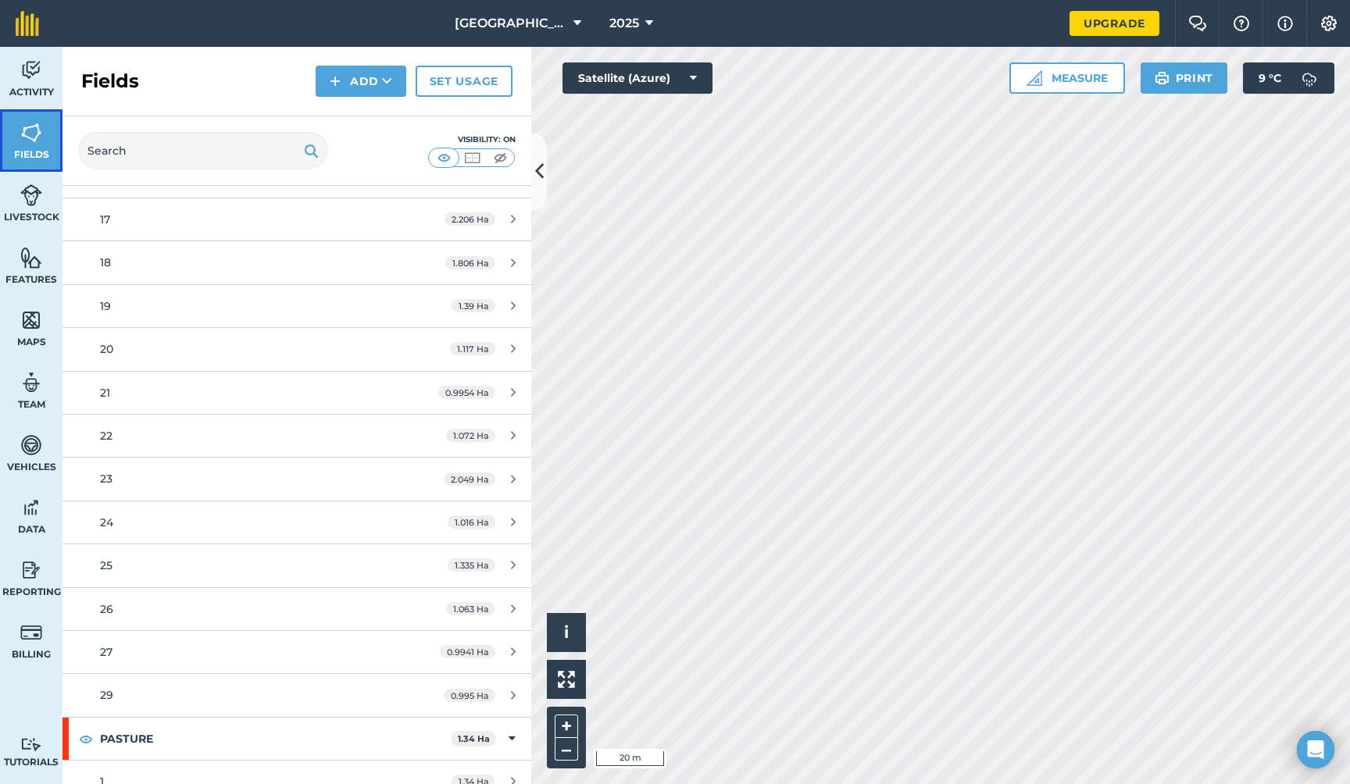
scroll to position [772, 0]
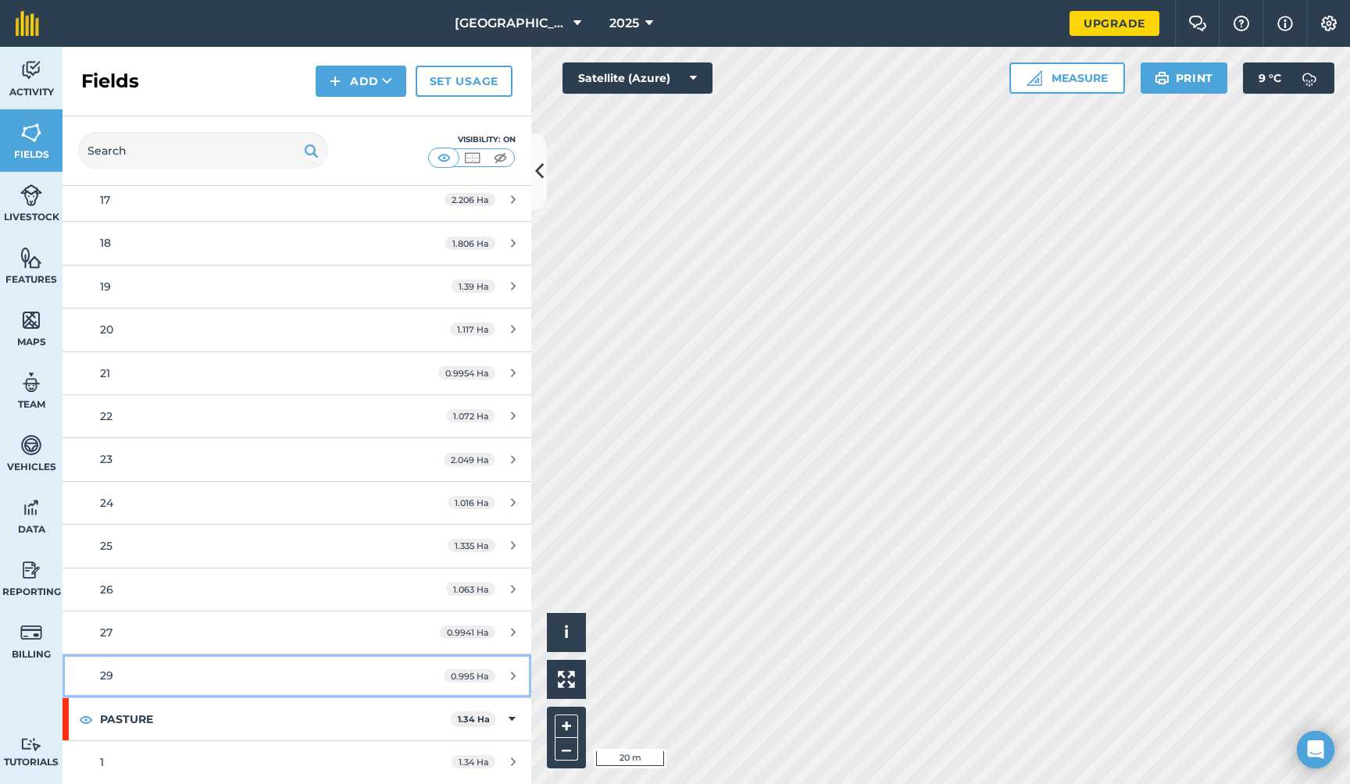
click at [511, 675] on icon at bounding box center [513, 676] width 5 height 12
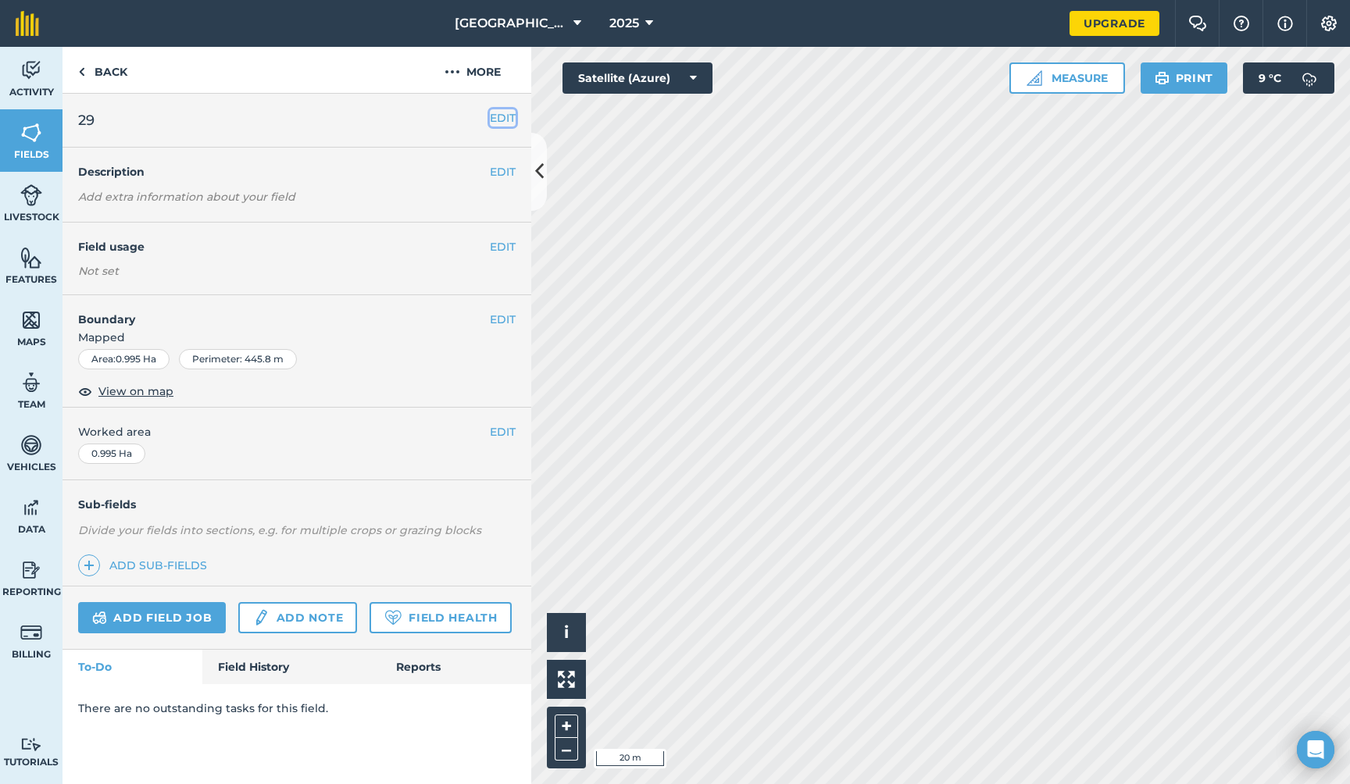
click at [502, 116] on button "EDIT" at bounding box center [503, 117] width 26 height 17
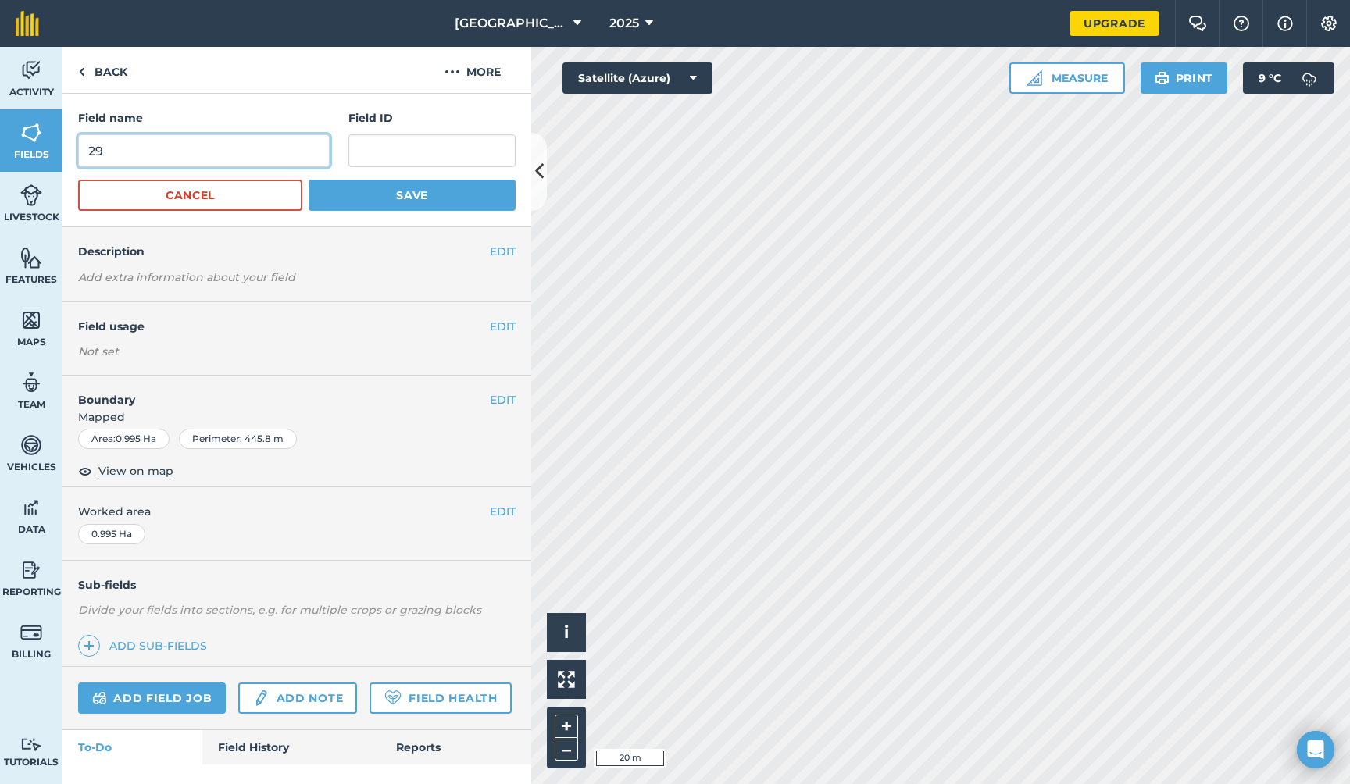
click at [198, 157] on input "29" at bounding box center [203, 150] width 251 height 33
type input "28"
click at [365, 194] on button "Save" at bounding box center [411, 195] width 207 height 31
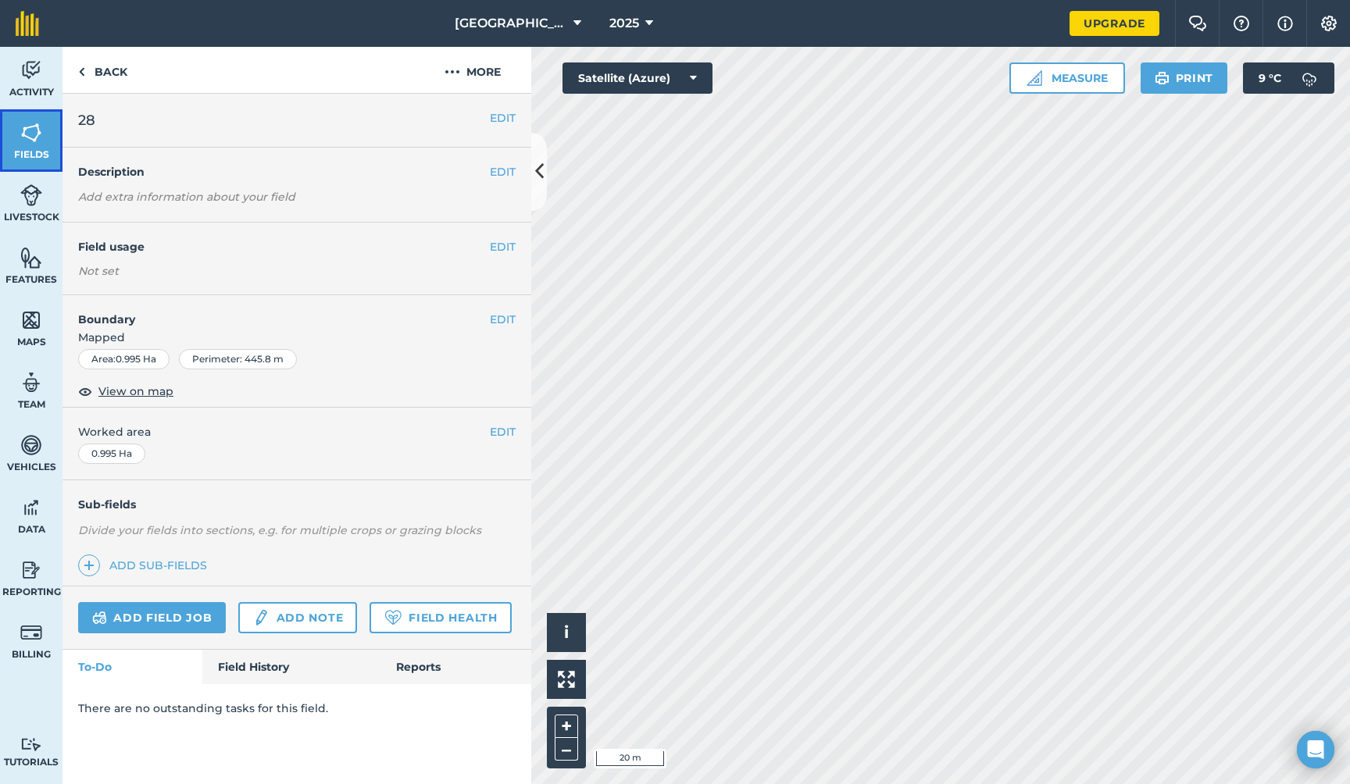
click at [30, 134] on img at bounding box center [31, 132] width 22 height 23
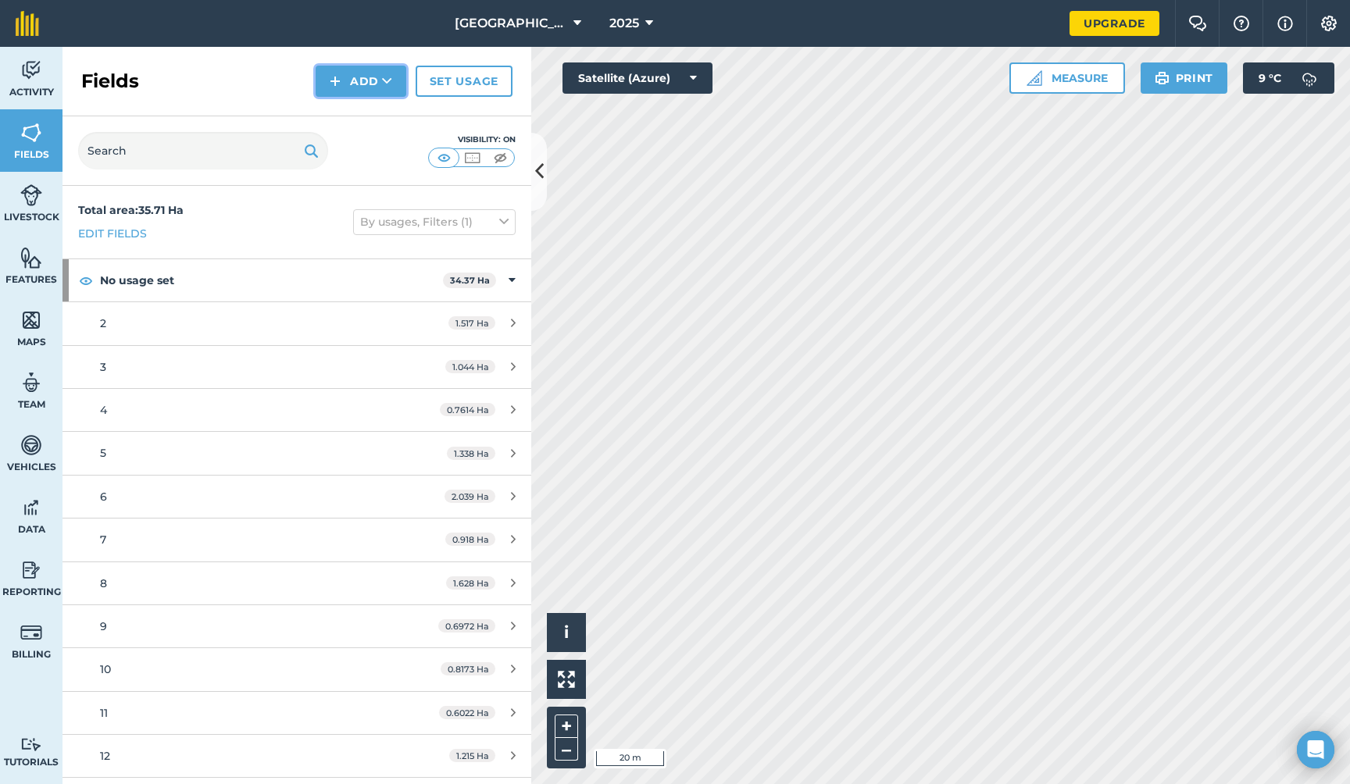
click at [387, 81] on icon at bounding box center [387, 81] width 10 height 16
click at [376, 116] on link "Draw" at bounding box center [361, 116] width 86 height 34
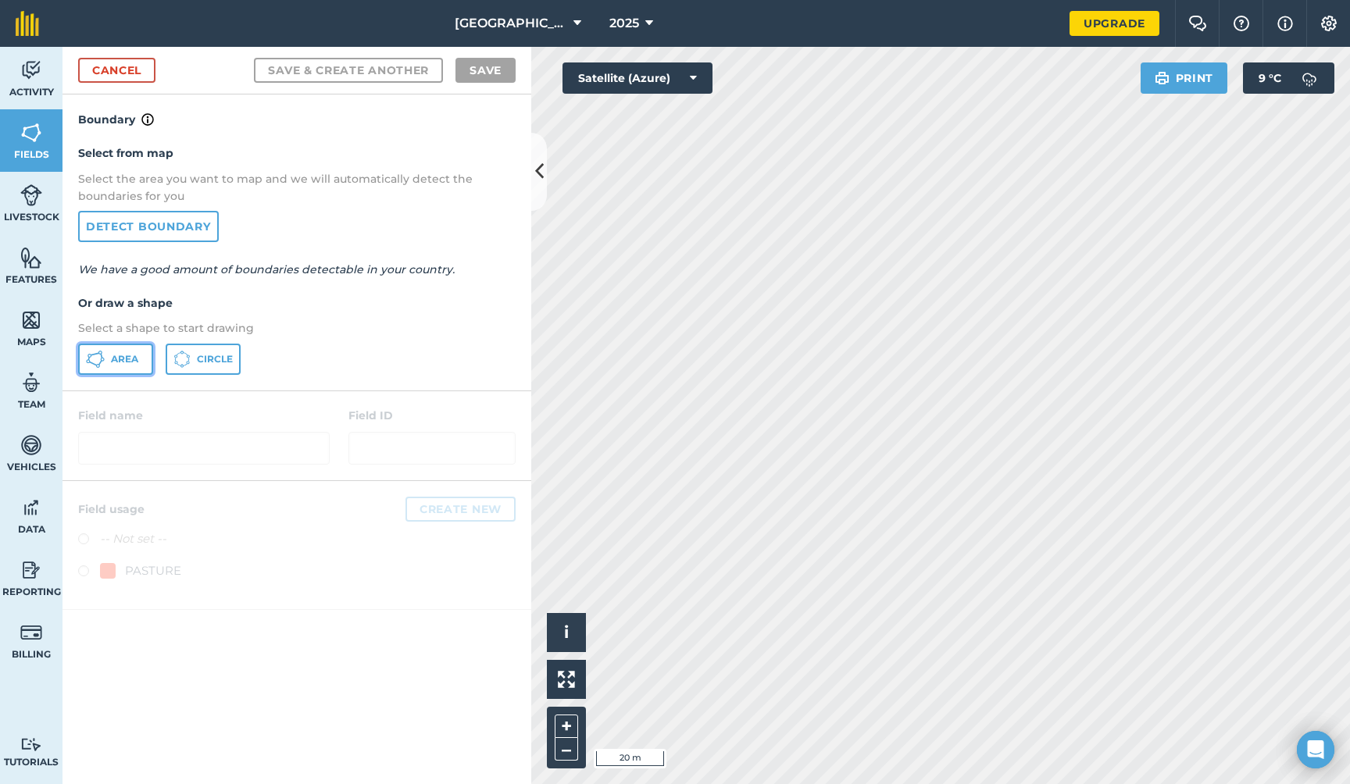
click at [130, 357] on span "Area" at bounding box center [124, 359] width 27 height 12
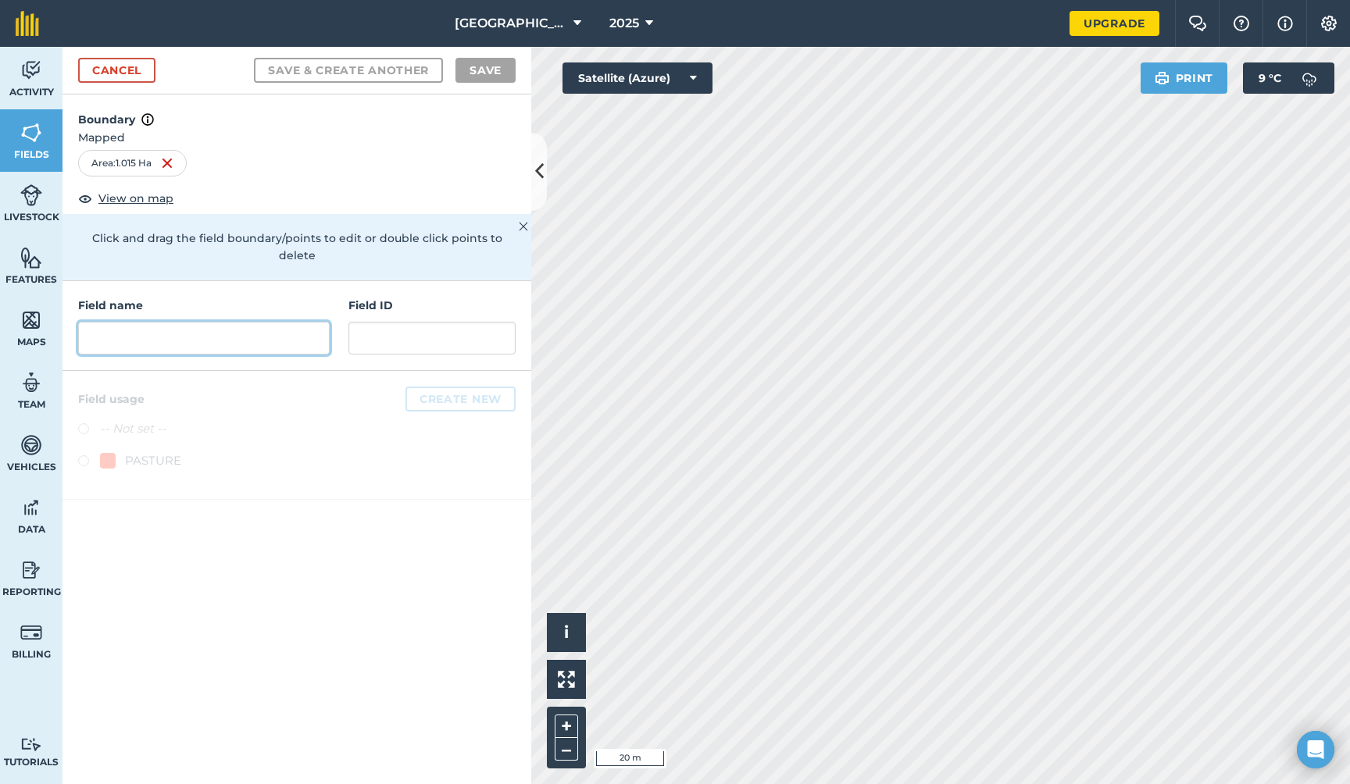
click at [192, 322] on input "text" at bounding box center [203, 338] width 251 height 33
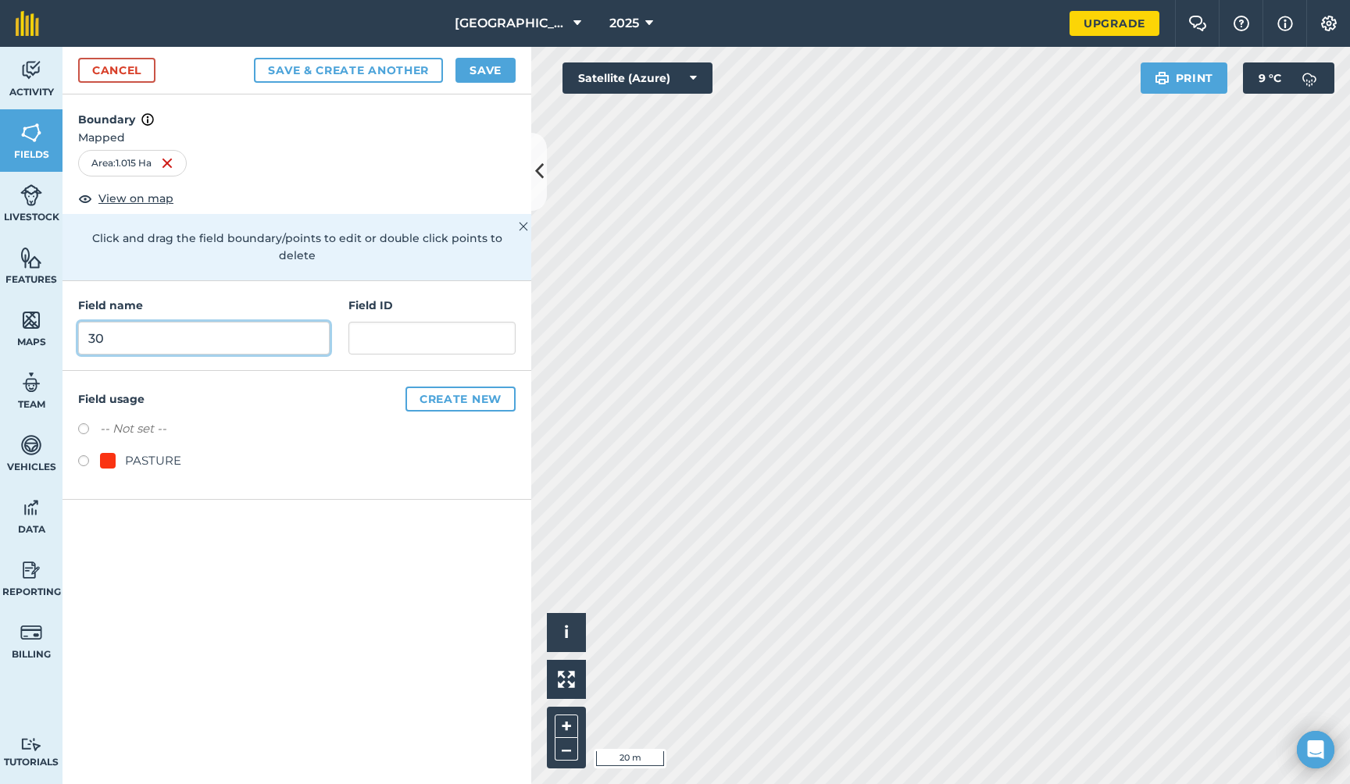
type input "30"
click at [494, 66] on button "Save" at bounding box center [485, 70] width 60 height 25
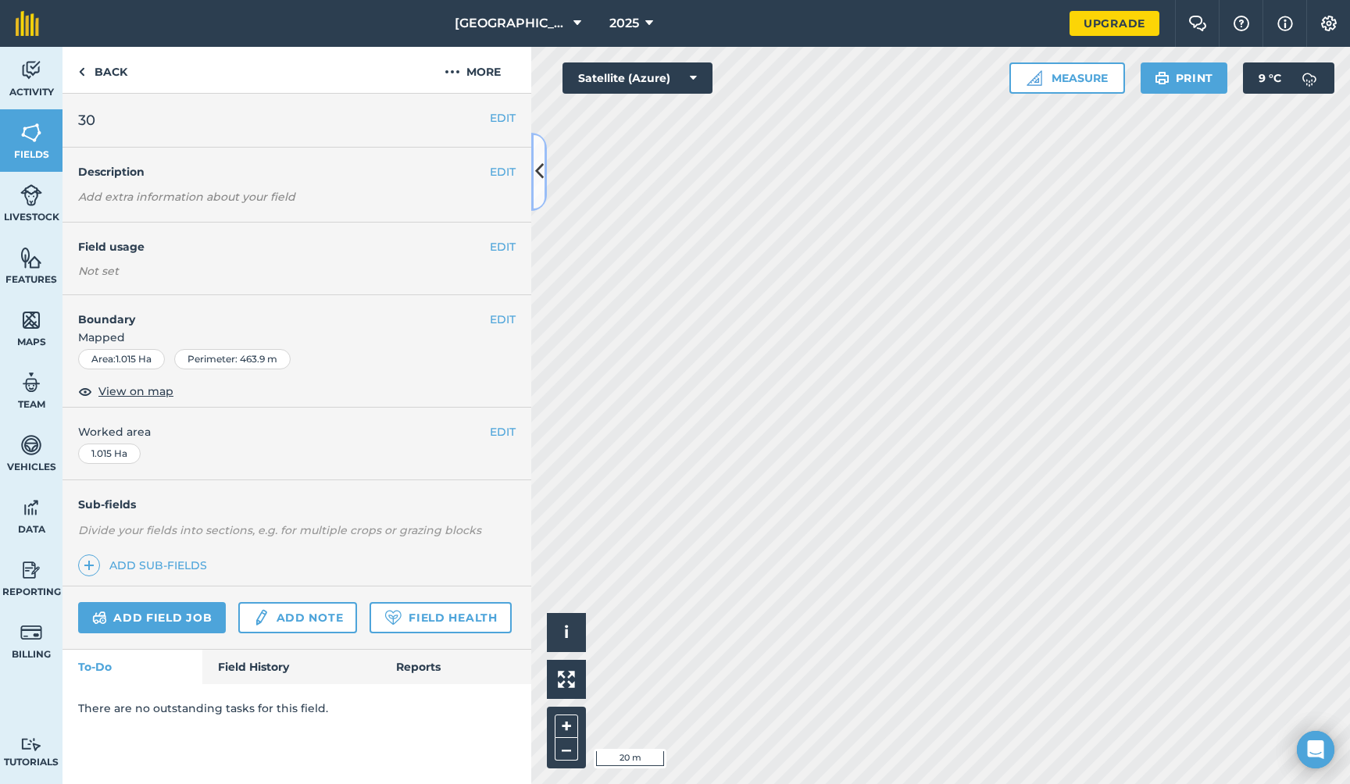
click at [541, 168] on icon at bounding box center [539, 171] width 9 height 27
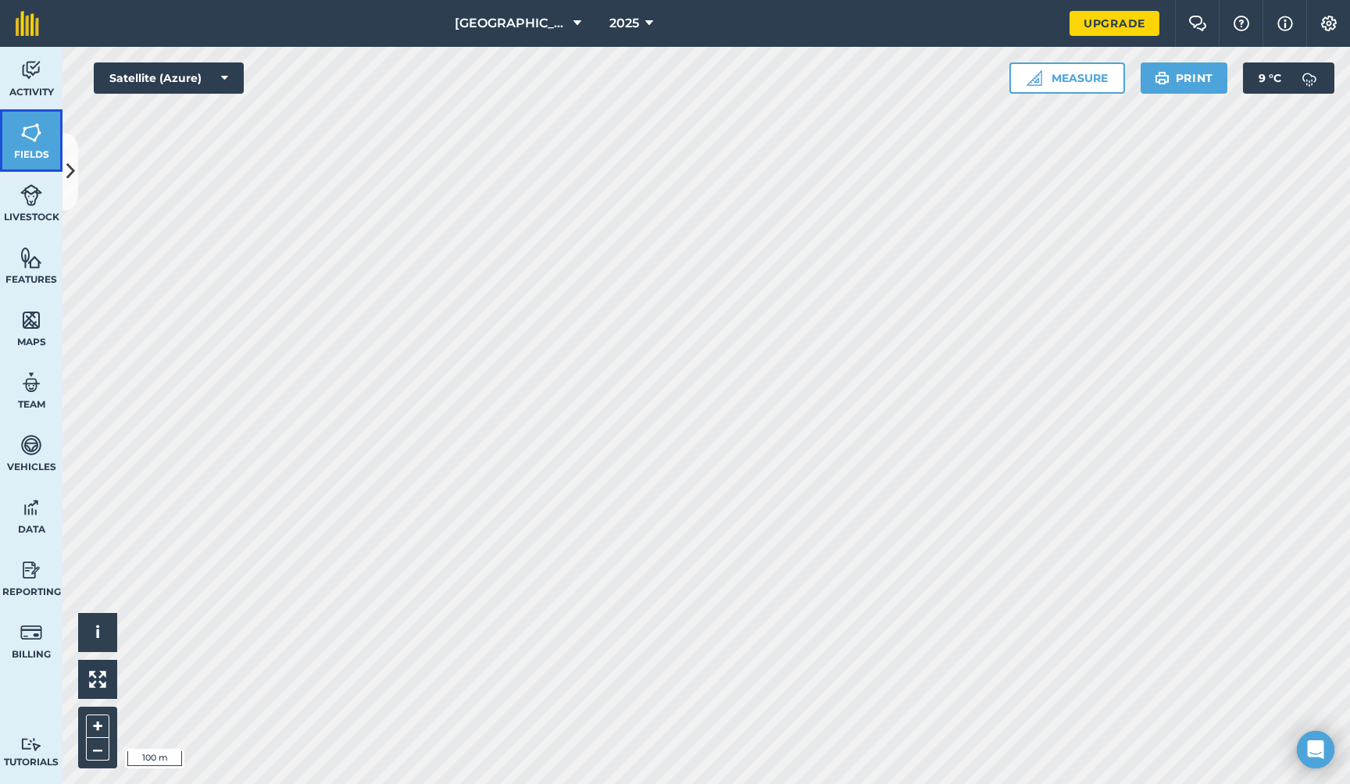
click at [34, 142] on img at bounding box center [31, 132] width 22 height 23
click at [68, 165] on icon at bounding box center [70, 171] width 9 height 27
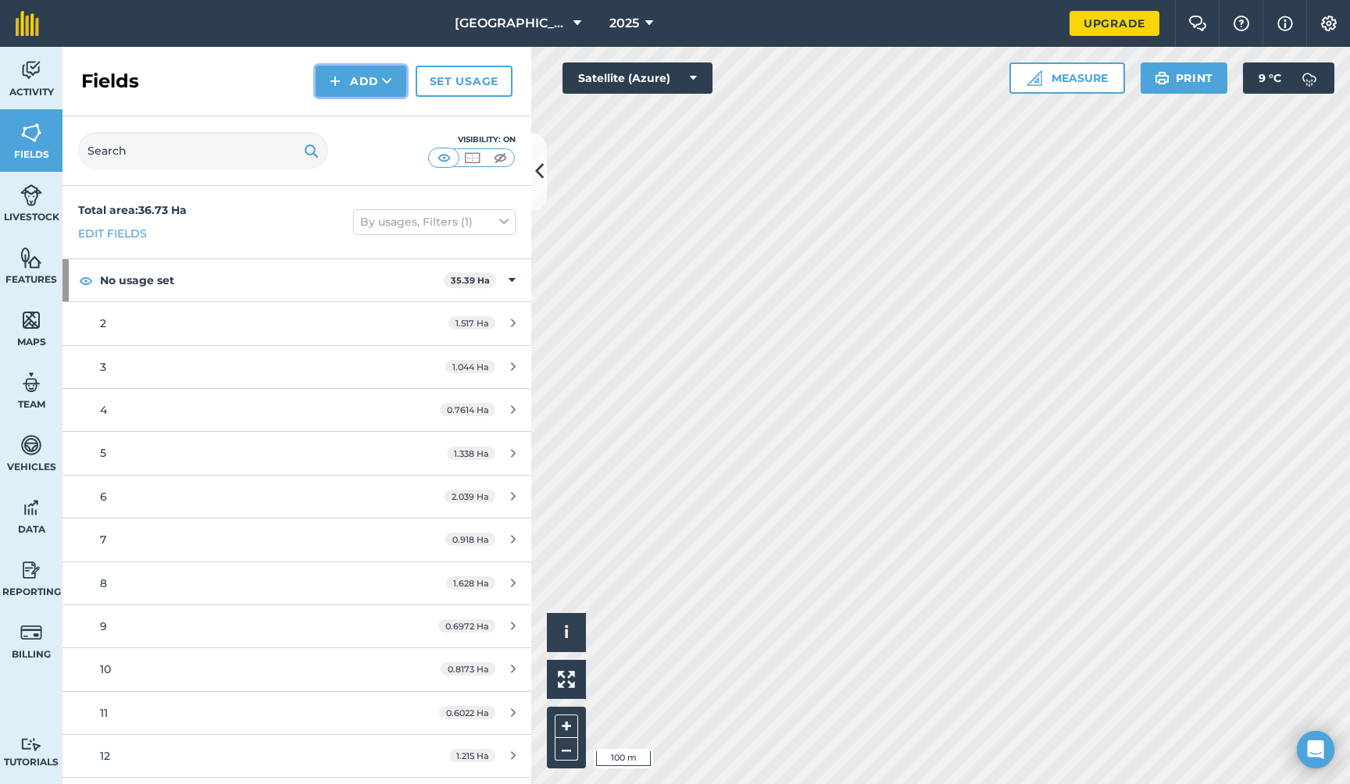
click at [386, 76] on icon at bounding box center [387, 81] width 10 height 16
click at [369, 112] on link "Draw" at bounding box center [361, 116] width 86 height 34
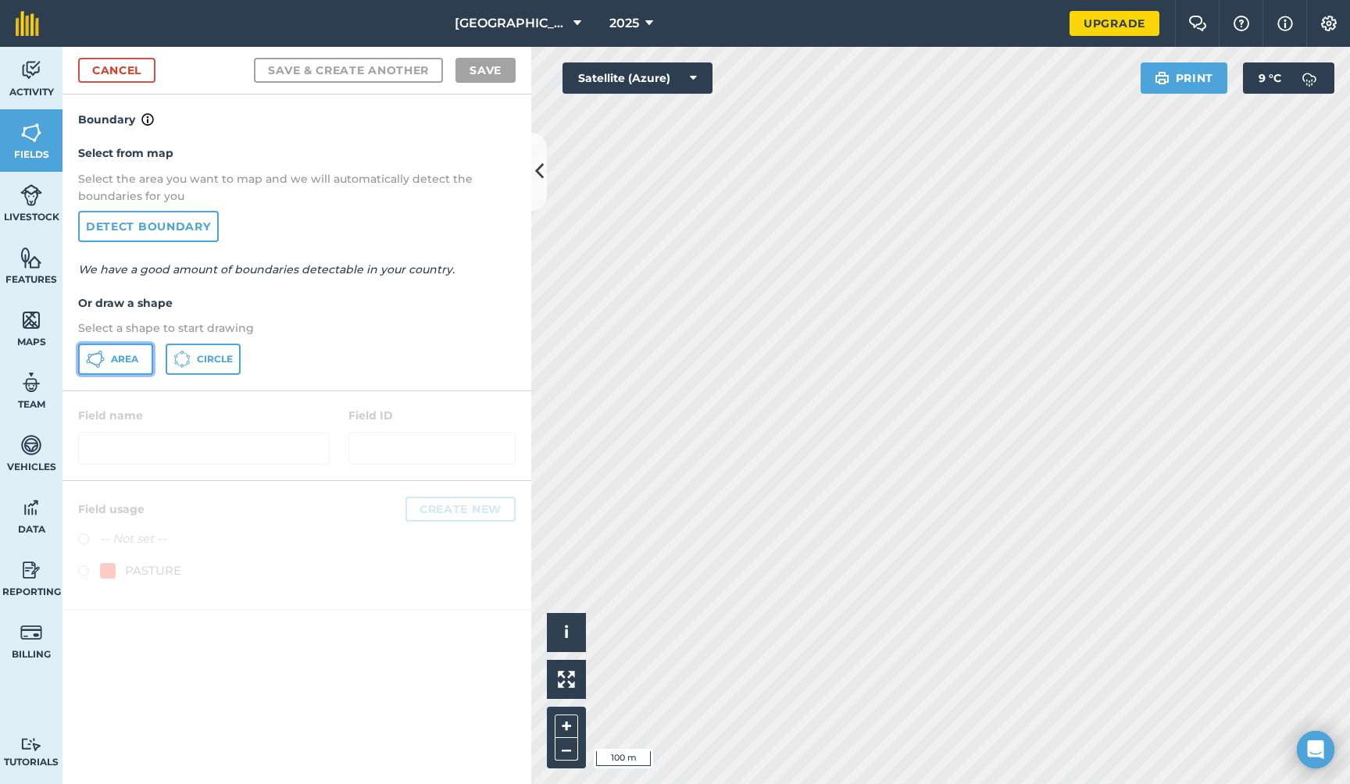
click at [109, 362] on button "Area" at bounding box center [115, 359] width 75 height 31
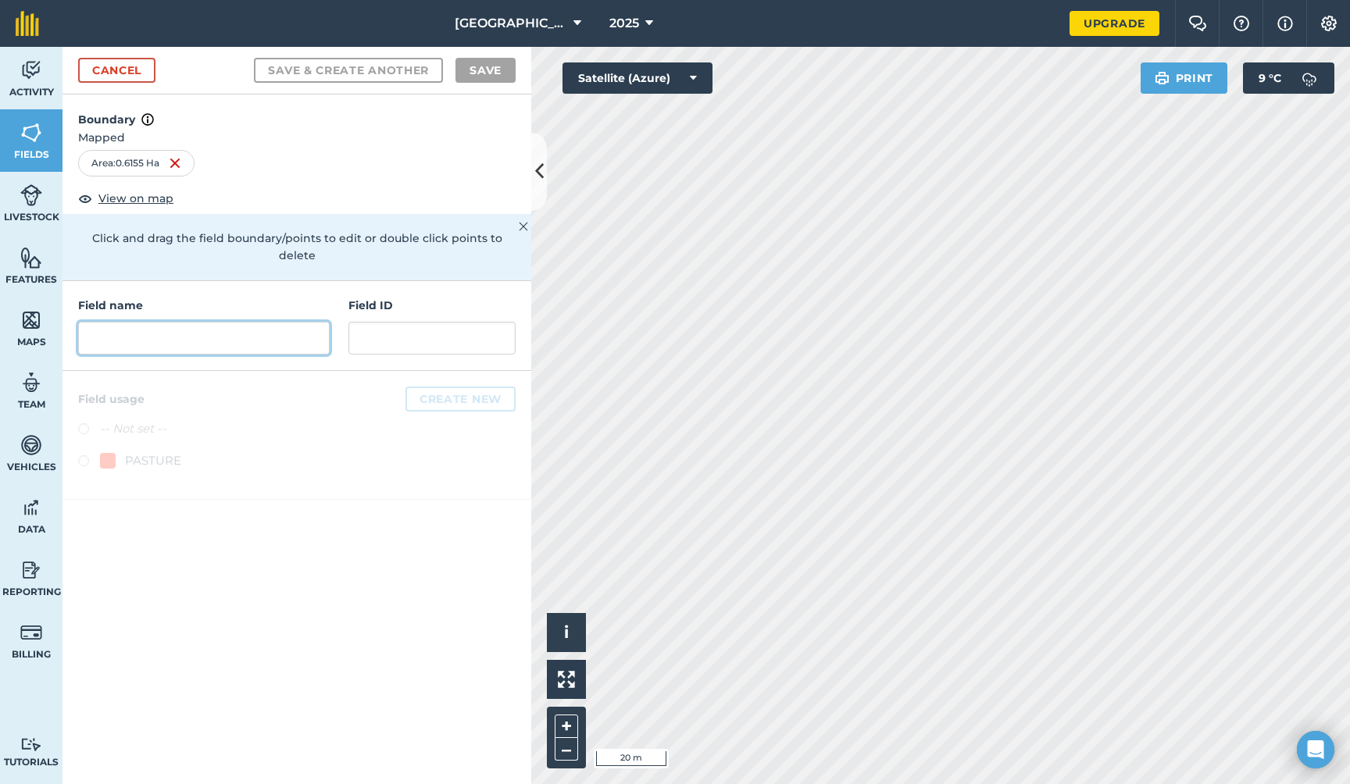
click at [287, 323] on input "text" at bounding box center [203, 338] width 251 height 33
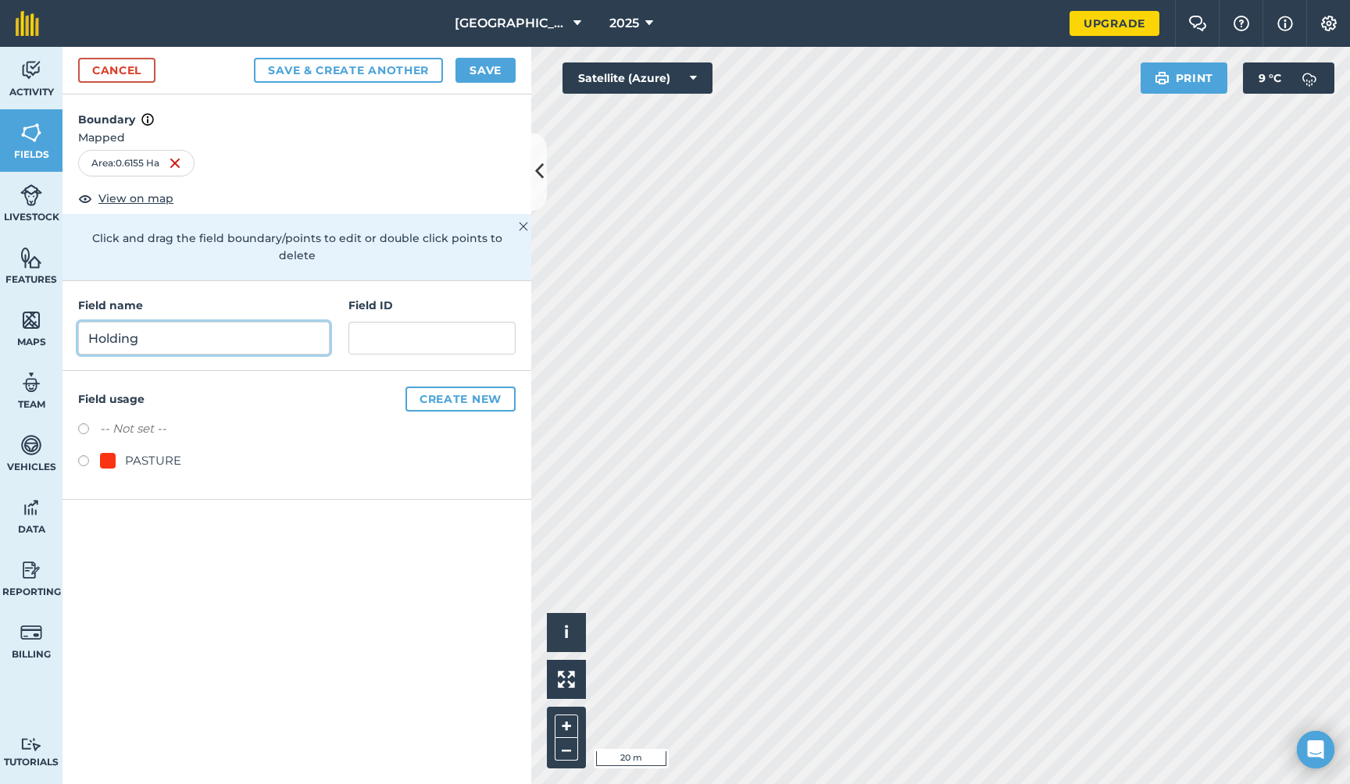
type input "Holding"
click at [378, 66] on button "Save & Create Another" at bounding box center [348, 70] width 189 height 25
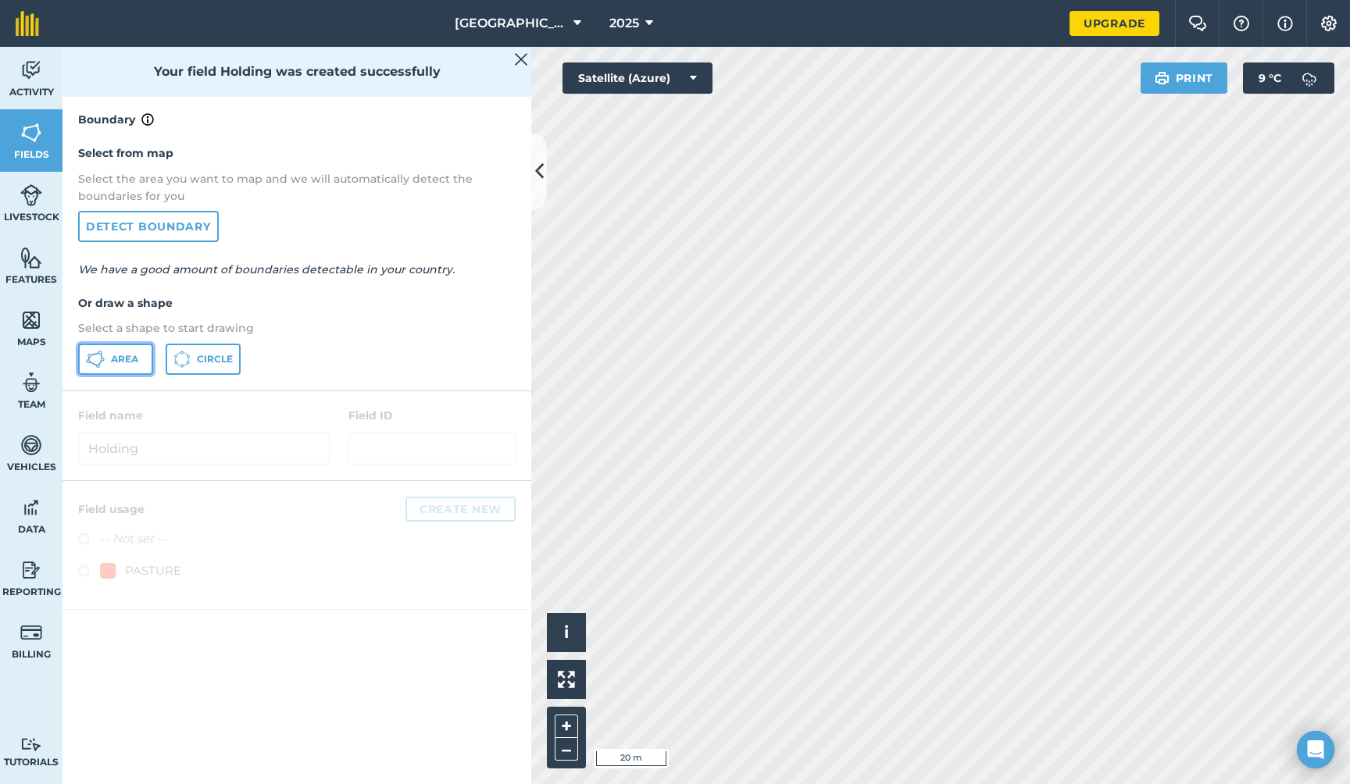
click at [109, 362] on button "Area" at bounding box center [115, 359] width 75 height 31
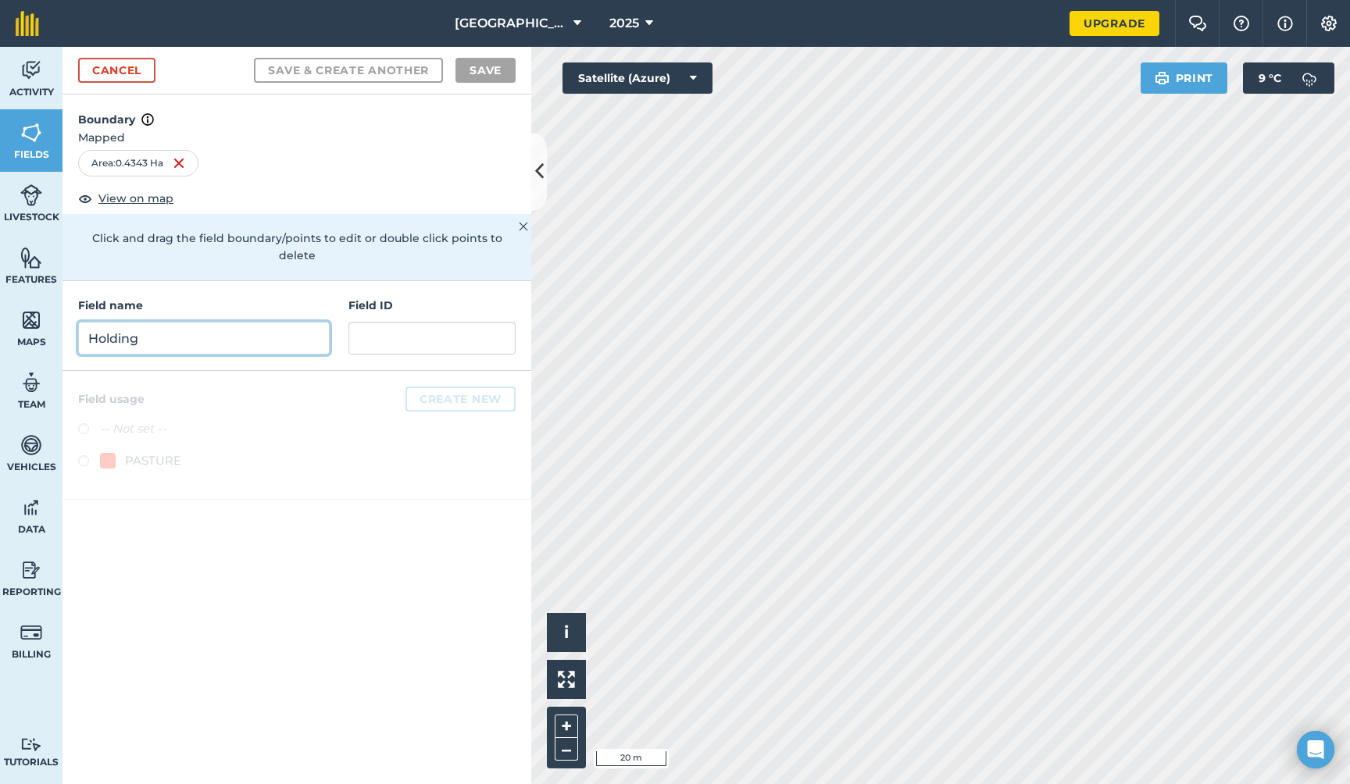
click at [233, 322] on input "Holding" at bounding box center [203, 338] width 251 height 33
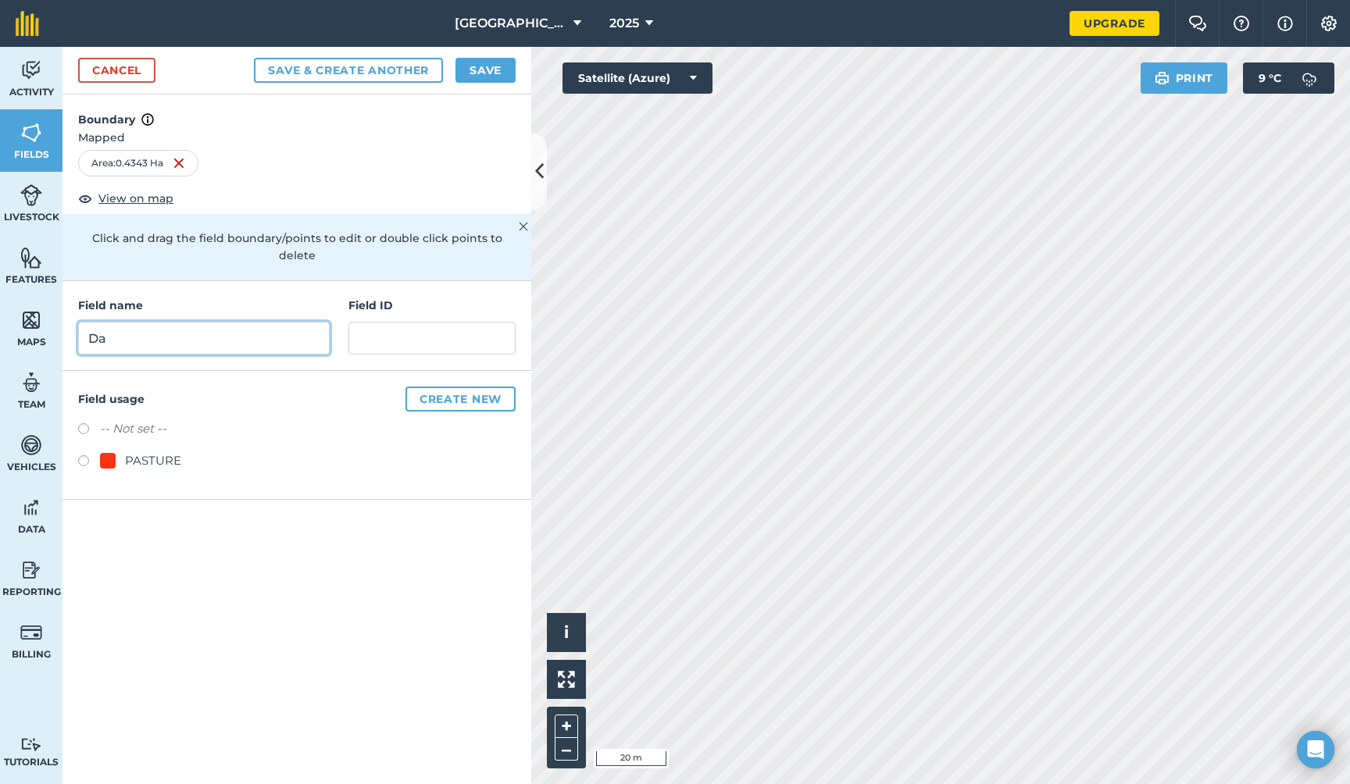
type input "D"
type input "House"
click at [490, 66] on button "Save" at bounding box center [485, 70] width 60 height 25
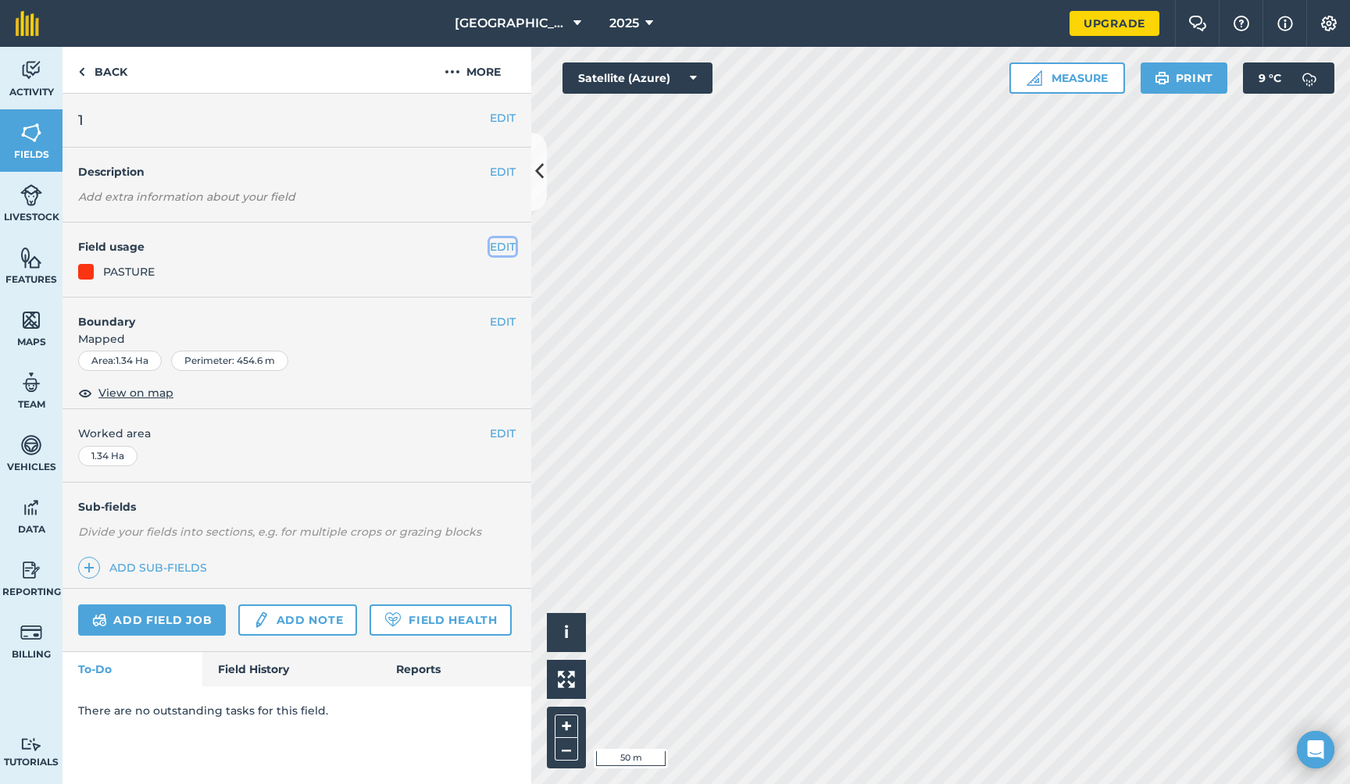
click at [508, 246] on button "EDIT" at bounding box center [503, 246] width 26 height 17
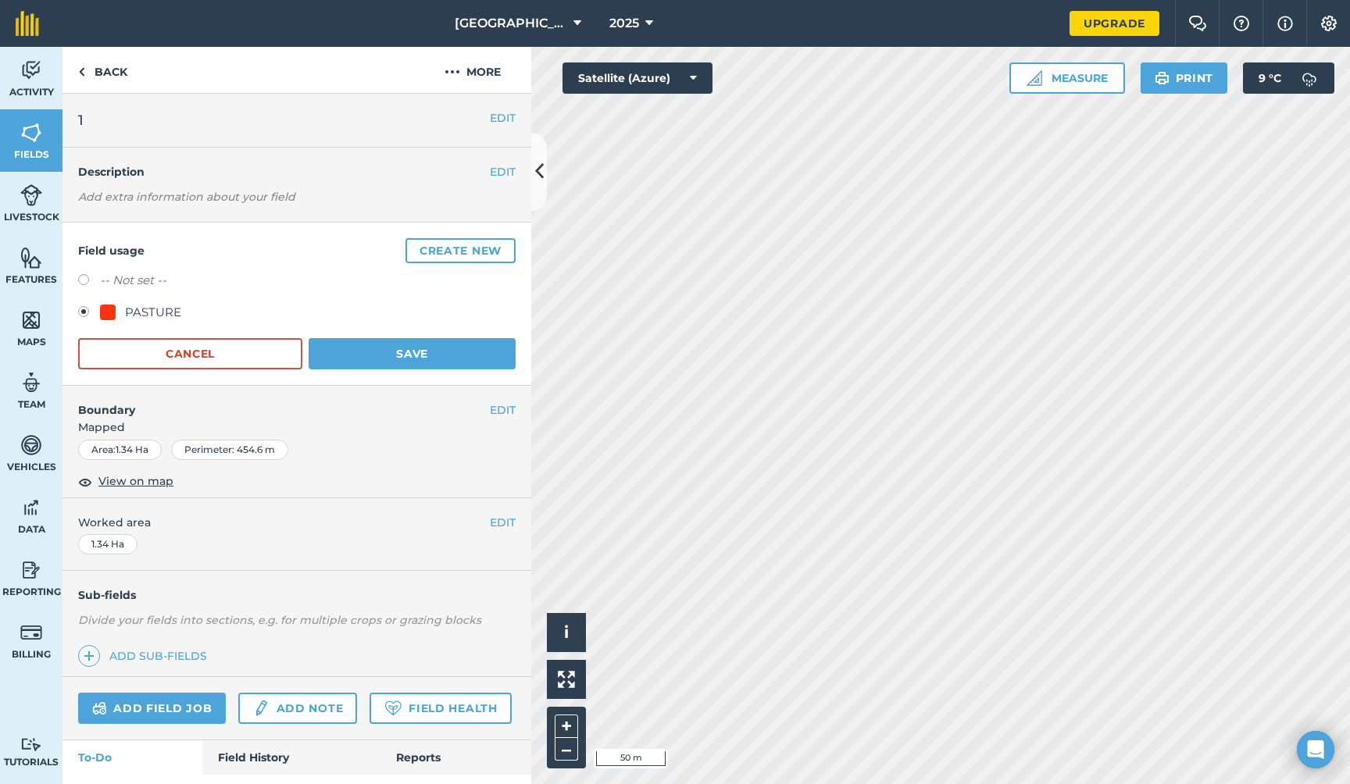
click at [80, 312] on label at bounding box center [89, 314] width 22 height 16
click at [108, 310] on div at bounding box center [108, 313] width 16 height 16
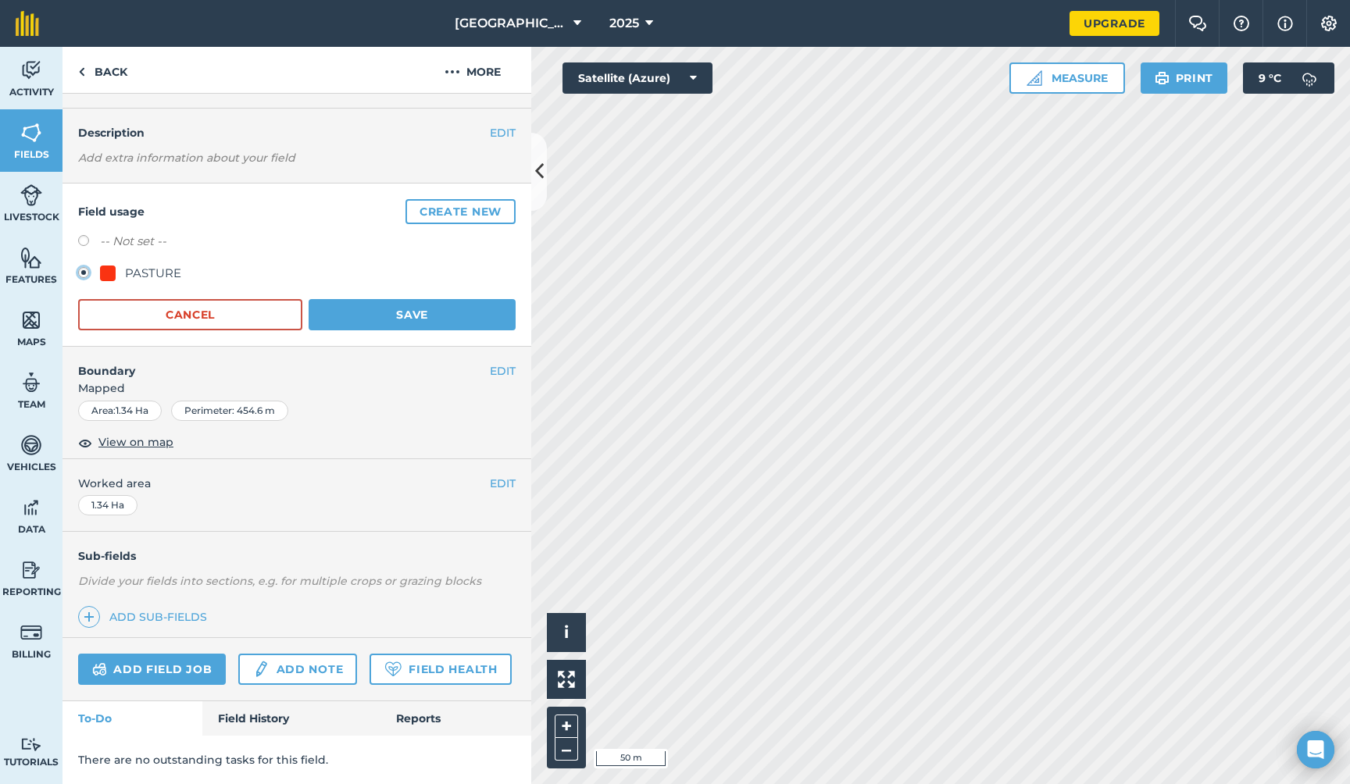
scroll to position [5, 0]
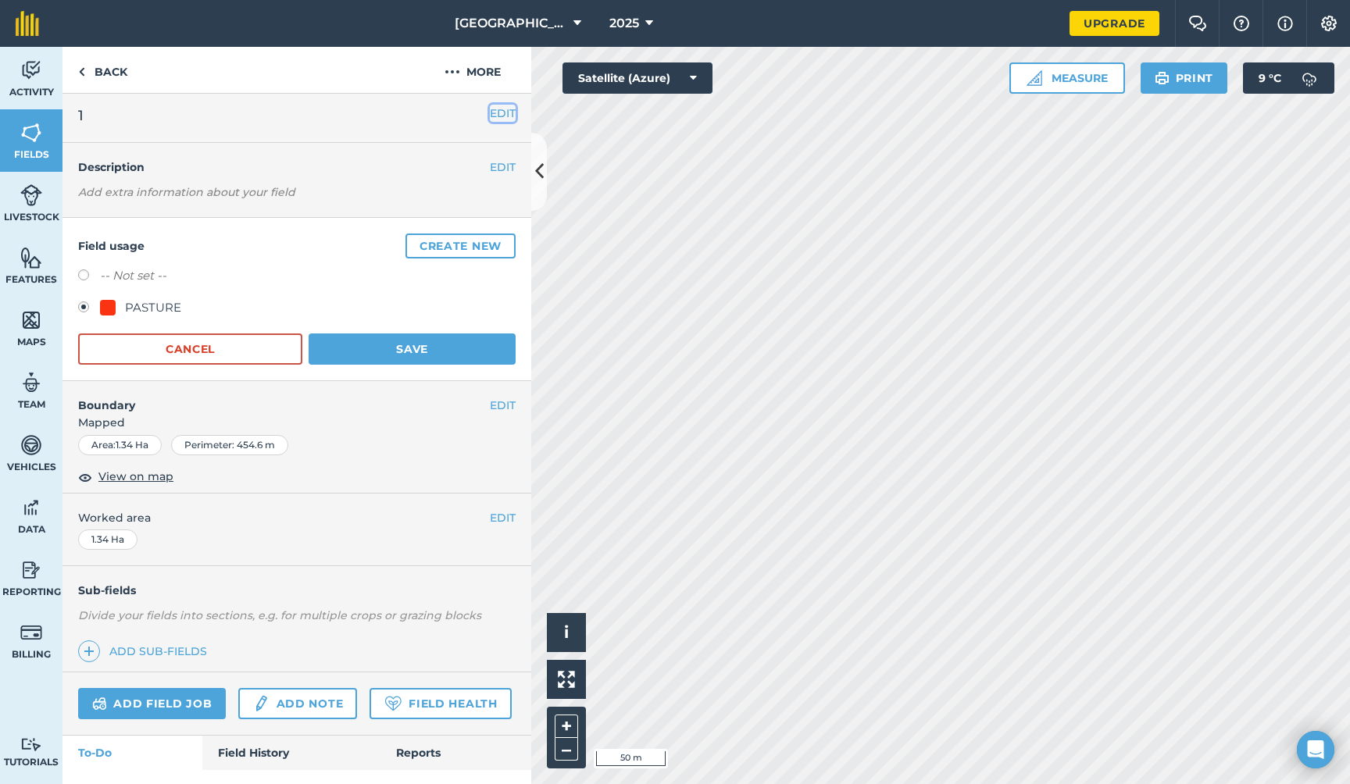
click at [495, 112] on button "EDIT" at bounding box center [503, 113] width 26 height 17
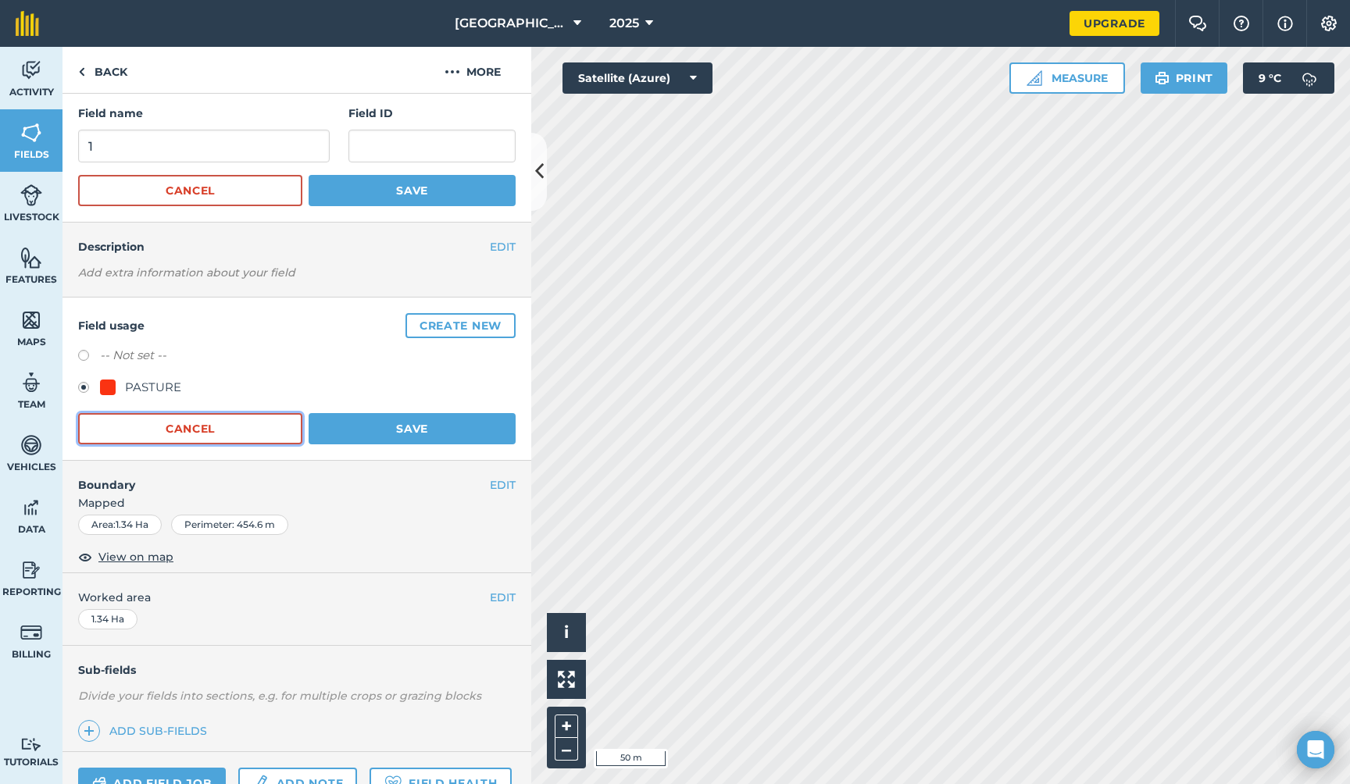
click at [234, 423] on button "Cancel" at bounding box center [190, 428] width 224 height 31
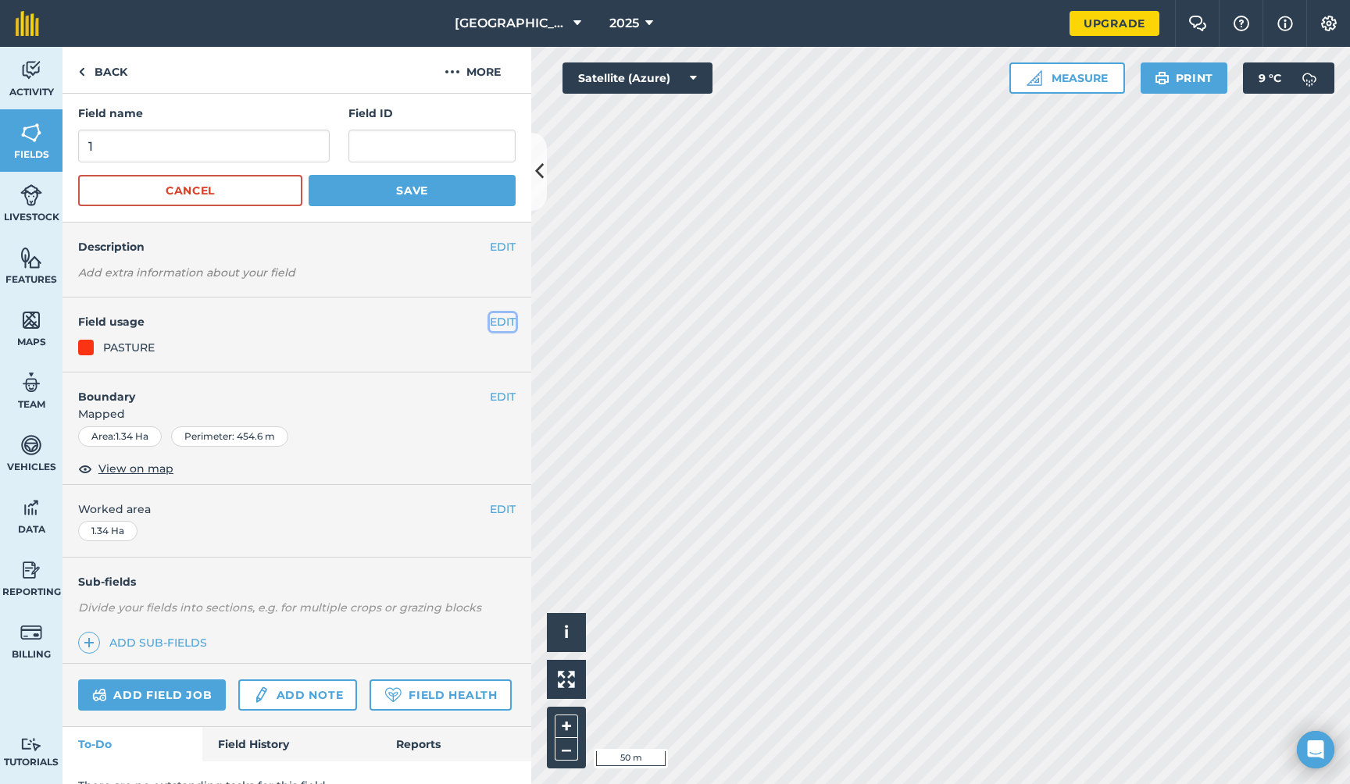
click at [490, 320] on button "EDIT" at bounding box center [503, 321] width 26 height 17
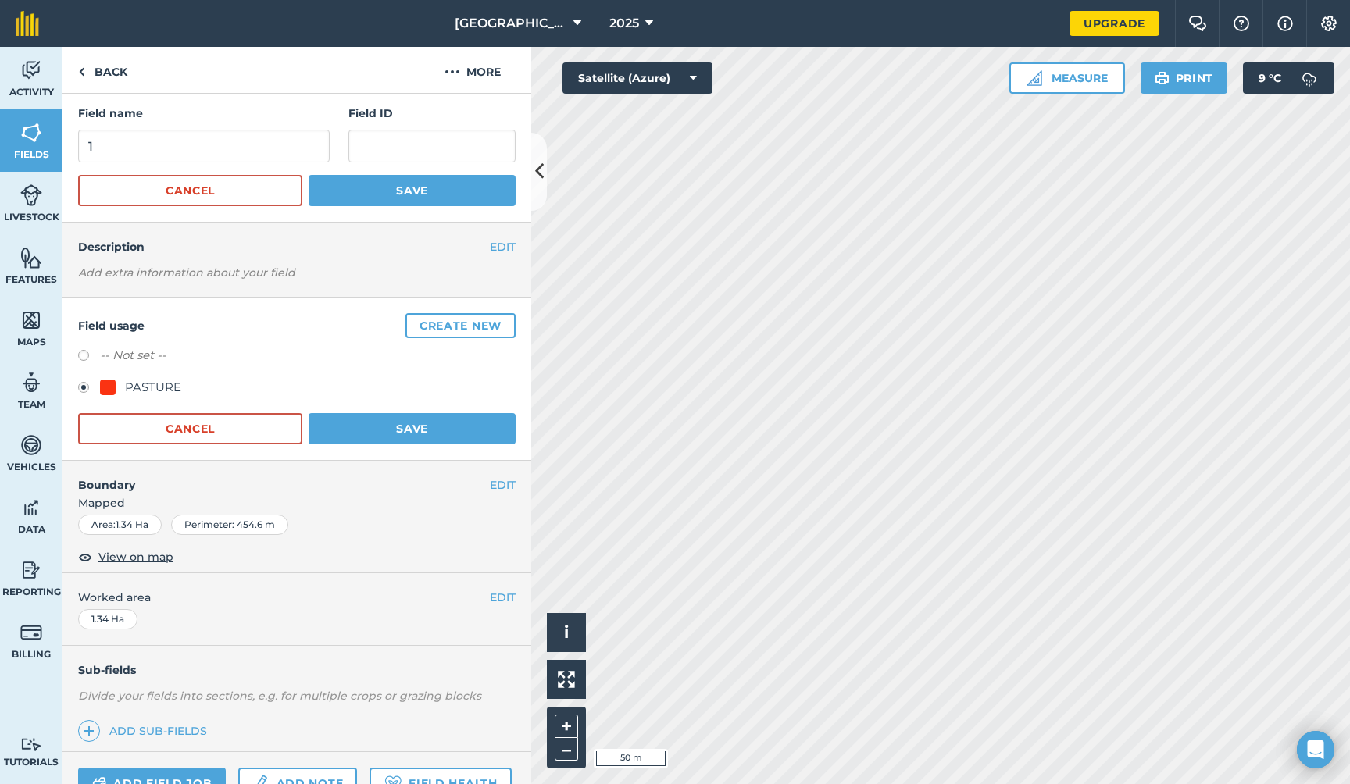
click at [160, 386] on div "PASTURE" at bounding box center [153, 387] width 56 height 19
click at [109, 385] on div at bounding box center [108, 388] width 16 height 16
click at [86, 355] on label at bounding box center [89, 358] width 22 height 16
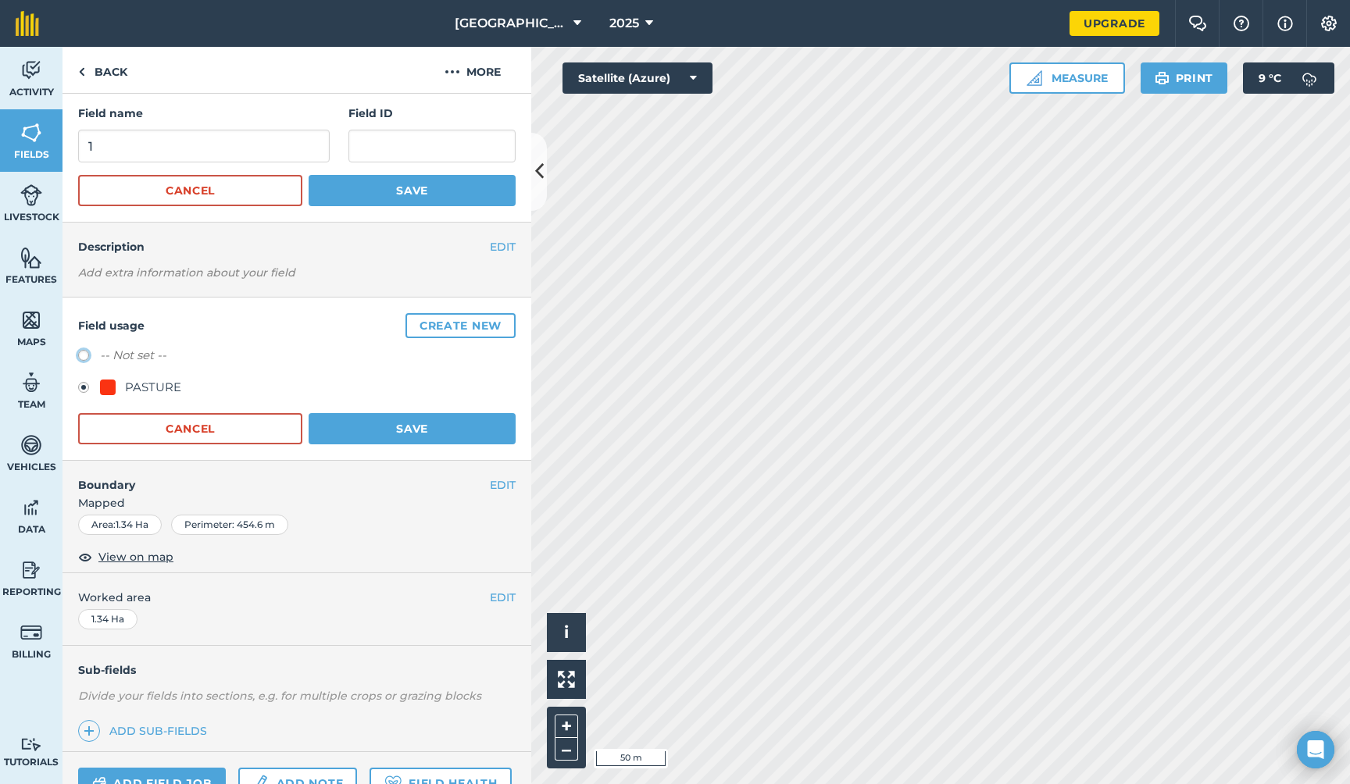
radio input "true"
click at [84, 388] on label at bounding box center [89, 390] width 22 height 16
radio input "true"
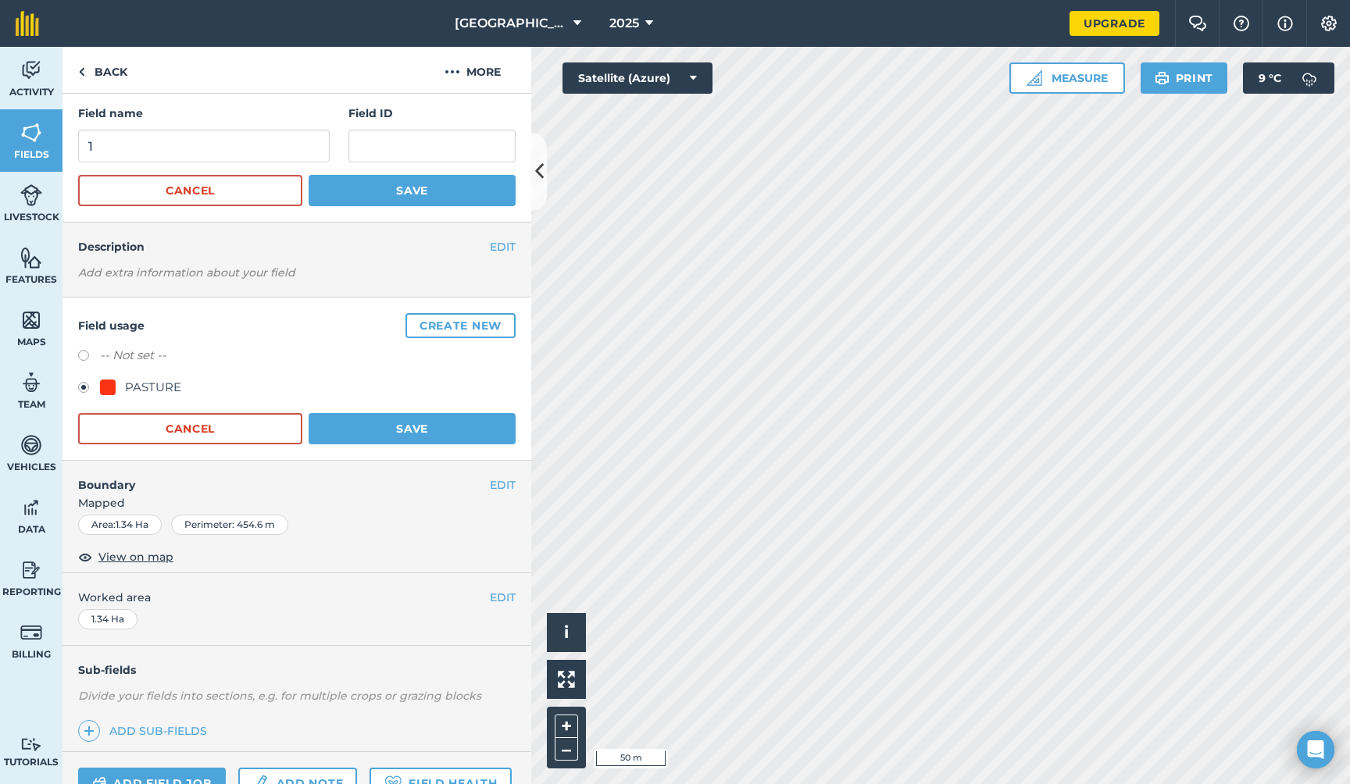
click at [107, 383] on div at bounding box center [108, 388] width 16 height 16
click at [145, 385] on div "PASTURE" at bounding box center [153, 387] width 56 height 19
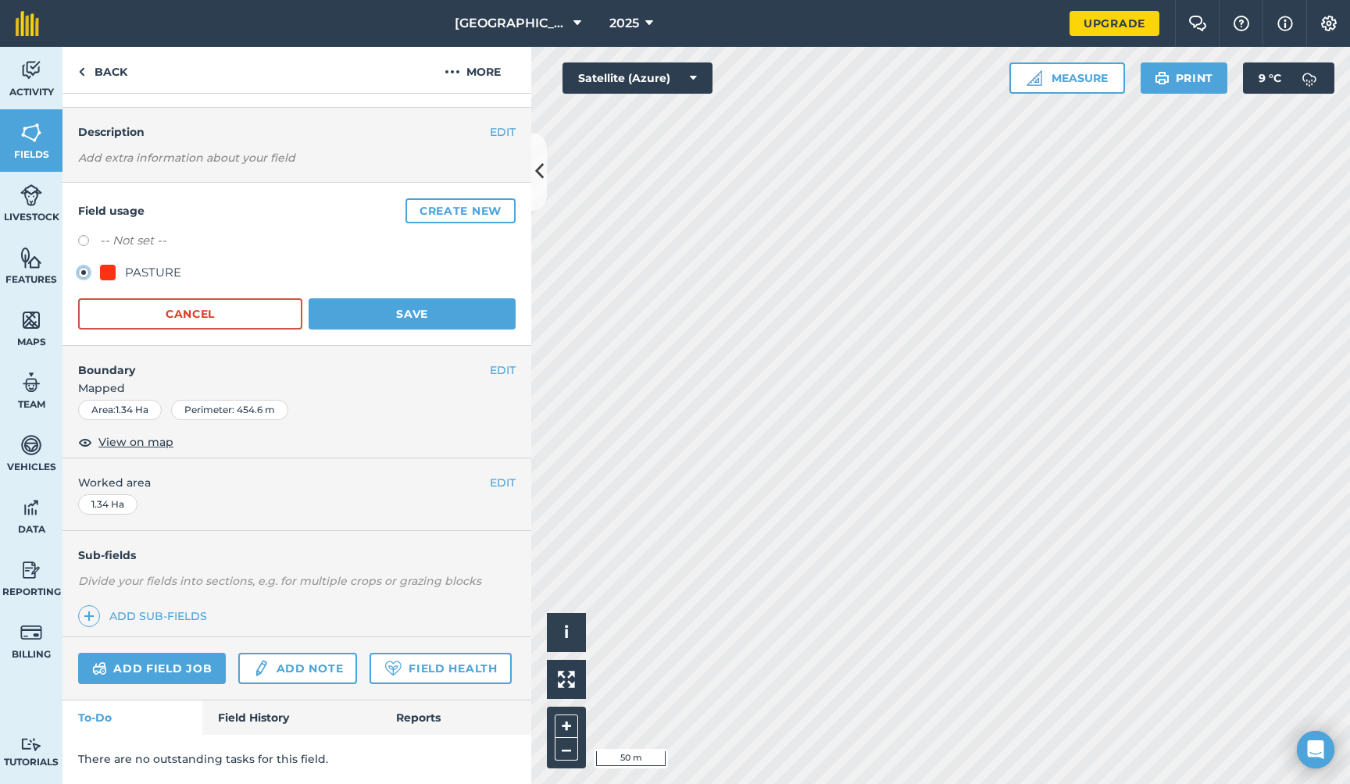
scroll to position [0, 0]
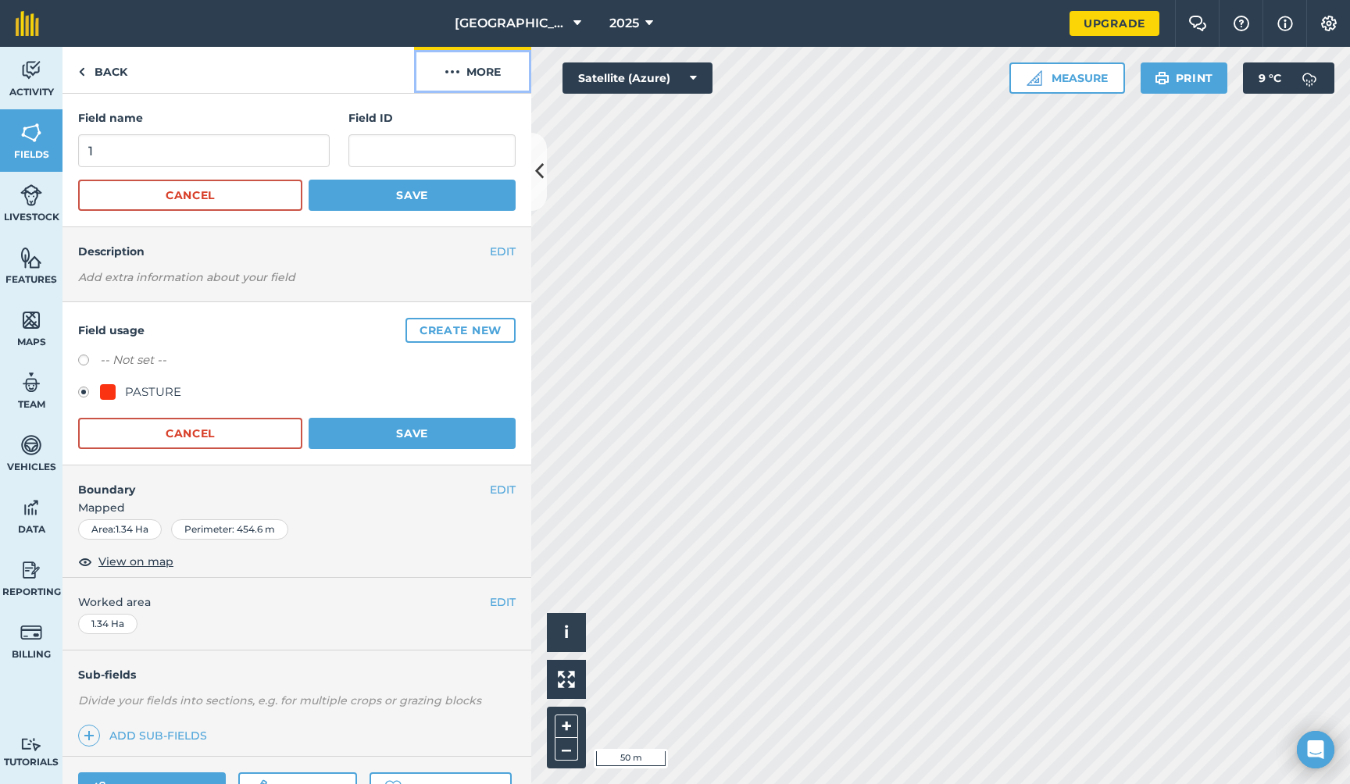
click at [493, 62] on button "More" at bounding box center [472, 70] width 117 height 46
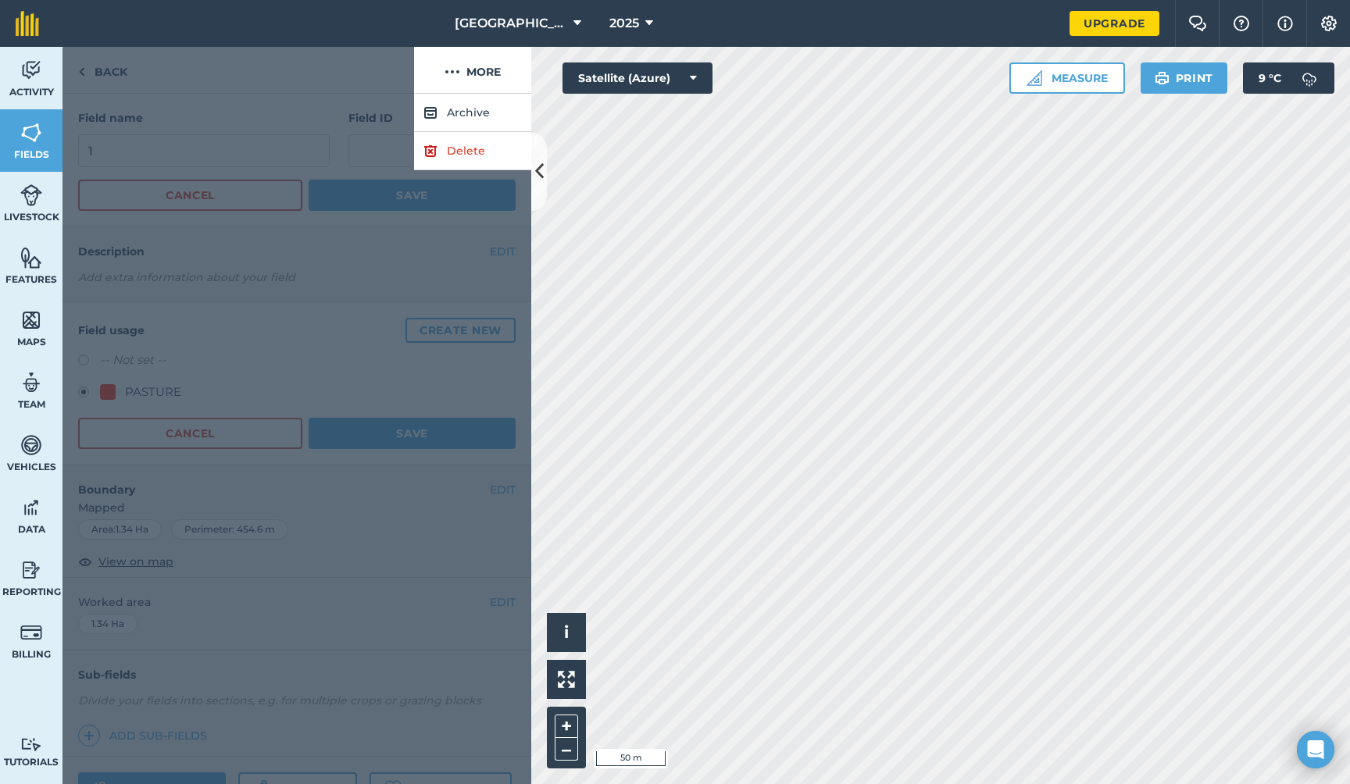
click at [351, 73] on div at bounding box center [237, 70] width 351 height 47
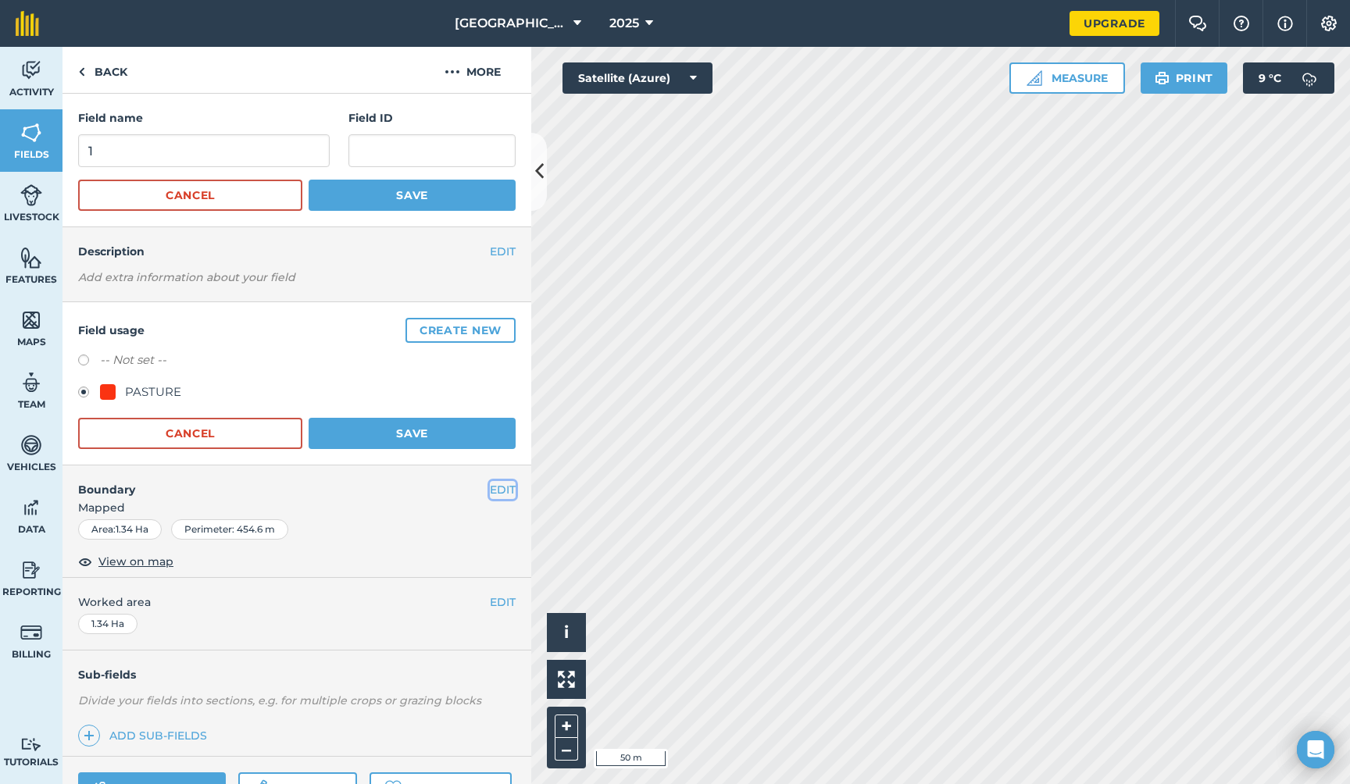
click at [496, 489] on button "EDIT" at bounding box center [503, 489] width 26 height 17
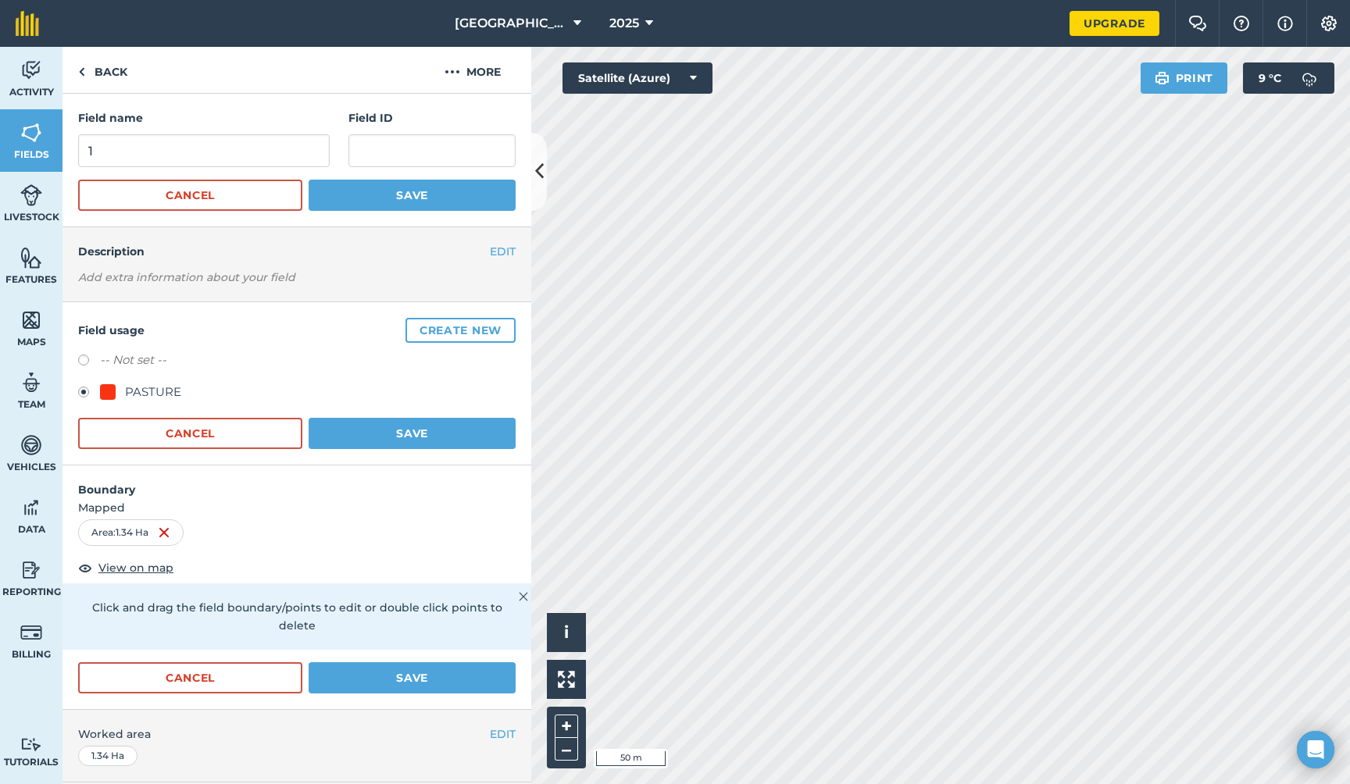
click at [123, 387] on div "PASTURE" at bounding box center [140, 392] width 81 height 19
click at [83, 358] on label at bounding box center [89, 363] width 22 height 16
radio input "true"
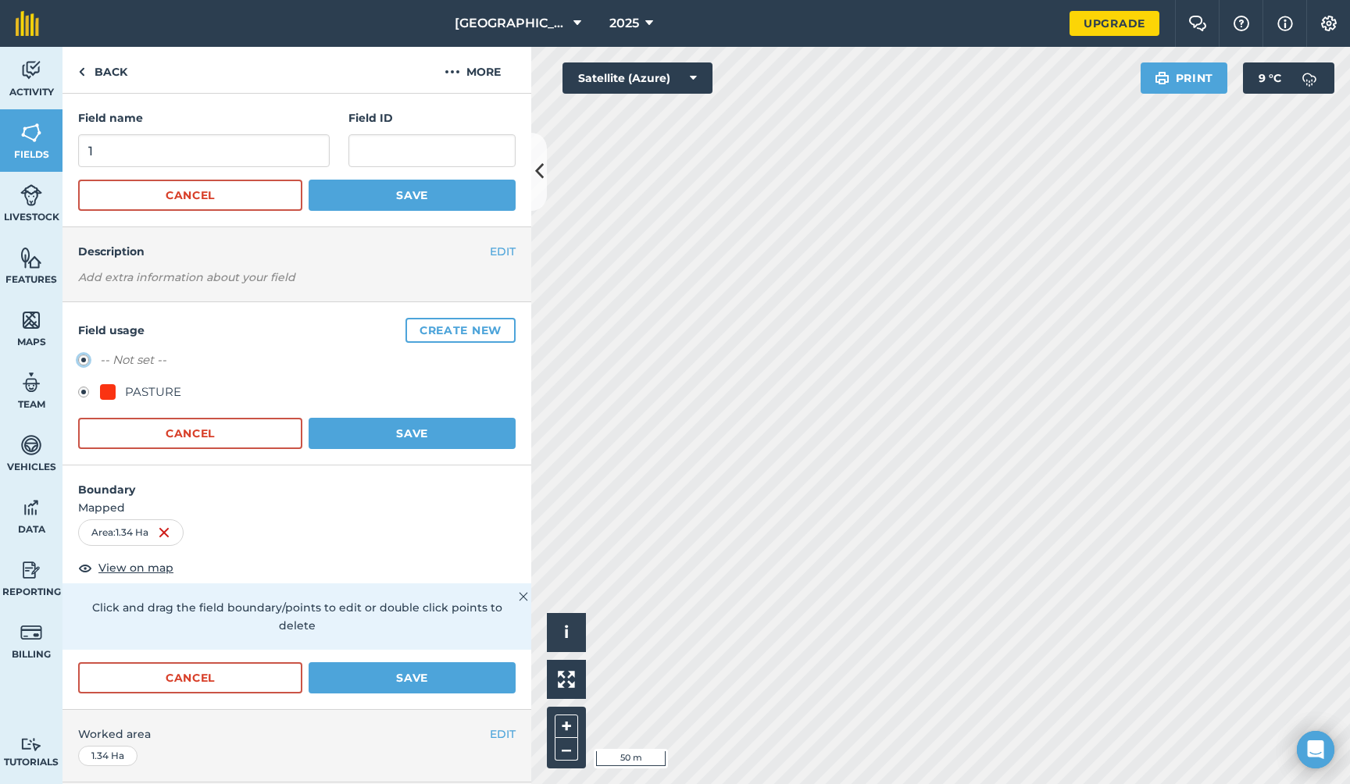
radio input "false"
click at [421, 332] on button "Create new" at bounding box center [460, 330] width 110 height 25
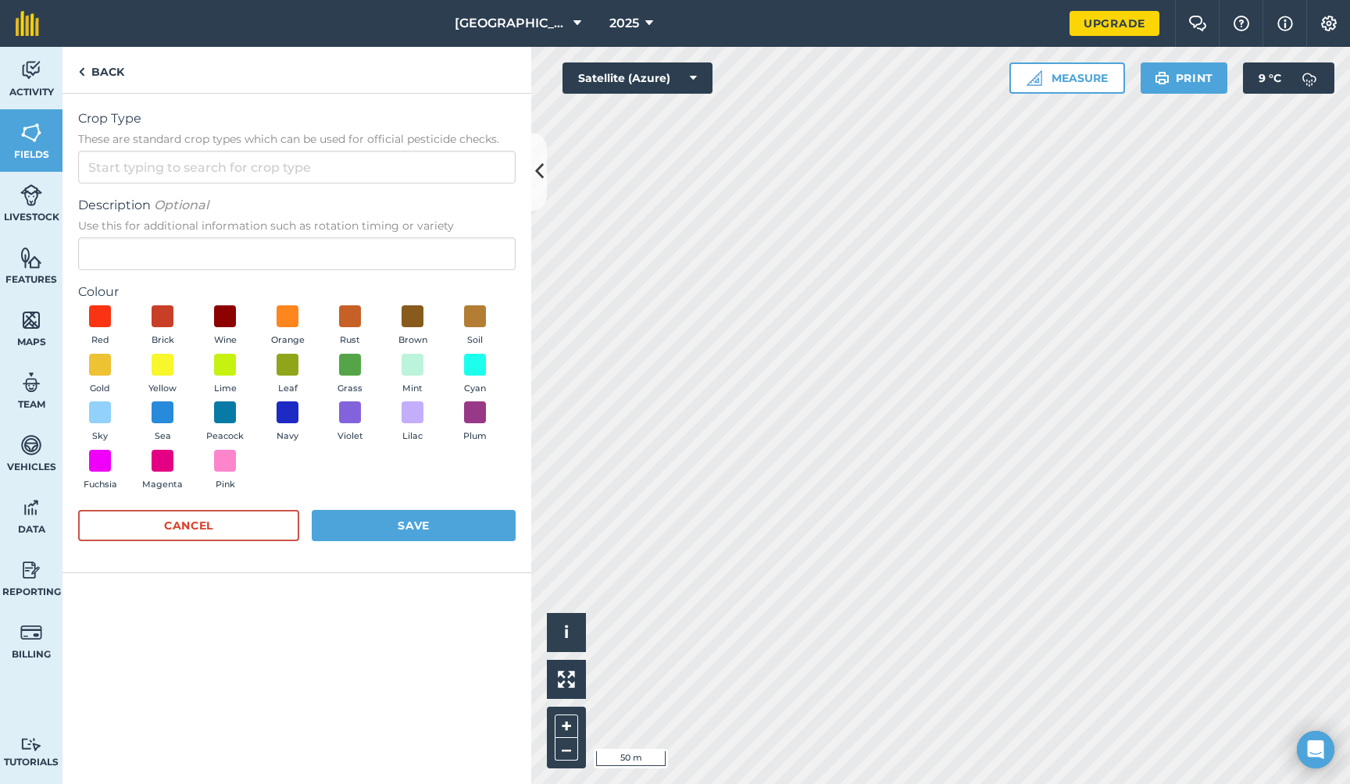
click at [269, 468] on div "Red Brick Wine Orange Rust Brown Soil Gold Yellow Lime Leaf Grass Mint Cyan Sky…" at bounding box center [296, 401] width 437 height 192
click at [100, 312] on span at bounding box center [100, 317] width 24 height 24
click at [100, 312] on img at bounding box center [100, 316] width 16 height 20
click at [269, 457] on div "Red Brick Wine Orange Rust Brown Soil Gold Yellow Lime Leaf Grass Mint Cyan Sky…" at bounding box center [296, 401] width 437 height 192
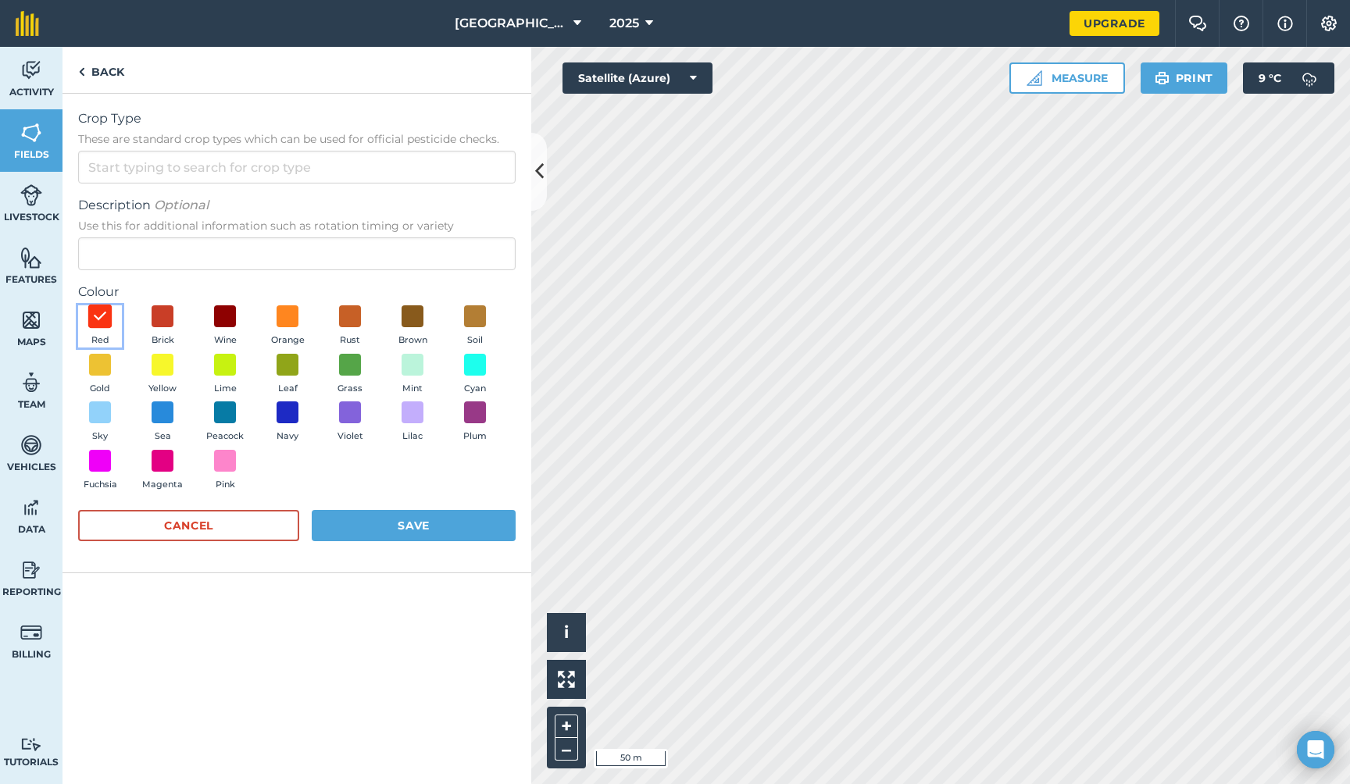
click at [98, 313] on img at bounding box center [100, 316] width 16 height 20
click at [100, 315] on img at bounding box center [100, 316] width 16 height 20
click at [98, 313] on img at bounding box center [100, 316] width 16 height 20
click at [304, 458] on div "Red Brick Wine Orange Rust Brown Soil Gold Yellow Lime Leaf Grass Mint Cyan Sky…" at bounding box center [296, 401] width 437 height 192
click at [266, 459] on div "Red Brick Wine Orange Rust Brown Soil Gold Yellow Lime Leaf Grass Mint Cyan Sky…" at bounding box center [296, 401] width 437 height 192
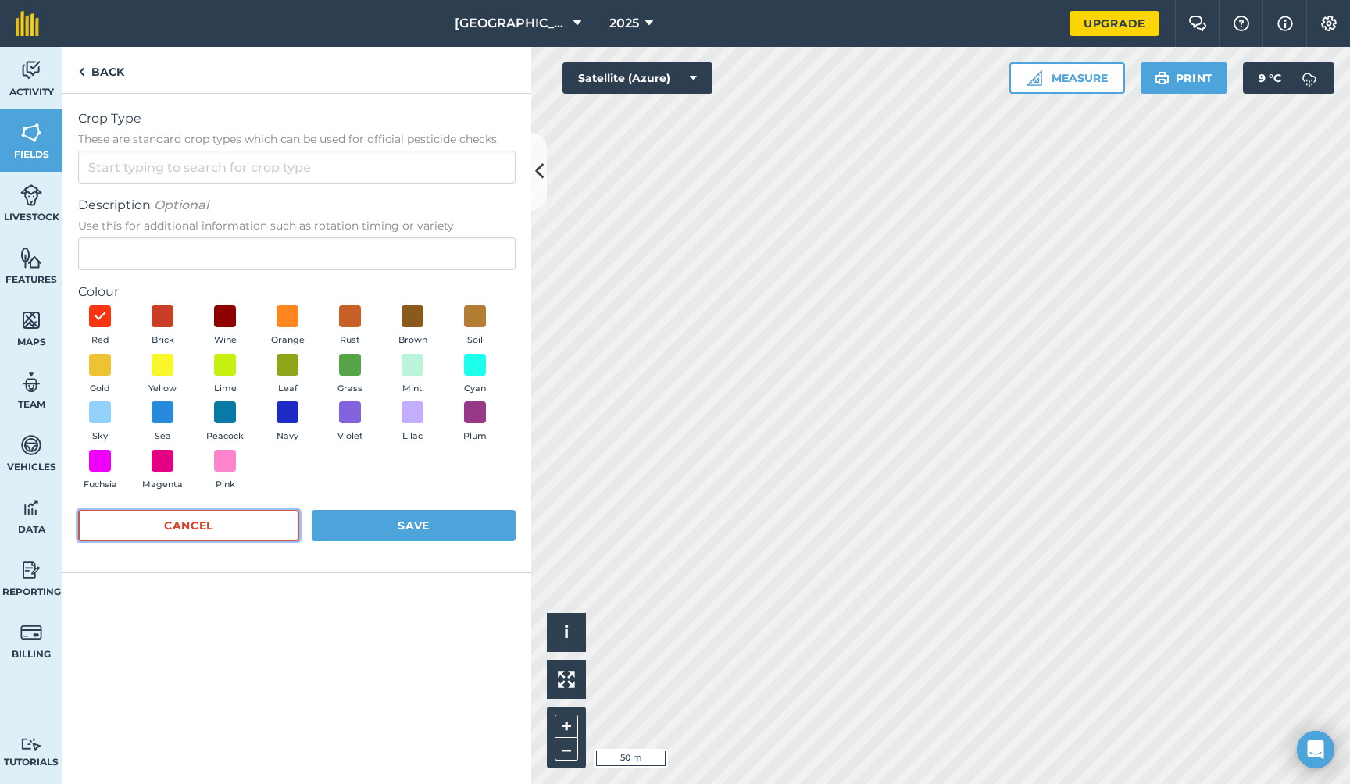
click at [235, 519] on button "Cancel" at bounding box center [188, 525] width 221 height 31
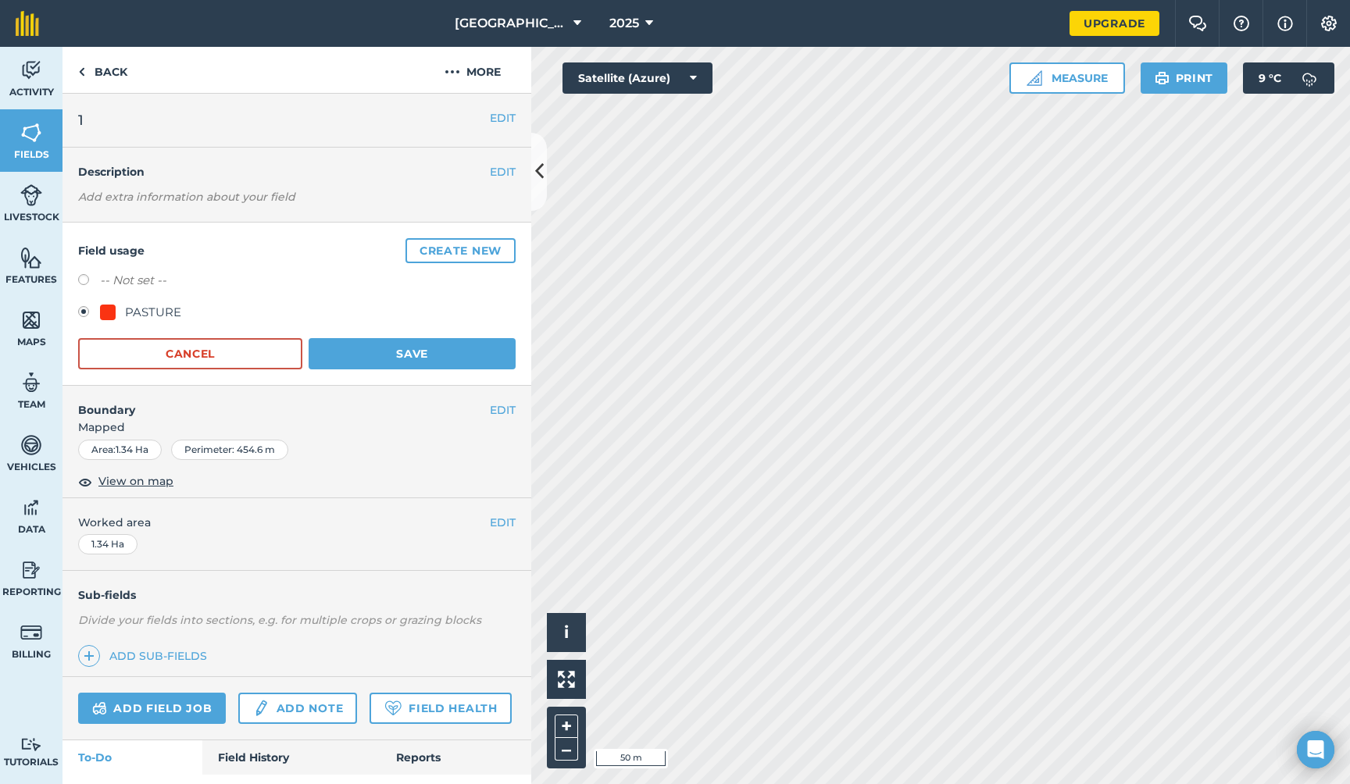
click at [141, 312] on div "PASTURE" at bounding box center [153, 312] width 56 height 19
click at [173, 350] on button "Cancel" at bounding box center [190, 353] width 224 height 31
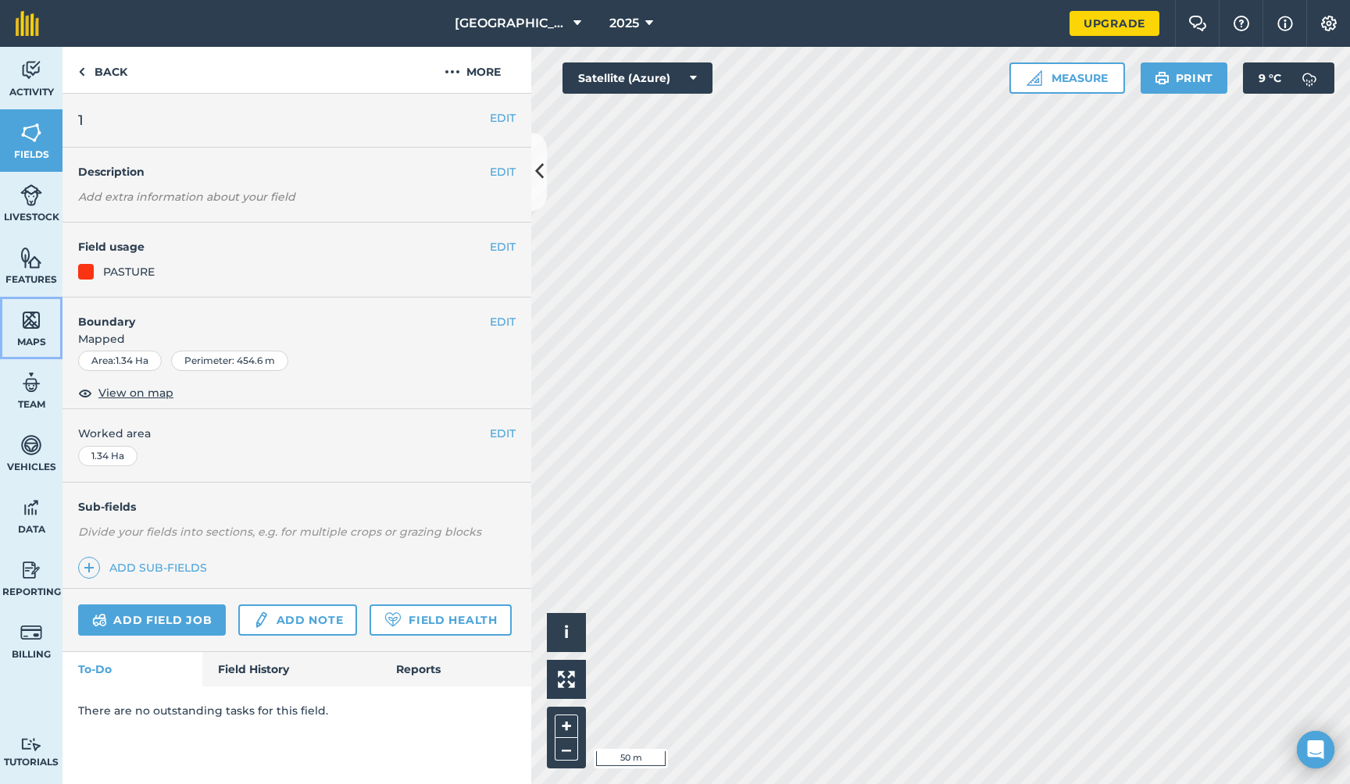
click at [28, 319] on img at bounding box center [31, 319] width 22 height 23
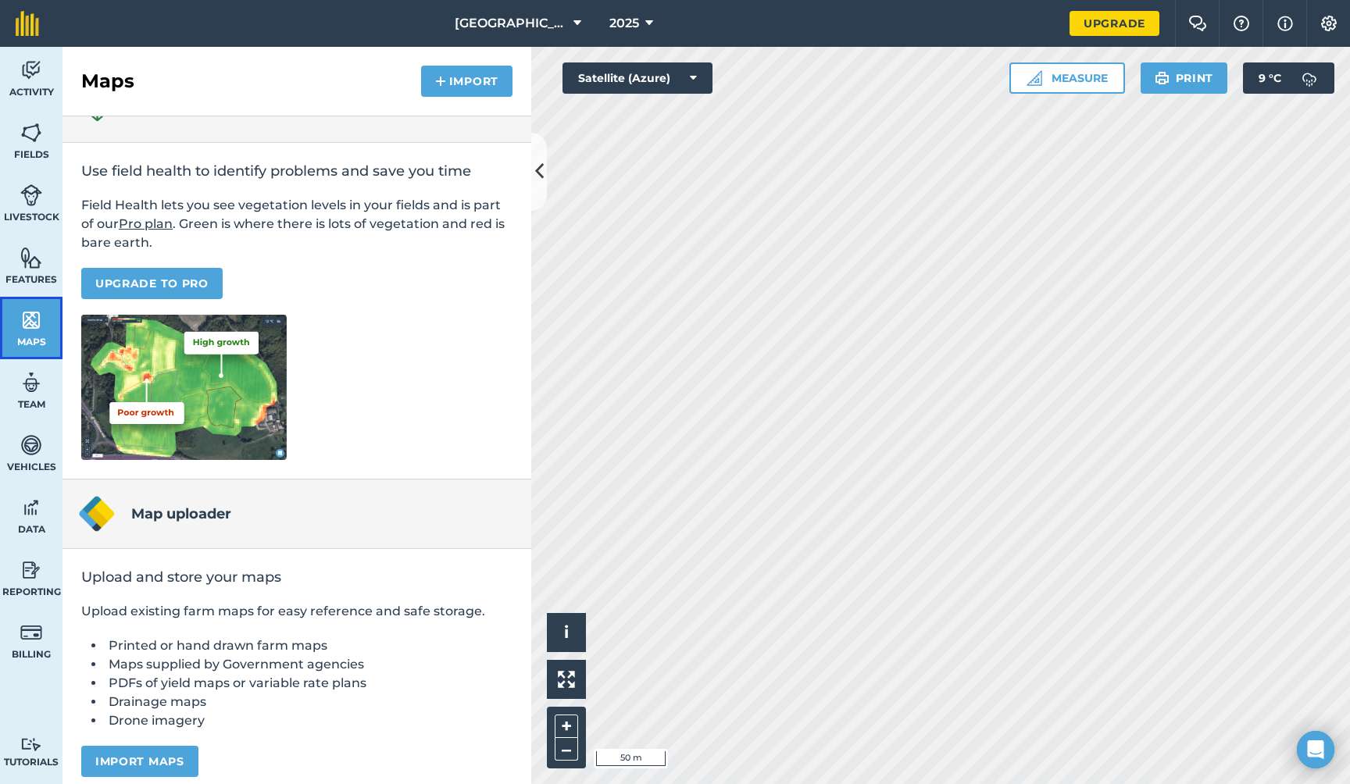
scroll to position [55, 0]
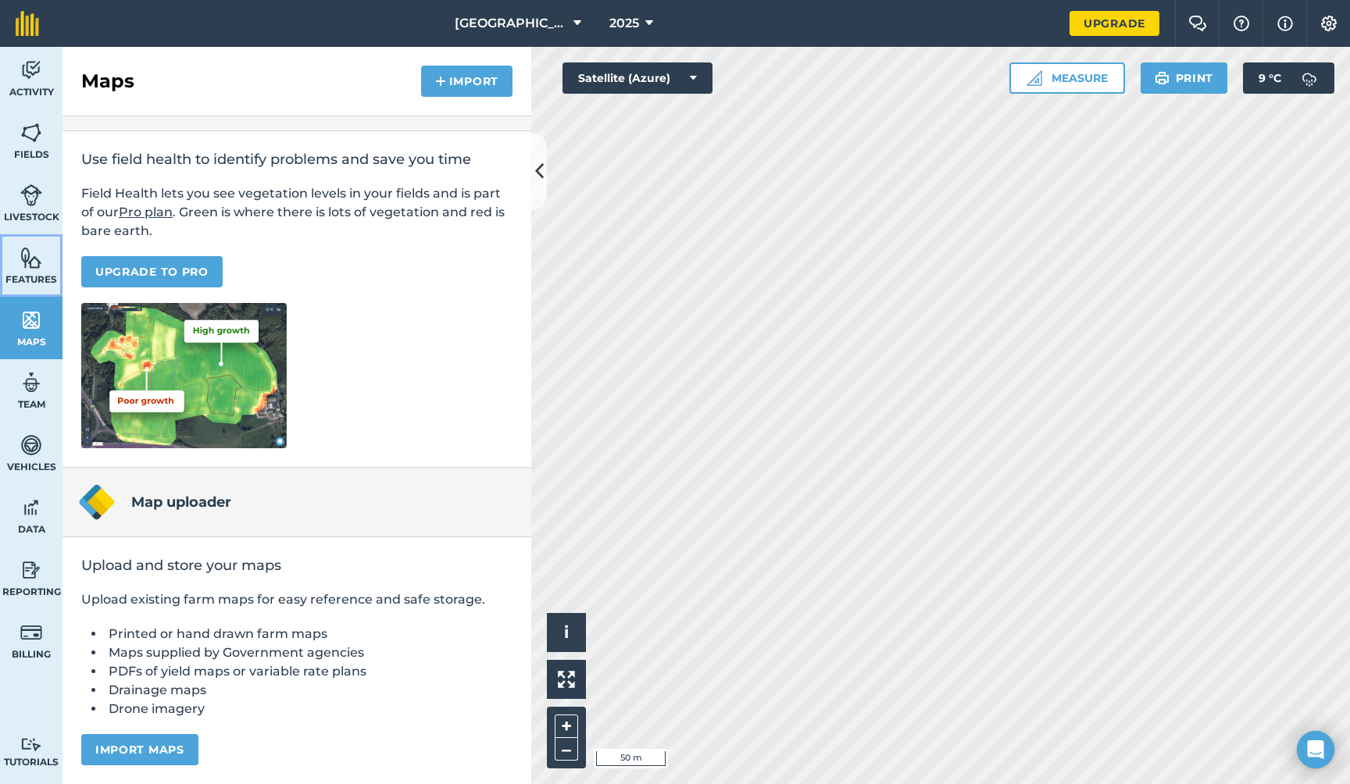
click at [42, 260] on link "Features" at bounding box center [31, 265] width 62 height 62
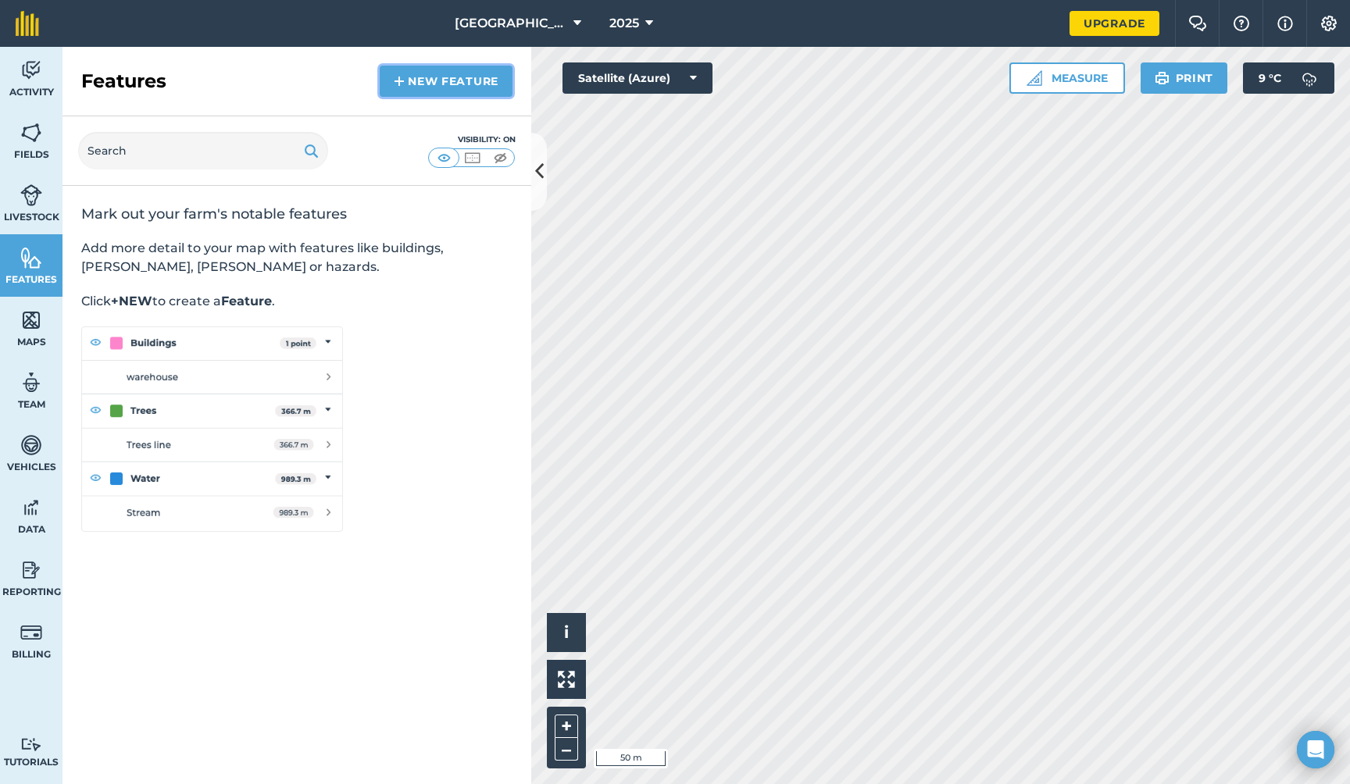
click at [451, 79] on link "New feature" at bounding box center [446, 81] width 133 height 31
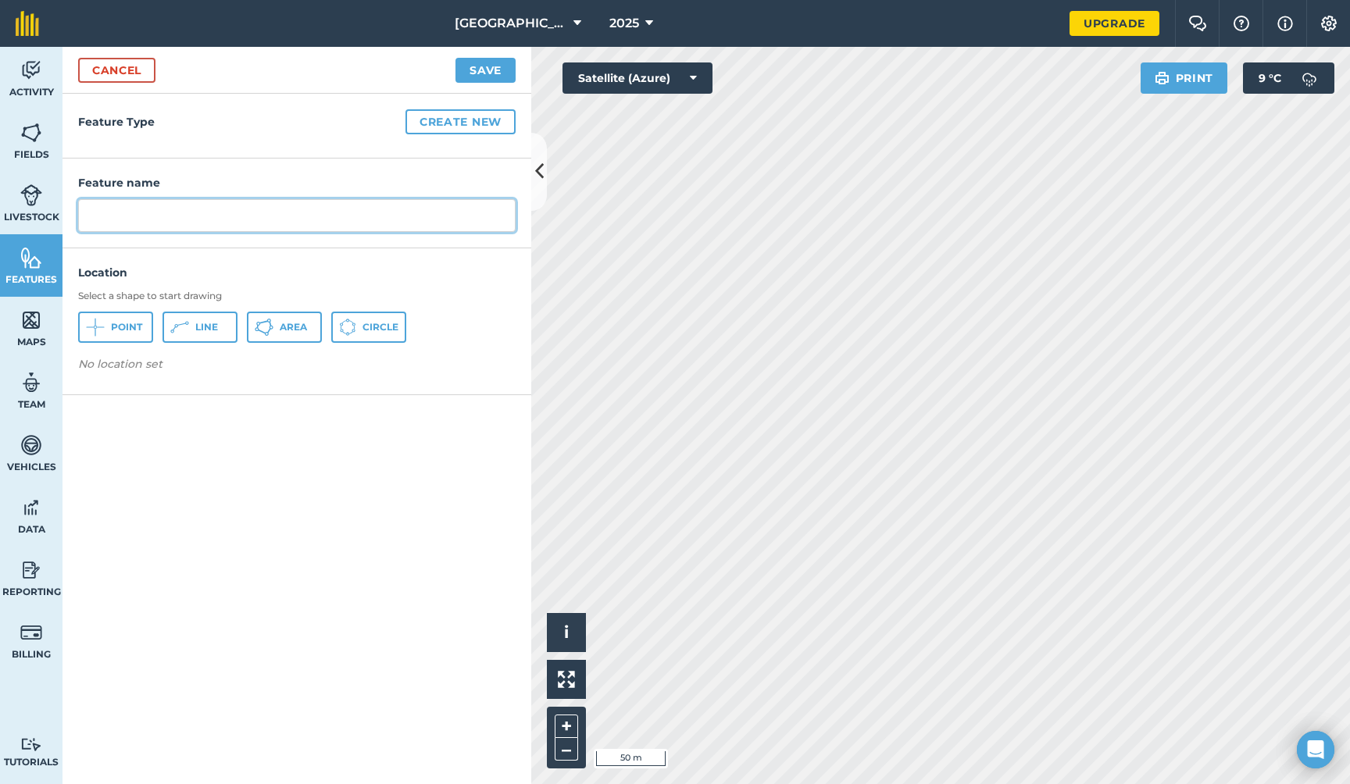
click at [207, 212] on input "text" at bounding box center [296, 215] width 437 height 33
type input "Water Tank"
click at [116, 326] on span "Point" at bounding box center [126, 327] width 31 height 12
click at [483, 64] on button "Save" at bounding box center [485, 70] width 60 height 25
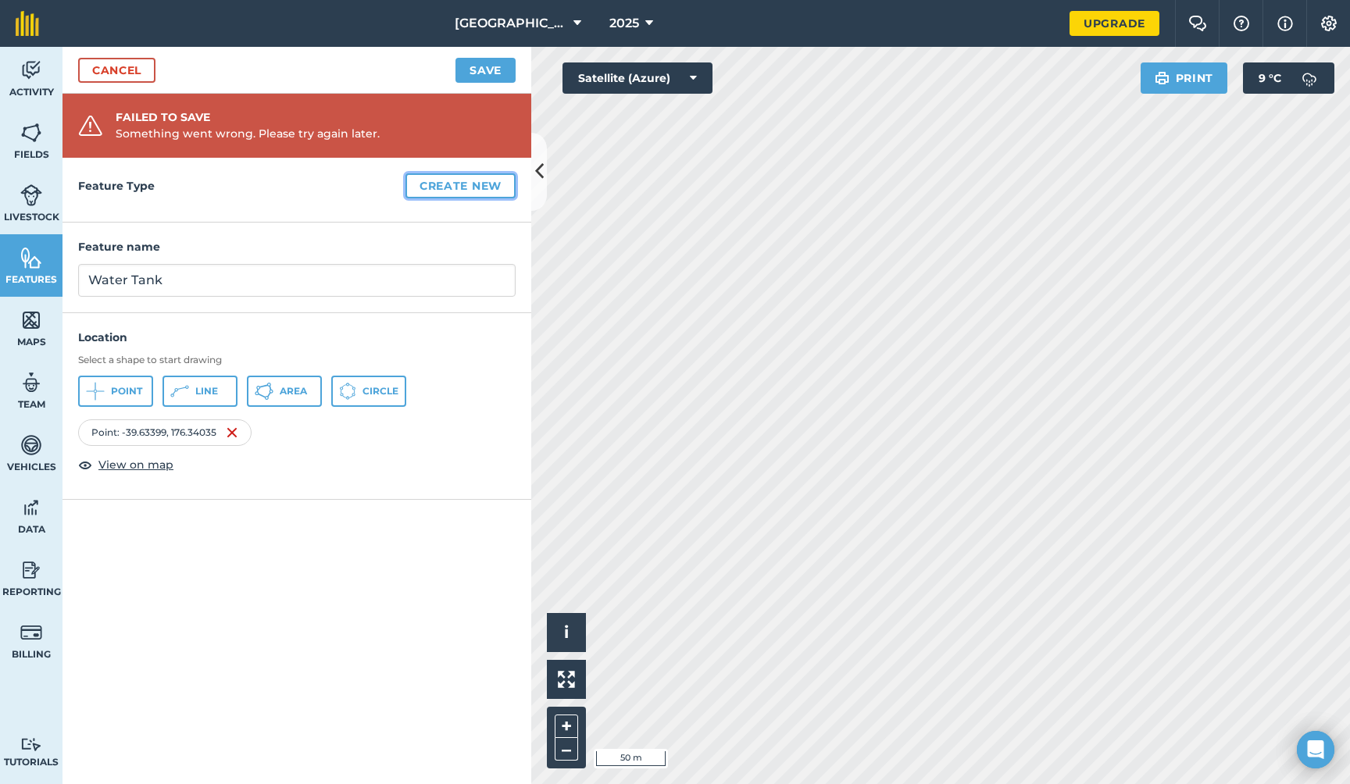
click at [467, 180] on button "Create new" at bounding box center [460, 185] width 110 height 25
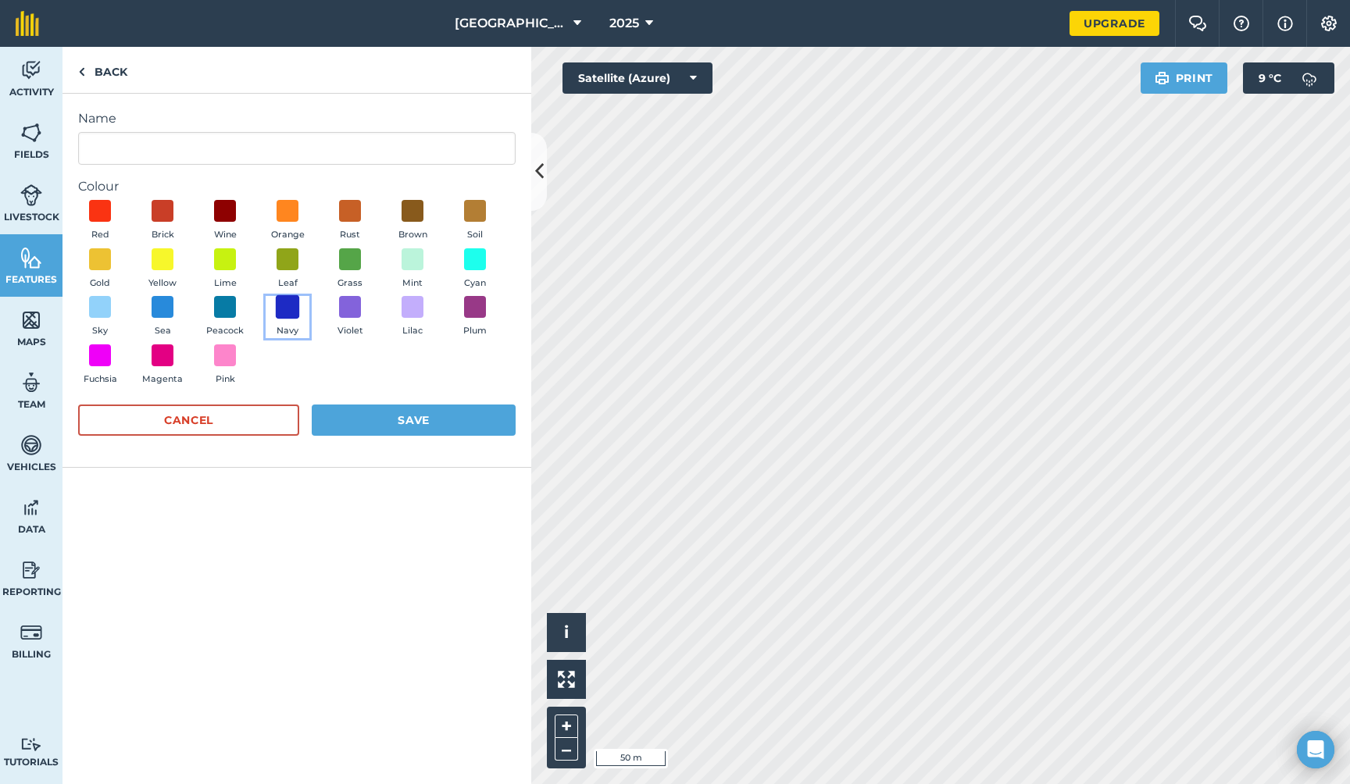
click at [287, 304] on span at bounding box center [288, 307] width 24 height 24
click at [348, 416] on button "Save" at bounding box center [414, 420] width 204 height 31
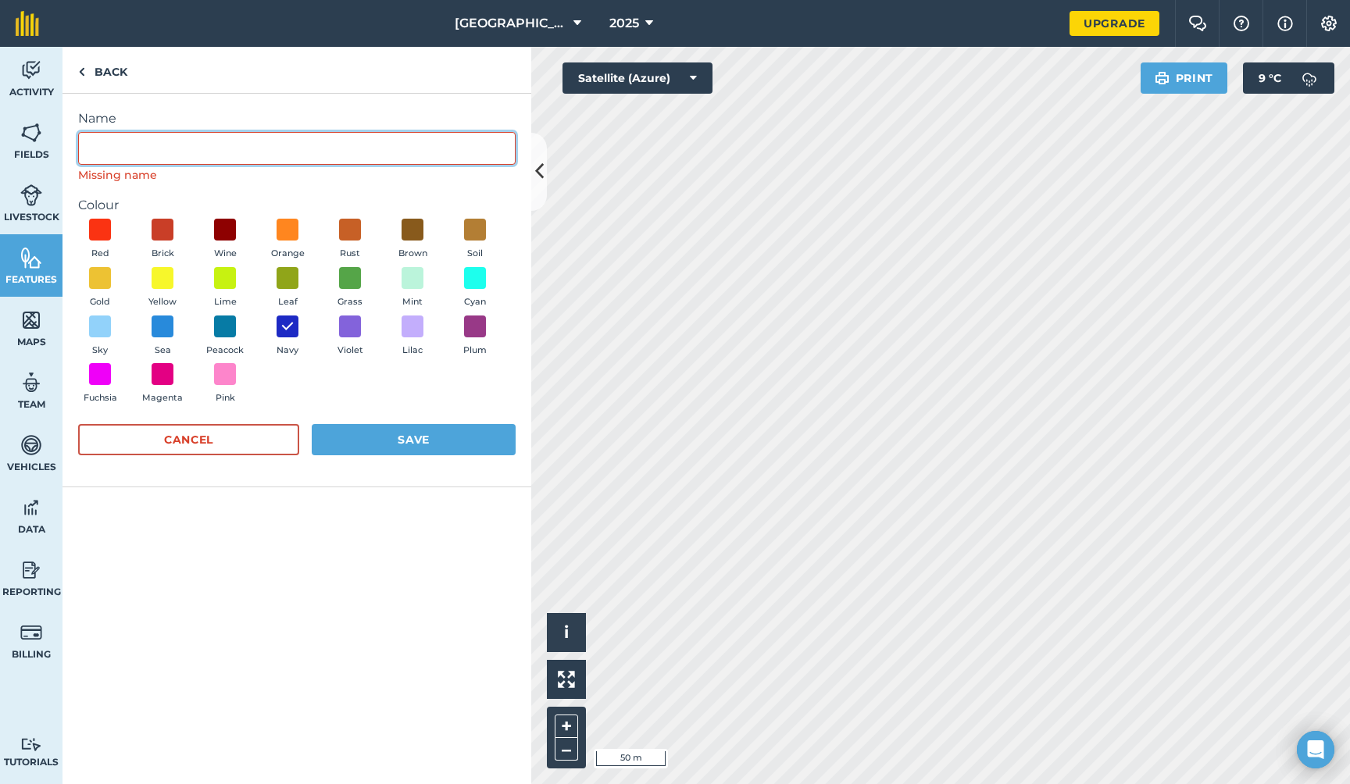
click at [160, 153] on input "Name" at bounding box center [296, 148] width 437 height 33
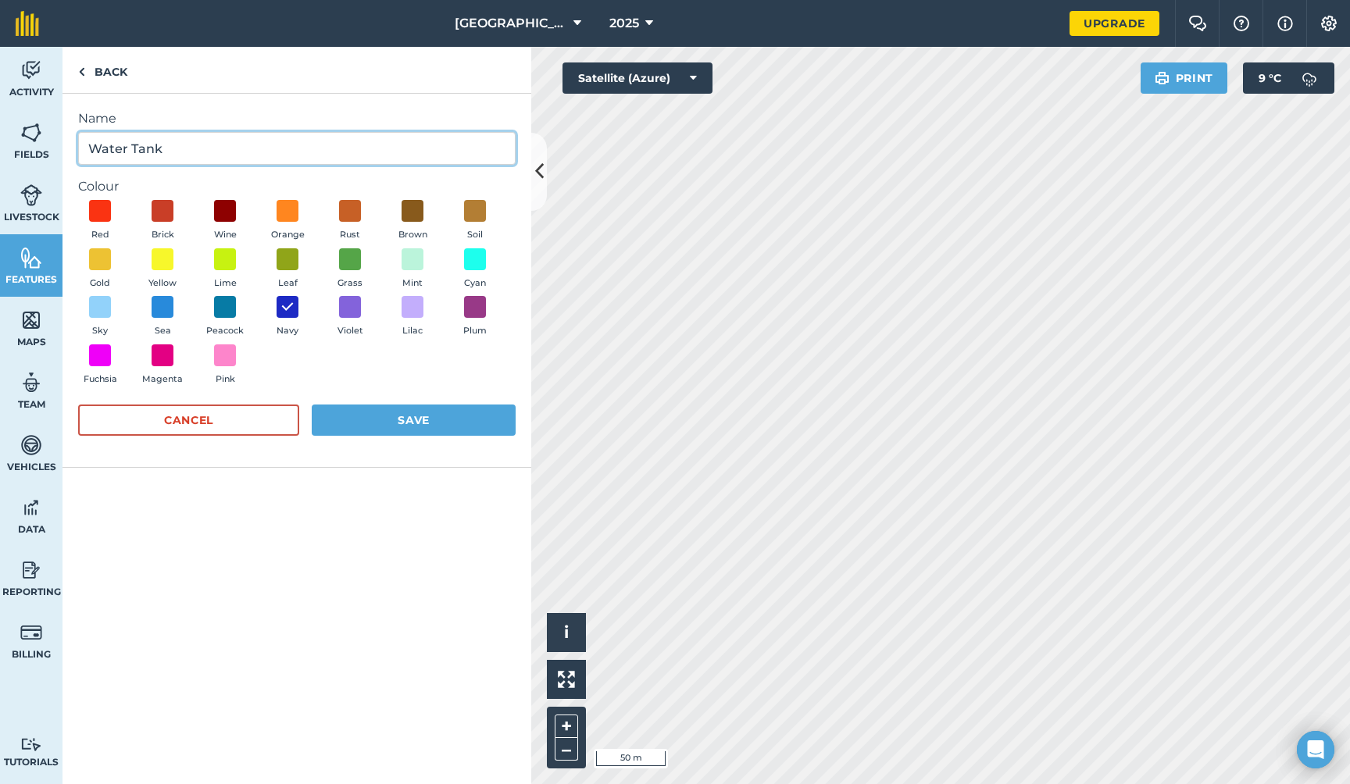
type input "Water Tank"
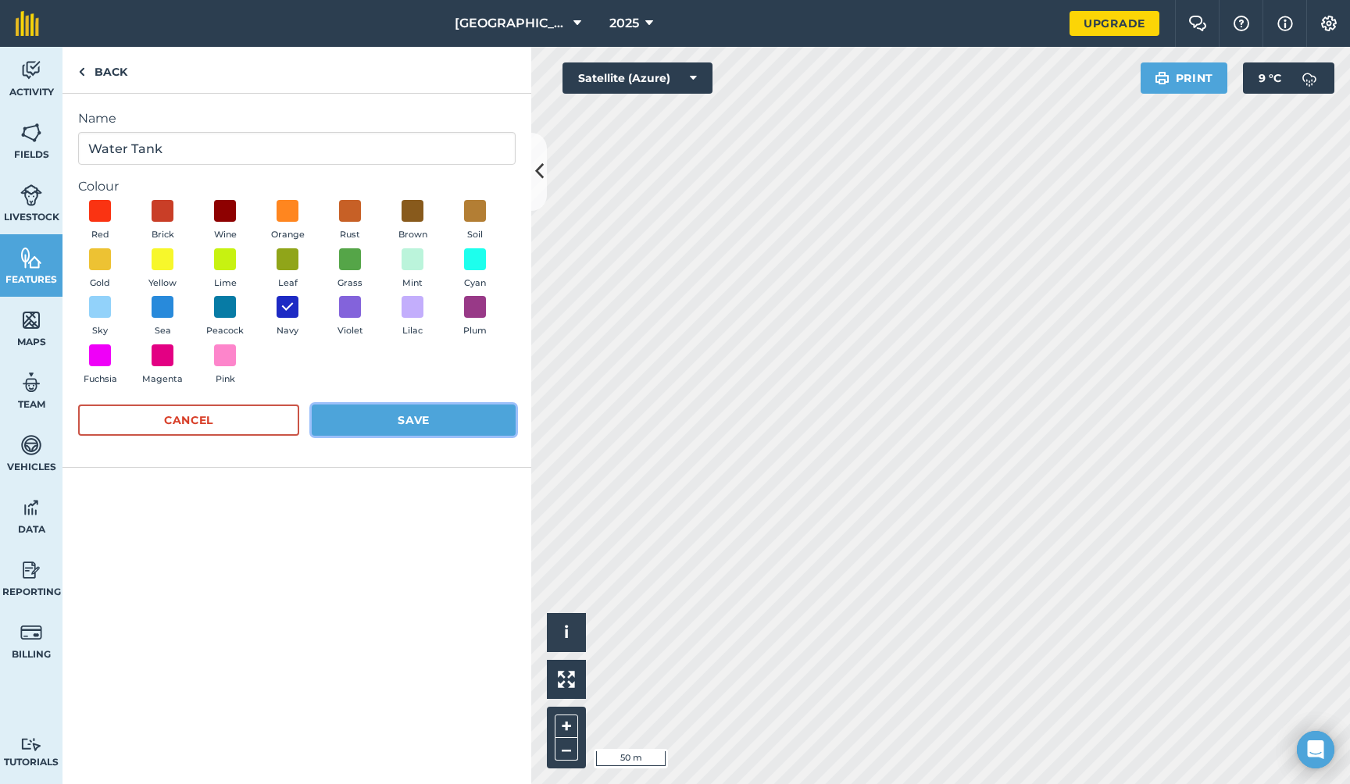
click at [377, 420] on button "Save" at bounding box center [414, 420] width 204 height 31
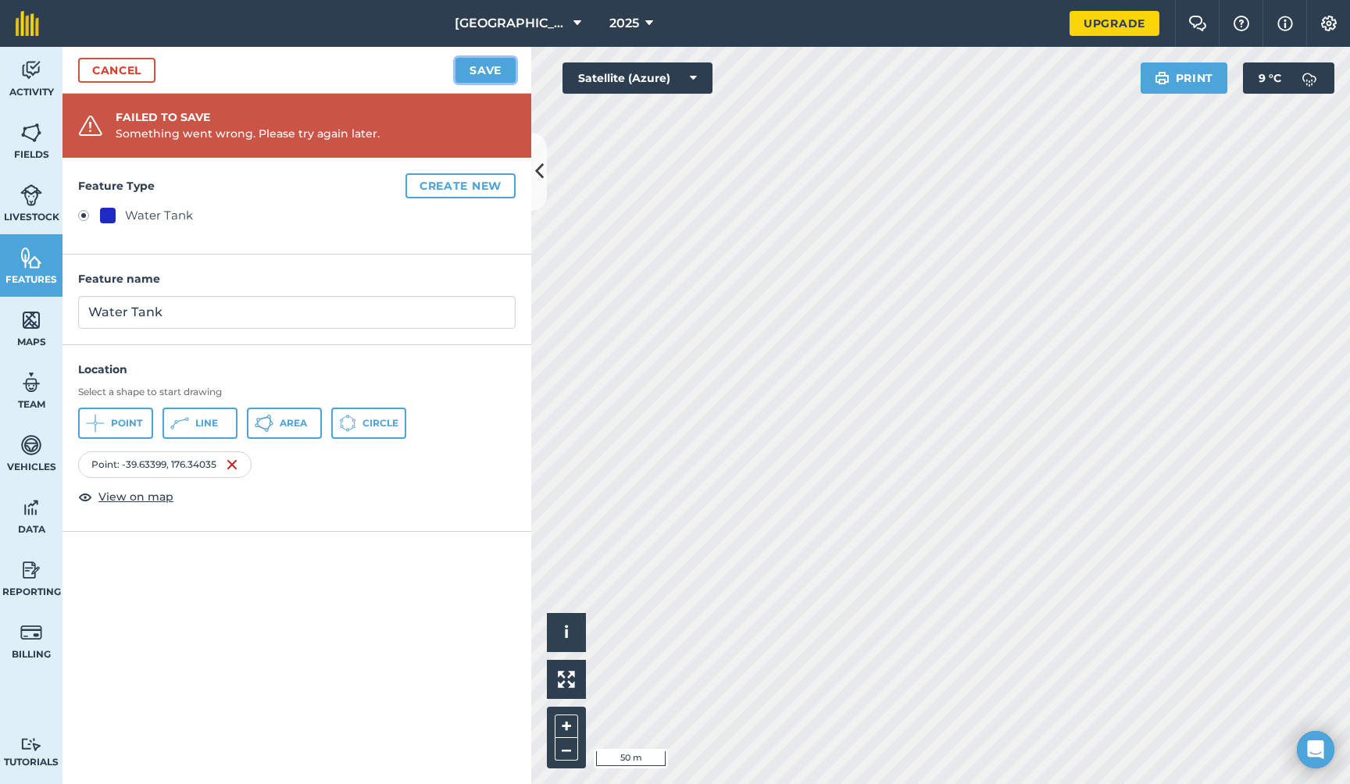
click at [494, 69] on button "Save" at bounding box center [485, 70] width 60 height 25
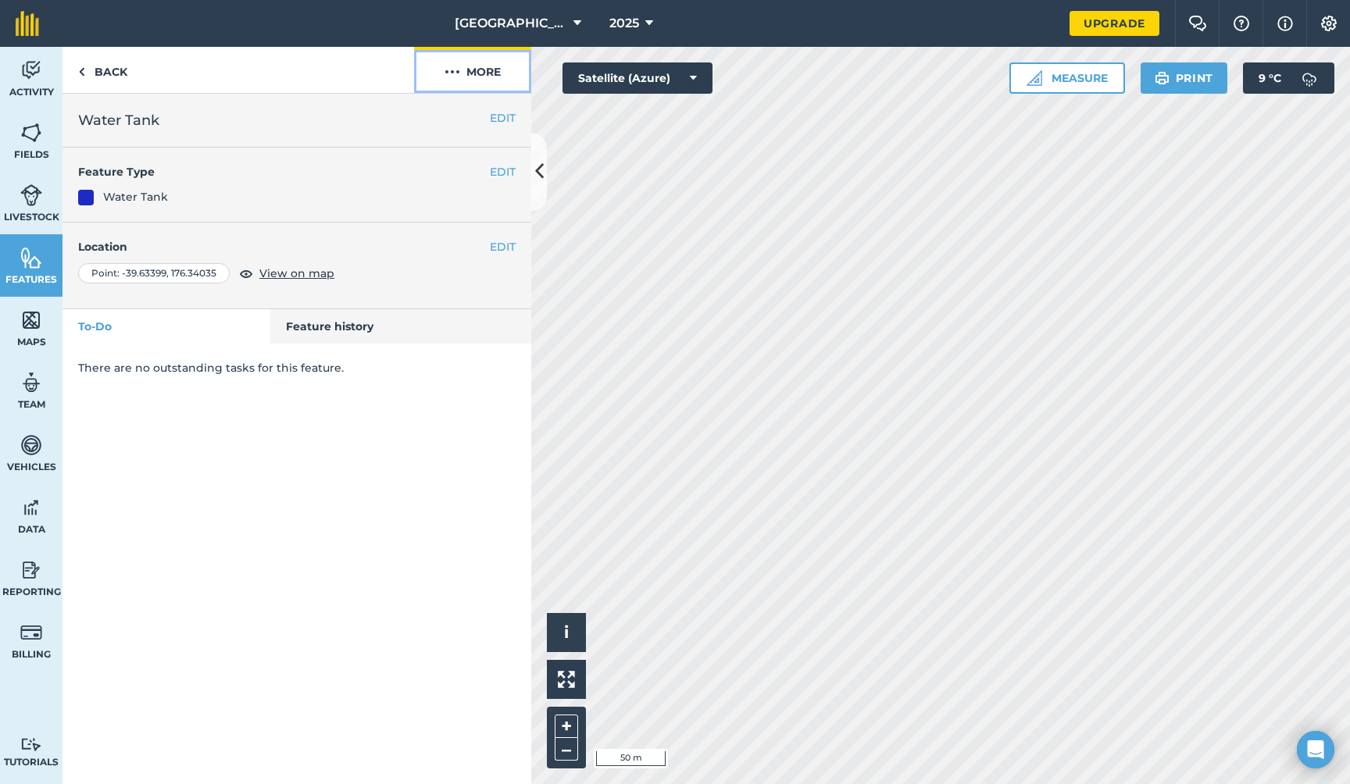
click at [482, 72] on button "More" at bounding box center [472, 70] width 117 height 46
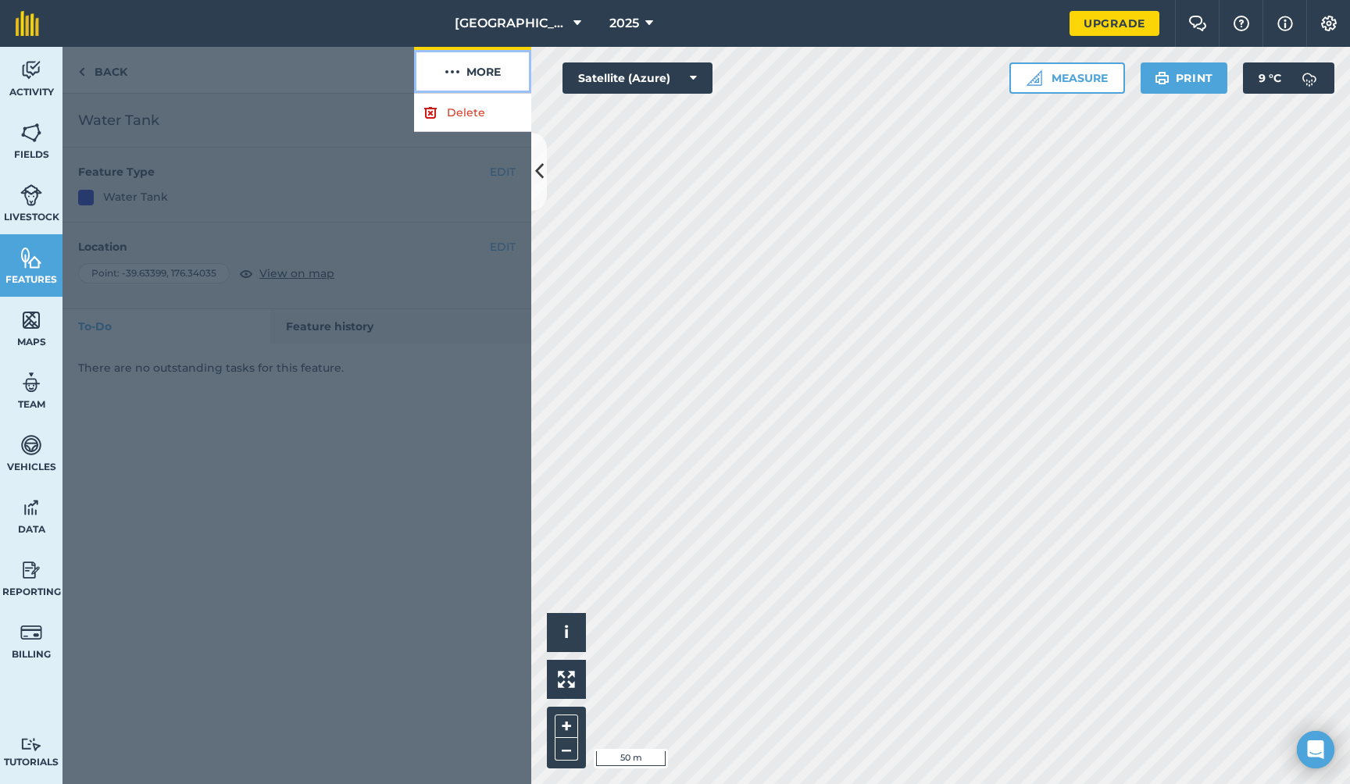
click at [482, 72] on button "More" at bounding box center [472, 70] width 117 height 46
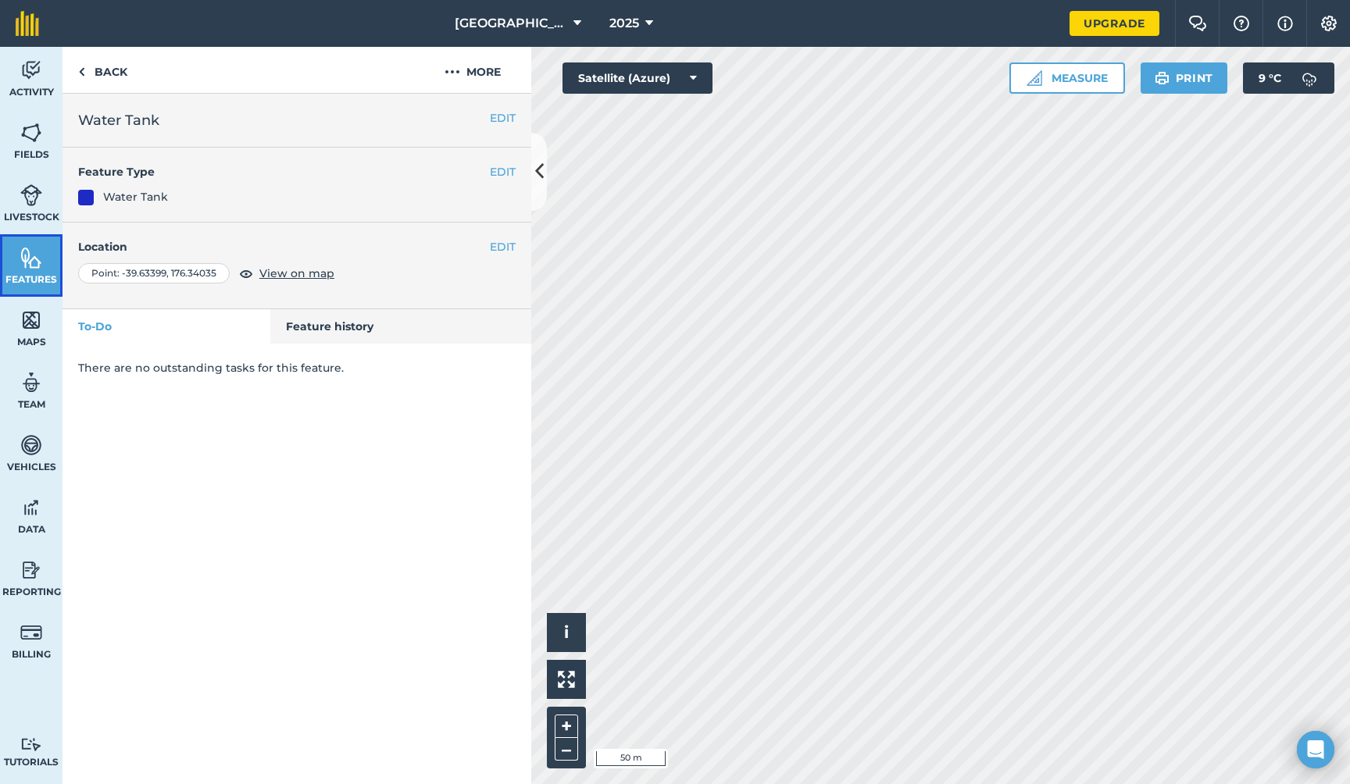
click at [29, 263] on img at bounding box center [31, 257] width 22 height 23
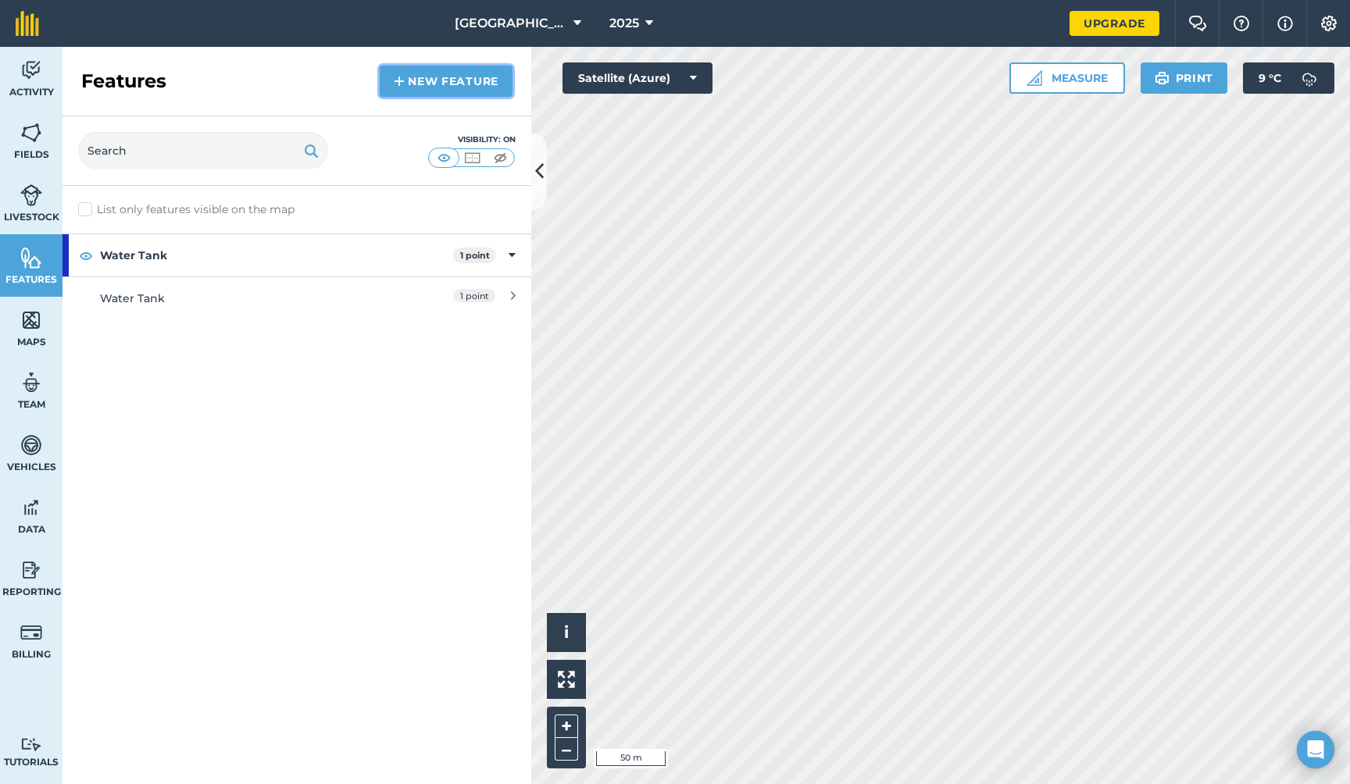
click at [463, 79] on link "New feature" at bounding box center [446, 81] width 133 height 31
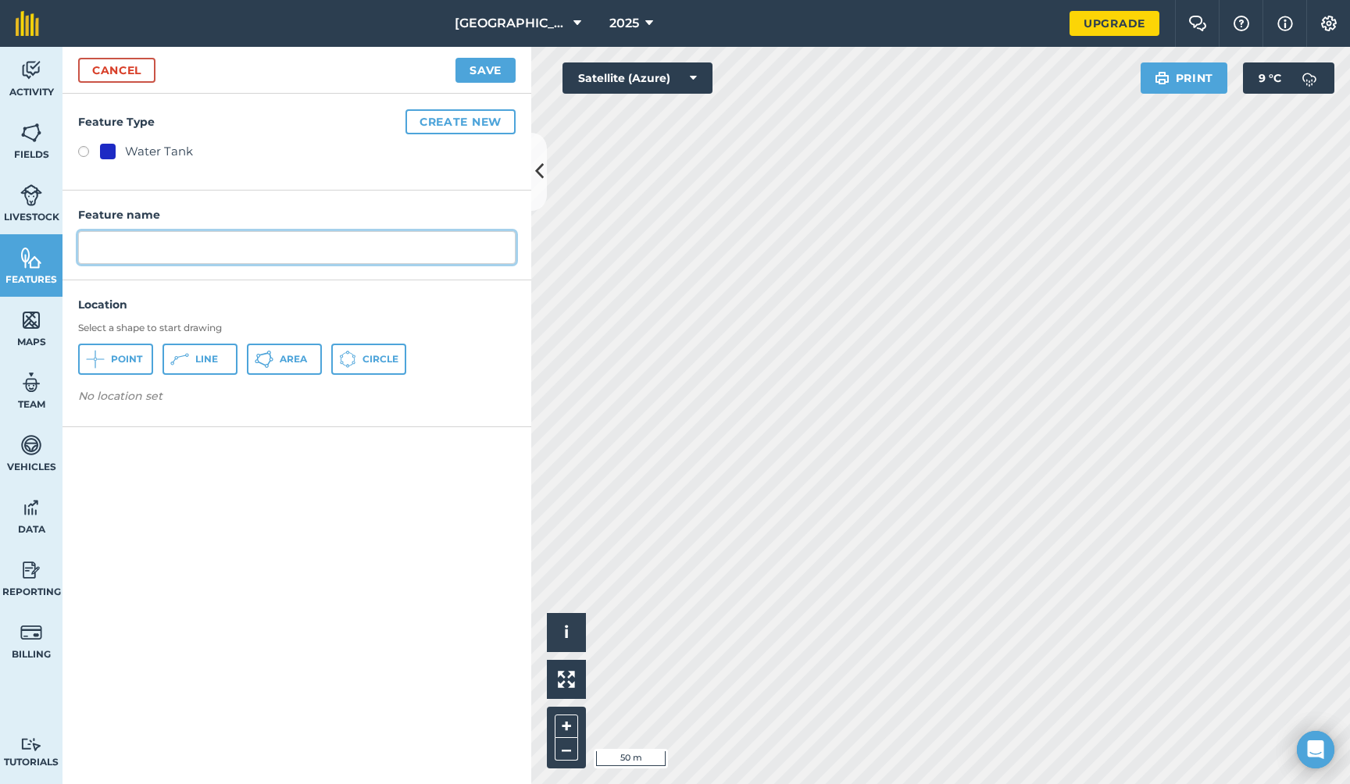
click at [167, 253] on input "text" at bounding box center [296, 247] width 437 height 33
type input "Water Tank"
click at [115, 355] on span "Point" at bounding box center [126, 359] width 31 height 12
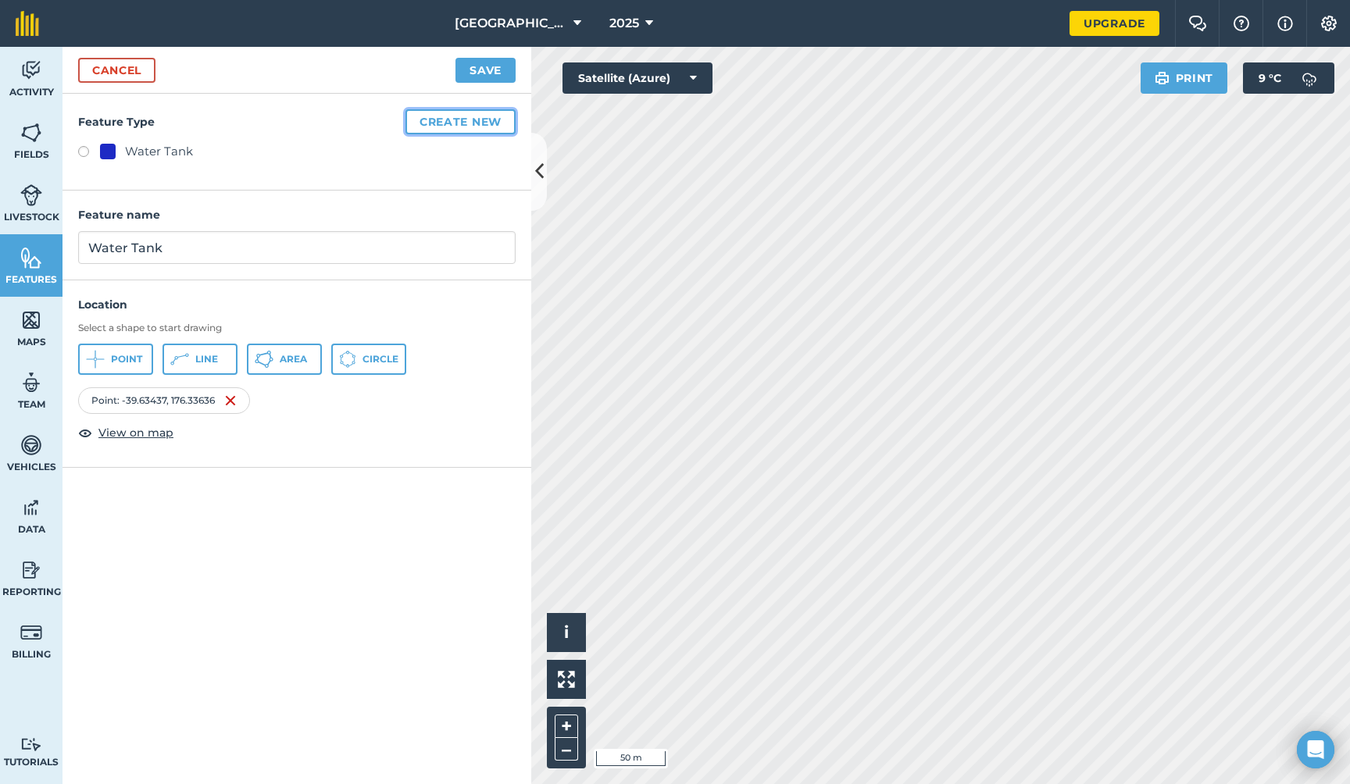
click at [475, 120] on button "Create new" at bounding box center [460, 121] width 110 height 25
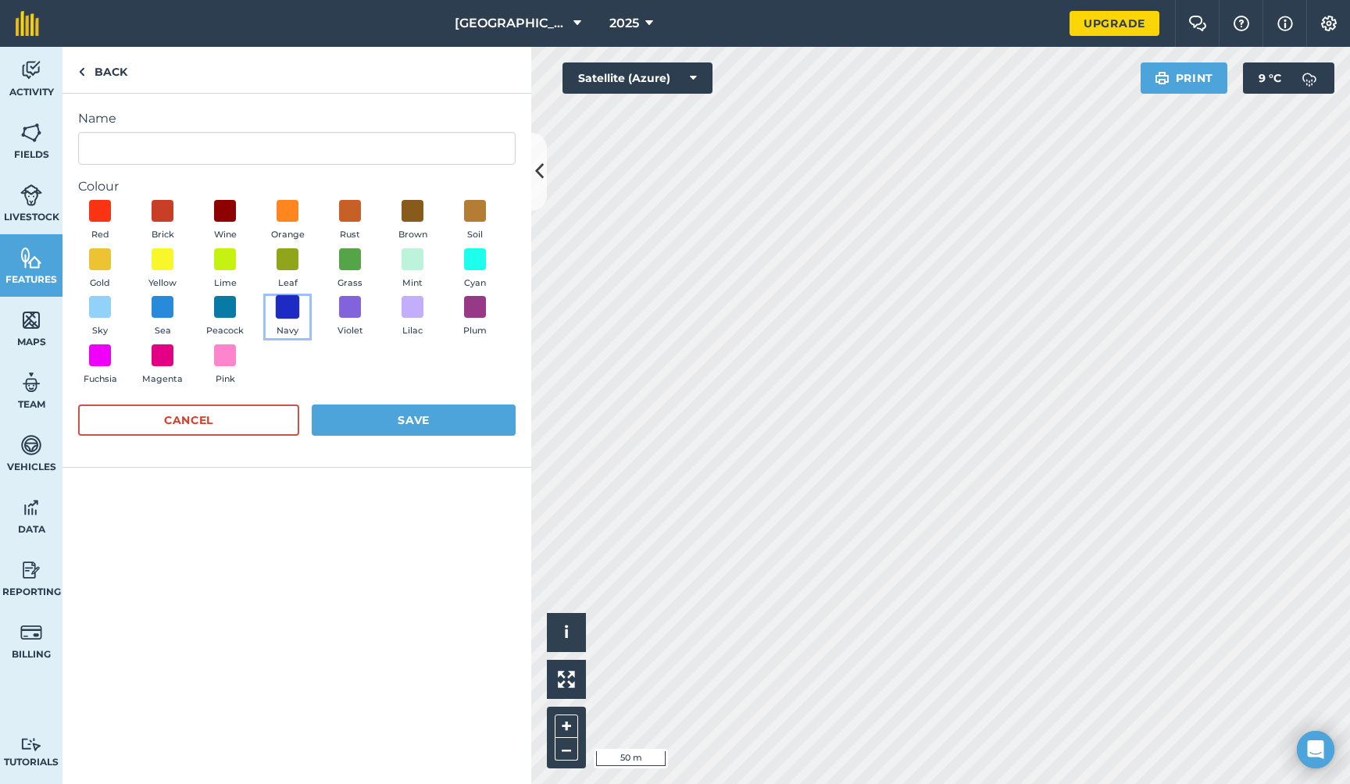
click at [287, 309] on span at bounding box center [288, 307] width 24 height 24
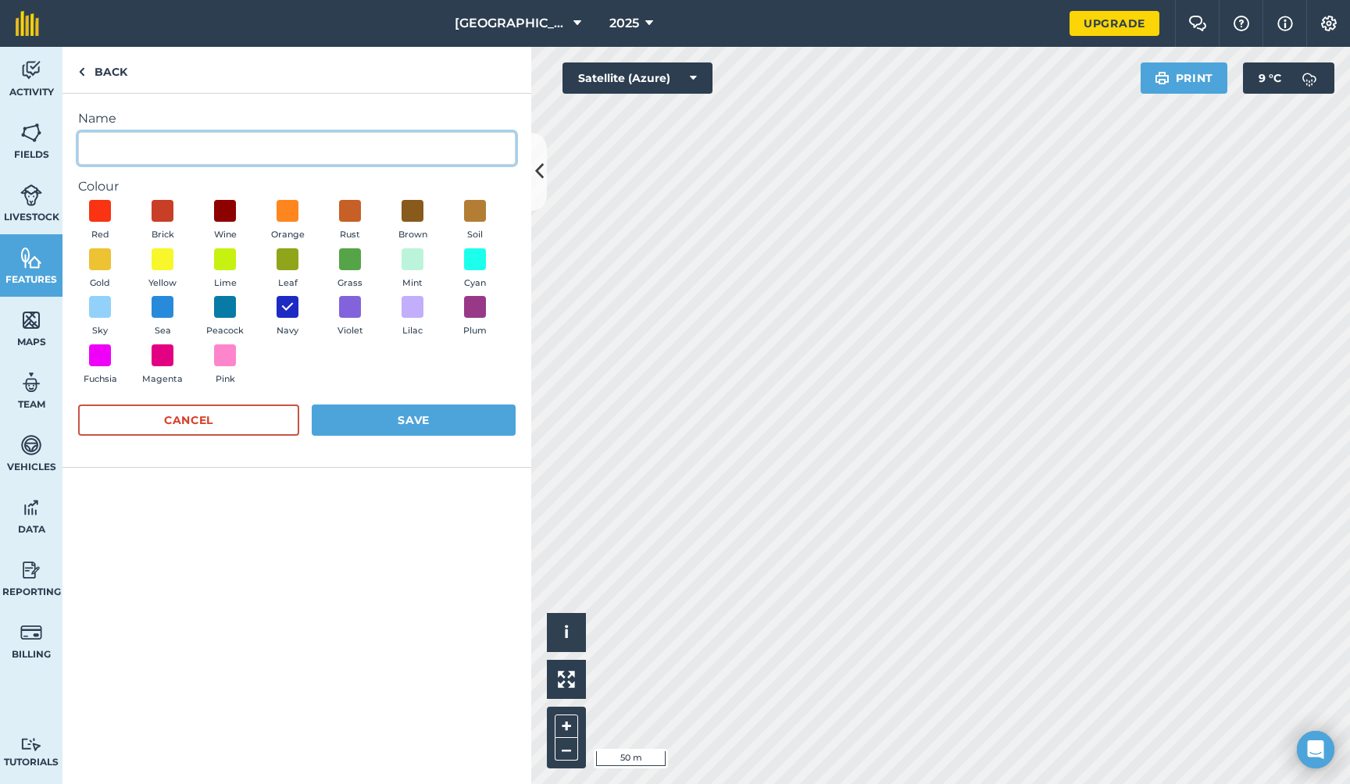
click at [175, 147] on input "Name" at bounding box center [296, 148] width 437 height 33
type input "Water Tank"
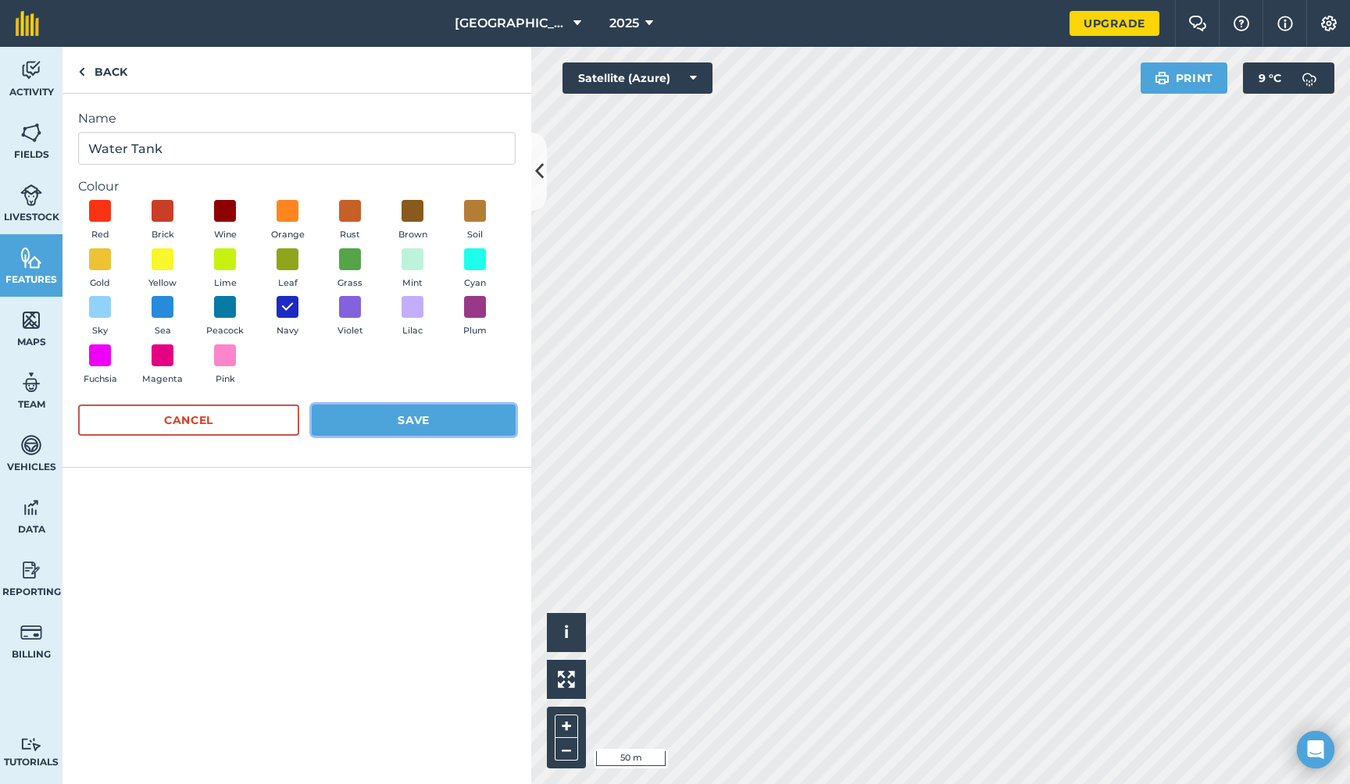
click at [411, 415] on button "Save" at bounding box center [414, 420] width 204 height 31
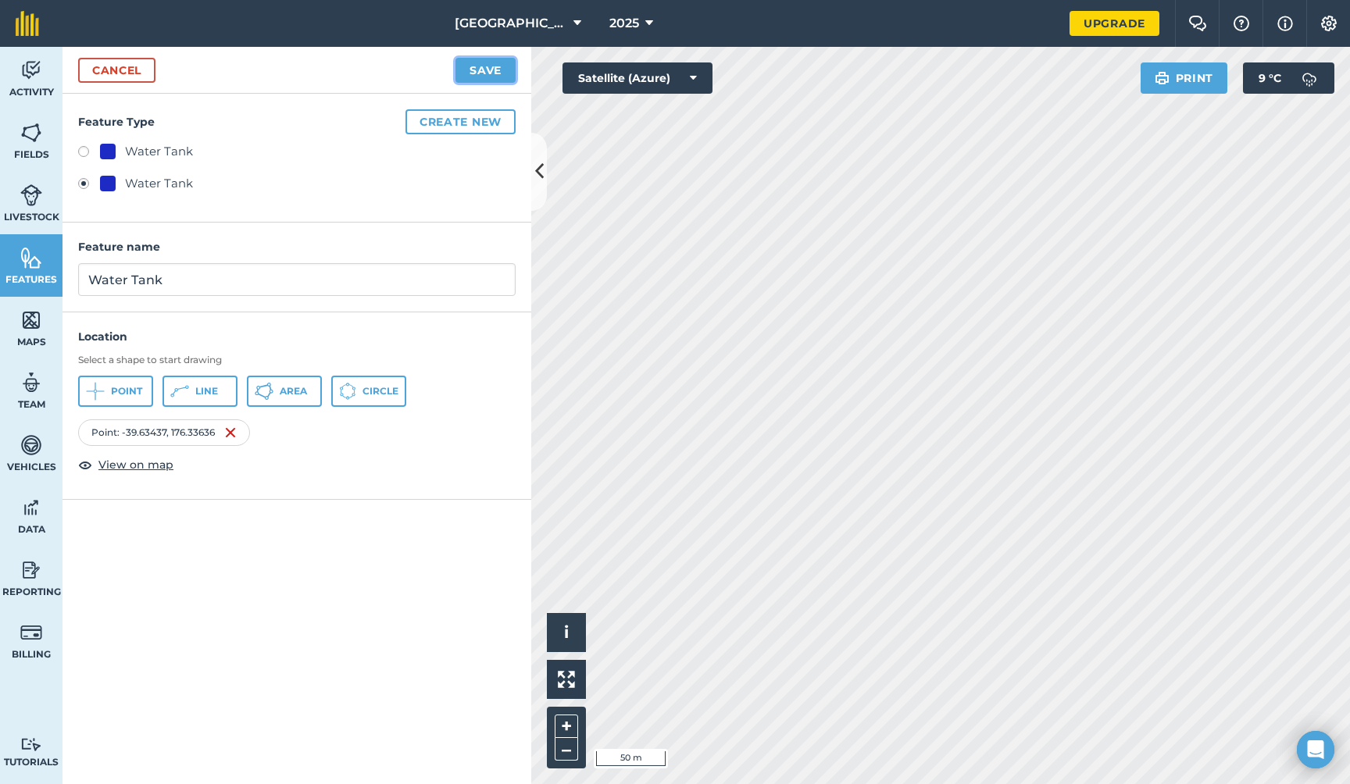
click at [474, 65] on button "Save" at bounding box center [485, 70] width 60 height 25
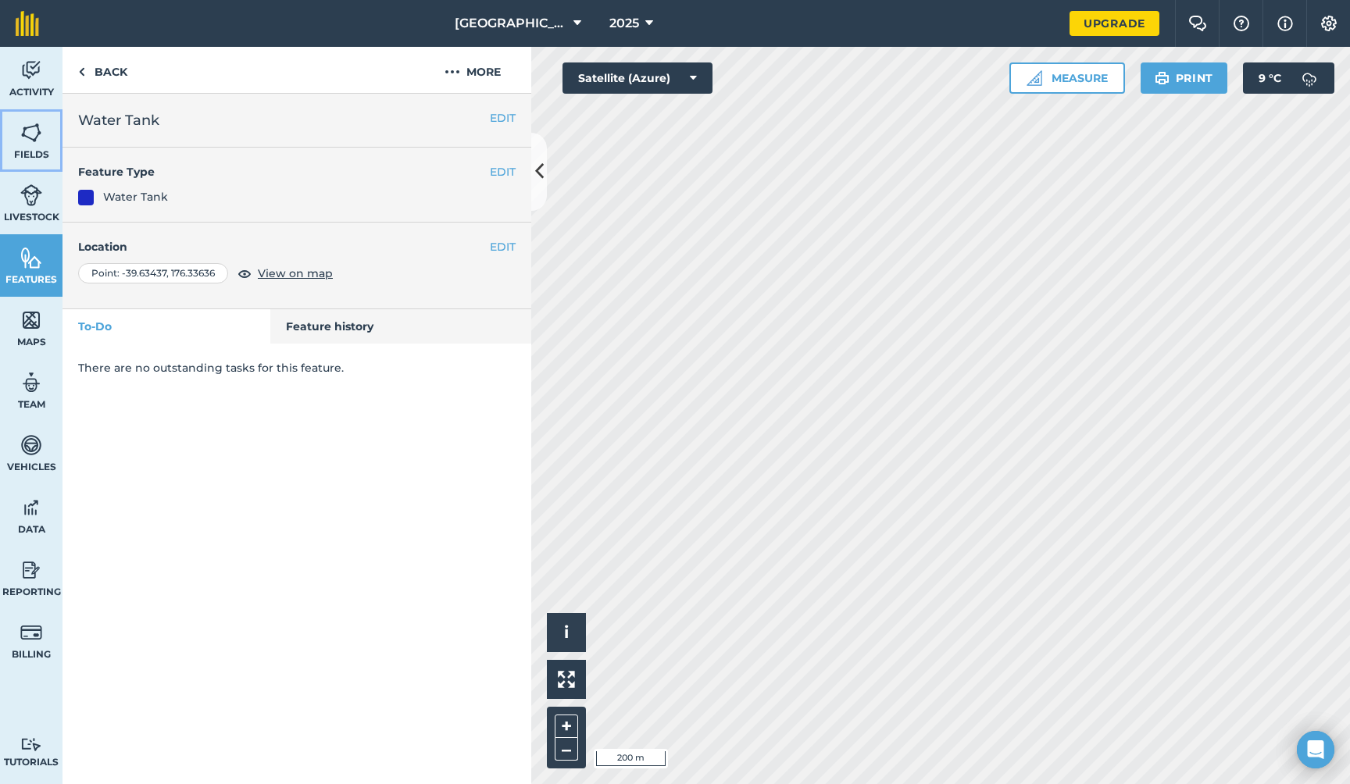
click at [28, 131] on img at bounding box center [31, 132] width 22 height 23
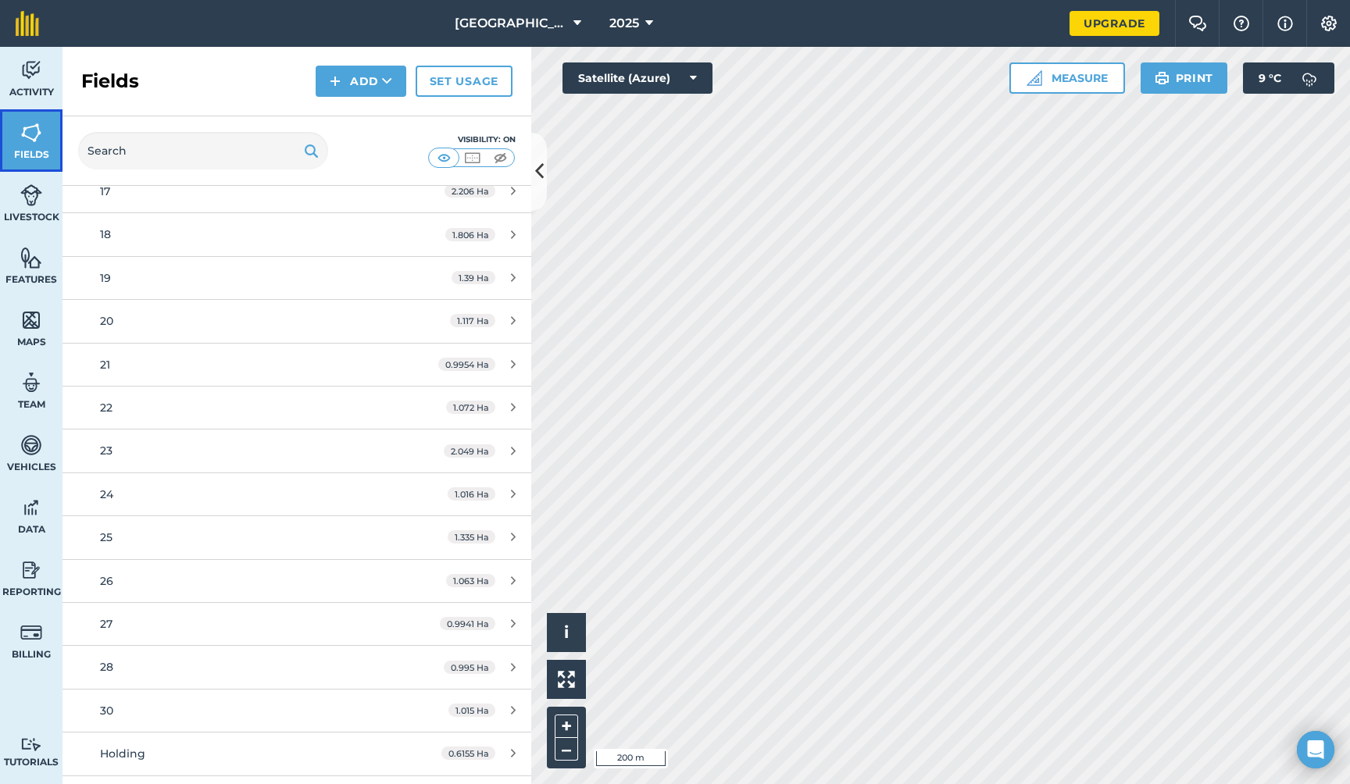
scroll to position [902, 0]
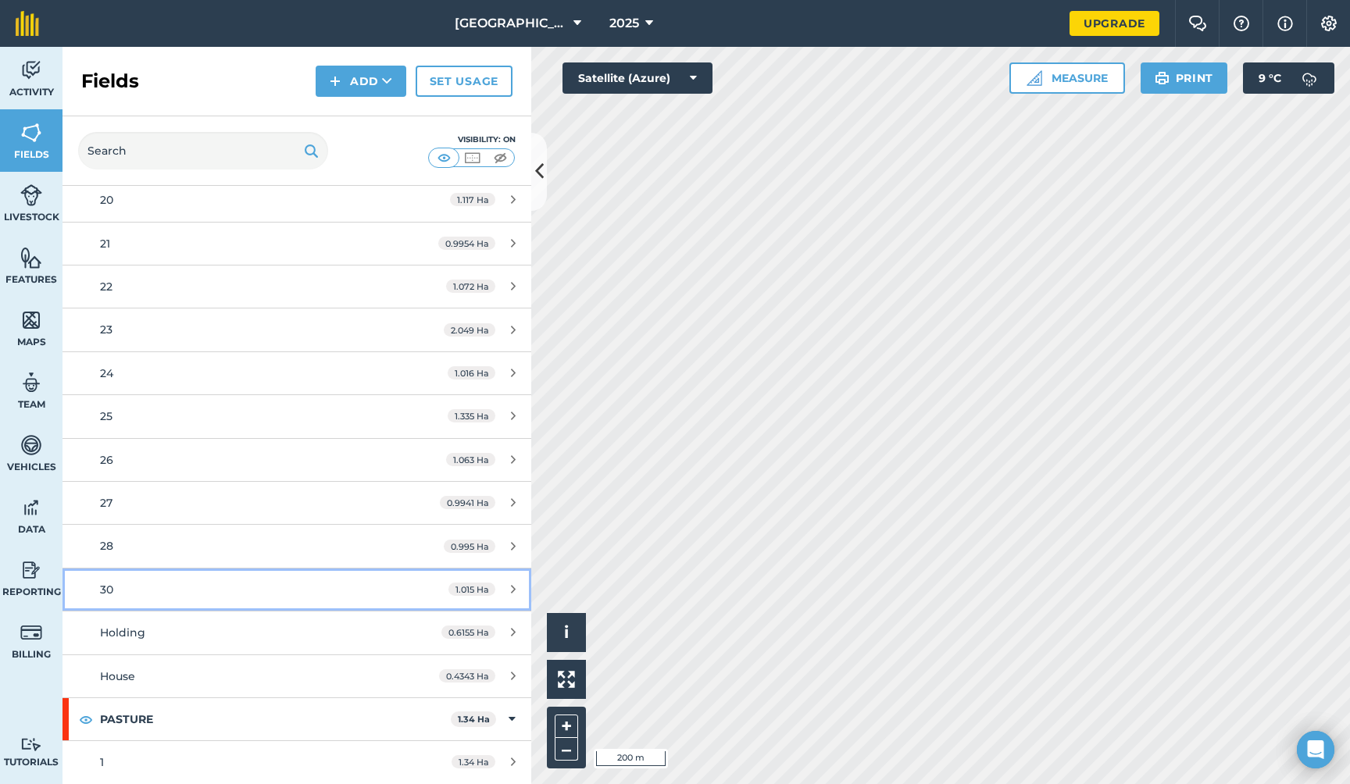
click at [511, 589] on icon at bounding box center [513, 589] width 5 height 12
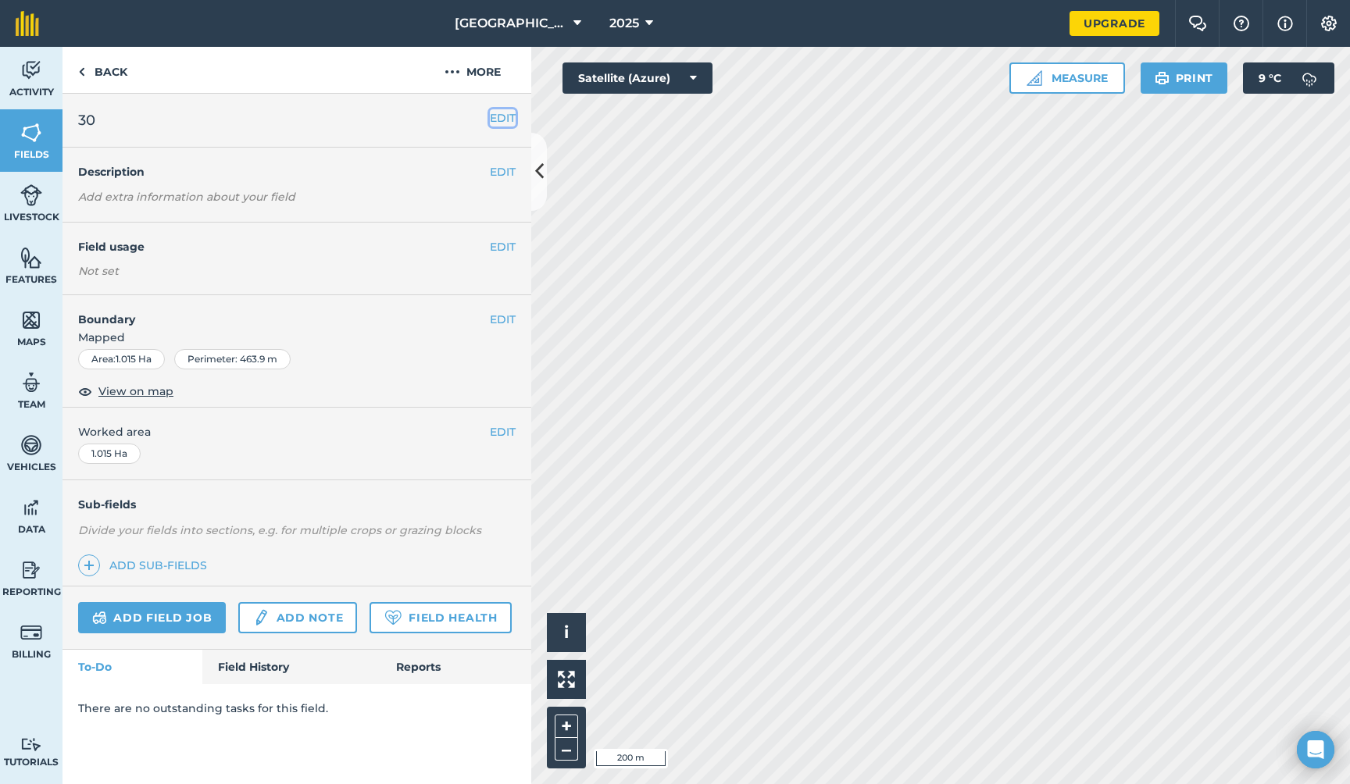
click at [506, 116] on button "EDIT" at bounding box center [503, 117] width 26 height 17
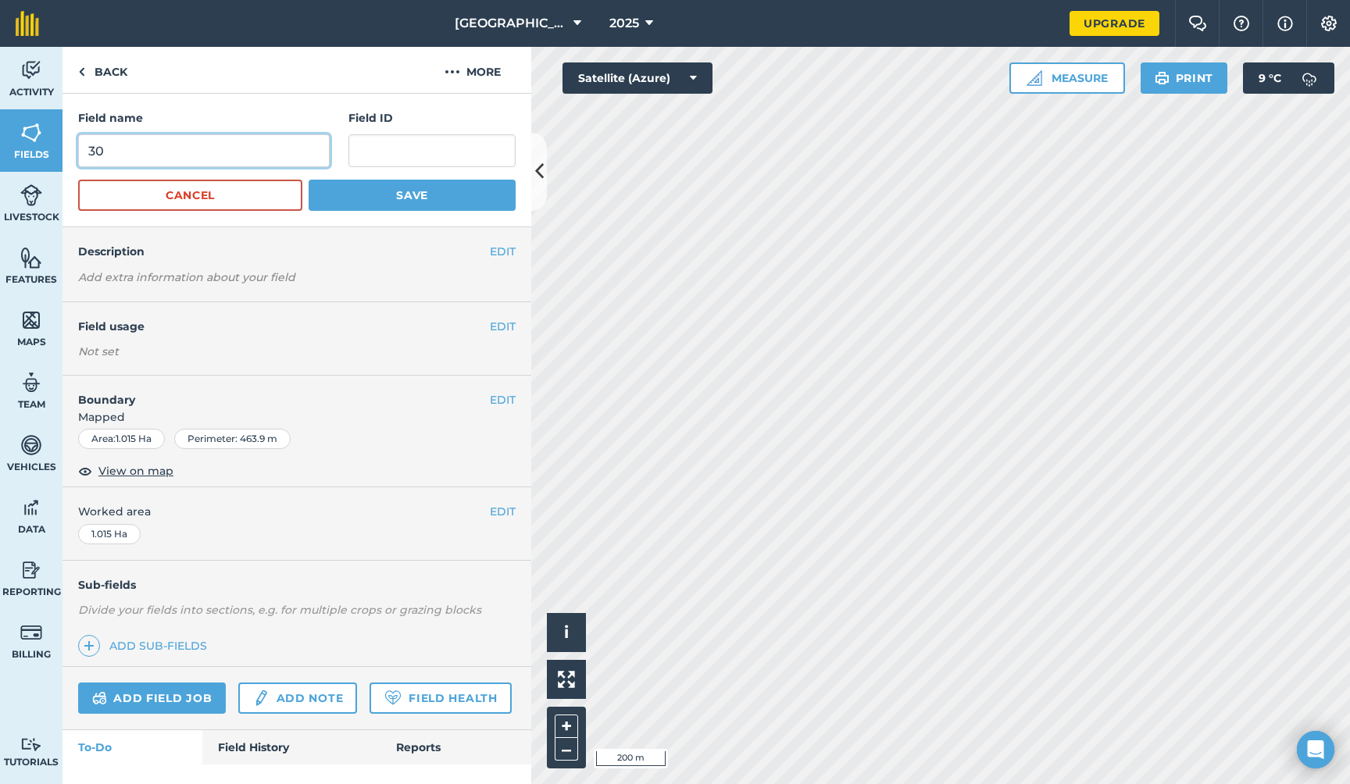
click at [252, 149] on input "30" at bounding box center [203, 150] width 251 height 33
type input "3"
type input "29"
click at [398, 194] on button "Save" at bounding box center [411, 195] width 207 height 31
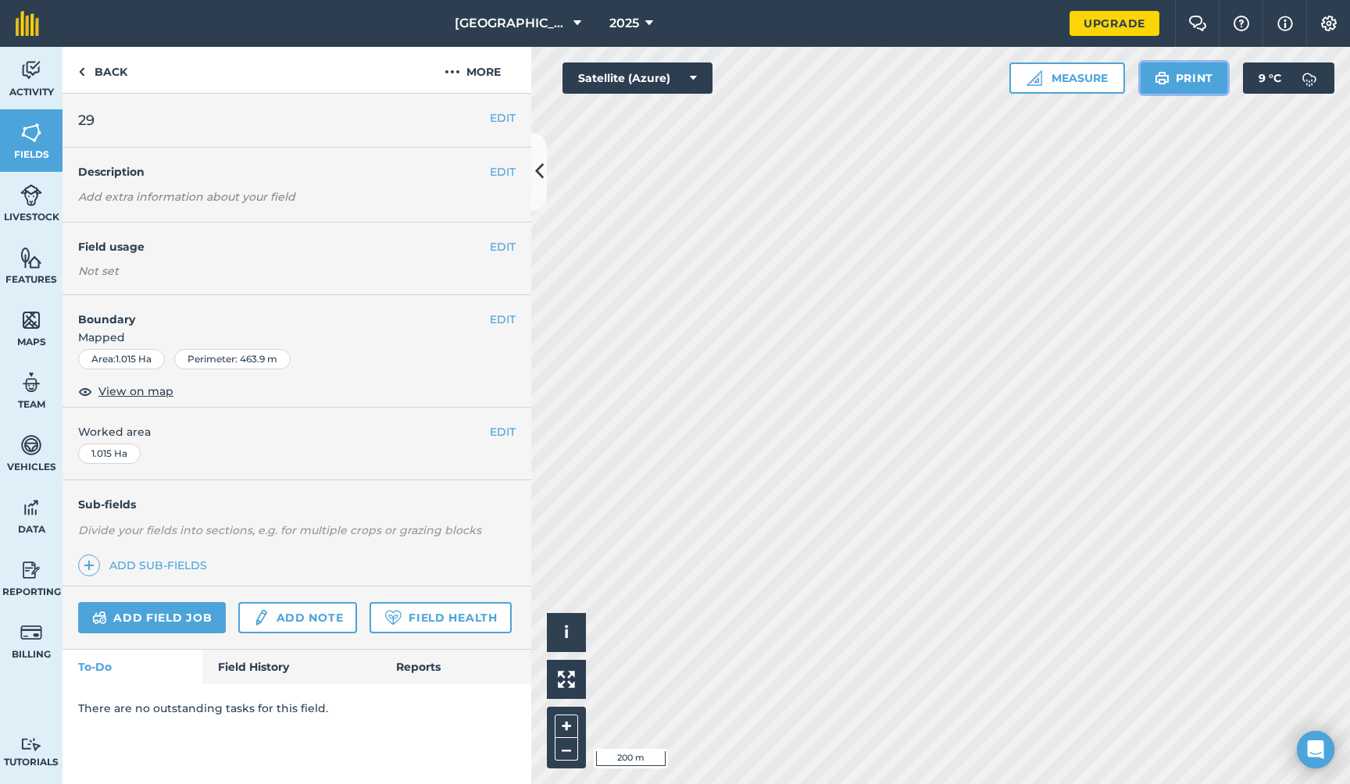
click at [1196, 78] on button "Print" at bounding box center [1183, 77] width 87 height 31
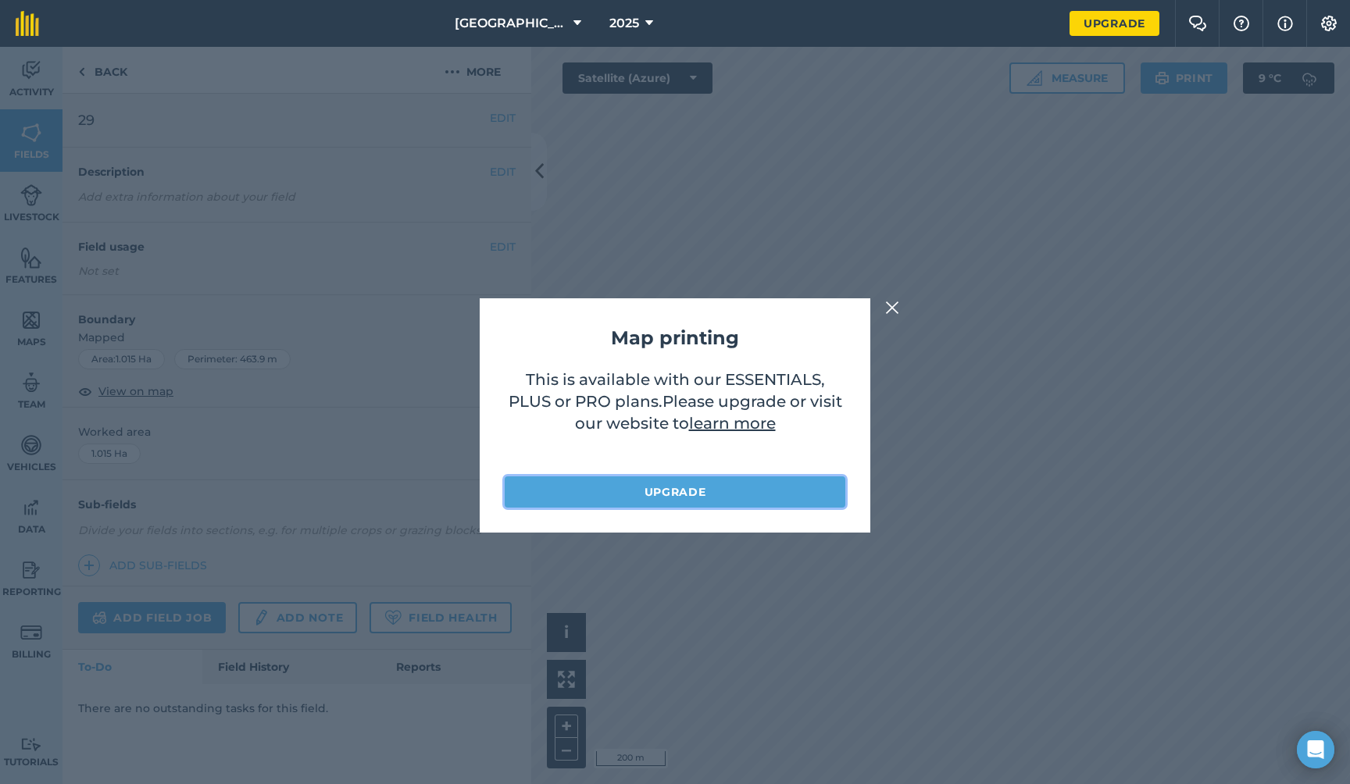
click at [698, 489] on link "Upgrade" at bounding box center [675, 491] width 341 height 31
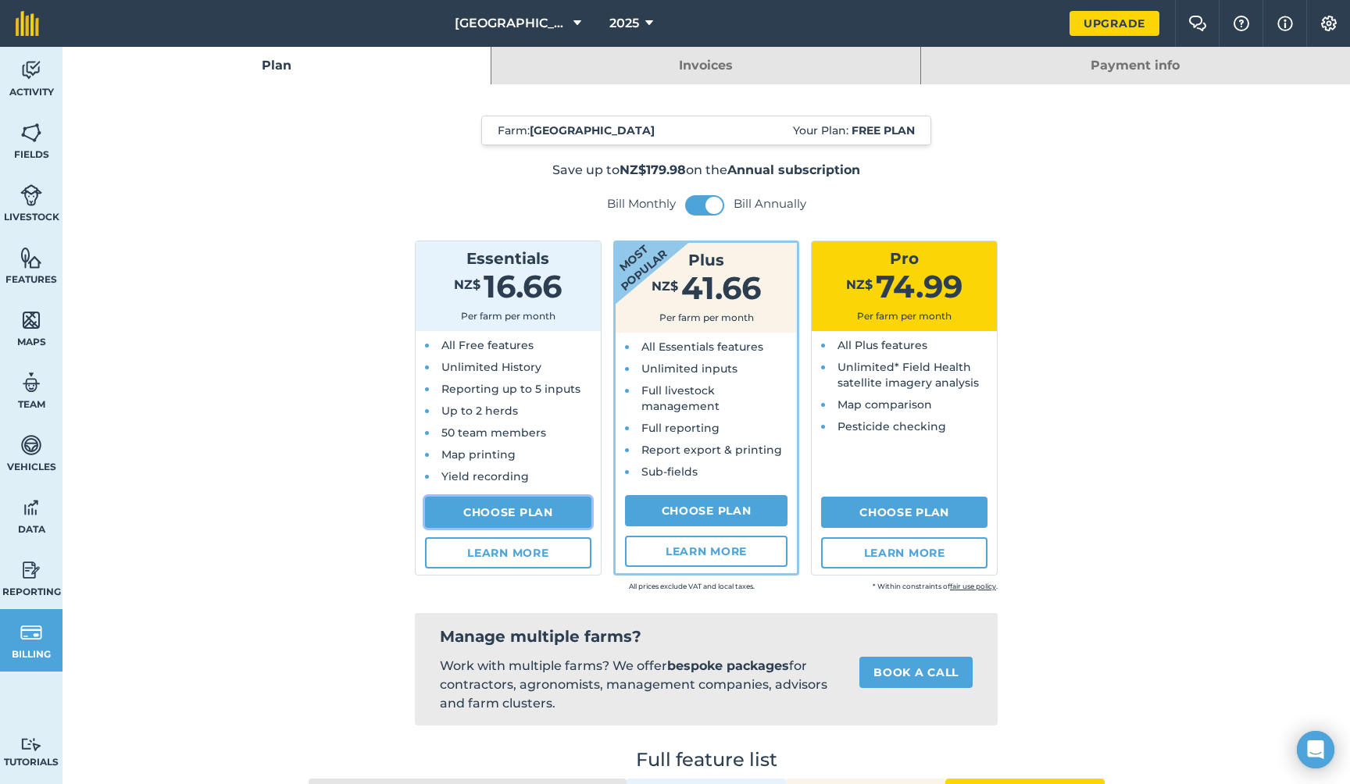
click at [506, 508] on link "Choose Plan" at bounding box center [508, 512] width 166 height 31
select select "NZ"
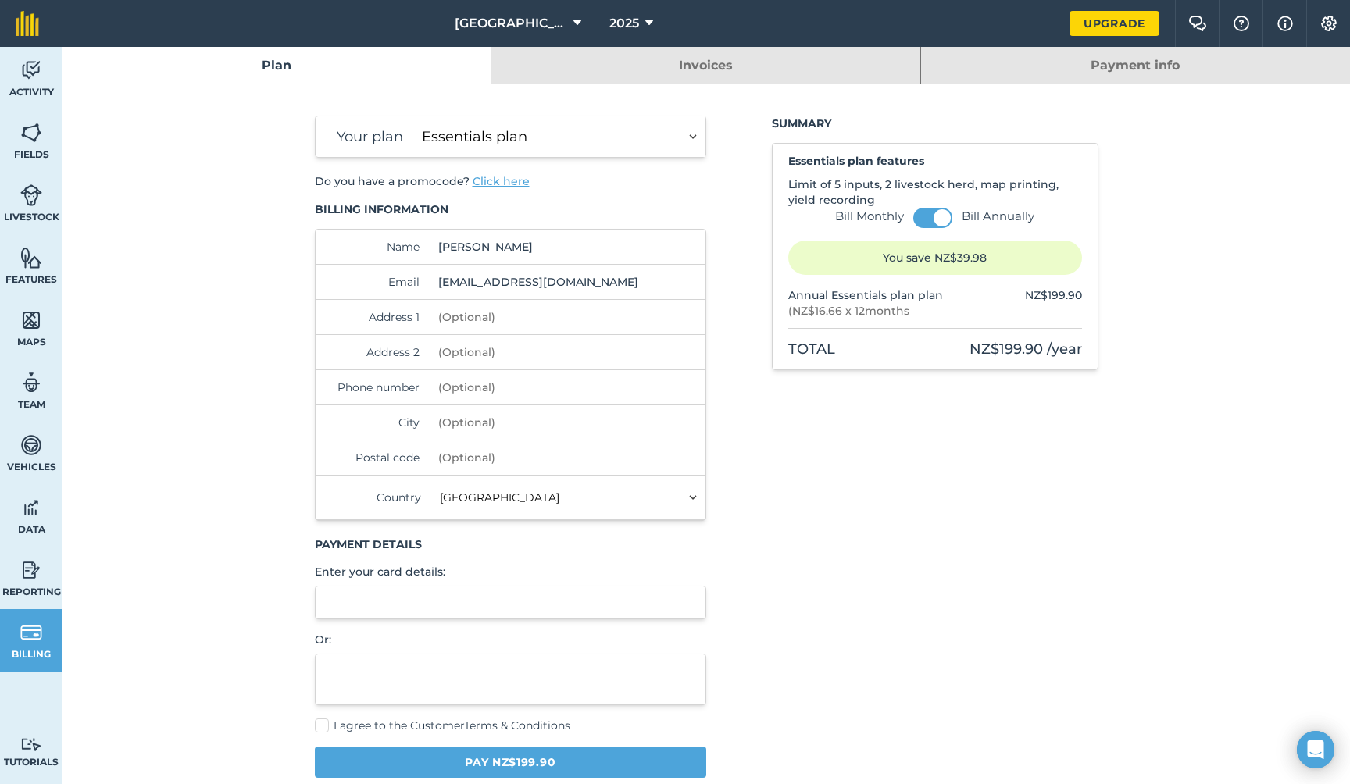
click at [856, 212] on label "Bill Monthly" at bounding box center [869, 217] width 69 height 16
click at [0, 0] on input "Bill Monthly" at bounding box center [0, 0] width 0 height 0
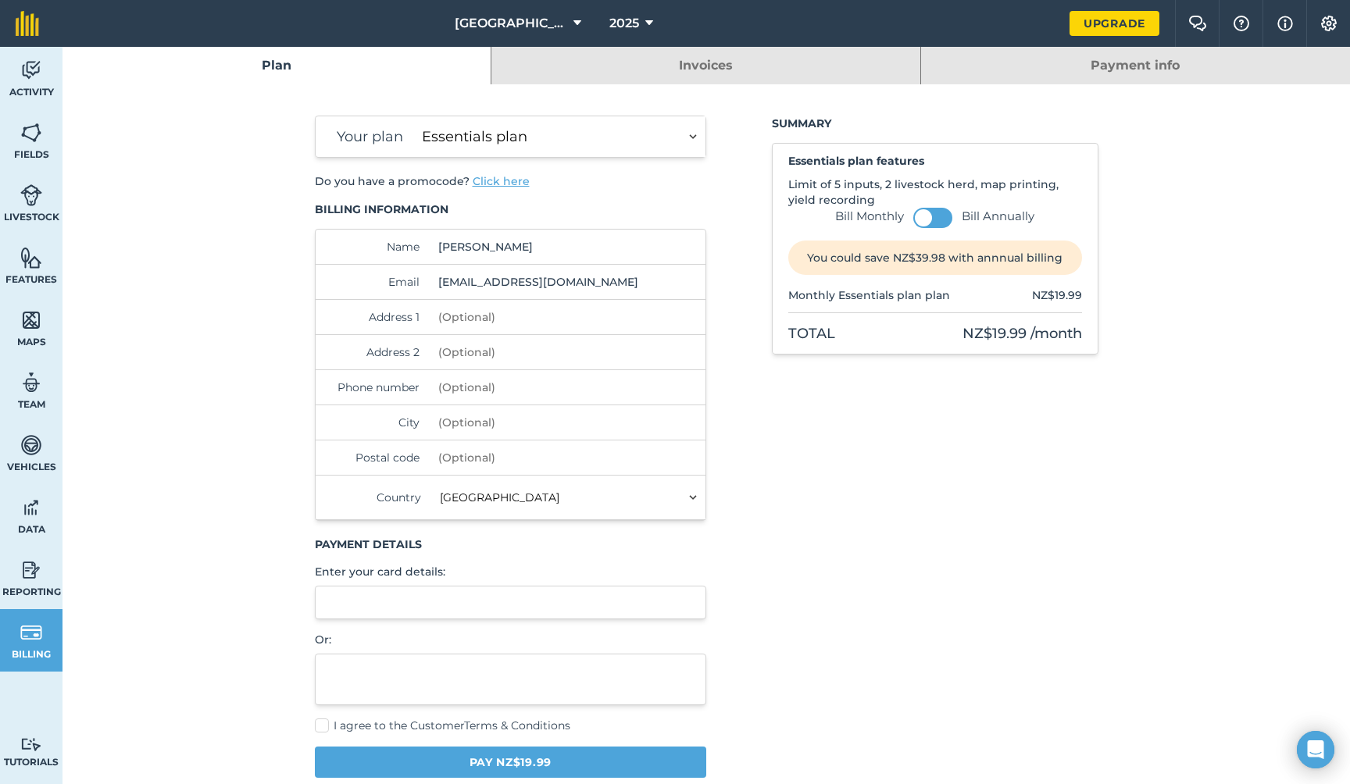
click at [689, 138] on select "Essentials plan Plus plan Pro plan" at bounding box center [560, 136] width 290 height 41
select select "9220acf7-288c-4cbd-b74c-53c24f79aa56"
click at [415, 116] on select "Essentials plan Plus plan Pro plan" at bounding box center [560, 136] width 290 height 41
click at [854, 216] on label "Bill Monthly" at bounding box center [869, 217] width 69 height 16
click at [0, 0] on input "Bill Monthly" at bounding box center [0, 0] width 0 height 0
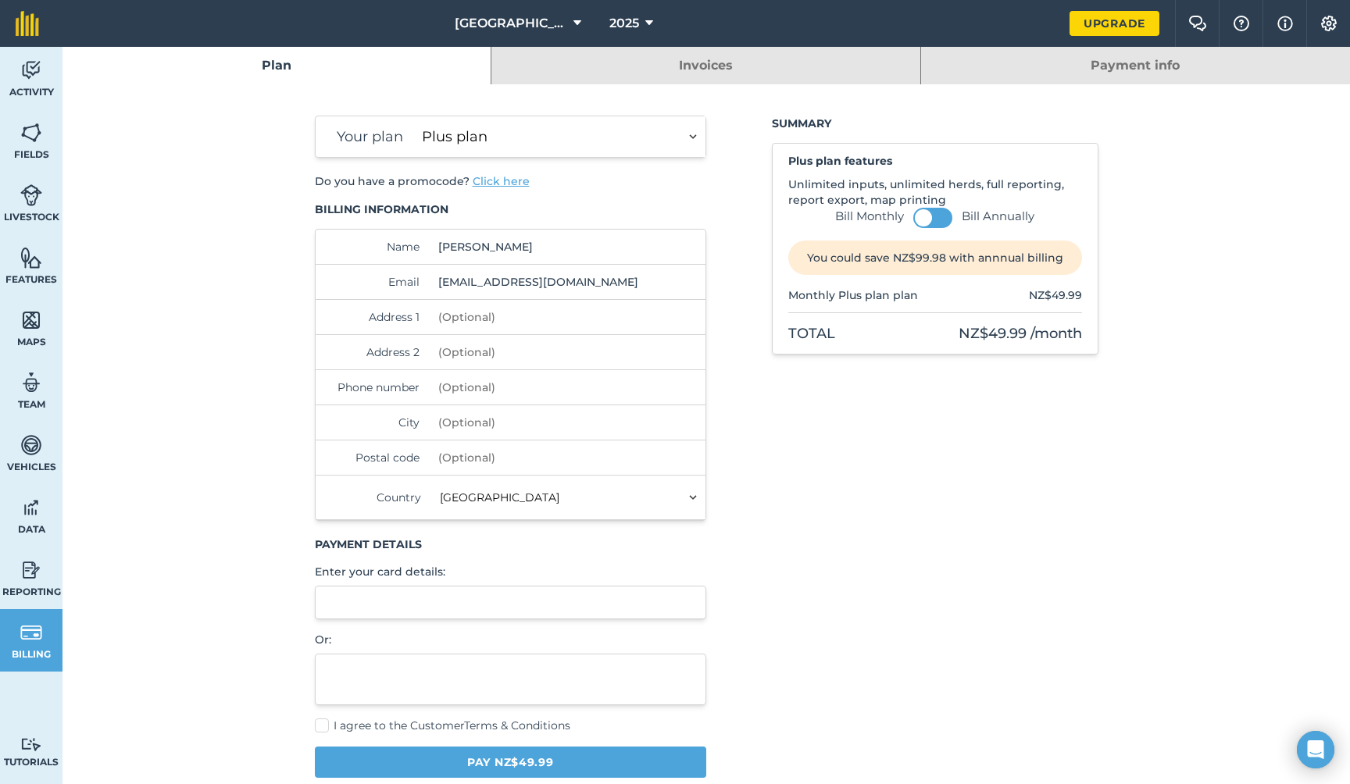
click at [854, 216] on label "Bill Monthly" at bounding box center [869, 217] width 69 height 16
click at [0, 0] on input "Bill Monthly" at bounding box center [0, 0] width 0 height 0
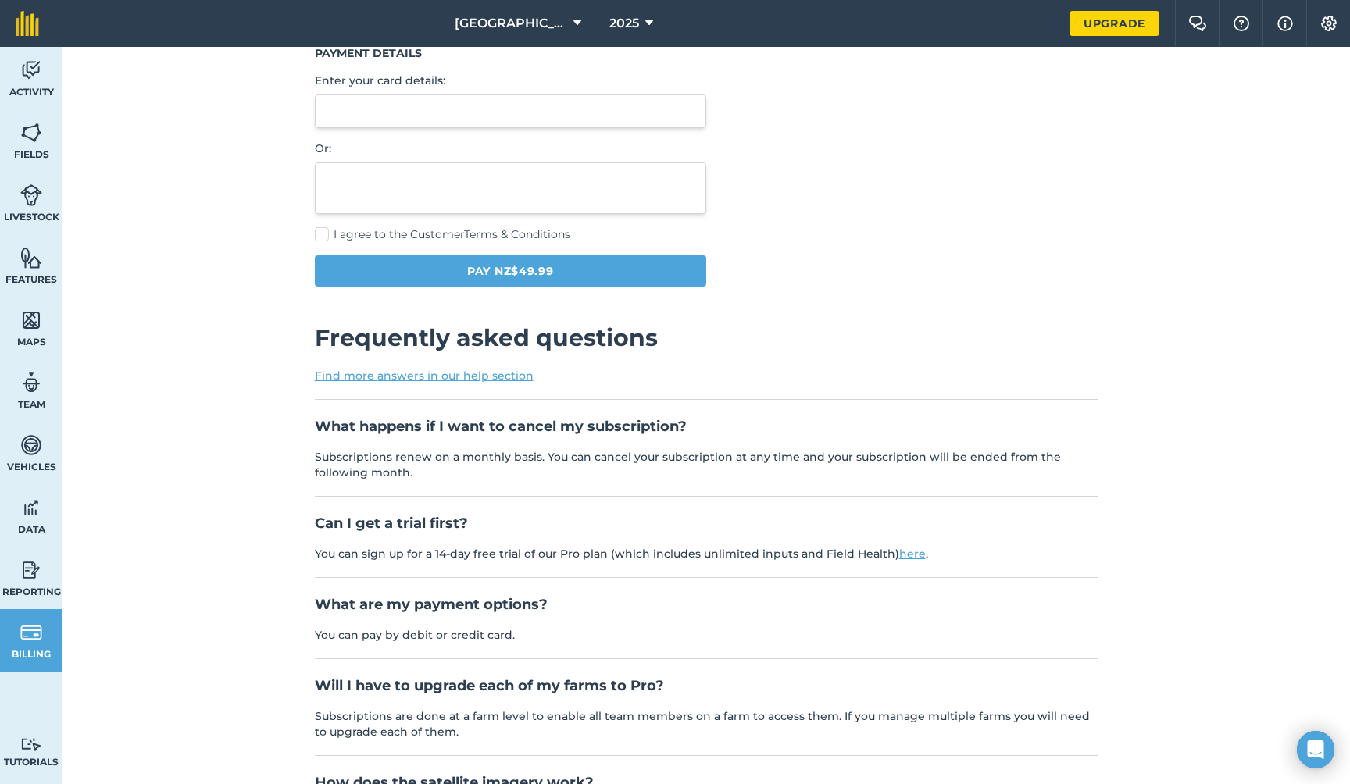
scroll to position [625, 0]
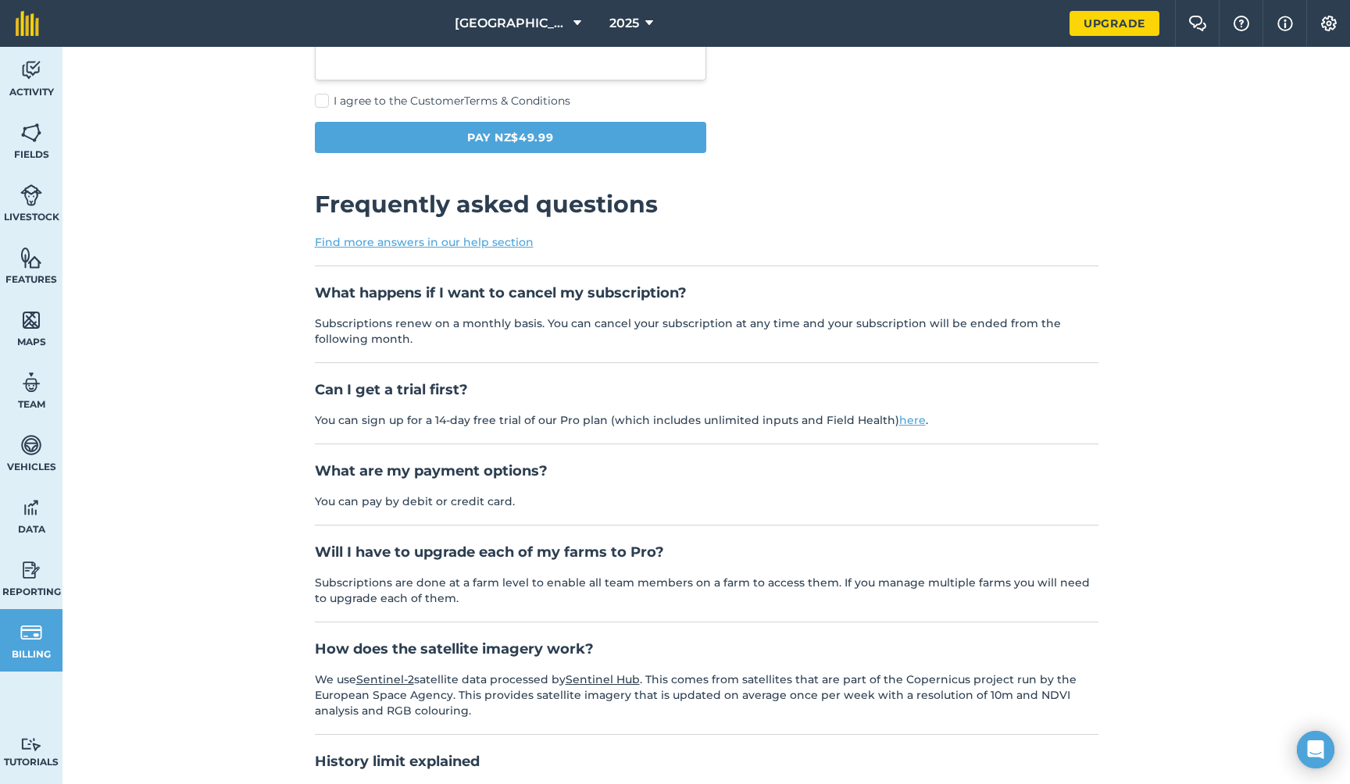
click at [899, 419] on link "here" at bounding box center [912, 420] width 27 height 14
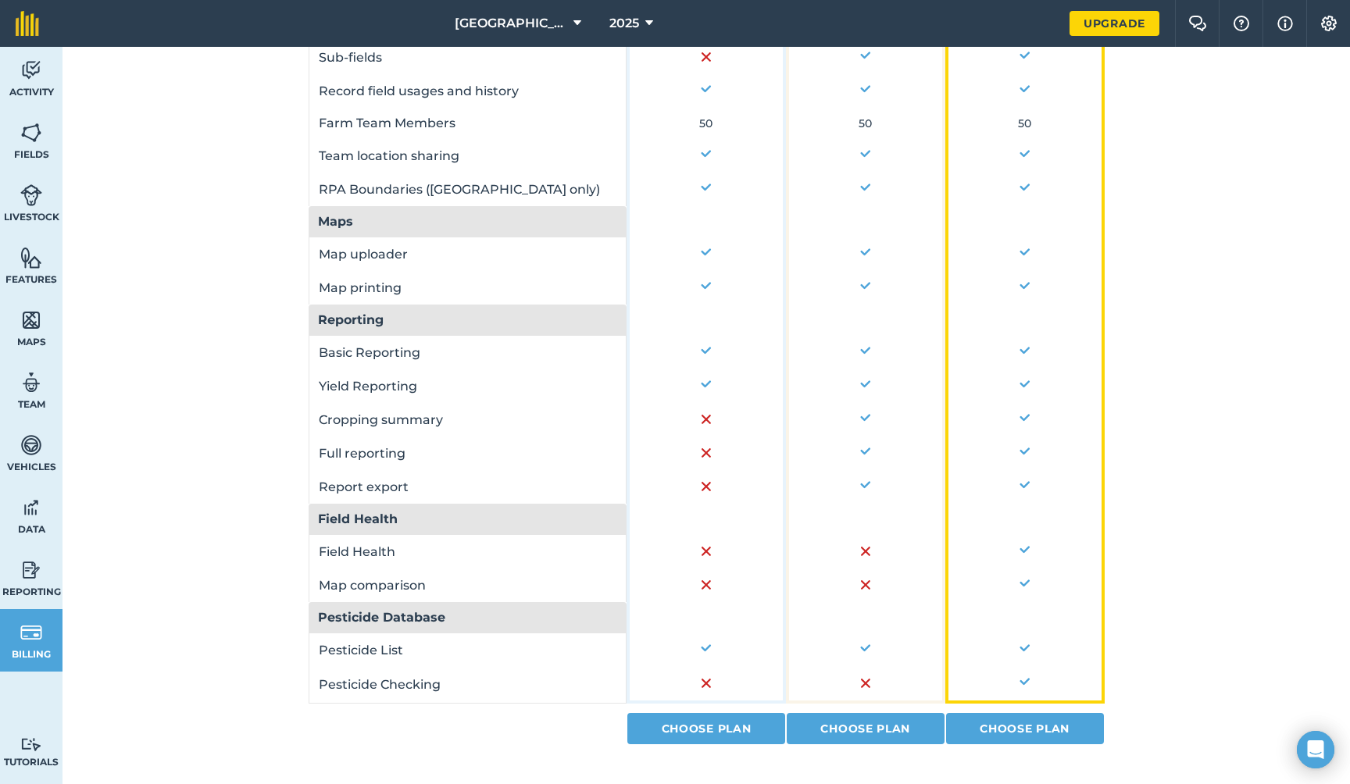
scroll to position [953, 0]
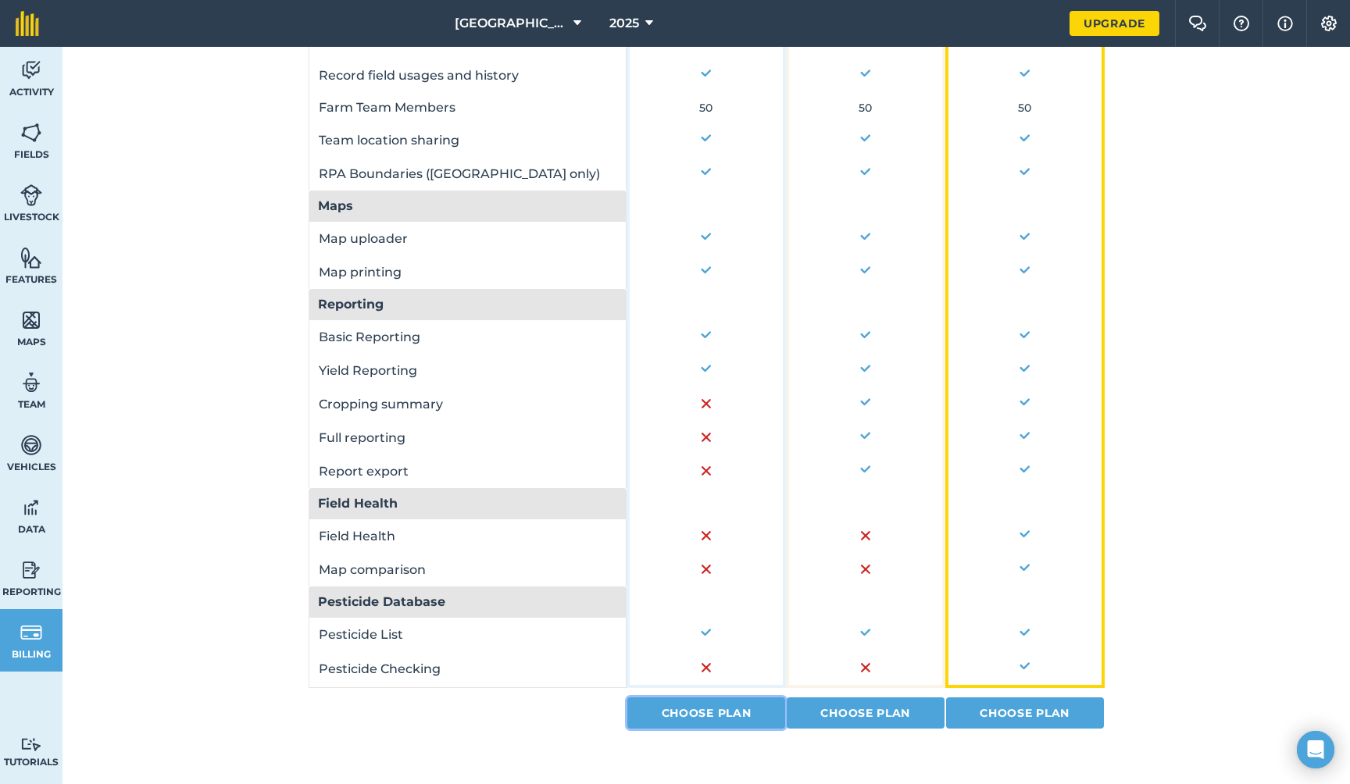
click at [709, 714] on link "Choose Plan" at bounding box center [706, 712] width 158 height 31
select select "NZ"
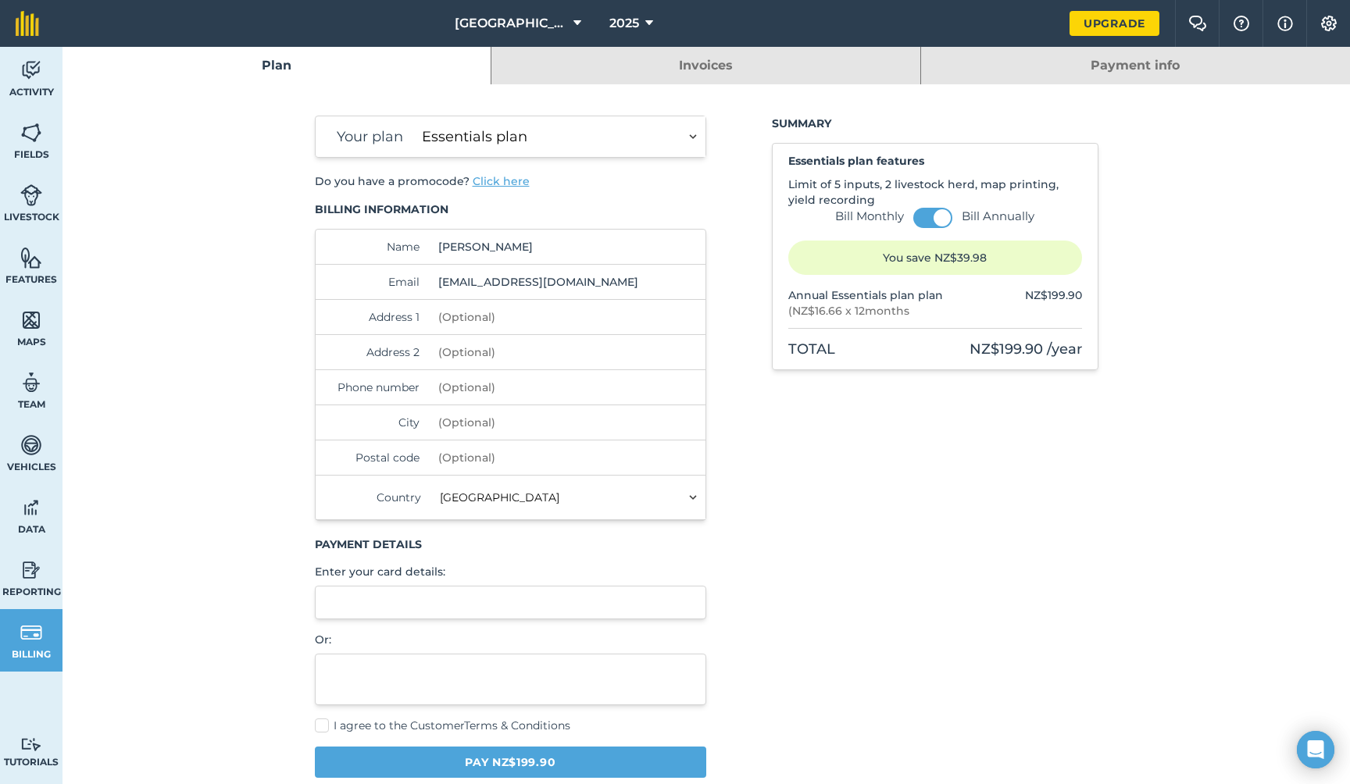
click at [875, 214] on label "Bill Monthly" at bounding box center [869, 217] width 69 height 16
click at [0, 0] on input "Bill Monthly" at bounding box center [0, 0] width 0 height 0
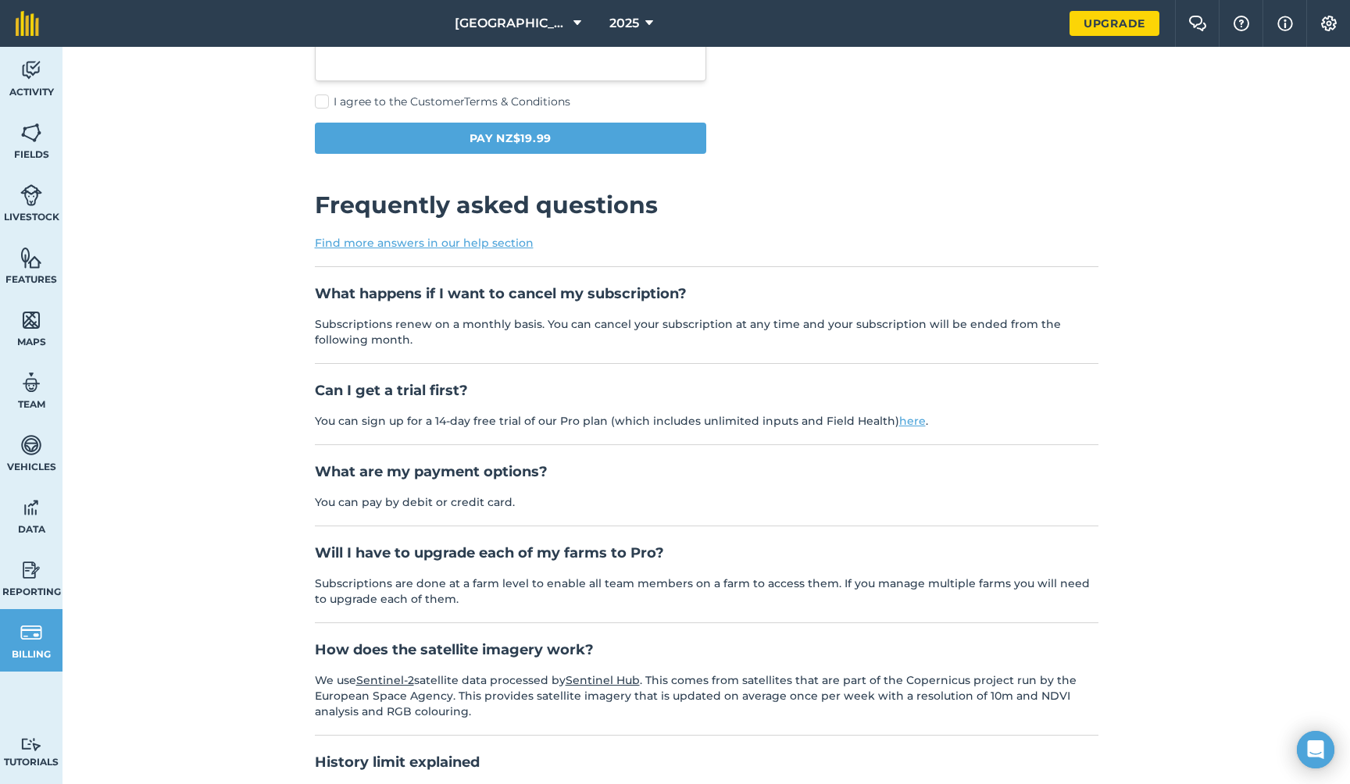
scroll to position [625, 0]
click at [901, 421] on link "here" at bounding box center [912, 420] width 27 height 14
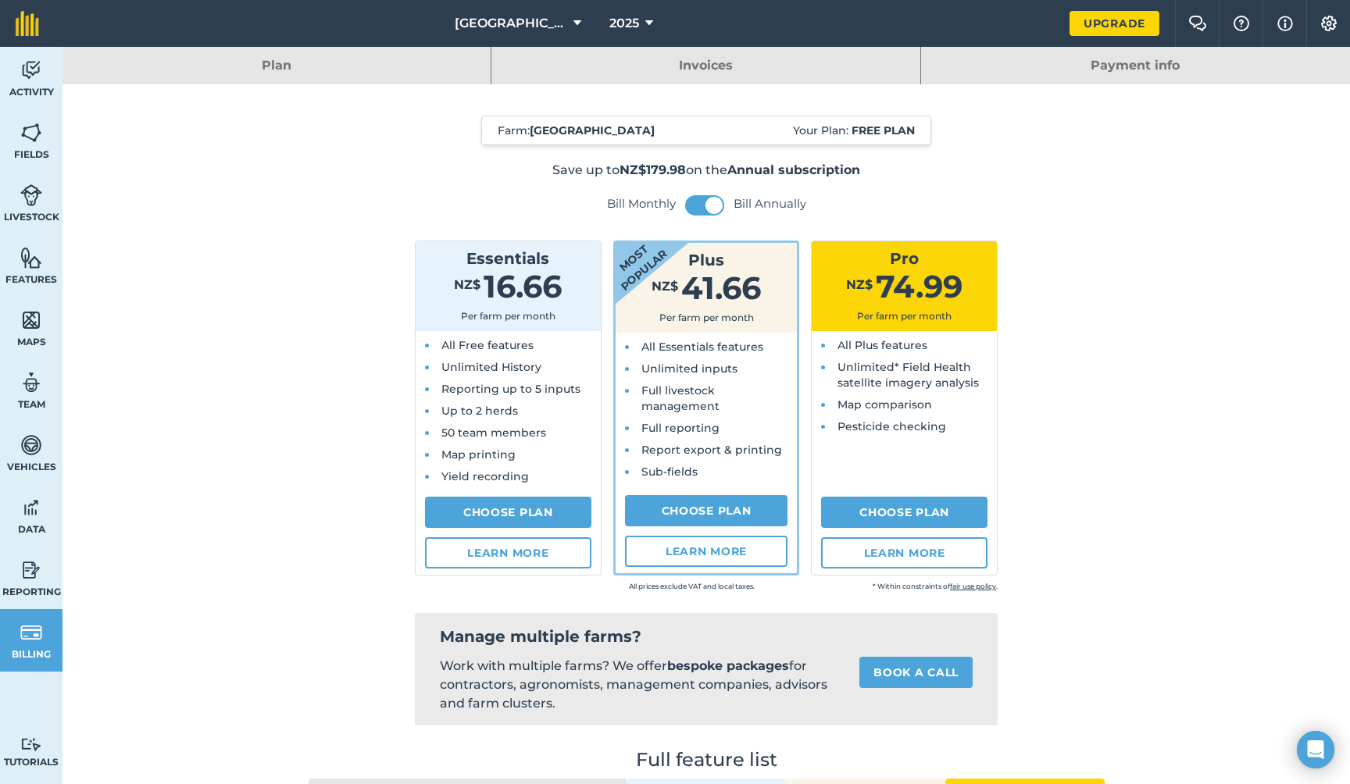
click at [282, 65] on link "Plan" at bounding box center [276, 65] width 428 height 37
click at [695, 506] on link "Choose Plan" at bounding box center [706, 510] width 163 height 31
select select "9220acf7-288c-4cbd-b74c-53c24f79aa56"
select select "NZ"
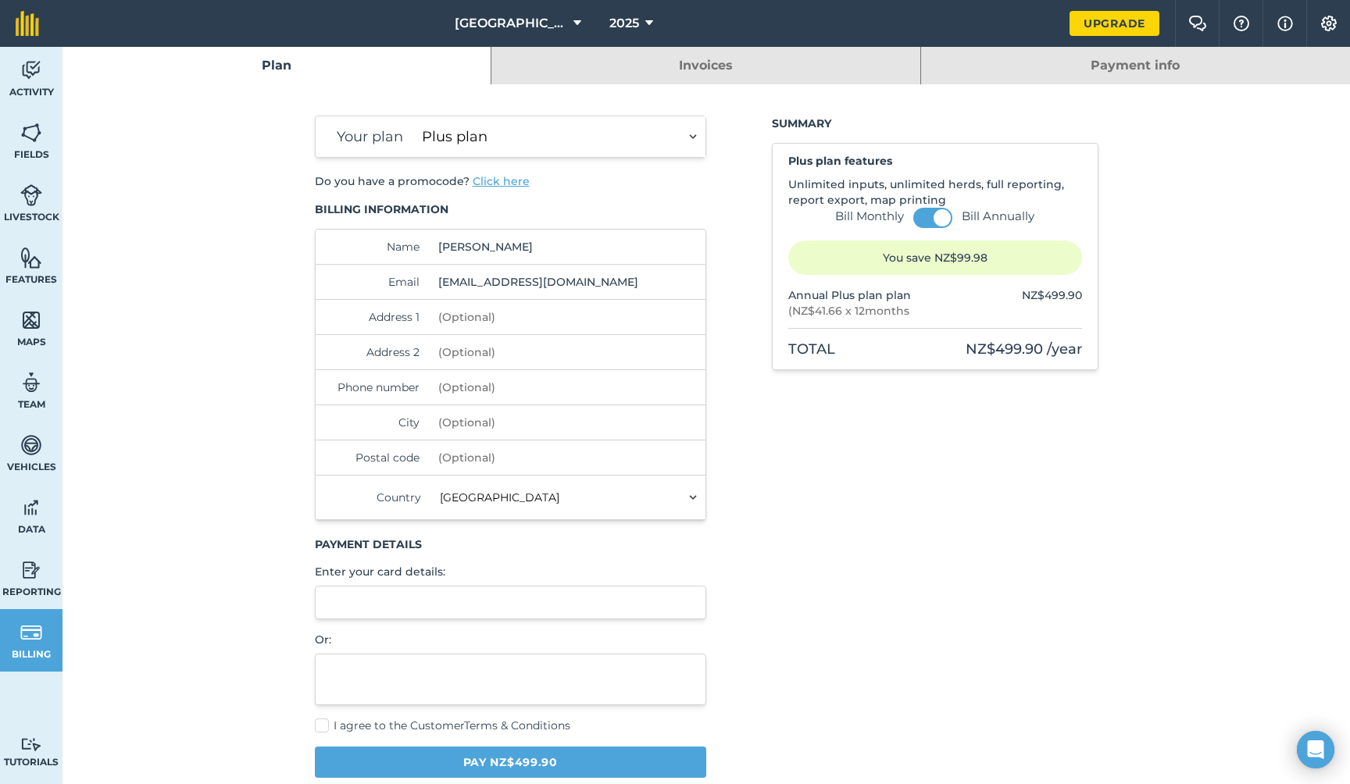
click at [860, 213] on label "Bill Monthly" at bounding box center [869, 217] width 69 height 16
click at [0, 0] on input "Bill Monthly" at bounding box center [0, 0] width 0 height 0
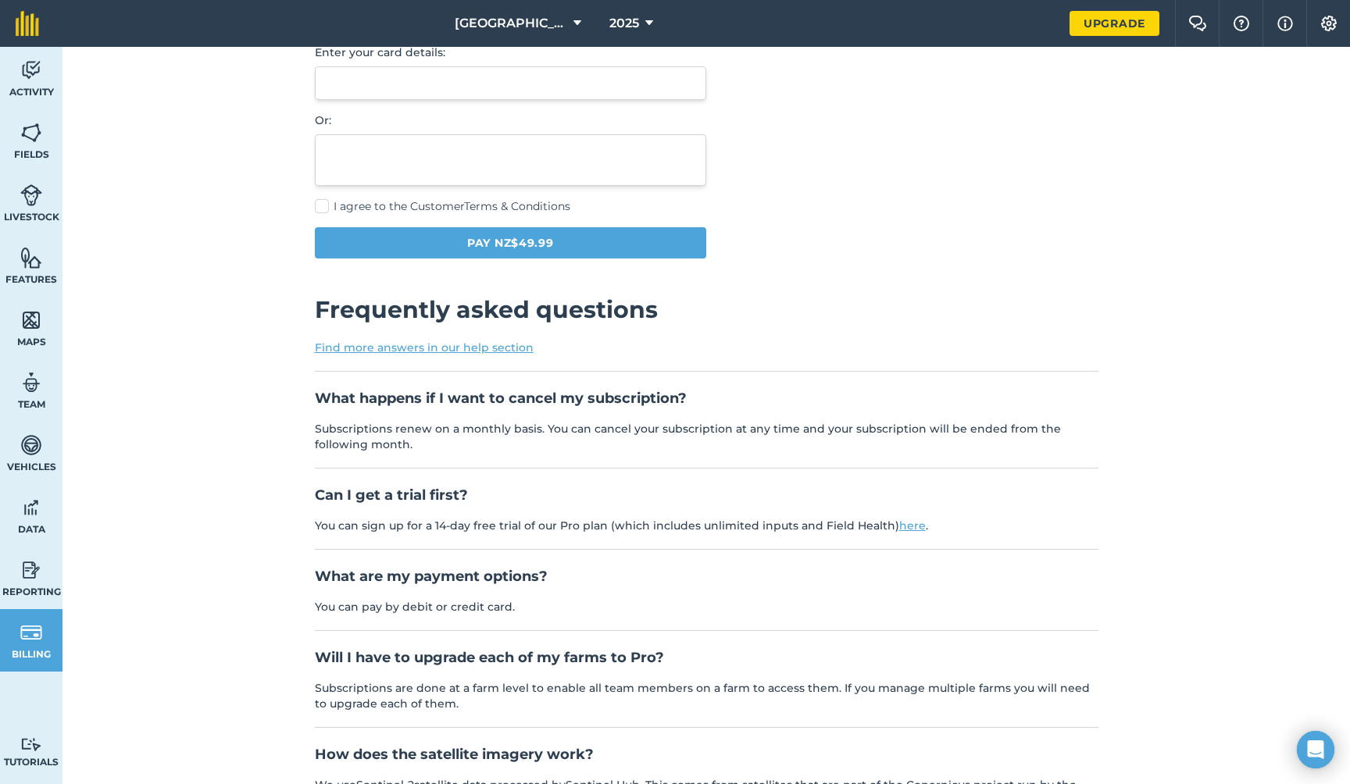
scroll to position [547, 0]
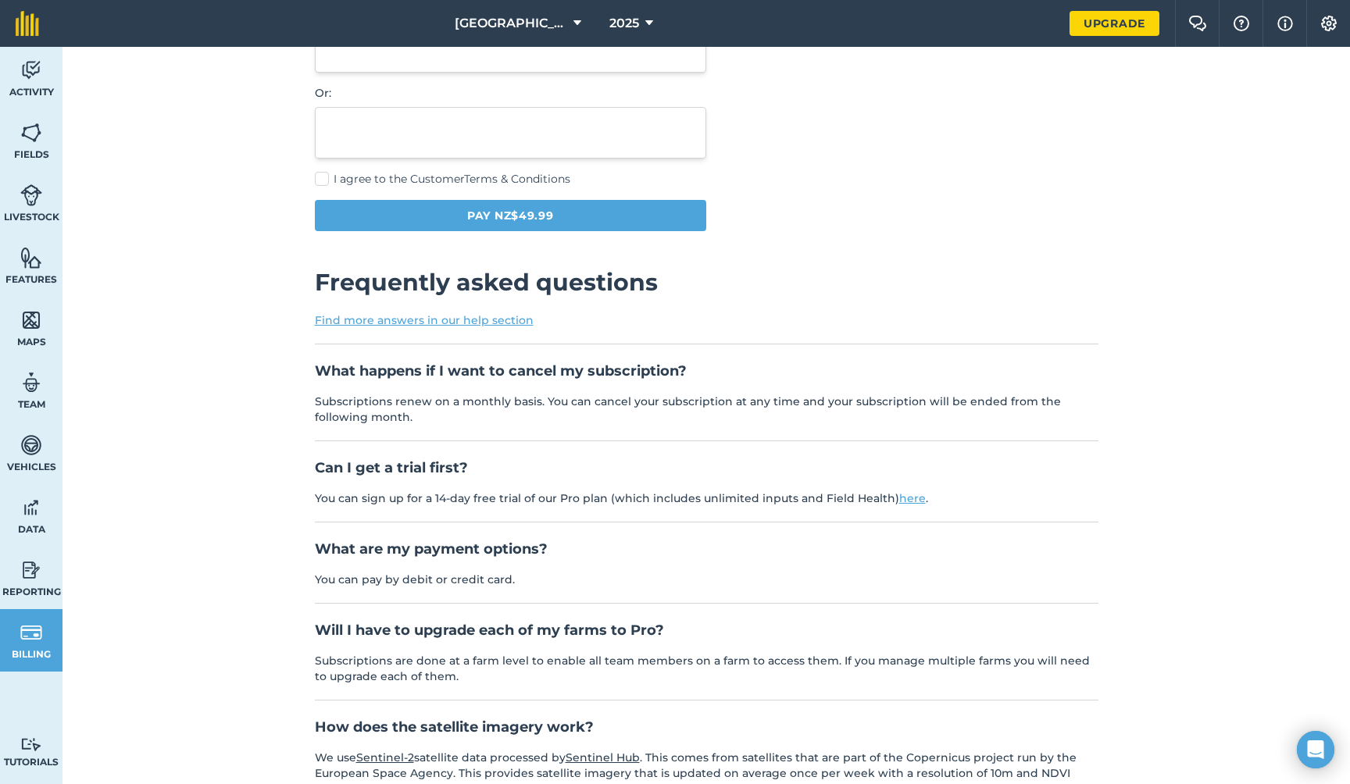
click at [899, 497] on link "here" at bounding box center [912, 498] width 27 height 14
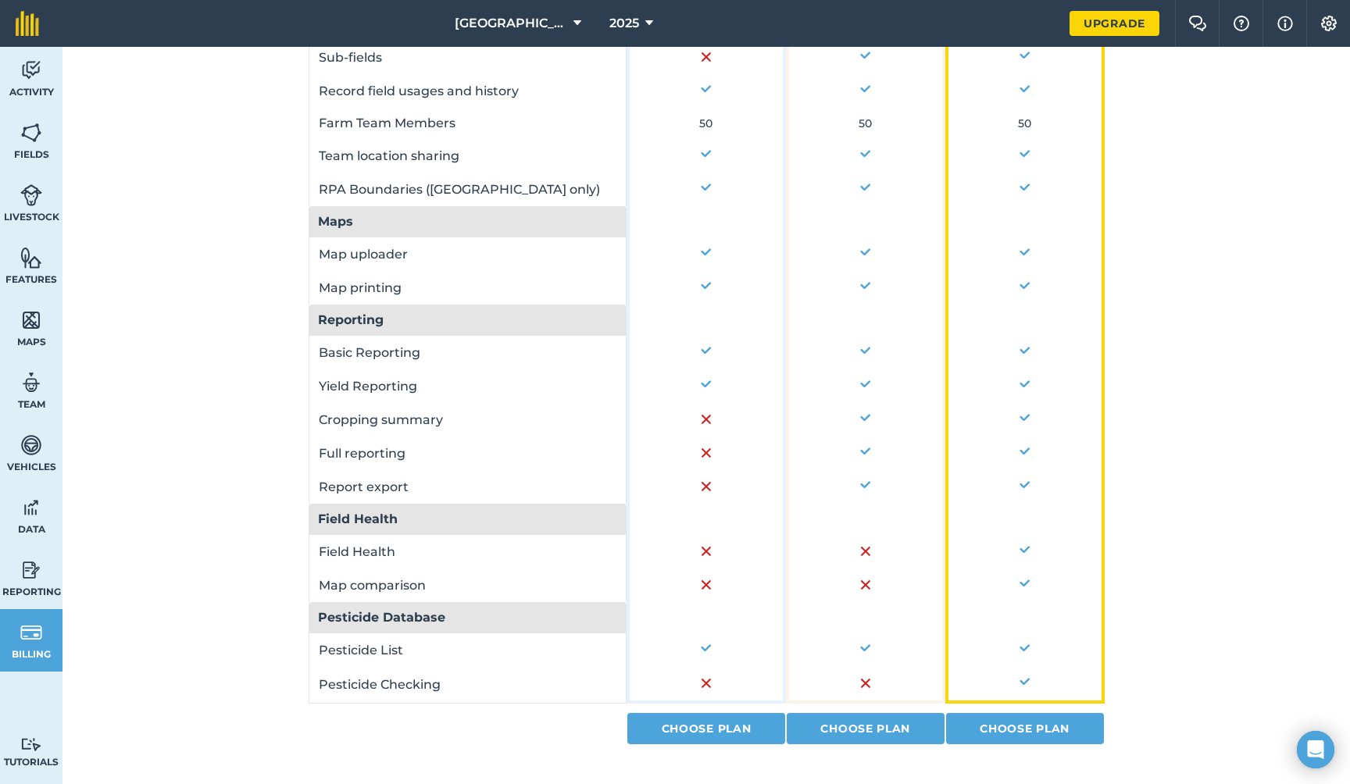
scroll to position [953, 0]
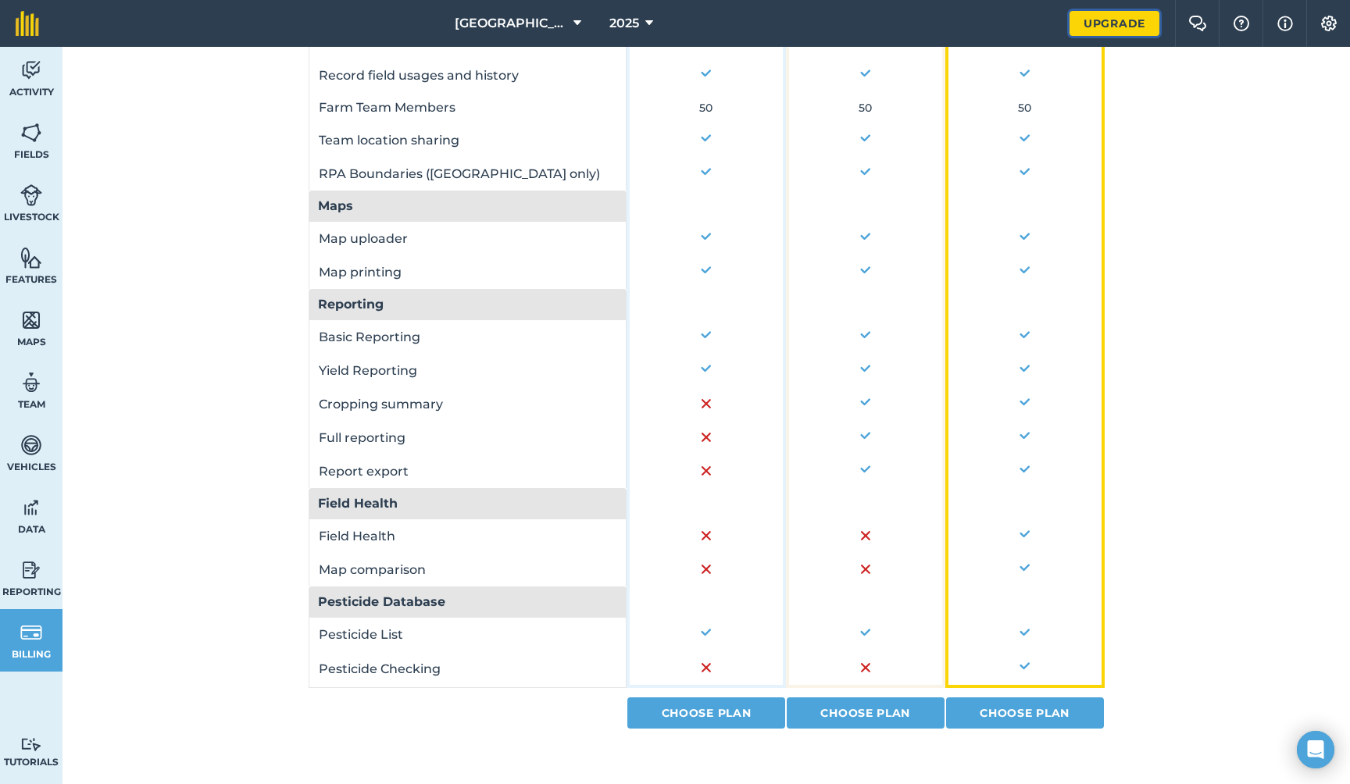
click at [1116, 20] on link "Upgrade" at bounding box center [1114, 23] width 90 height 25
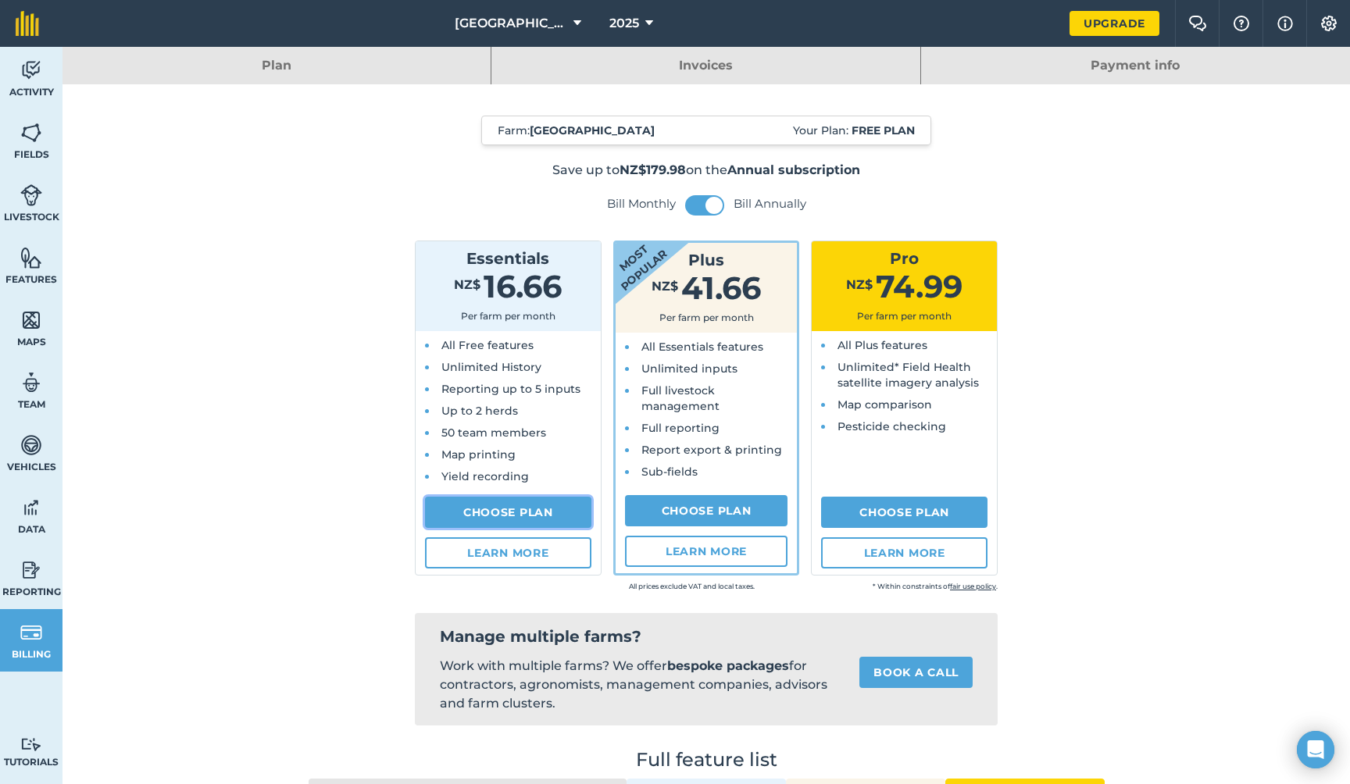
click at [505, 505] on link "Choose Plan" at bounding box center [508, 512] width 166 height 31
select select "NZ"
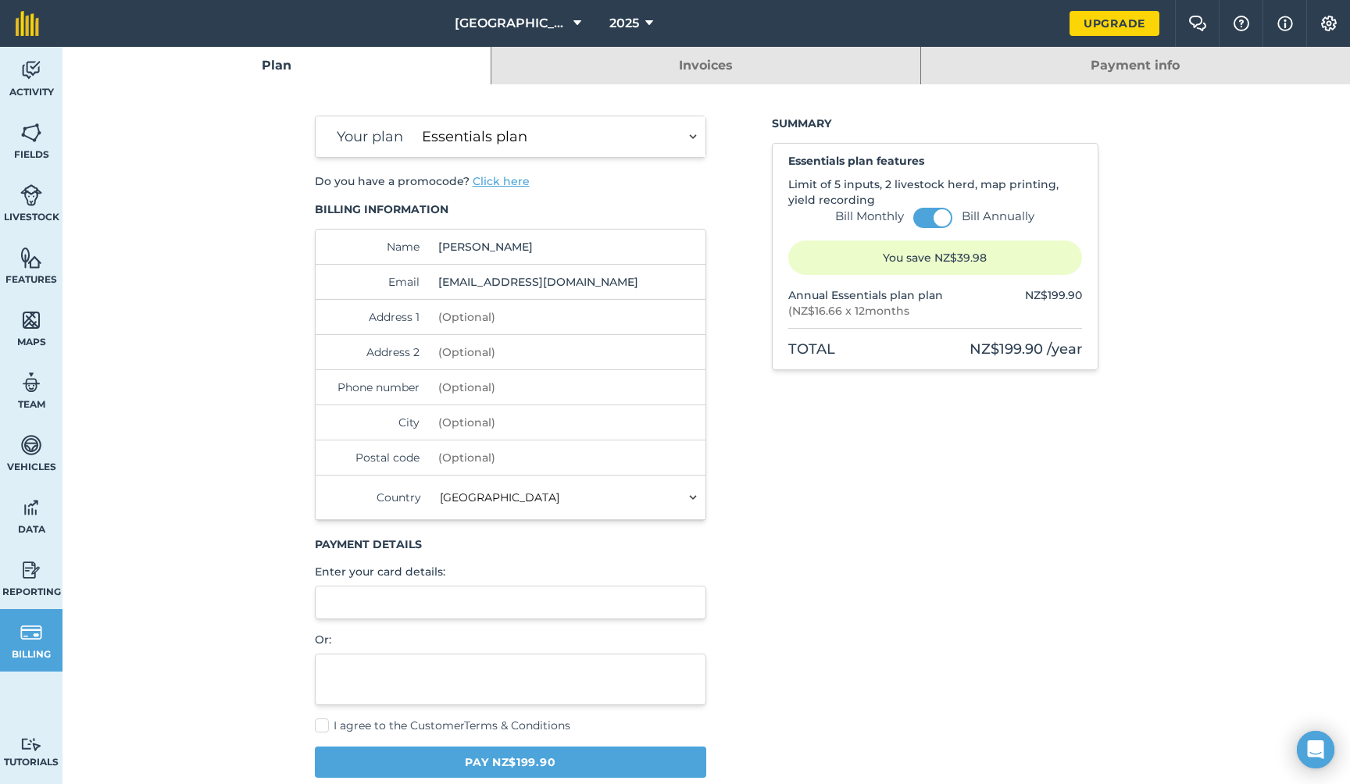
click at [873, 217] on label "Bill Monthly" at bounding box center [869, 217] width 69 height 16
click at [0, 0] on input "Bill Monthly" at bounding box center [0, 0] width 0 height 0
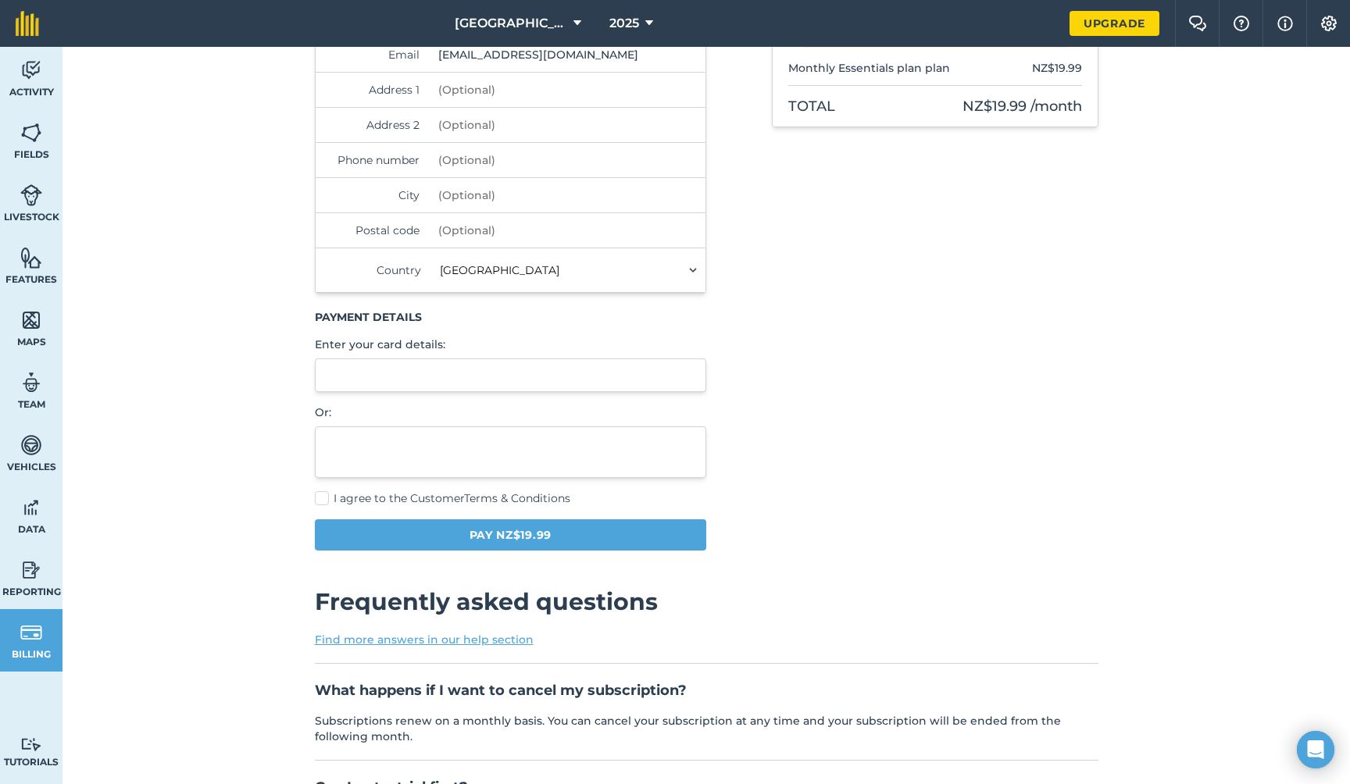
scroll to position [312, 0]
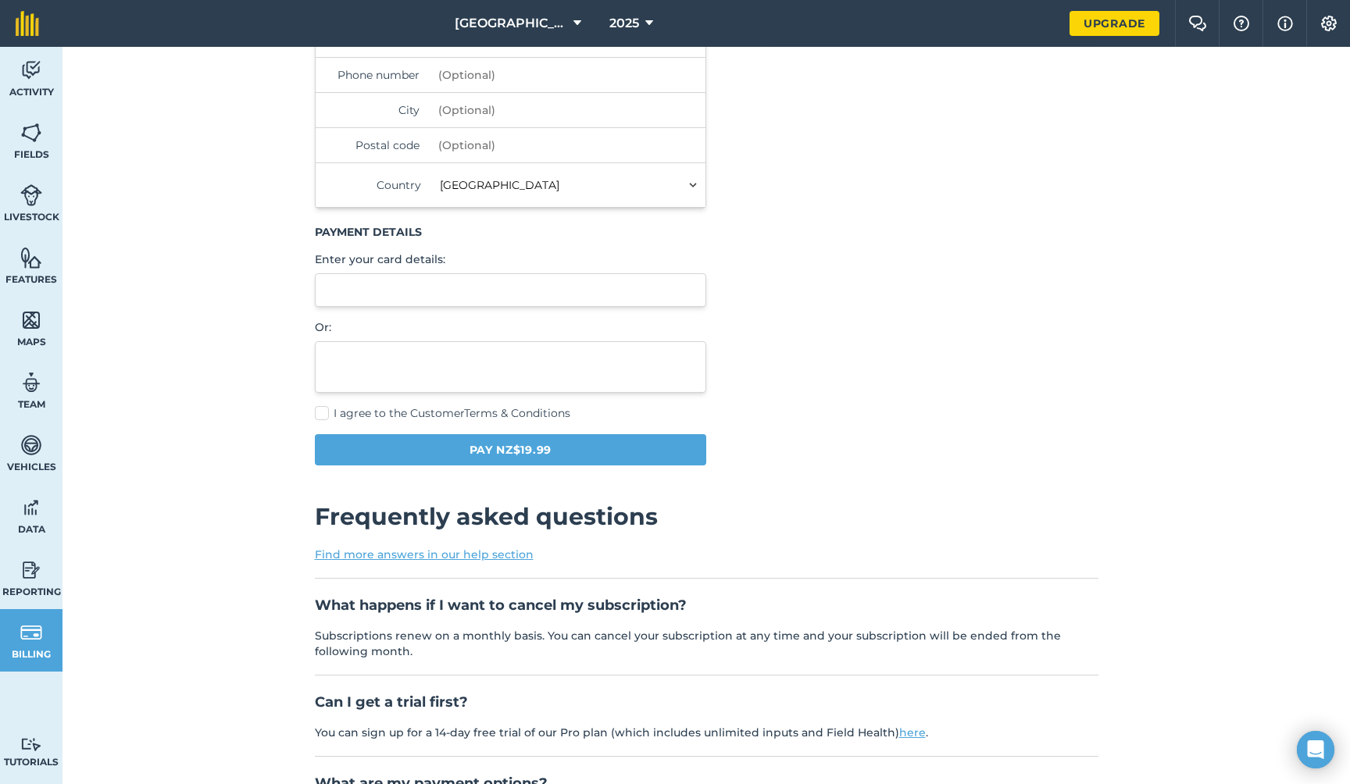
click at [376, 282] on div at bounding box center [511, 290] width 392 height 34
click at [548, 446] on button "Pay NZ$19.99" at bounding box center [511, 449] width 392 height 31
click at [324, 411] on label "I agree to the Customer Terms & Conditions" at bounding box center [511, 413] width 392 height 16
click at [324, 718] on input "I agree to the Customer Terms & Conditions" at bounding box center [320, 723] width 10 height 10
checkbox input "true"
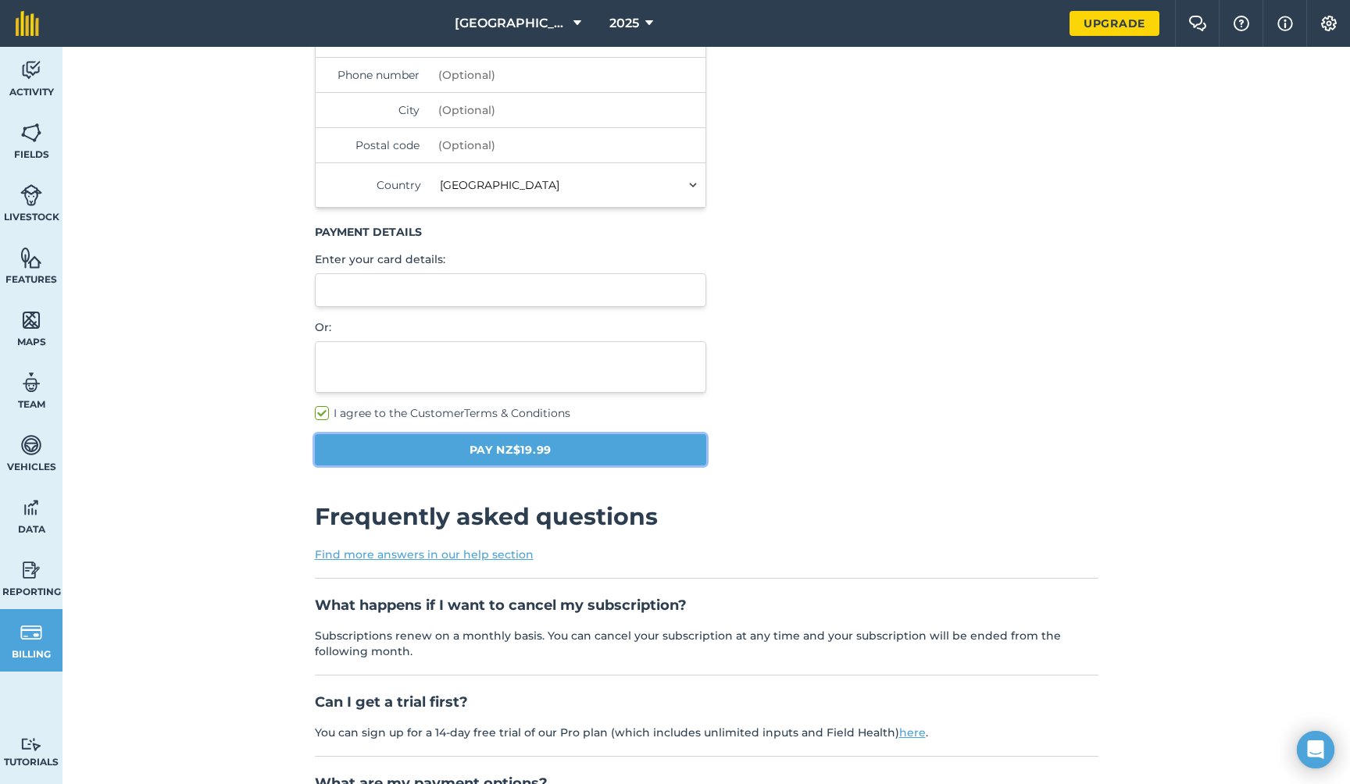
click at [413, 449] on button "Pay NZ$19.99" at bounding box center [511, 449] width 392 height 31
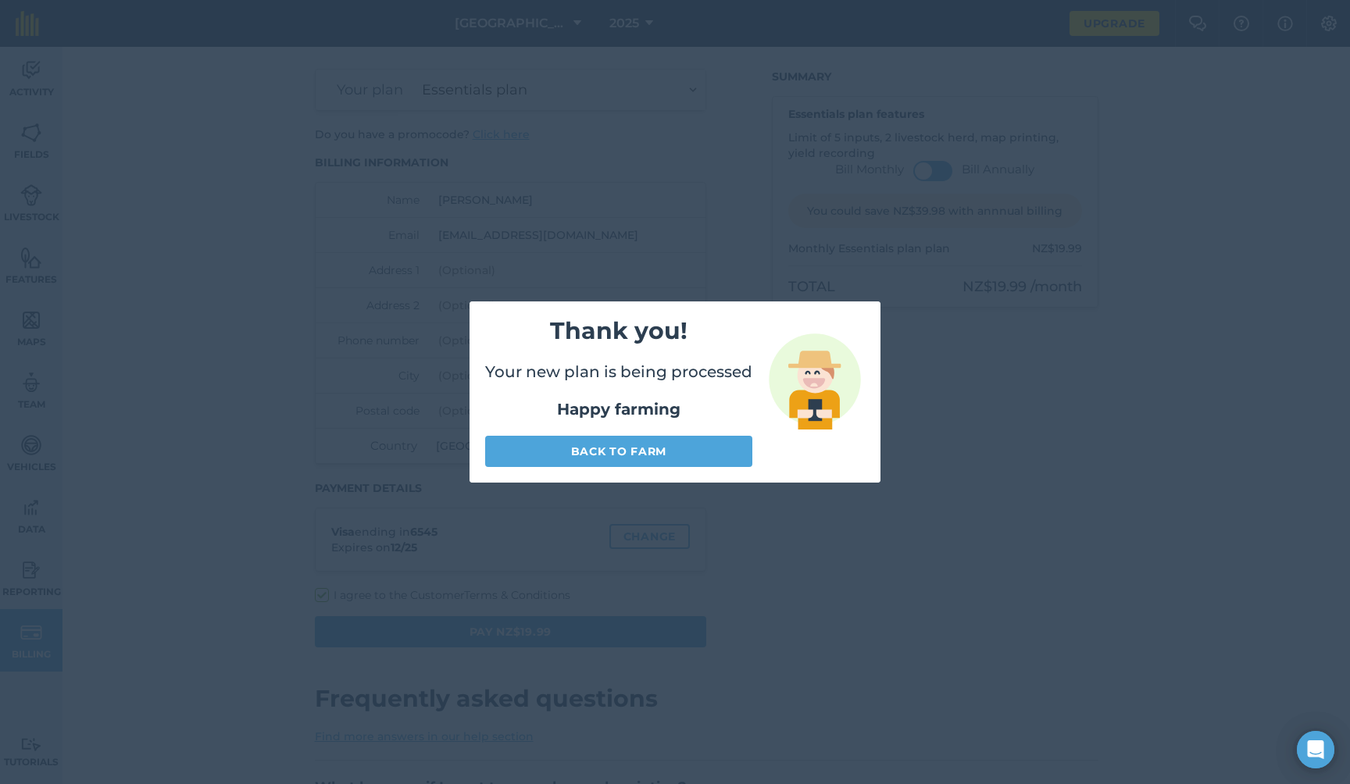
scroll to position [47, 0]
click at [617, 448] on link "Back to farm" at bounding box center [618, 451] width 267 height 31
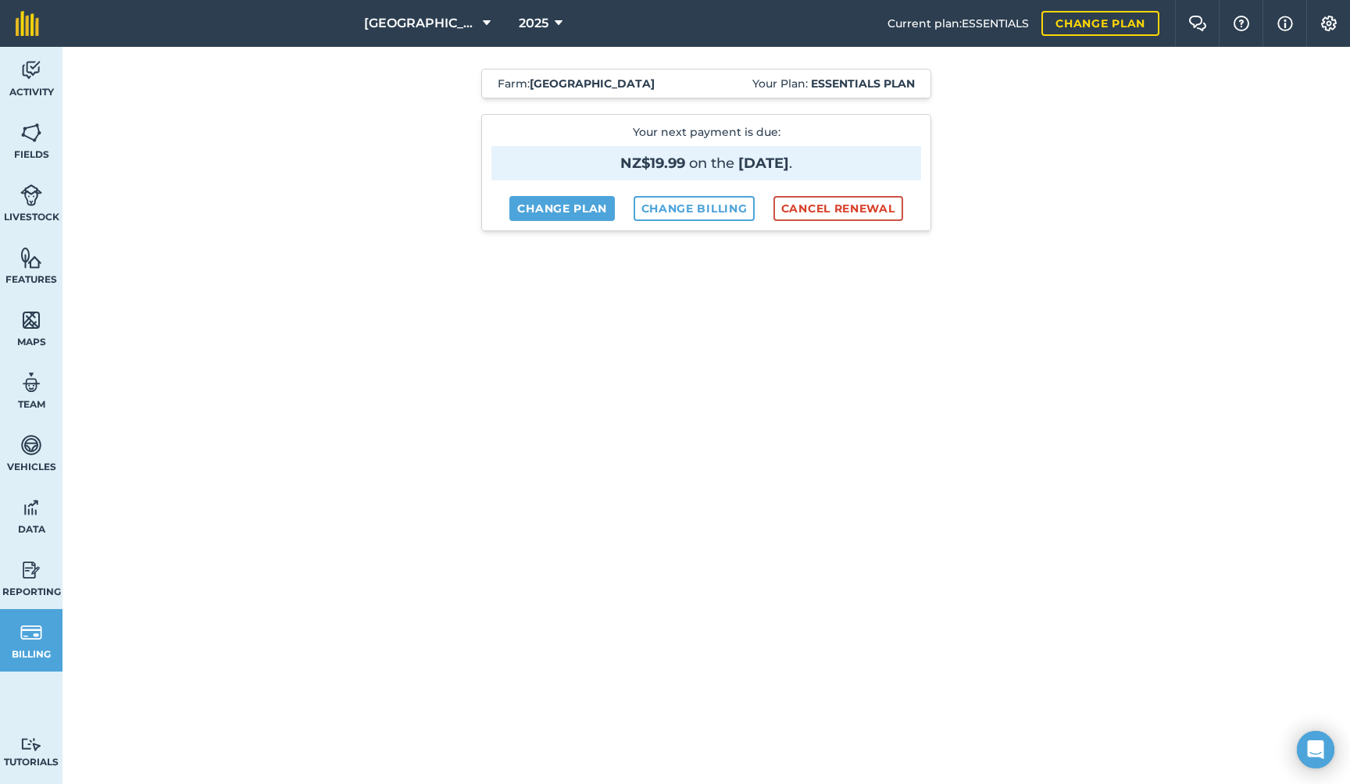
scroll to position [204, 0]
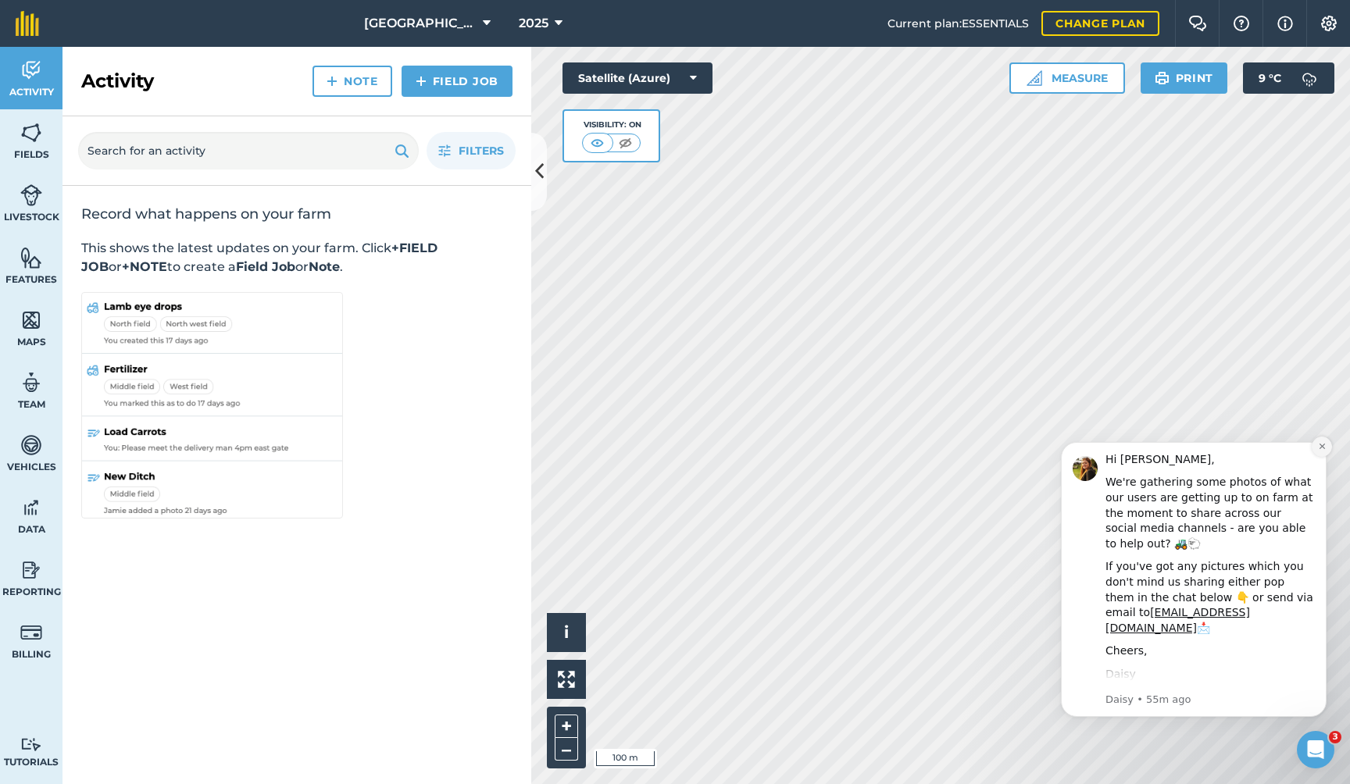
click at [1319, 445] on icon "Dismiss notification" at bounding box center [1321, 446] width 9 height 9
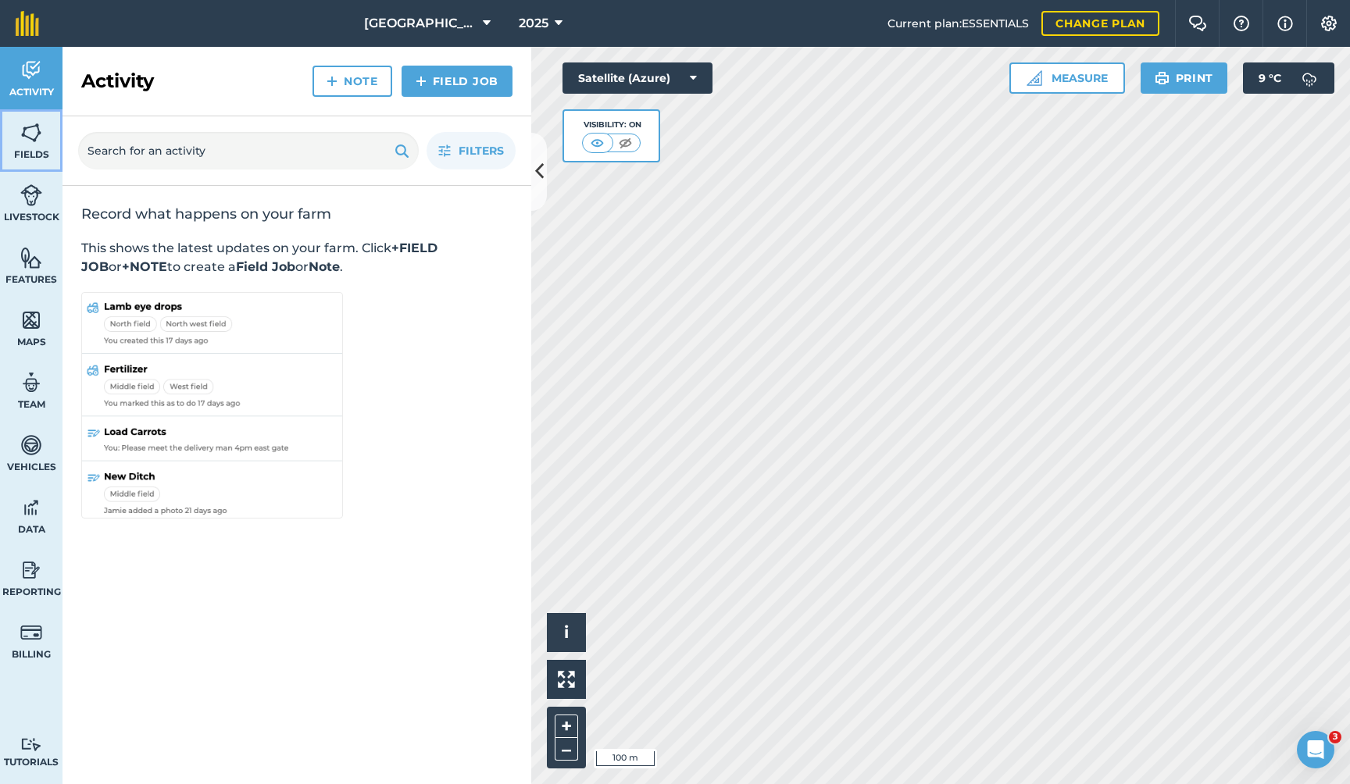
click at [27, 133] on img at bounding box center [31, 132] width 22 height 23
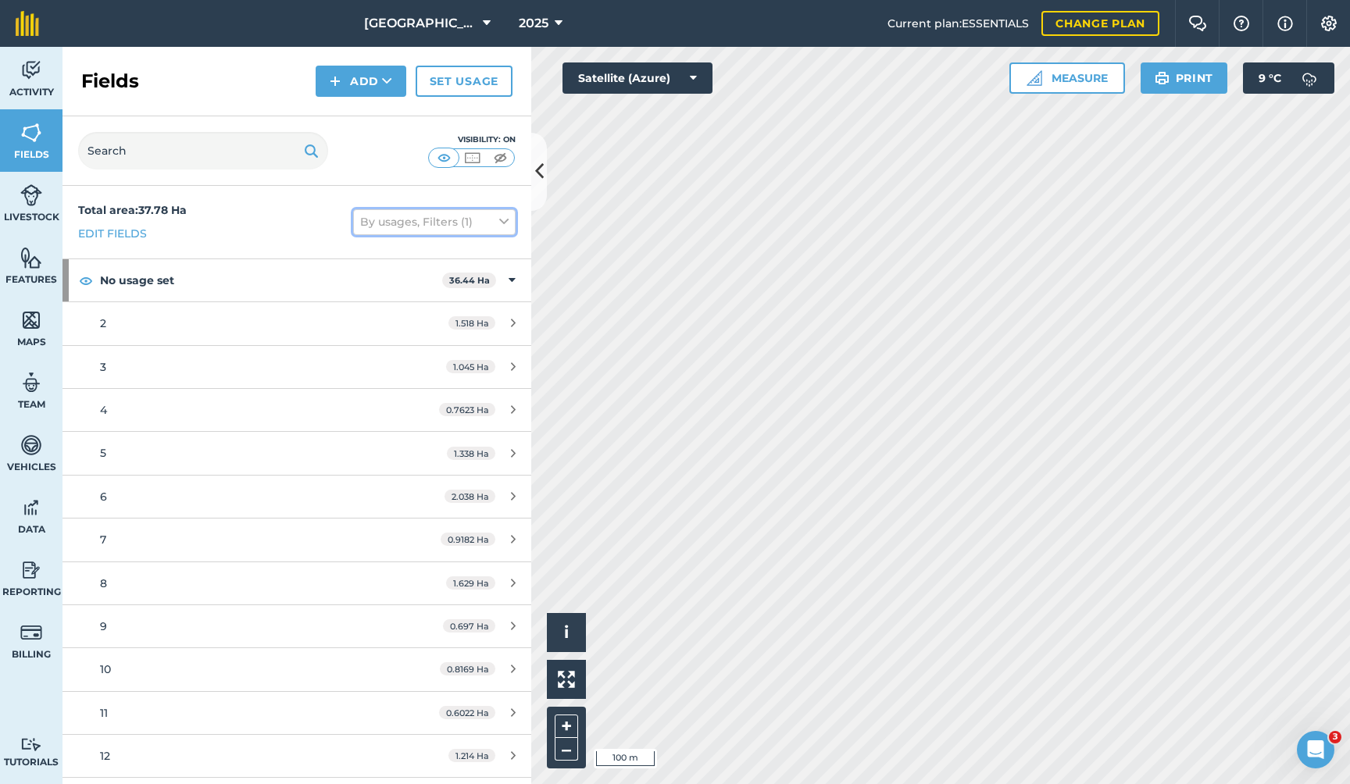
click at [499, 219] on icon at bounding box center [503, 221] width 9 height 17
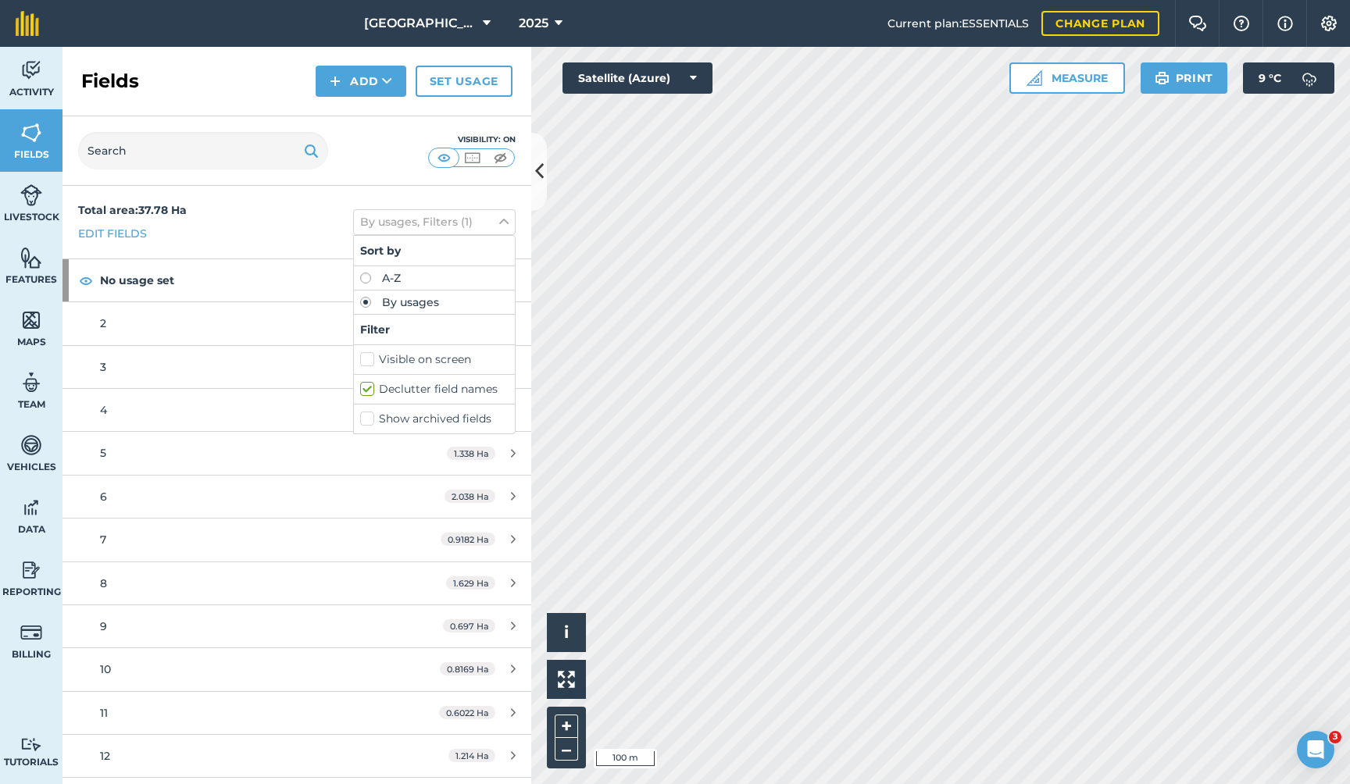
click at [360, 359] on label "Visible on screen" at bounding box center [434, 359] width 148 height 16
click at [360, 359] on input "Visible on screen" at bounding box center [365, 356] width 10 height 10
checkbox input "true"
click at [499, 218] on icon at bounding box center [503, 221] width 9 height 17
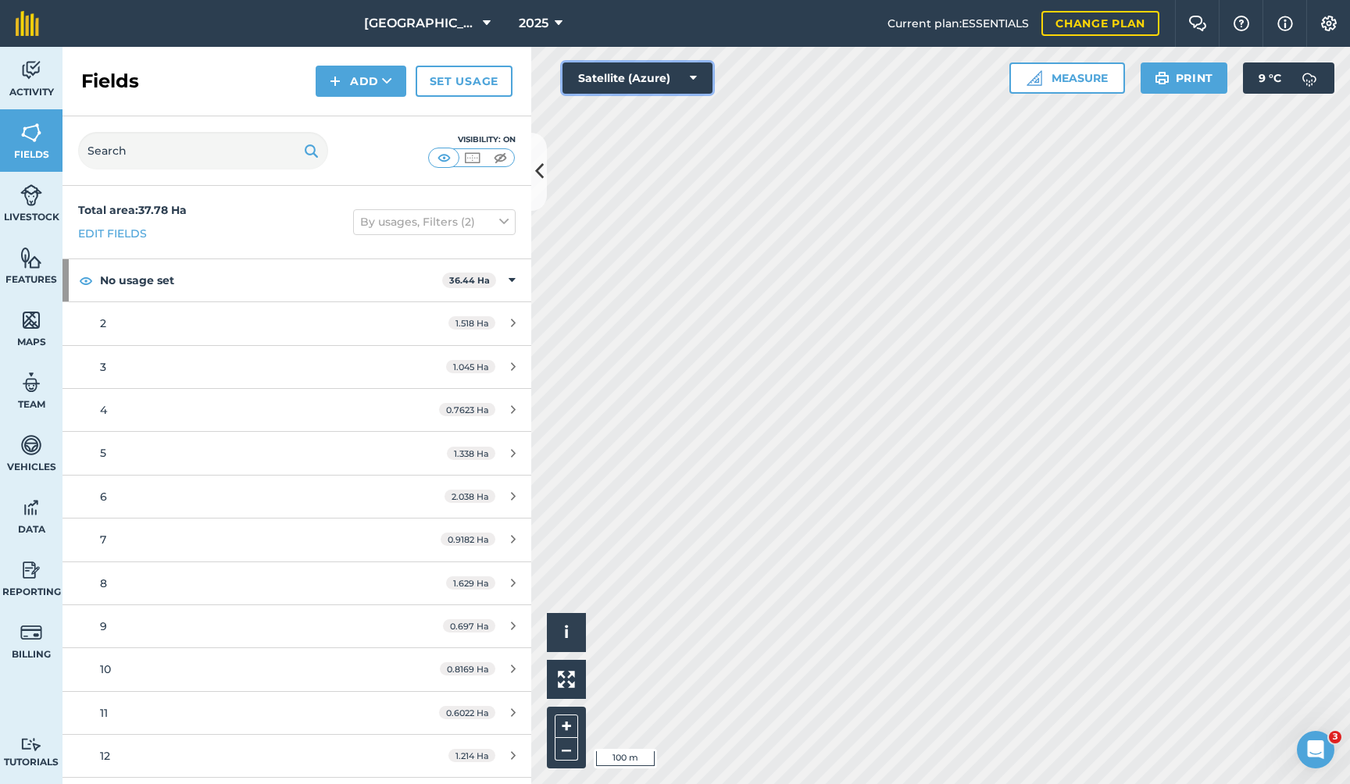
click at [694, 74] on icon at bounding box center [693, 78] width 7 height 16
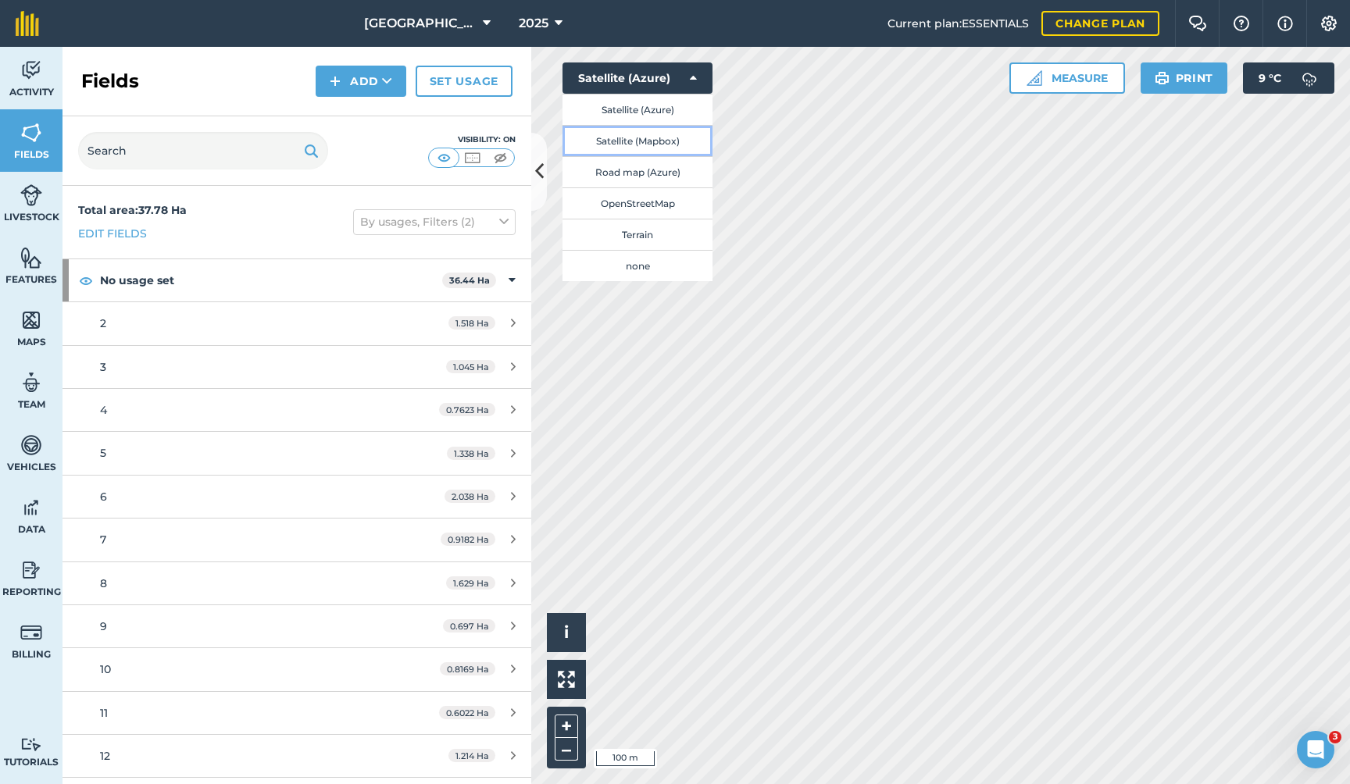
click at [663, 139] on button "Satellite (Mapbox)" at bounding box center [637, 140] width 150 height 31
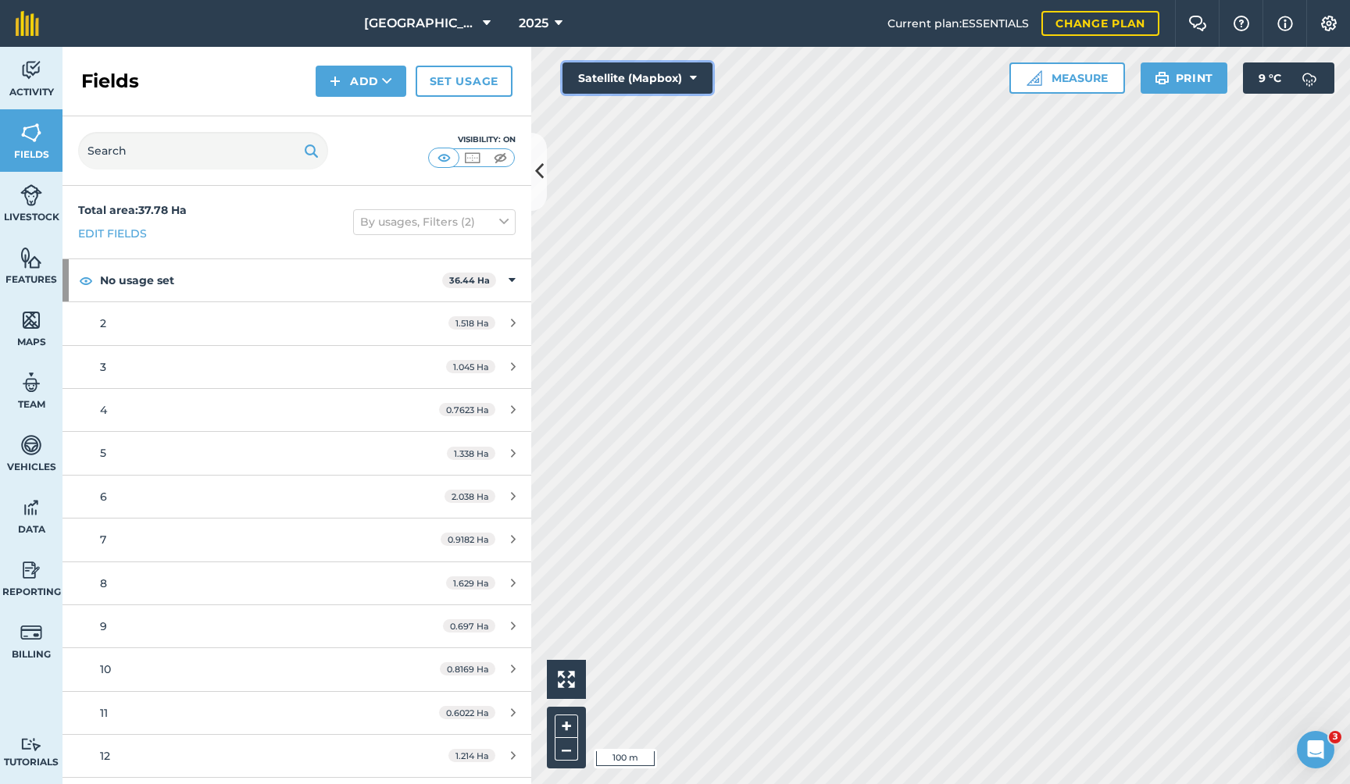
click at [693, 73] on icon at bounding box center [693, 78] width 7 height 16
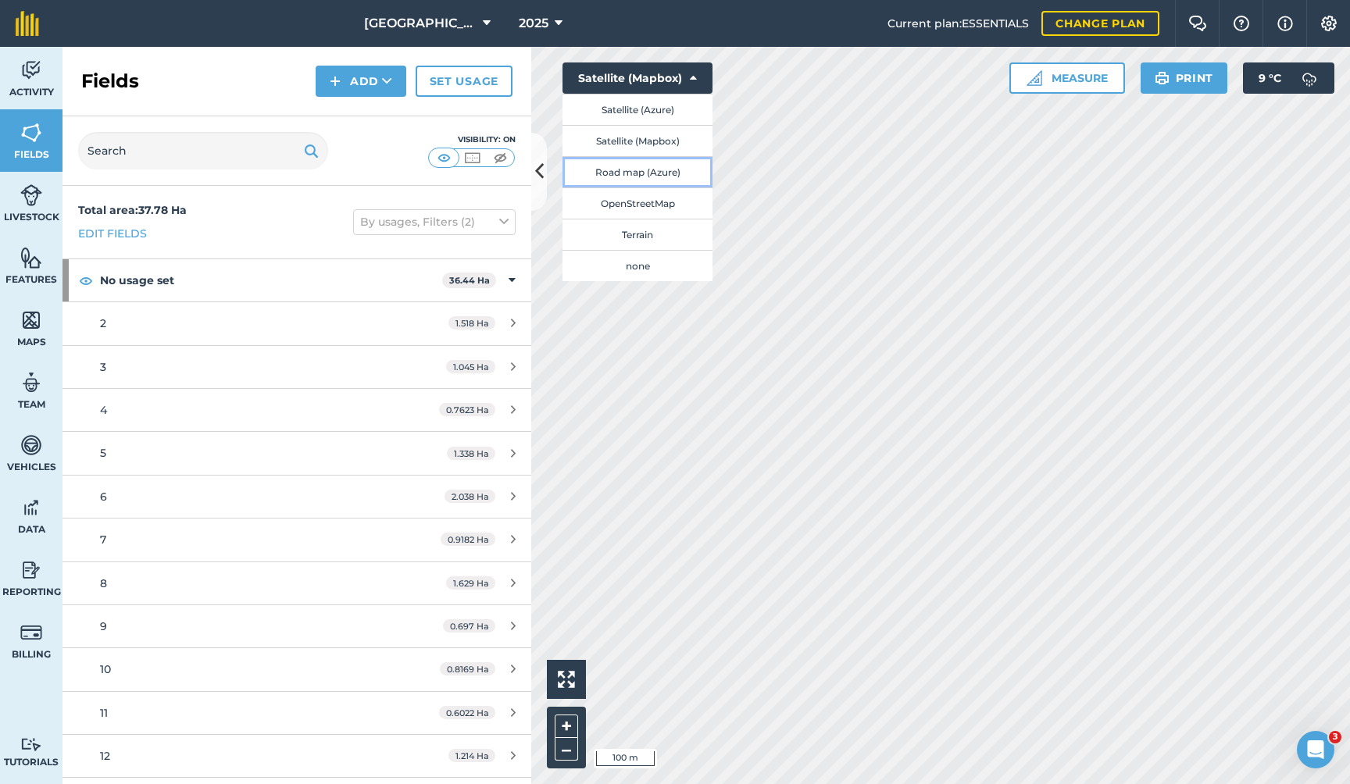
click at [655, 173] on button "Road map (Azure)" at bounding box center [637, 171] width 150 height 31
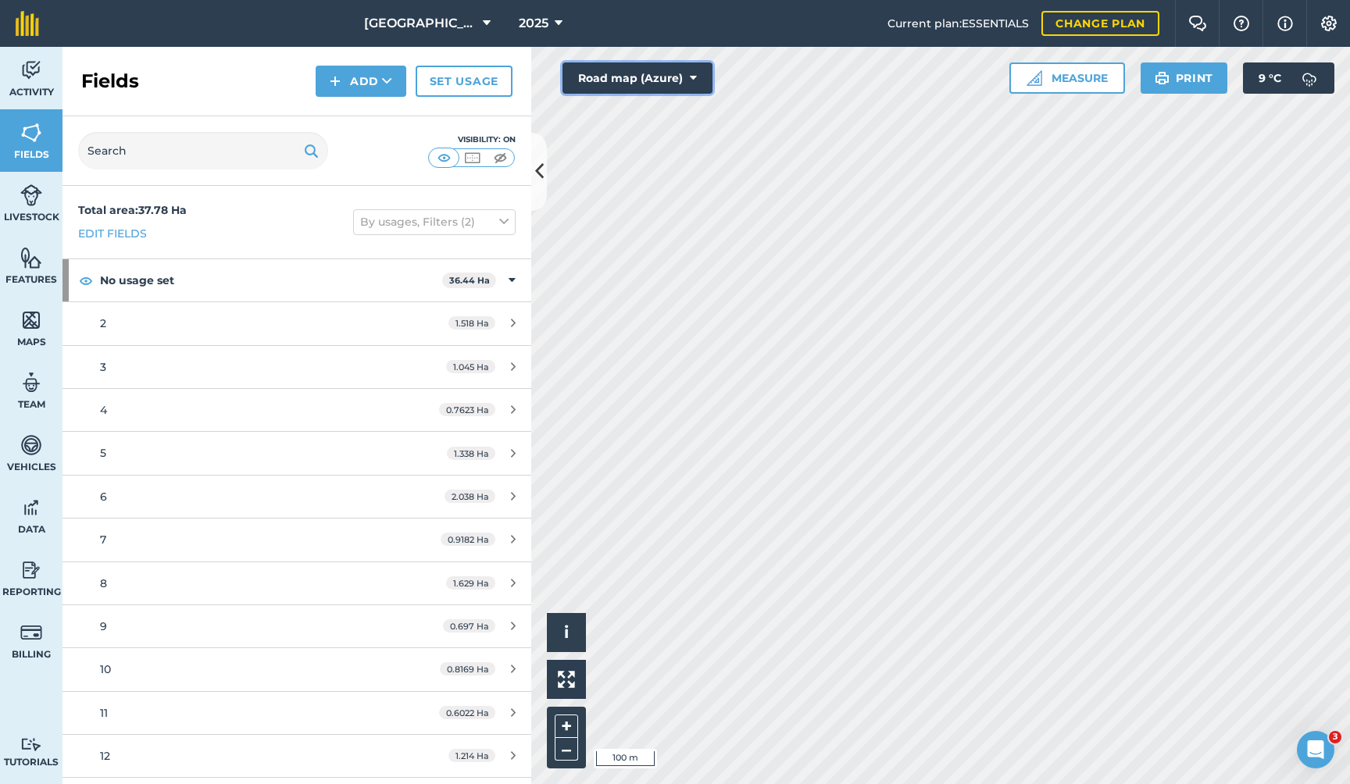
click at [694, 74] on icon at bounding box center [693, 78] width 7 height 16
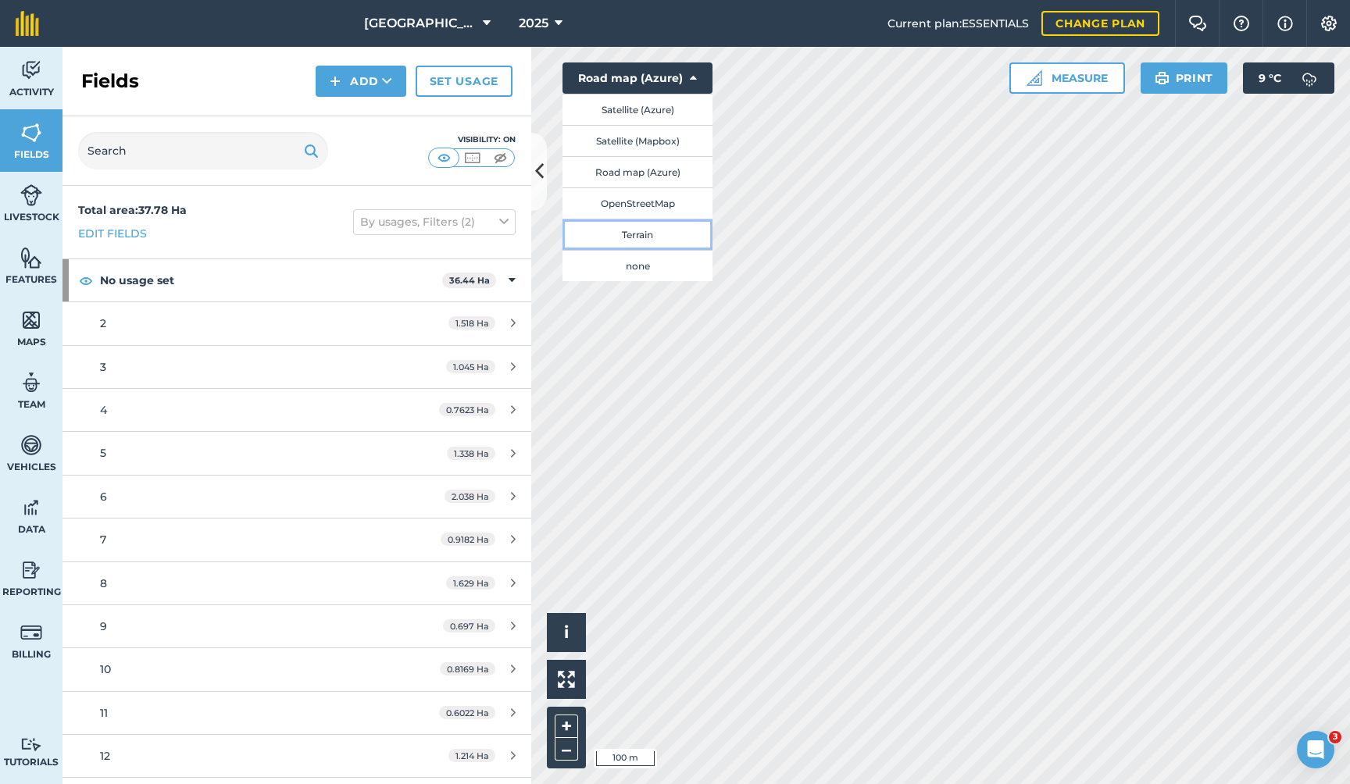
click at [647, 237] on button "Terrain" at bounding box center [637, 234] width 150 height 31
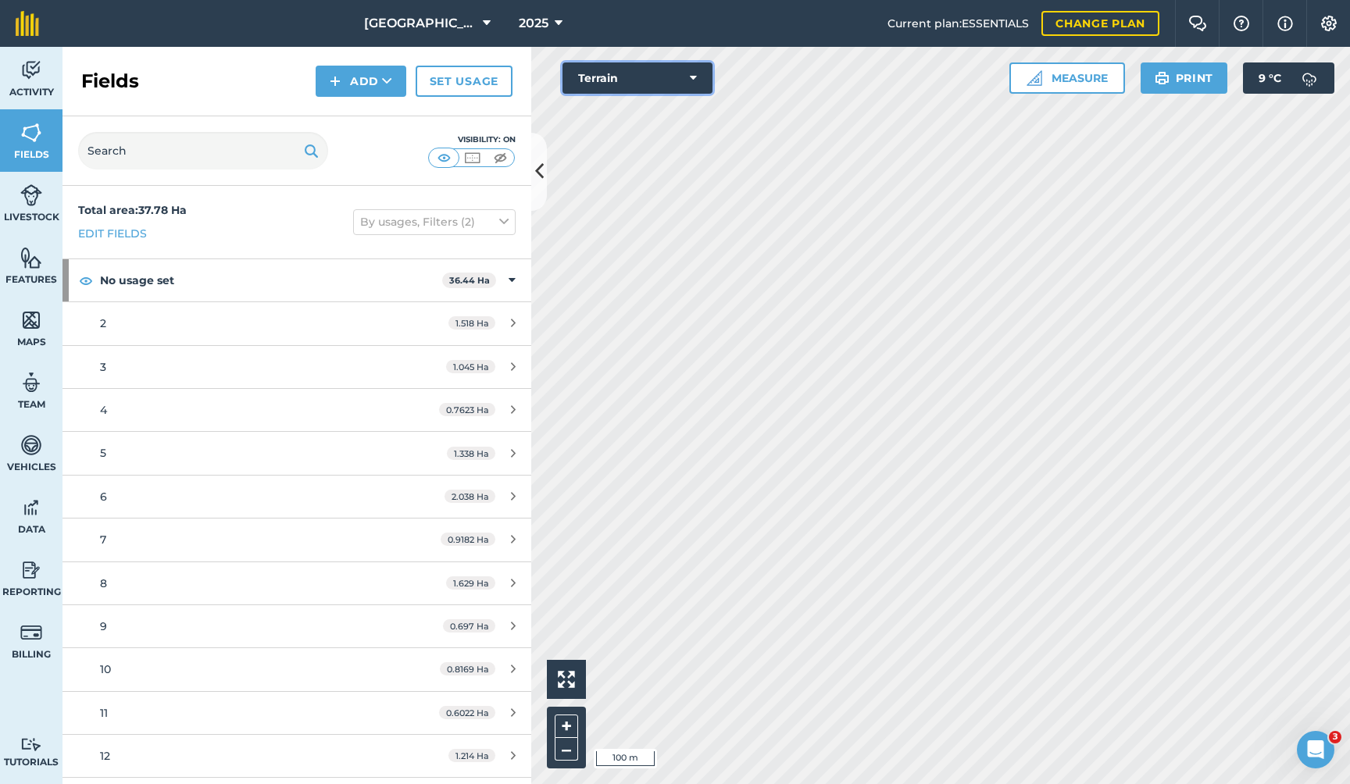
click at [694, 77] on icon at bounding box center [693, 78] width 7 height 16
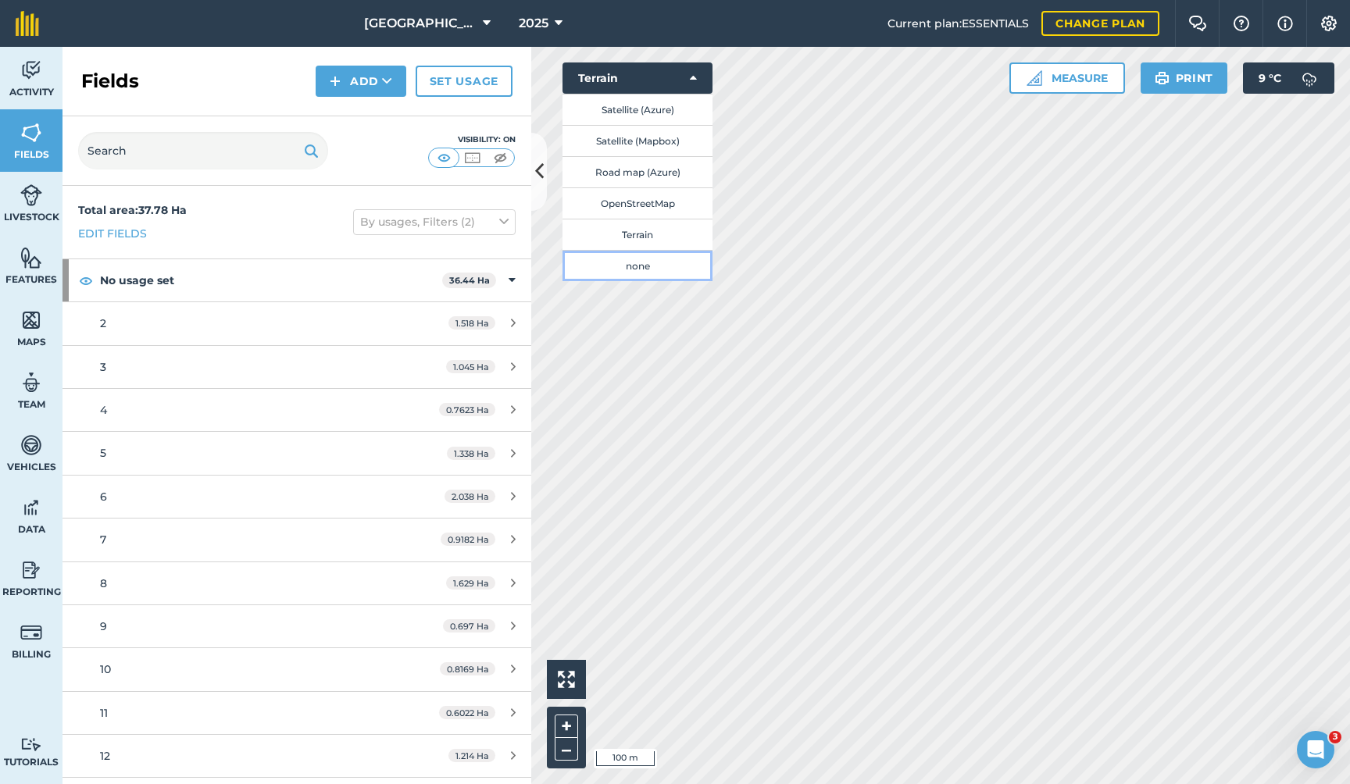
click at [635, 266] on button "none" at bounding box center [637, 265] width 150 height 31
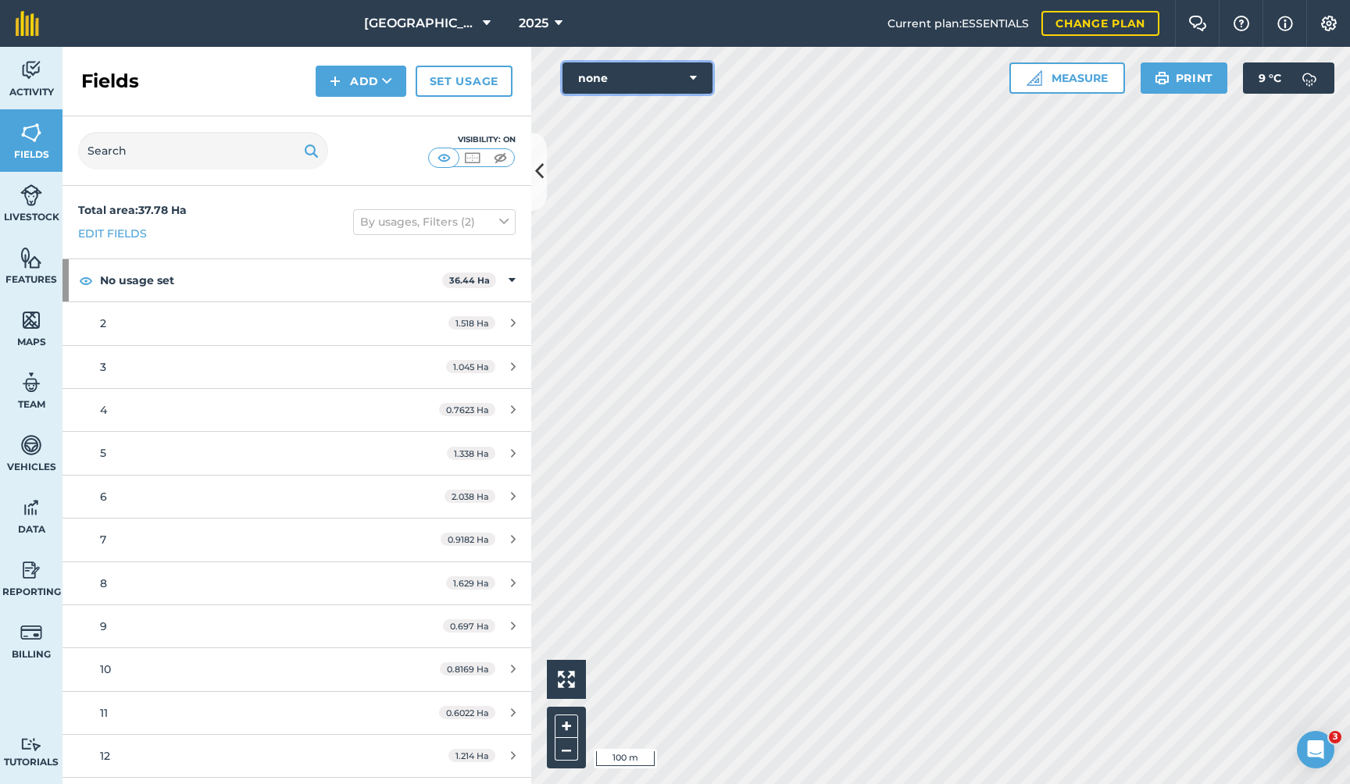
click at [695, 79] on icon at bounding box center [693, 78] width 7 height 16
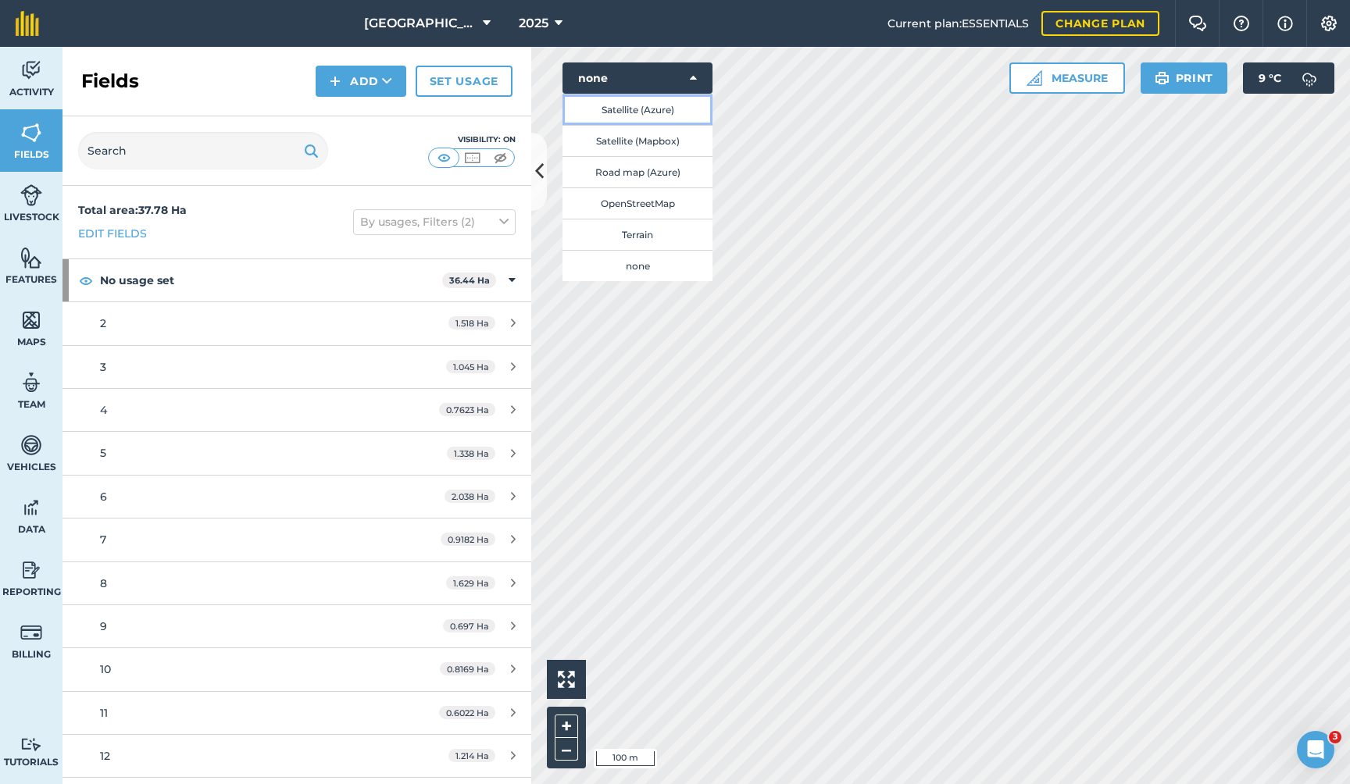
click at [644, 110] on button "Satellite (Azure)" at bounding box center [637, 109] width 150 height 31
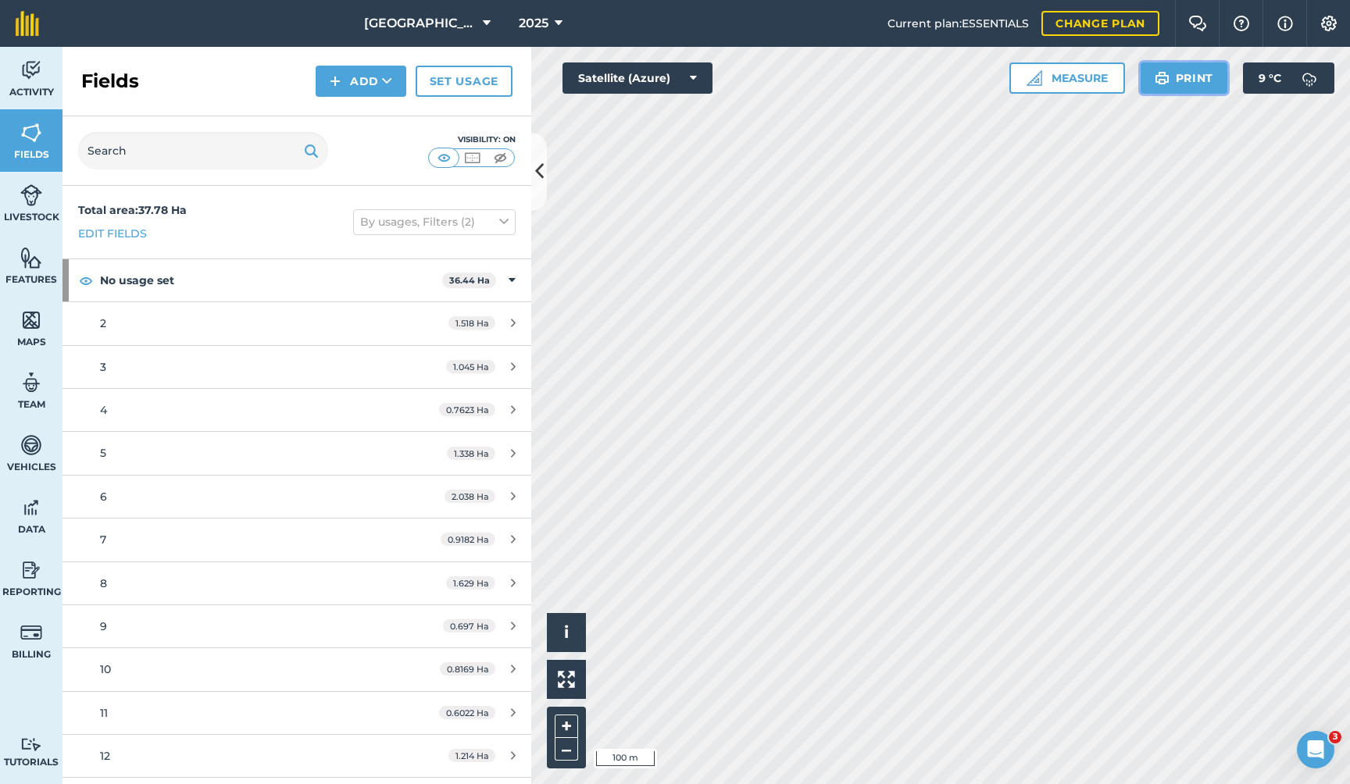
click at [1195, 73] on button "Print" at bounding box center [1183, 77] width 87 height 31
click at [540, 166] on icon at bounding box center [539, 171] width 9 height 27
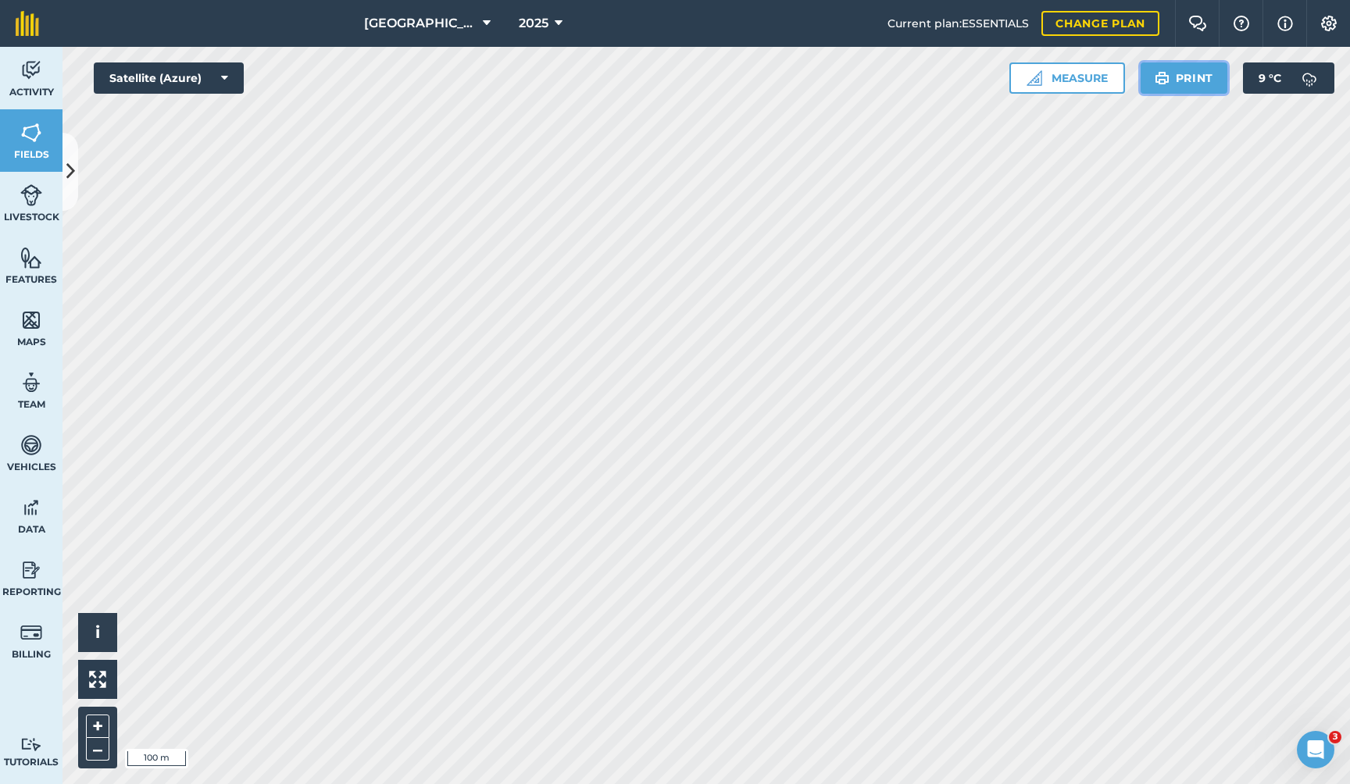
click at [1196, 75] on button "Print" at bounding box center [1183, 77] width 87 height 31
click at [98, 723] on button "+" at bounding box center [97, 726] width 23 height 23
click at [1332, 18] on img at bounding box center [1328, 24] width 19 height 16
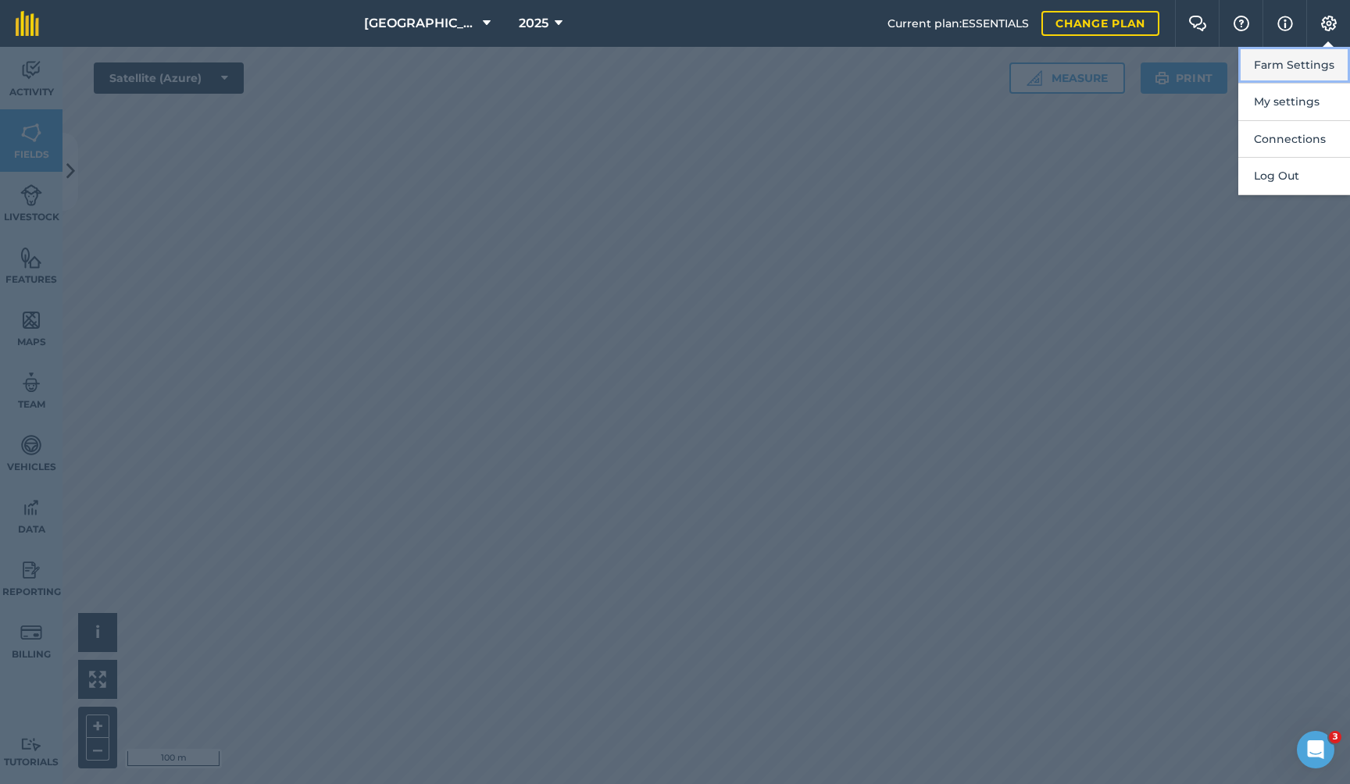
click at [1305, 60] on button "Farm Settings" at bounding box center [1294, 65] width 112 height 37
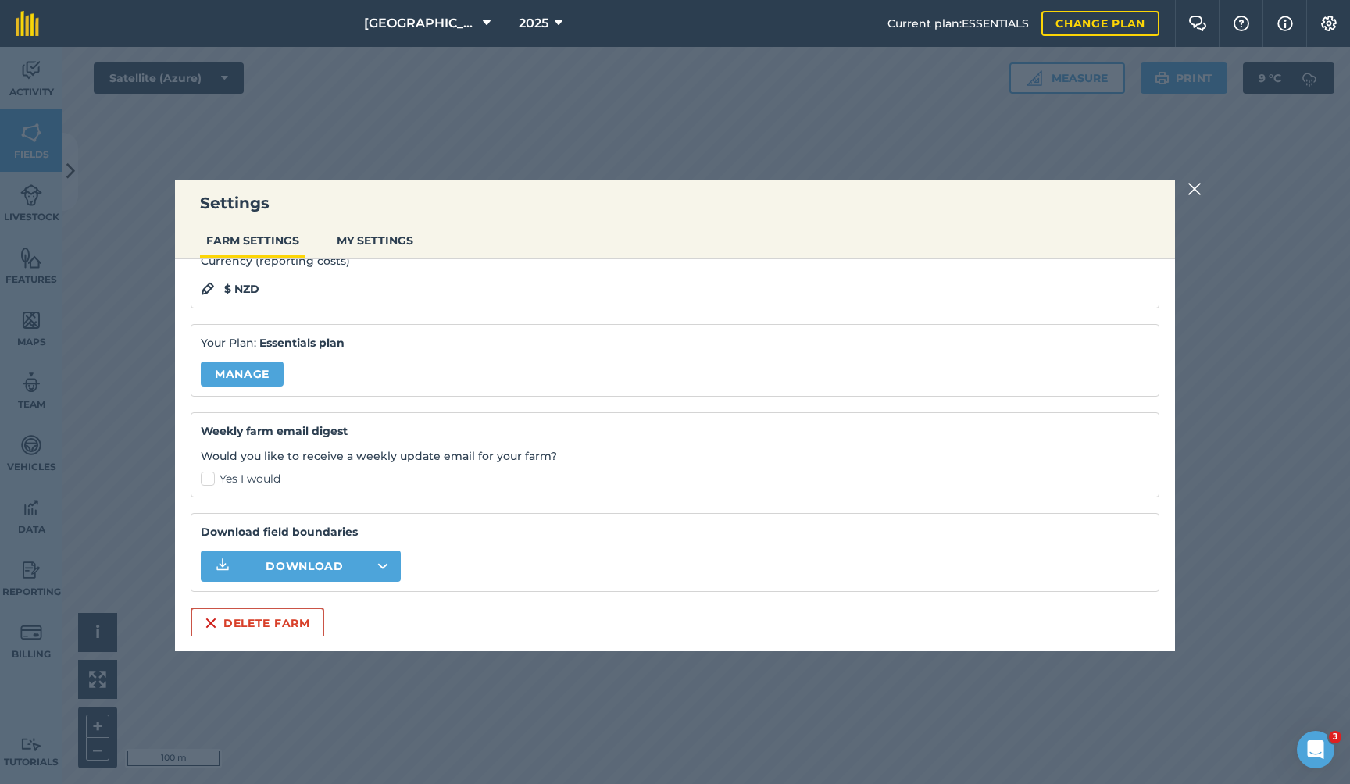
scroll to position [159, 0]
click at [382, 561] on icon "button" at bounding box center [382, 564] width 11 height 6
click at [573, 114] on div "Settings FARM SETTINGS MY SETTINGS General Settings Team Field Usages Feature T…" at bounding box center [675, 415] width 1350 height 737
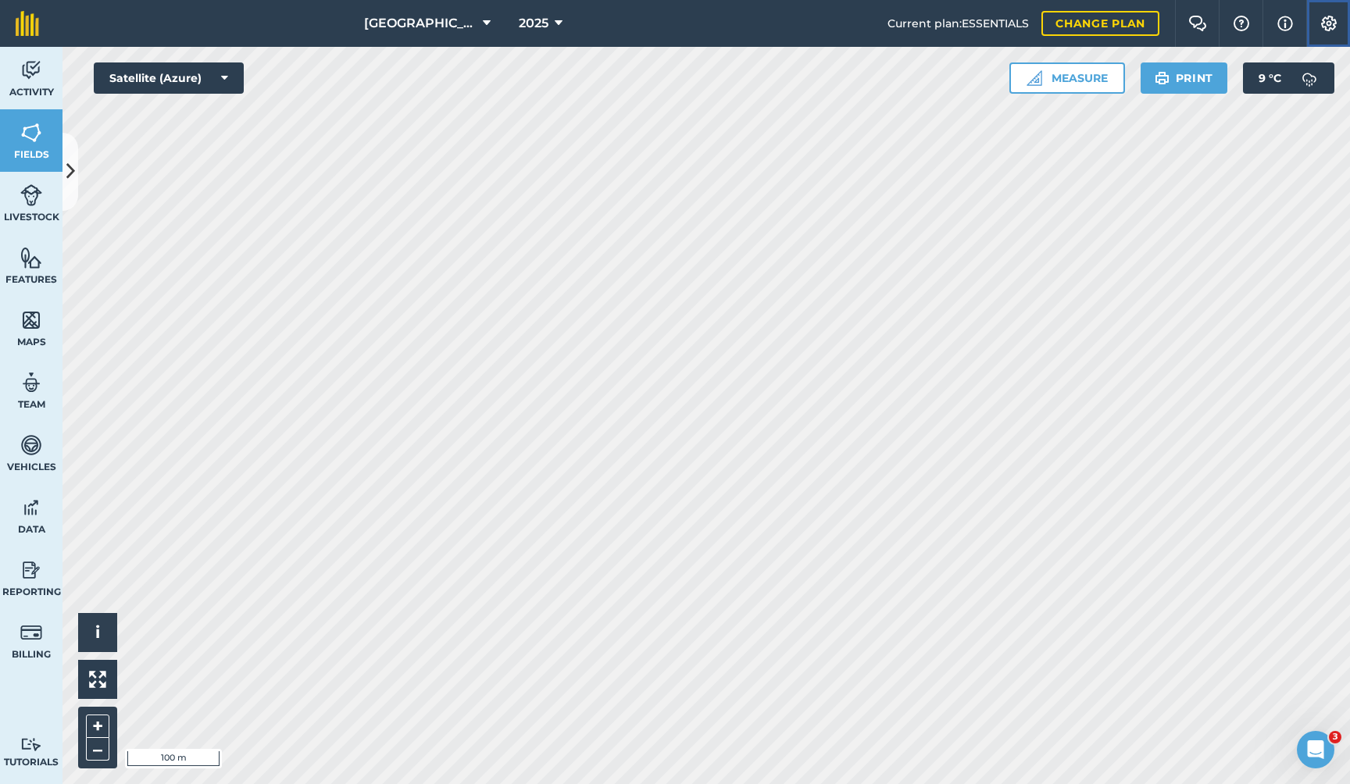
click at [1325, 22] on img at bounding box center [1328, 24] width 19 height 16
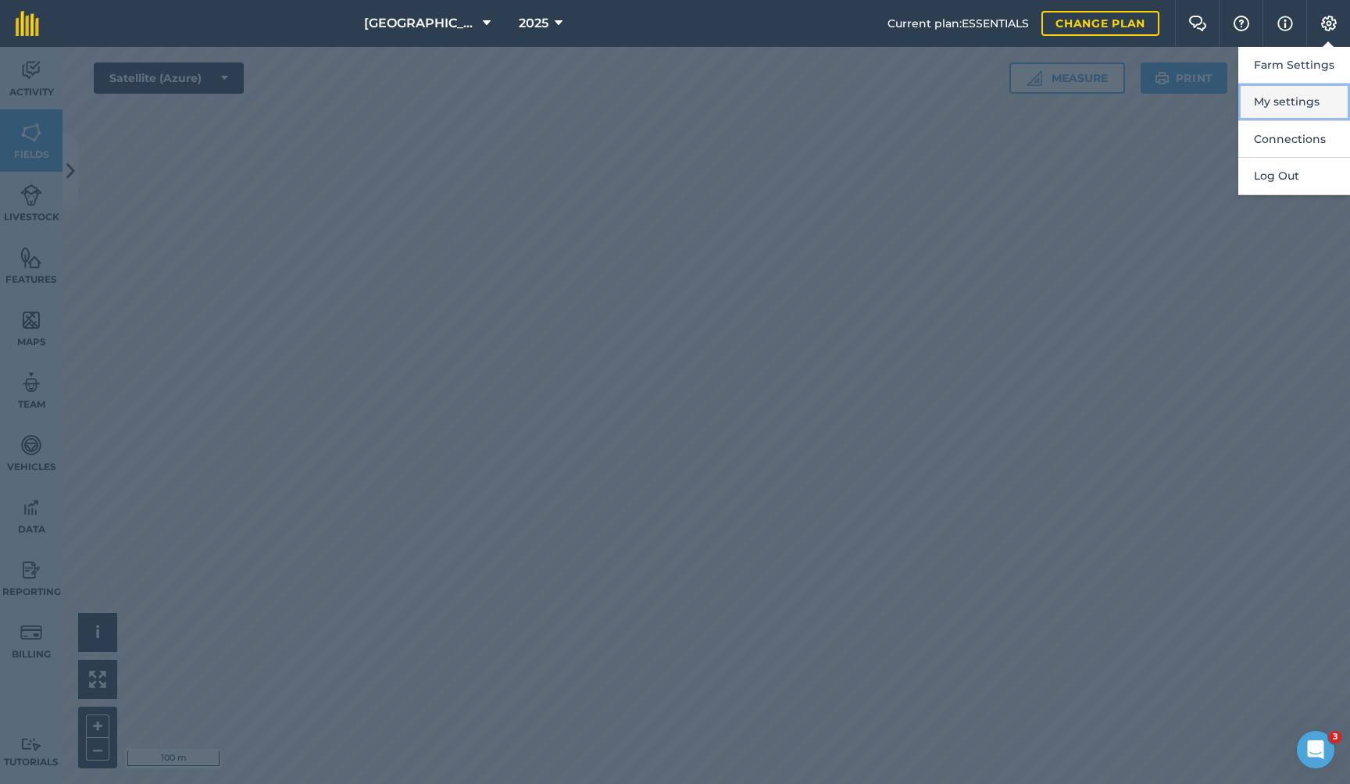
click at [1300, 96] on button "My settings" at bounding box center [1294, 102] width 112 height 37
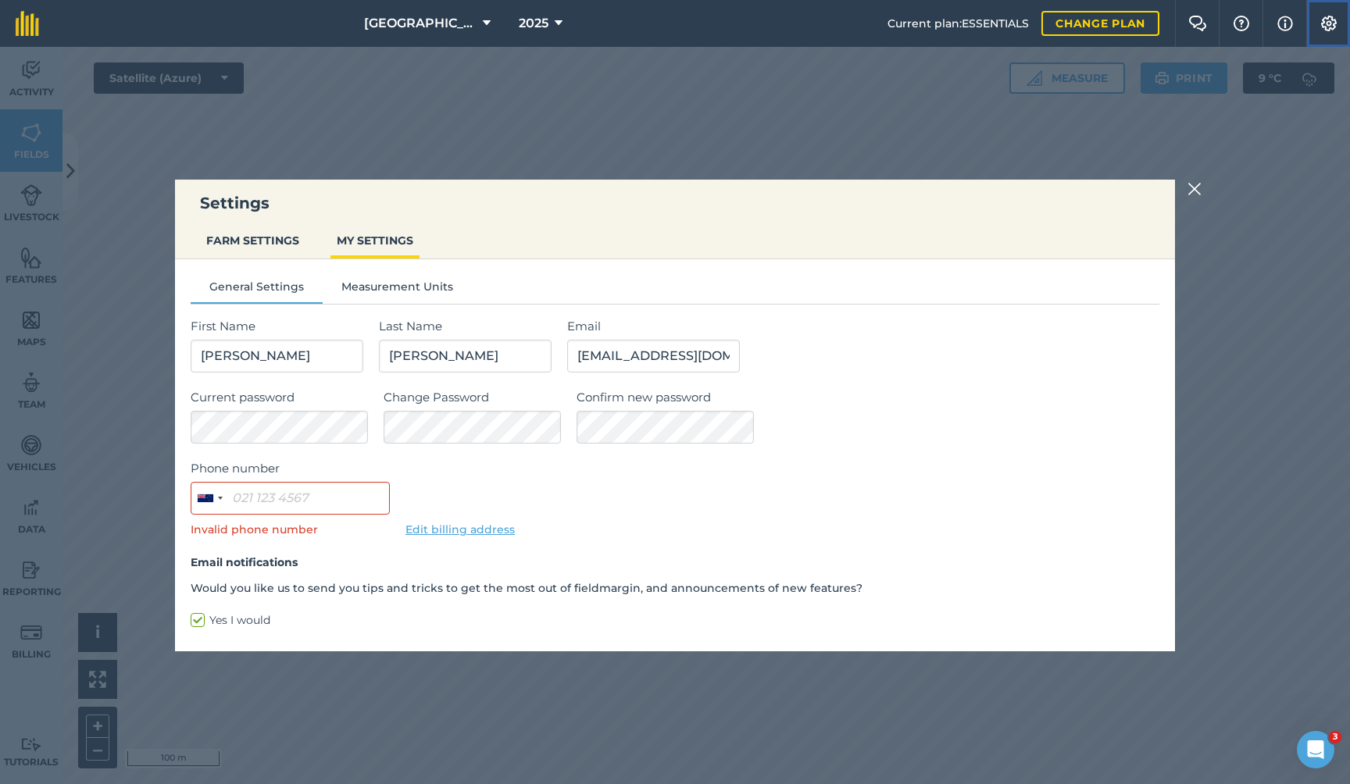
click at [1324, 22] on img at bounding box center [1328, 24] width 19 height 16
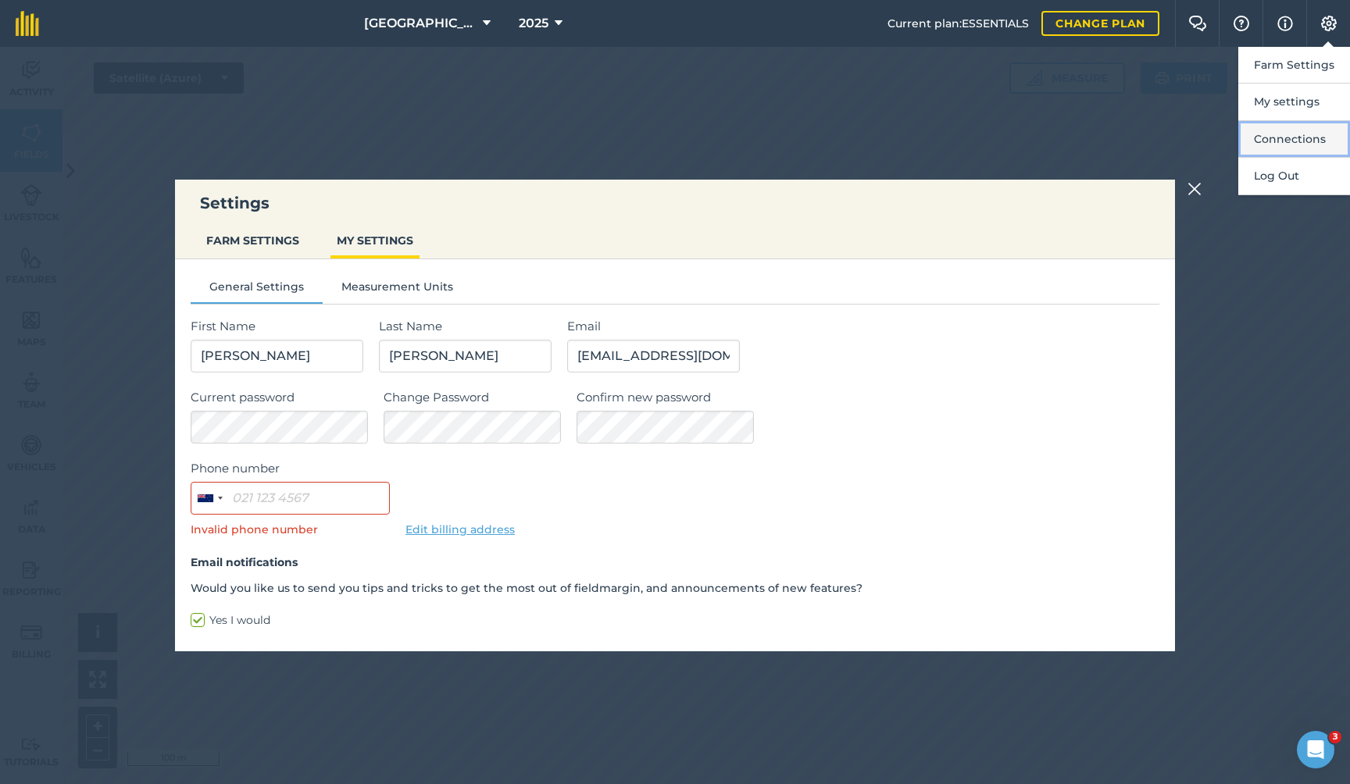
click at [1294, 139] on button "Connections" at bounding box center [1294, 139] width 112 height 37
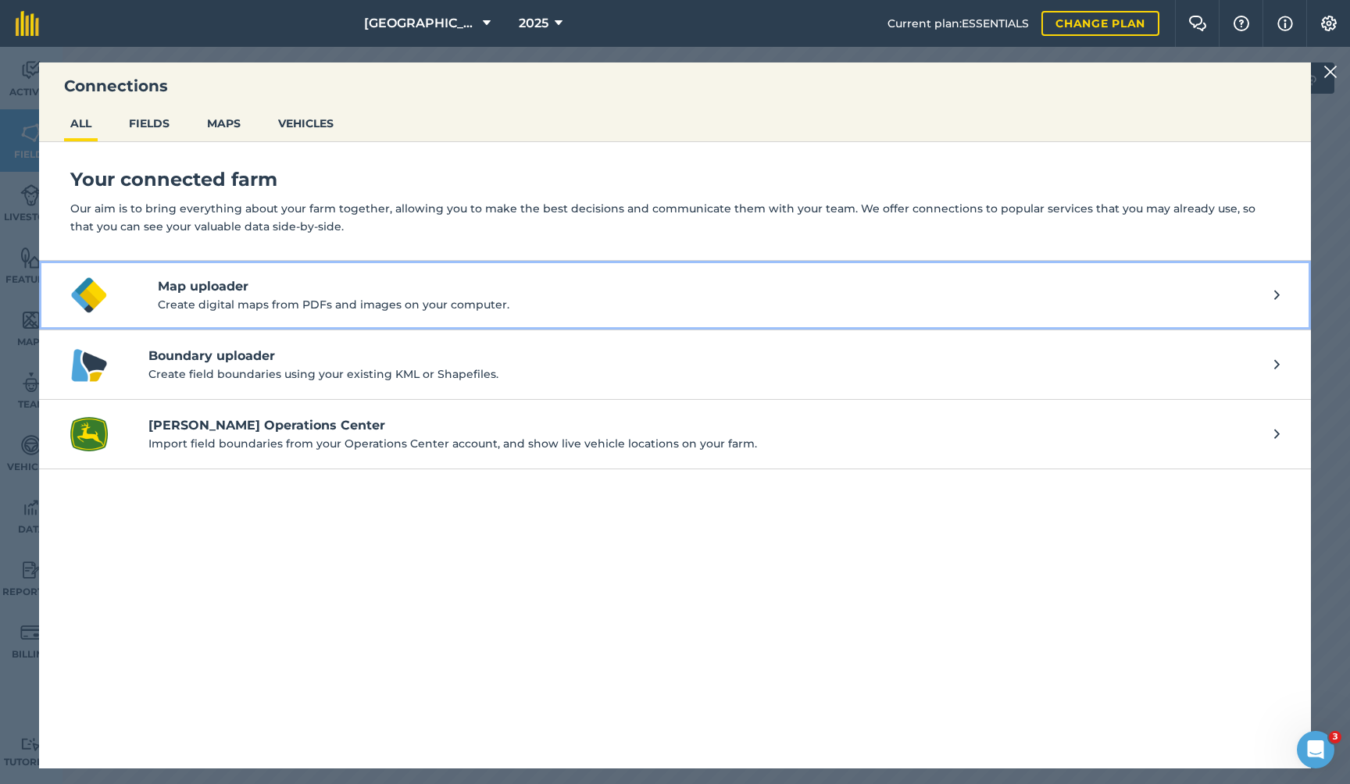
click at [221, 283] on h4 "Map uploader" at bounding box center [716, 286] width 1116 height 19
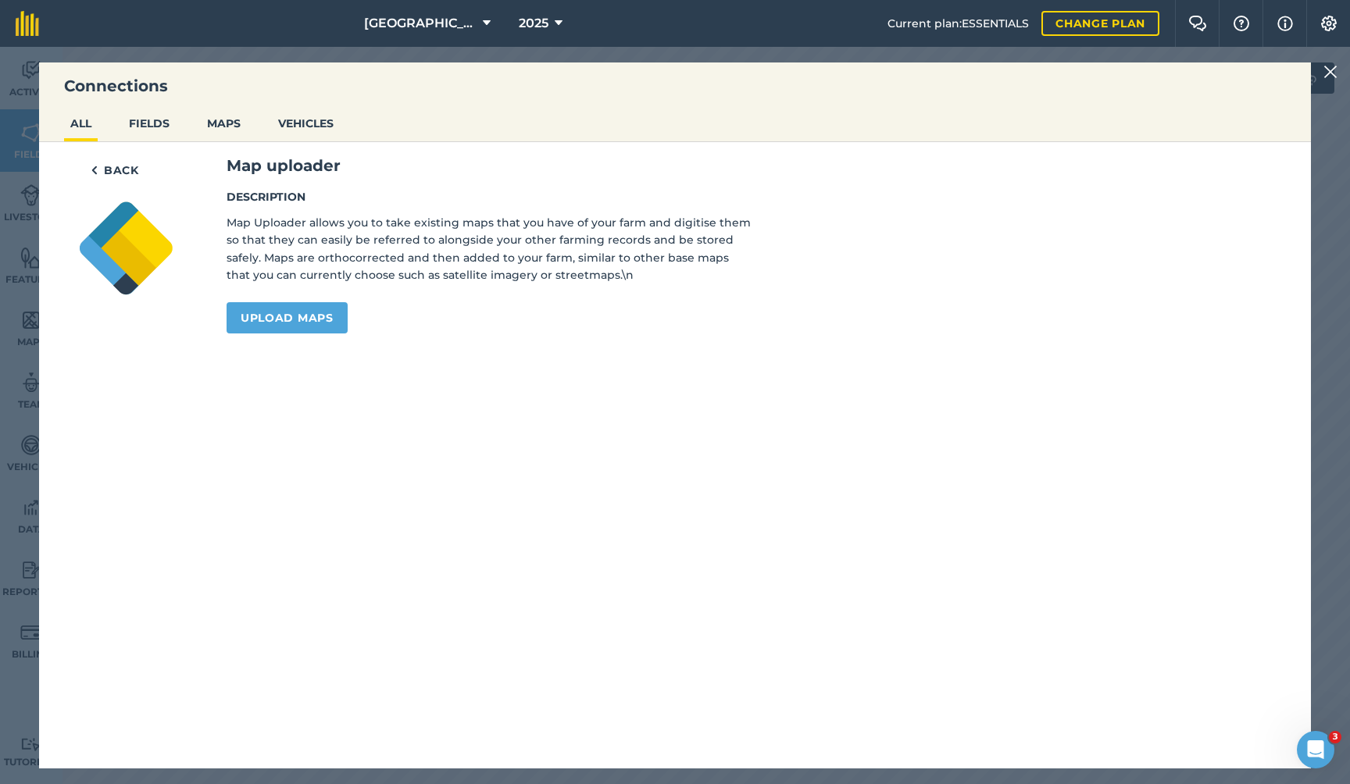
click at [294, 44] on nav "Glendale 2025" at bounding box center [471, 23] width 833 height 47
click at [304, 30] on nav "Glendale 2025" at bounding box center [471, 23] width 833 height 47
click at [1334, 70] on img at bounding box center [1330, 71] width 14 height 19
